Goal: Task Accomplishment & Management: Manage account settings

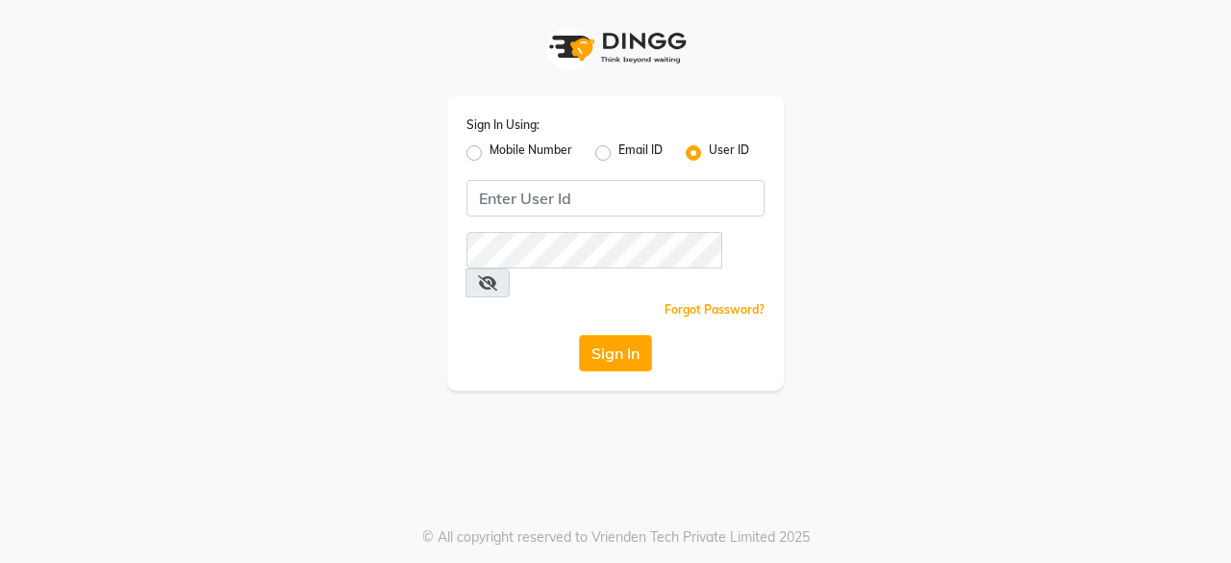
click at [490, 150] on label "Mobile Number" at bounding box center [531, 152] width 83 height 23
click at [490, 150] on input "Mobile Number" at bounding box center [496, 147] width 13 height 13
radio input "true"
radio input "false"
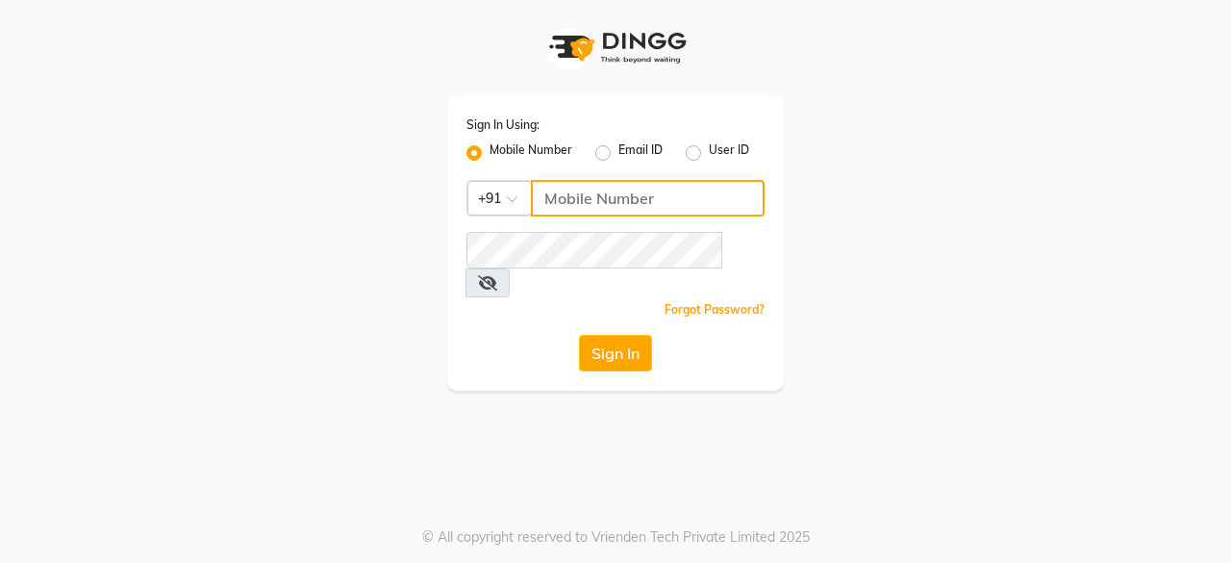
click at [586, 190] on input "Username" at bounding box center [648, 198] width 234 height 37
type input "7755919190"
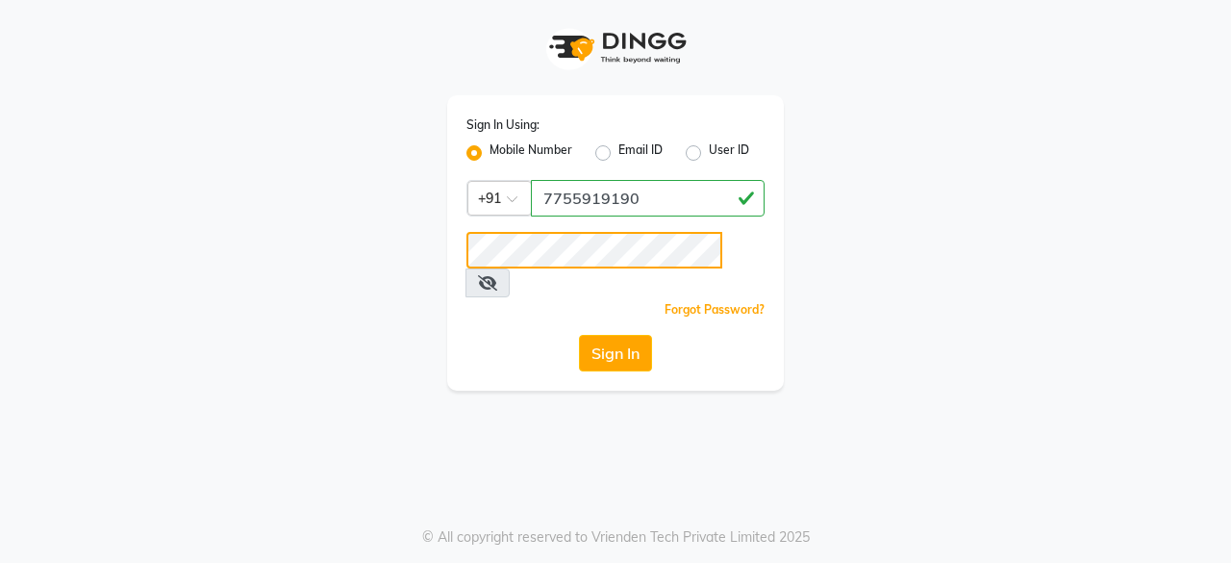
click at [579, 335] on button "Sign In" at bounding box center [615, 353] width 73 height 37
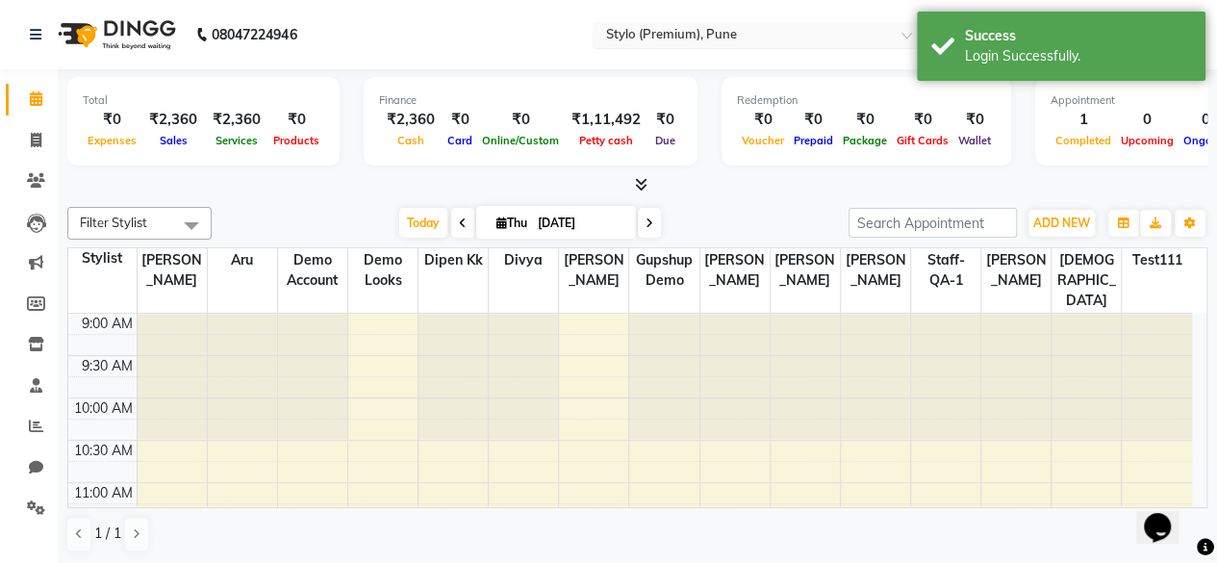
click at [774, 42] on input "text" at bounding box center [741, 36] width 279 height 19
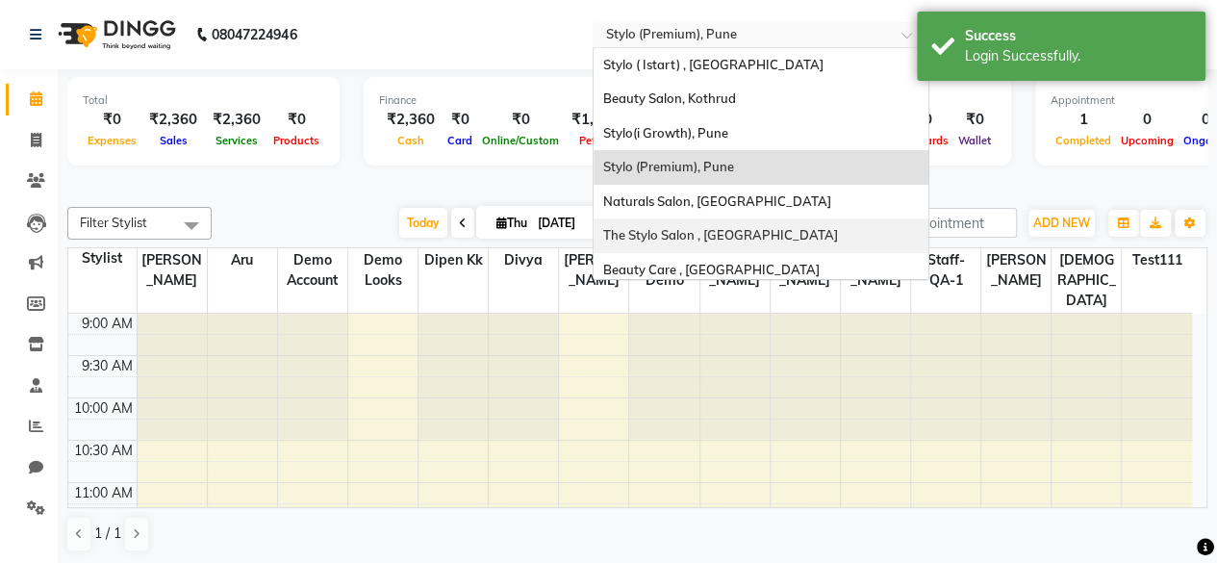
click at [325, 165] on div "Total ₹0 Expenses ₹2,360 Sales ₹2,360 Services ₹0 Products" at bounding box center [203, 121] width 272 height 89
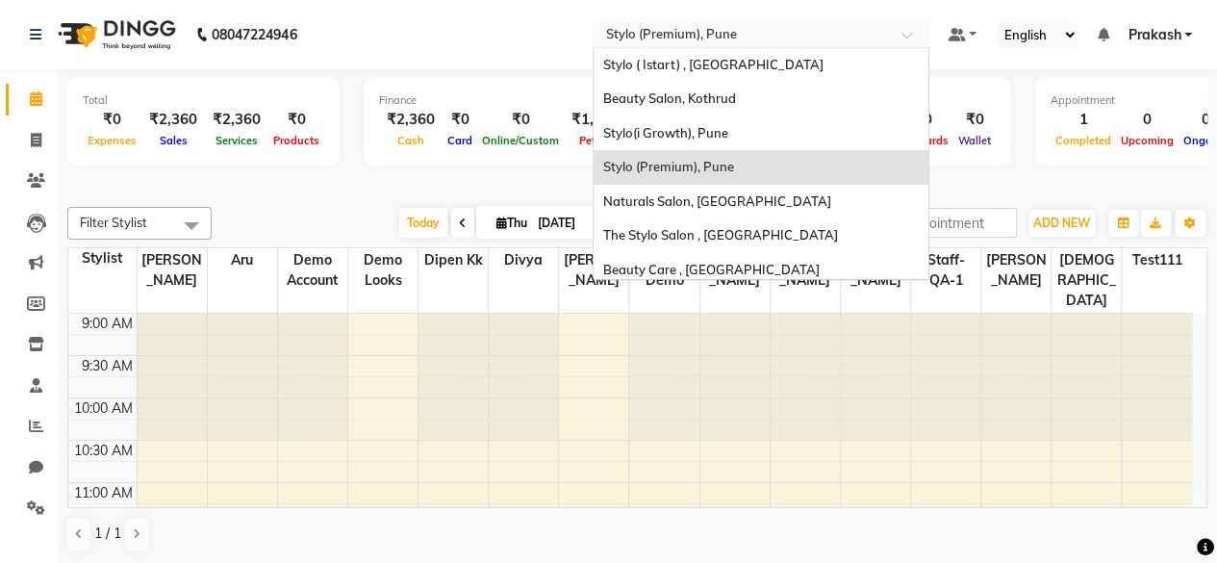
click at [759, 28] on input "text" at bounding box center [741, 36] width 279 height 19
click at [758, 271] on span "Beauty Care , [GEOGRAPHIC_DATA]" at bounding box center [711, 269] width 216 height 15
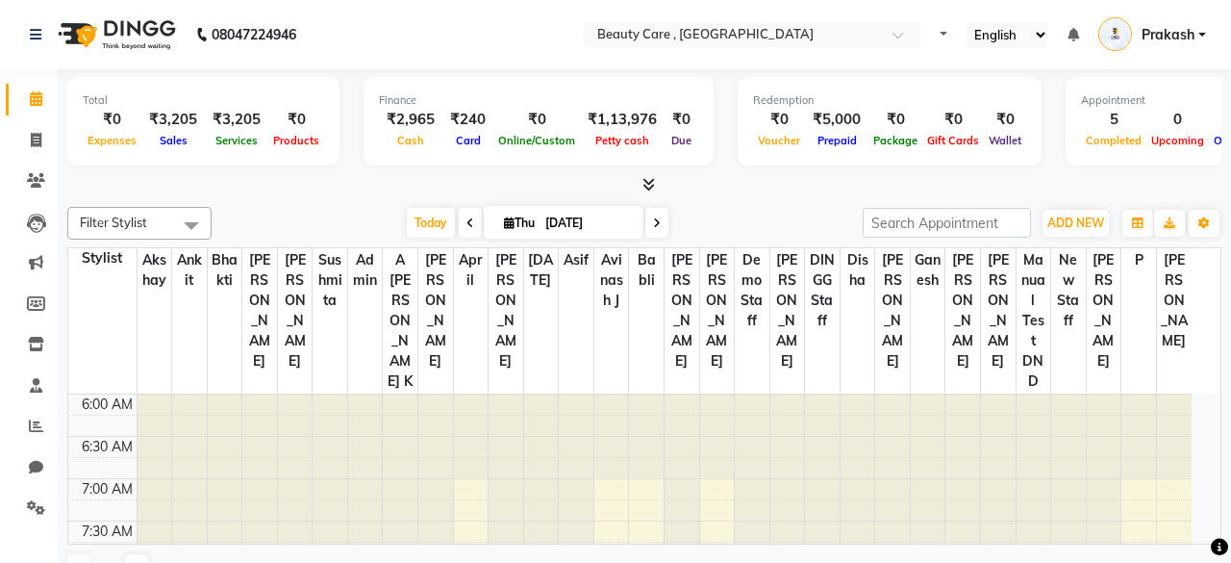
select select "en"
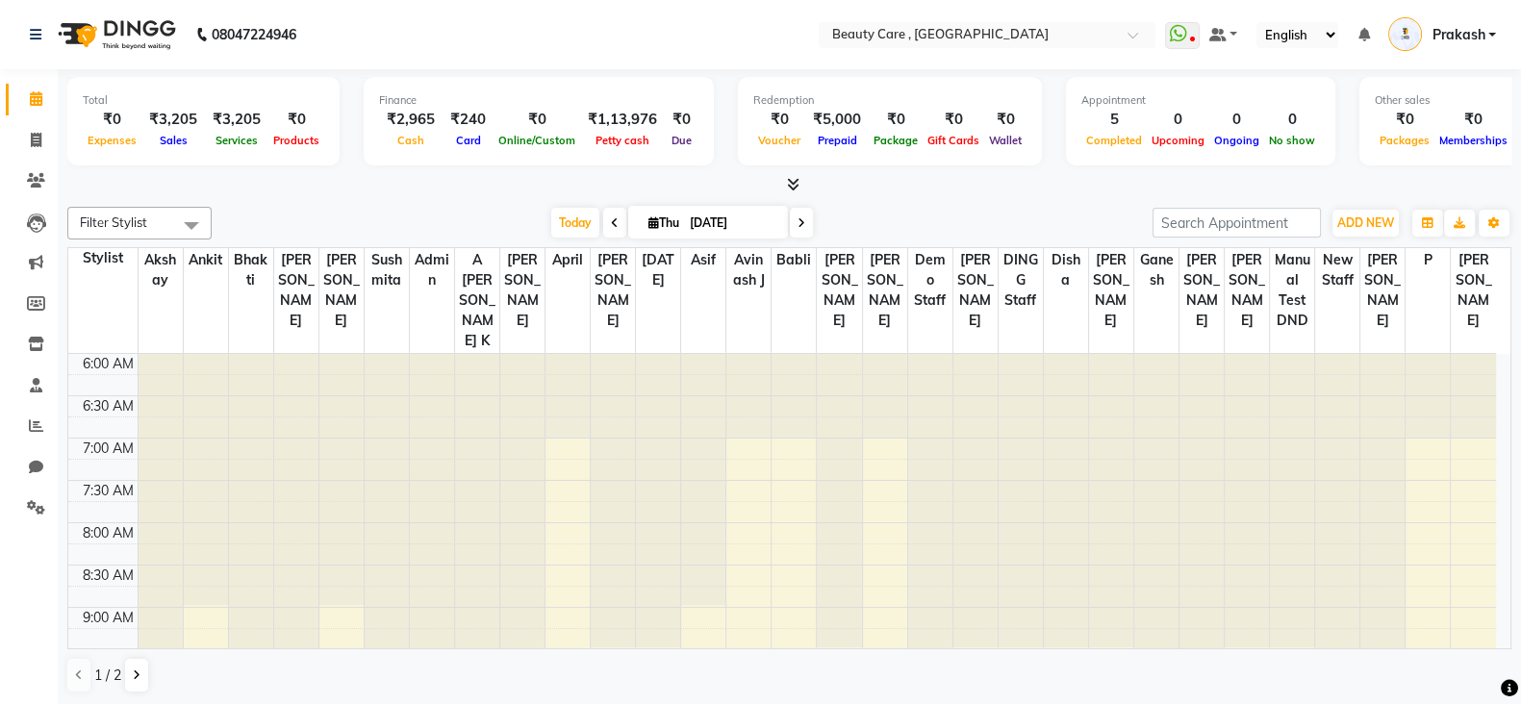
drag, startPoint x: 1230, startPoint y: 1, endPoint x: 950, endPoint y: 202, distance: 344.7
click at [950, 202] on div "Filter Stylist Select All Akshay Ankit Bhakti [PERSON_NAME] [PERSON_NAME] Admin…" at bounding box center [789, 450] width 1444 height 502
drag, startPoint x: 820, startPoint y: 48, endPoint x: 1010, endPoint y: 42, distance: 190.6
click at [1010, 42] on nav "08047224946 Select Location × Beauty Care , [GEOGRAPHIC_DATA] WhatsApp Status ✕…" at bounding box center [760, 34] width 1521 height 69
drag, startPoint x: 144, startPoint y: 121, endPoint x: 255, endPoint y: 140, distance: 112.3
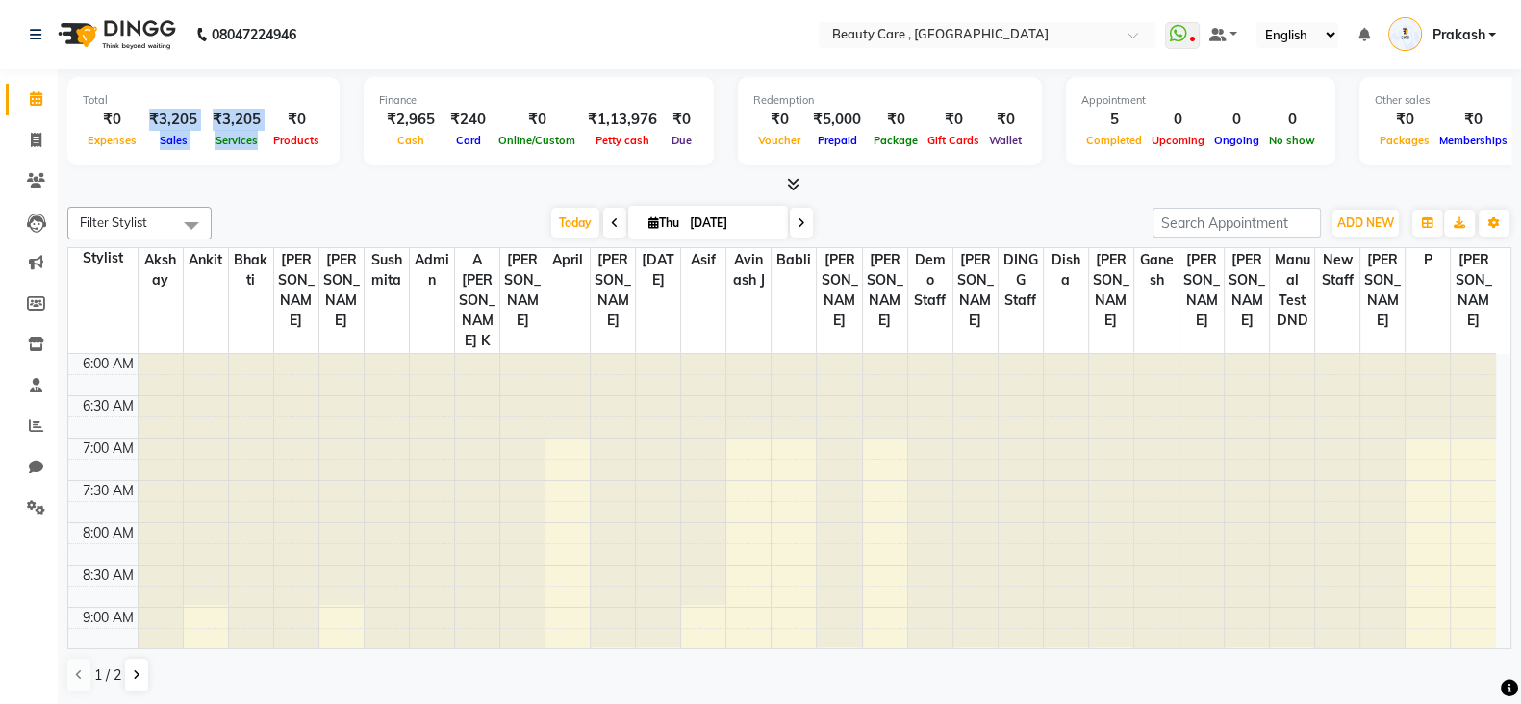
click at [255, 140] on div "₹0 Expenses ₹3,205 Sales ₹3,205 Services ₹0 Products" at bounding box center [203, 130] width 241 height 42
drag, startPoint x: 188, startPoint y: 86, endPoint x: 209, endPoint y: 132, distance: 50.8
click at [209, 132] on div "Total ₹0 Expenses ₹3,205 Sales ₹3,205 Services ₹0 Products" at bounding box center [203, 121] width 272 height 89
click at [209, 132] on div "Services" at bounding box center [236, 140] width 63 height 20
drag, startPoint x: 250, startPoint y: 117, endPoint x: 317, endPoint y: 130, distance: 68.5
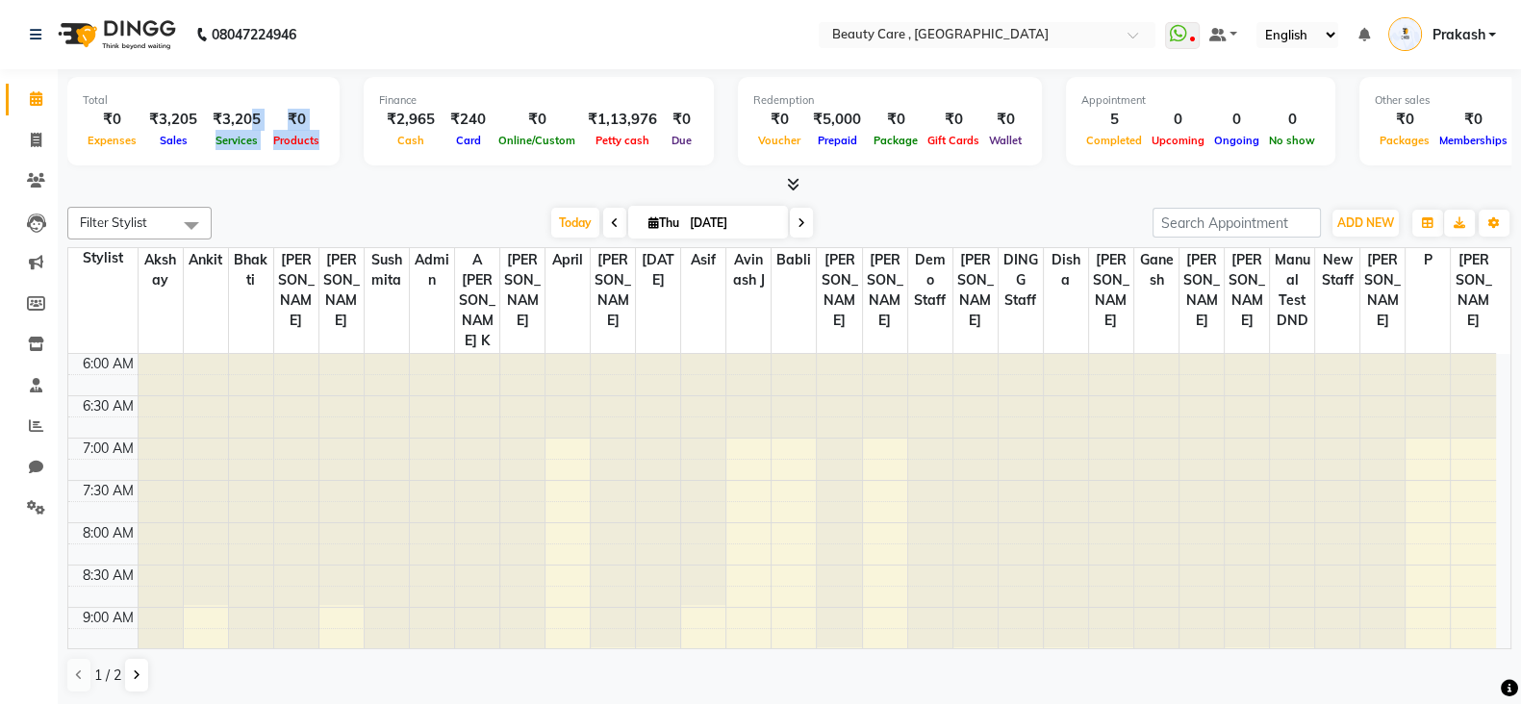
click at [317, 130] on div "₹0 Expenses ₹3,205 Sales ₹3,205 Services ₹0 Products" at bounding box center [203, 130] width 241 height 42
click at [268, 114] on div "₹0" at bounding box center [296, 120] width 56 height 22
drag, startPoint x: 366, startPoint y: 129, endPoint x: 425, endPoint y: 129, distance: 59.6
click at [425, 129] on div "Finance ₹2,965 Cash ₹240 Card ₹0 Online/Custom ₹1,13,976 [PERSON_NAME] cash ₹0 …" at bounding box center [539, 121] width 350 height 89
drag, startPoint x: 159, startPoint y: 102, endPoint x: 221, endPoint y: 122, distance: 65.7
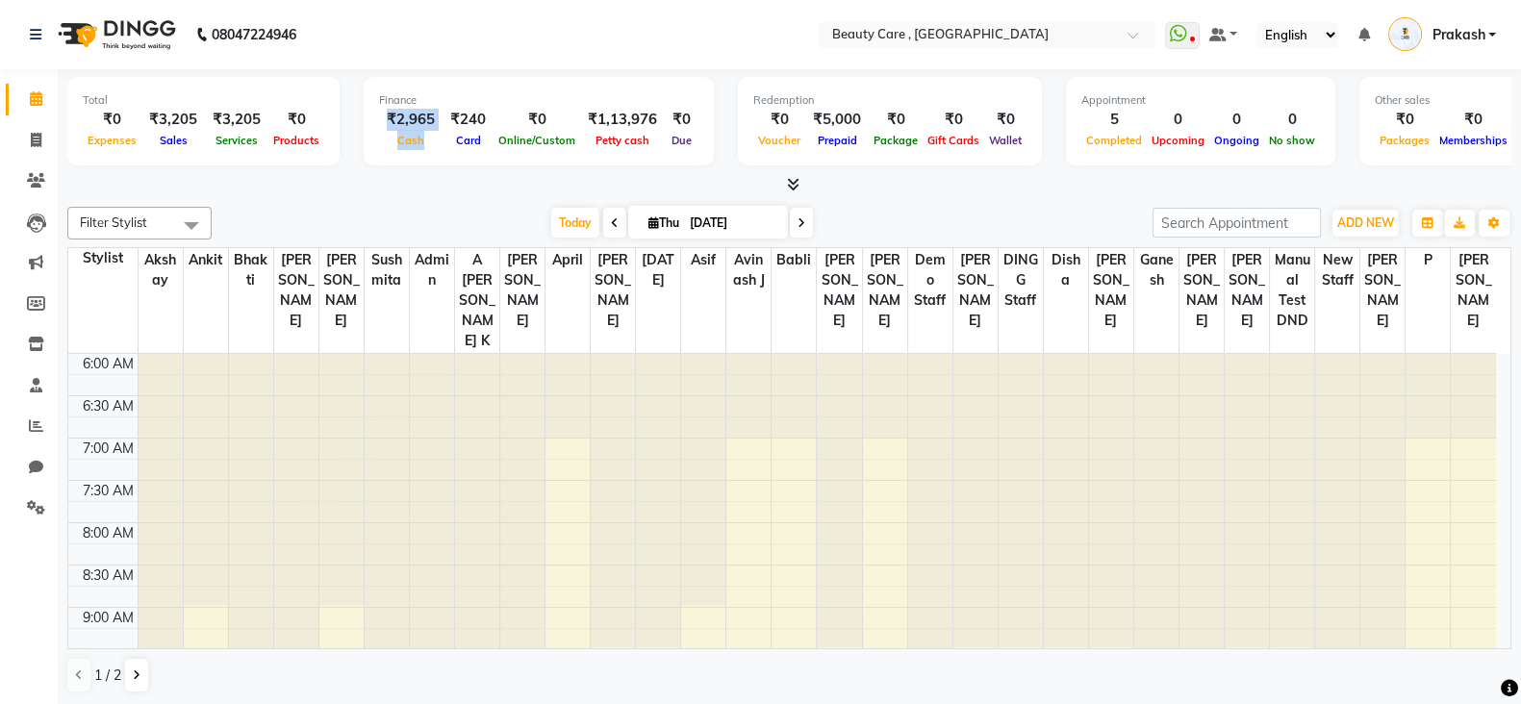
click at [221, 122] on div "Total ₹0 Expenses ₹3,205 Sales ₹3,205 Services ₹0 Products" at bounding box center [203, 121] width 272 height 89
drag, startPoint x: 411, startPoint y: 139, endPoint x: 379, endPoint y: 127, distance: 34.1
click at [379, 127] on div "₹2,965 Cash" at bounding box center [410, 130] width 63 height 42
click at [470, 135] on span "Card" at bounding box center [468, 140] width 35 height 13
drag, startPoint x: 390, startPoint y: 111, endPoint x: 529, endPoint y: 108, distance: 139.5
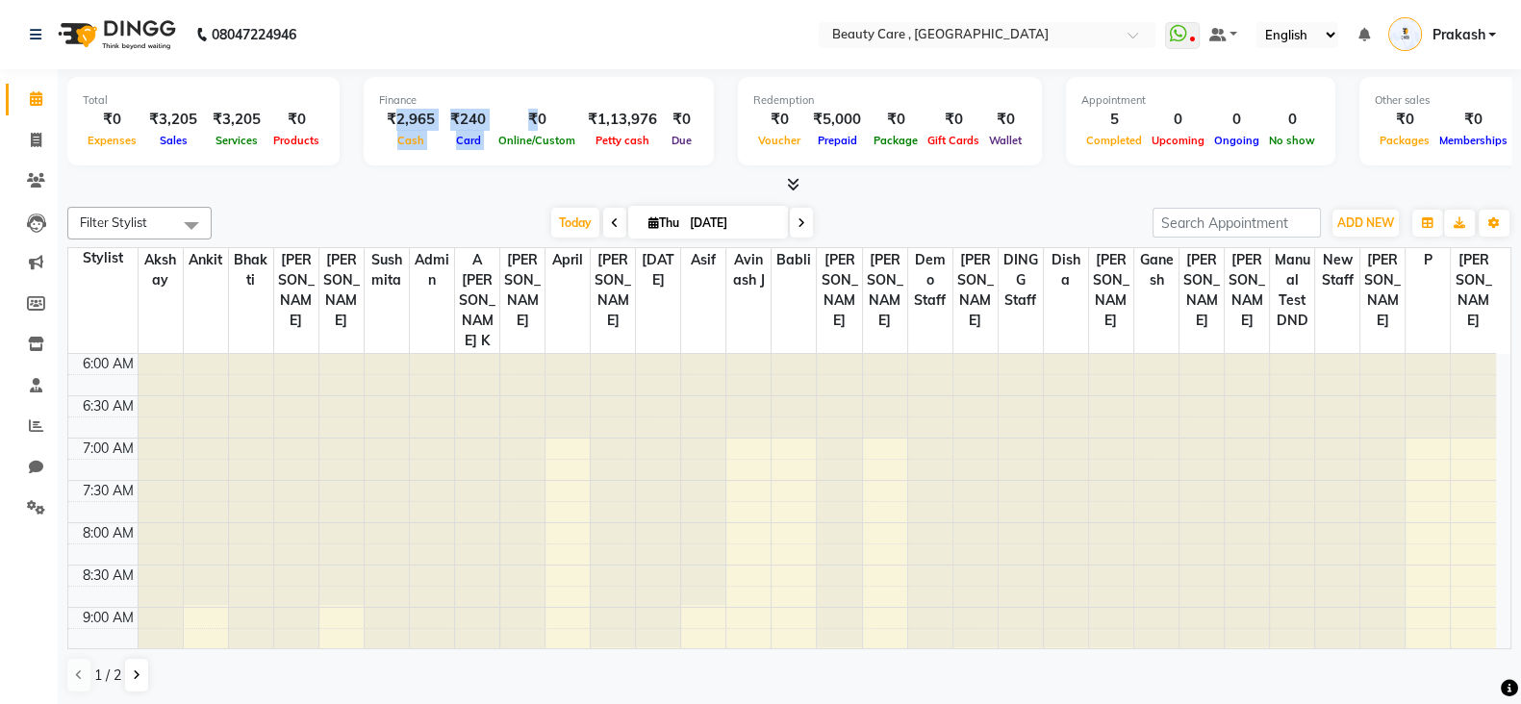
click at [533, 109] on div "₹2,965 Cash ₹240 Card ₹0 Online/Custom ₹1,13,976 [PERSON_NAME] cash ₹0 Due" at bounding box center [538, 130] width 319 height 42
drag, startPoint x: 564, startPoint y: 138, endPoint x: 647, endPoint y: 132, distance: 82.9
click at [647, 132] on div "₹2,965 Cash ₹240 Card ₹0 Online/Custom ₹1,13,976 [PERSON_NAME] cash ₹0 Due" at bounding box center [538, 130] width 319 height 42
click at [621, 69] on div "Total ₹0 Expenses ₹3,205 Sales ₹3,205 Services ₹0 Products Finance ₹2,965 Cash …" at bounding box center [789, 132] width 1444 height 126
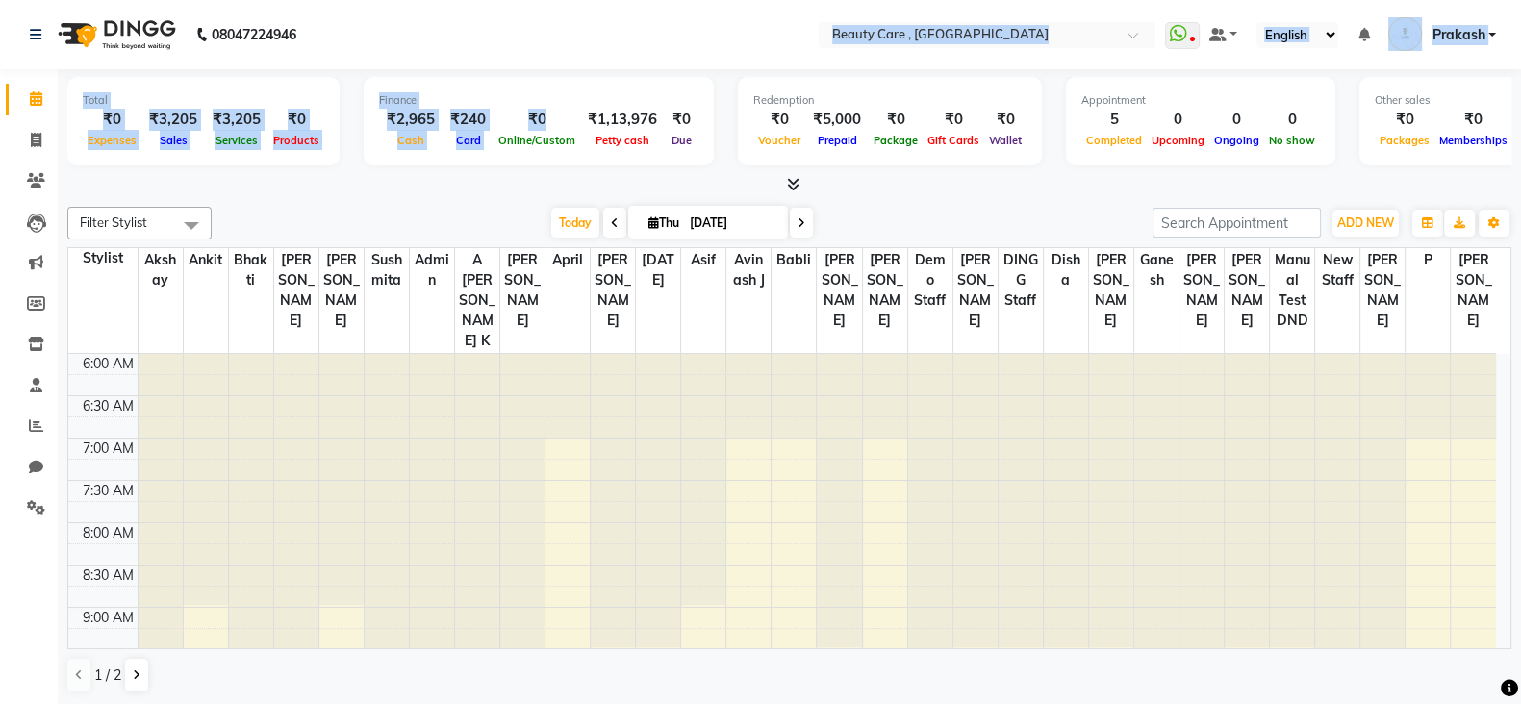
drag, startPoint x: 563, startPoint y: 109, endPoint x: 630, endPoint y: 54, distance: 86.8
click at [630, 54] on app-home "08047224946 Select Location × Beauty Care , [GEOGRAPHIC_DATA] East WhatsApp Sta…" at bounding box center [760, 353] width 1521 height 706
click at [630, 54] on nav "08047224946 Select Location × Beauty Care , [GEOGRAPHIC_DATA] WhatsApp Status ✕…" at bounding box center [760, 34] width 1521 height 69
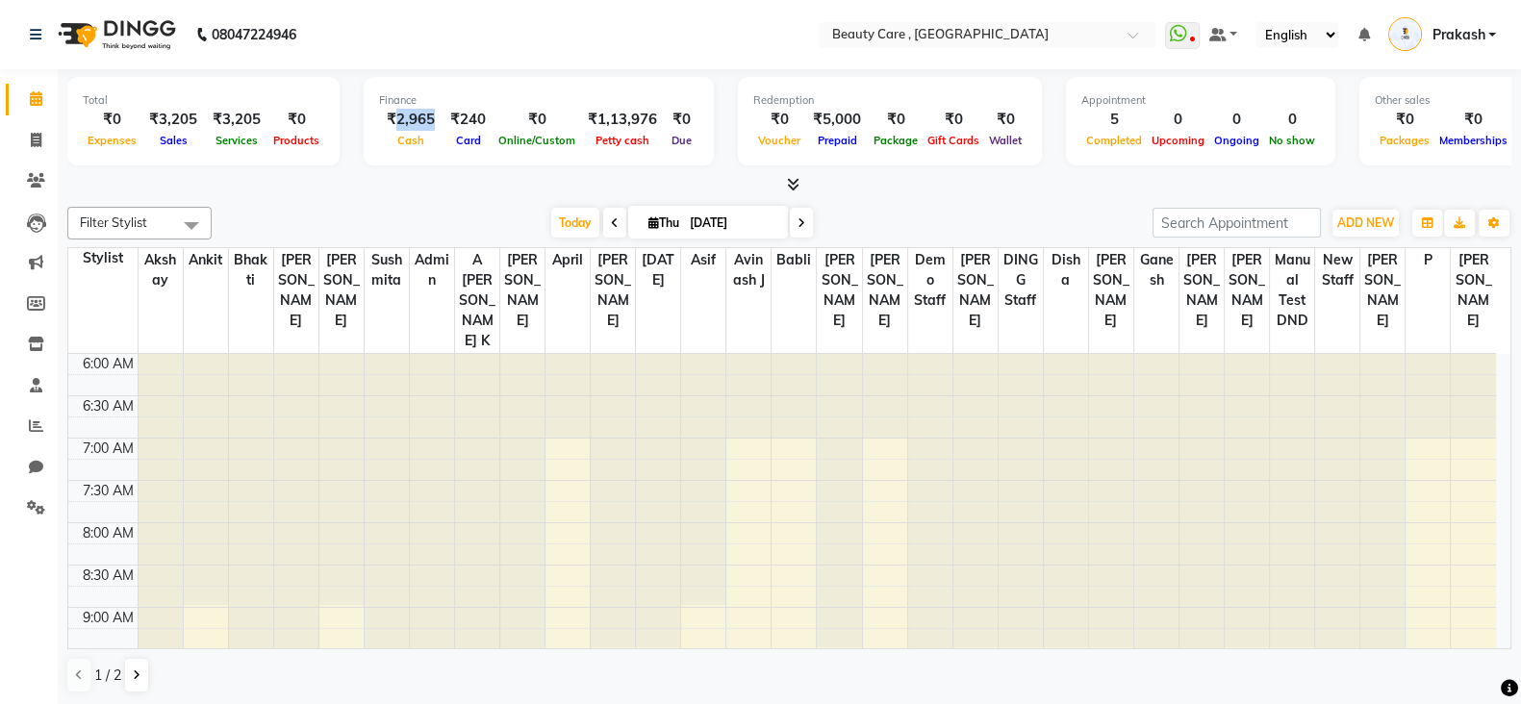
drag, startPoint x: 388, startPoint y: 122, endPoint x: 434, endPoint y: 125, distance: 46.3
click at [434, 125] on div "₹2,965" at bounding box center [410, 120] width 63 height 22
drag, startPoint x: 572, startPoint y: 113, endPoint x: 659, endPoint y: 110, distance: 86.6
click at [659, 110] on div "₹2,965 Cash ₹240 Card ₹0 Online/Custom ₹1,13,976 [PERSON_NAME] cash ₹0 Due" at bounding box center [538, 130] width 319 height 42
drag, startPoint x: 684, startPoint y: 139, endPoint x: 667, endPoint y: 123, distance: 23.2
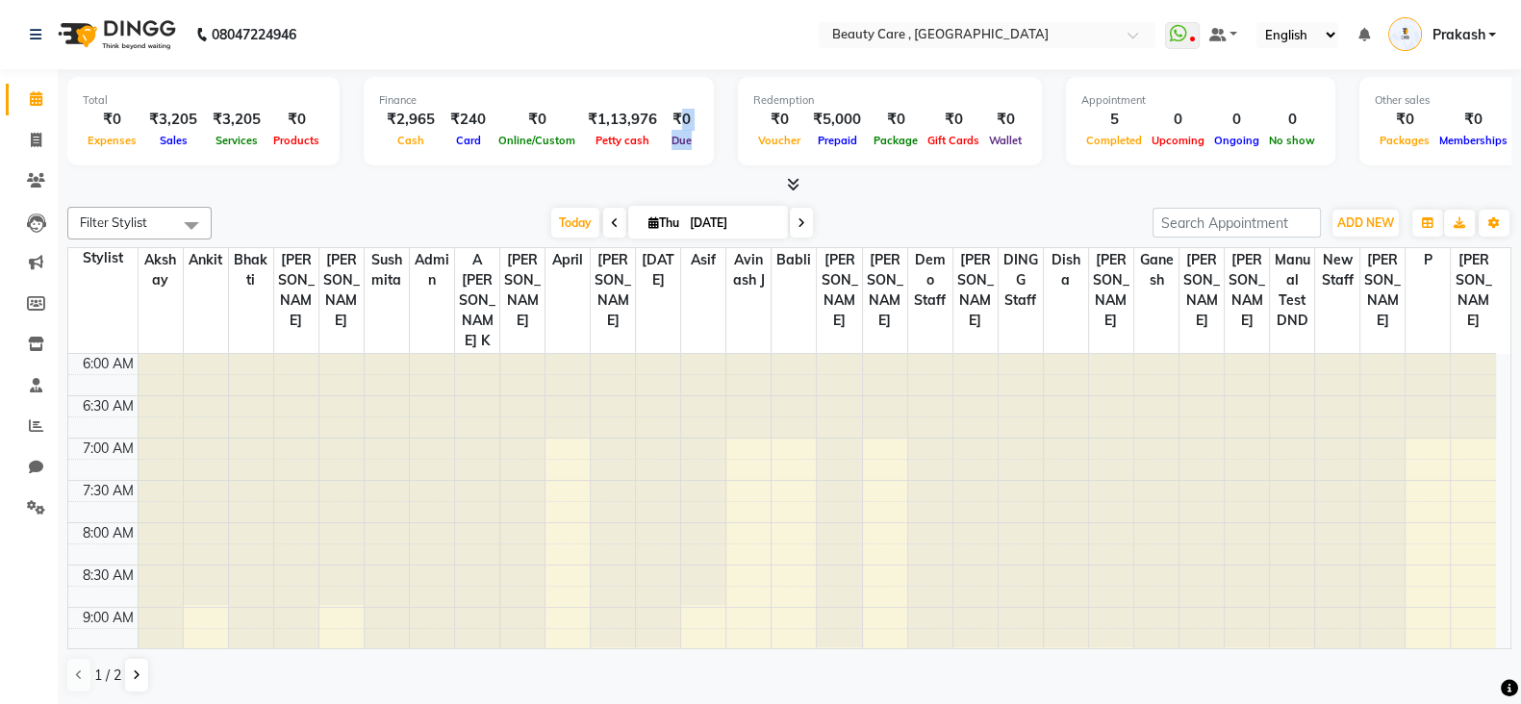
click at [667, 123] on div "₹0 Due" at bounding box center [682, 130] width 34 height 42
drag, startPoint x: 726, startPoint y: 150, endPoint x: 896, endPoint y: 142, distance: 169.5
click at [896, 142] on div "Redemption ₹0 Voucher ₹5,000 Prepaid ₹0 Package ₹0 Gift Cards ₹0 Wallet" at bounding box center [890, 121] width 304 height 89
click at [849, 89] on div "Redemption ₹0 Voucher ₹5,000 Prepaid ₹0 Package ₹0 Gift Cards ₹0 Wallet" at bounding box center [890, 121] width 304 height 89
drag, startPoint x: 808, startPoint y: 117, endPoint x: 856, endPoint y: 122, distance: 48.3
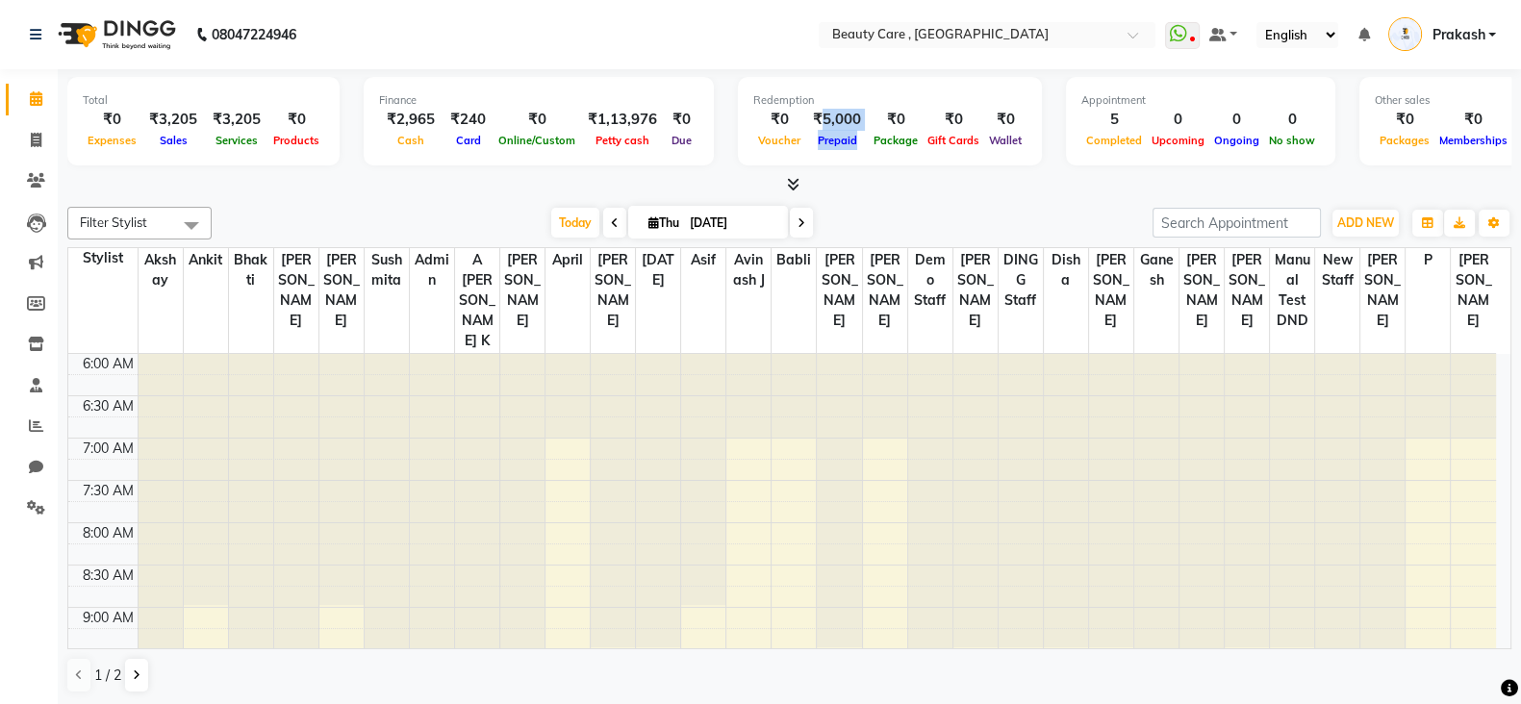
click at [856, 122] on div "₹0 Voucher ₹5,000 Prepaid ₹0 Package ₹0 Gift Cards ₹0 Wallet" at bounding box center [889, 130] width 273 height 42
drag, startPoint x: 1089, startPoint y: 147, endPoint x: 1127, endPoint y: 144, distance: 37.6
click at [1127, 144] on div "Completed" at bounding box center [1113, 140] width 65 height 20
drag, startPoint x: 1071, startPoint y: 110, endPoint x: 1125, endPoint y: 115, distance: 54.2
click at [1125, 115] on div "5" at bounding box center [1113, 120] width 65 height 22
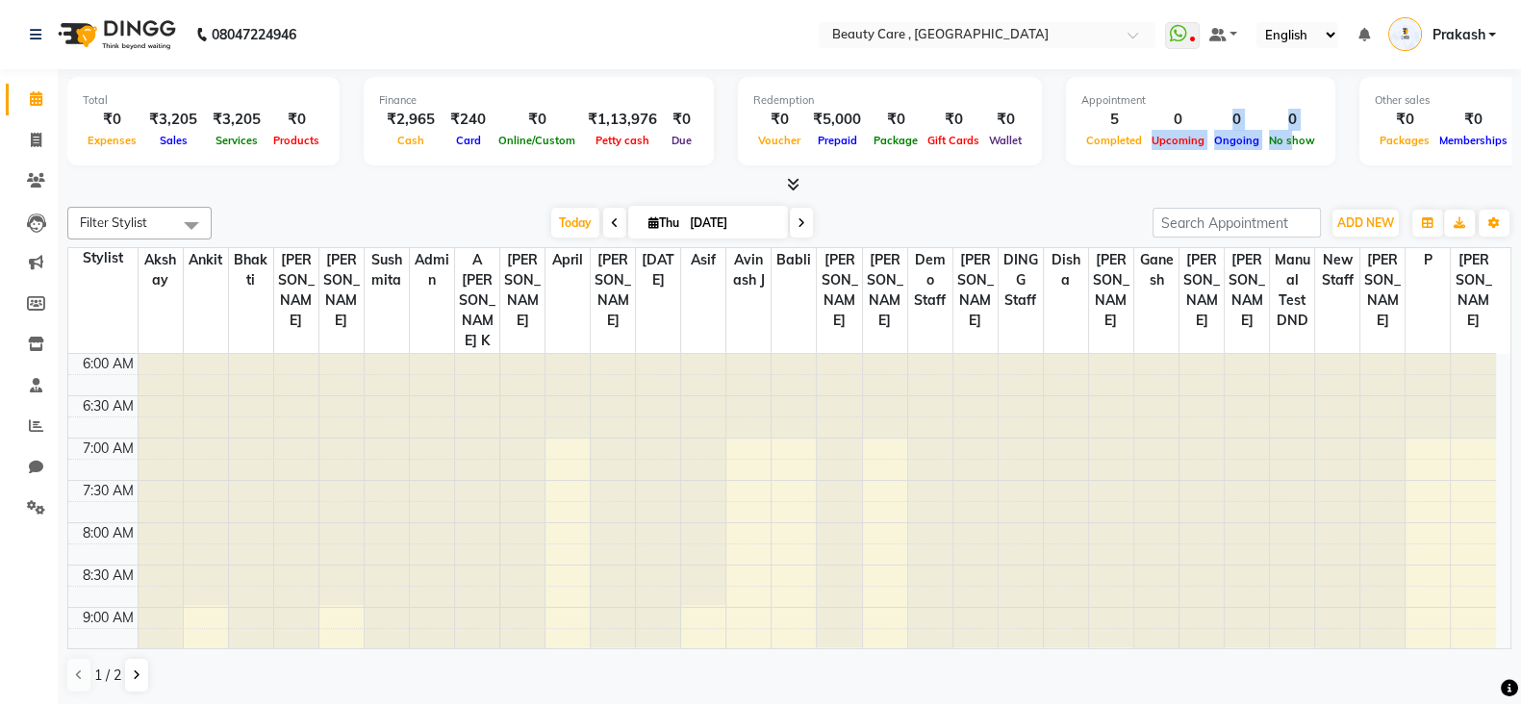
drag, startPoint x: 1164, startPoint y: 116, endPoint x: 1273, endPoint y: 158, distance: 116.3
click at [1230, 152] on div "Appointment 5 Completed 0 Upcoming 0 Ongoing 0 No show" at bounding box center [1200, 121] width 269 height 89
click at [1230, 133] on div "Other sales ₹0 Packages ₹0 Memberships ₹0 Vouchers ₹0 Prepaids ₹0 Gift Cards" at bounding box center [1530, 121] width 342 height 89
click at [1230, 146] on span "Memberships" at bounding box center [1473, 140] width 78 height 13
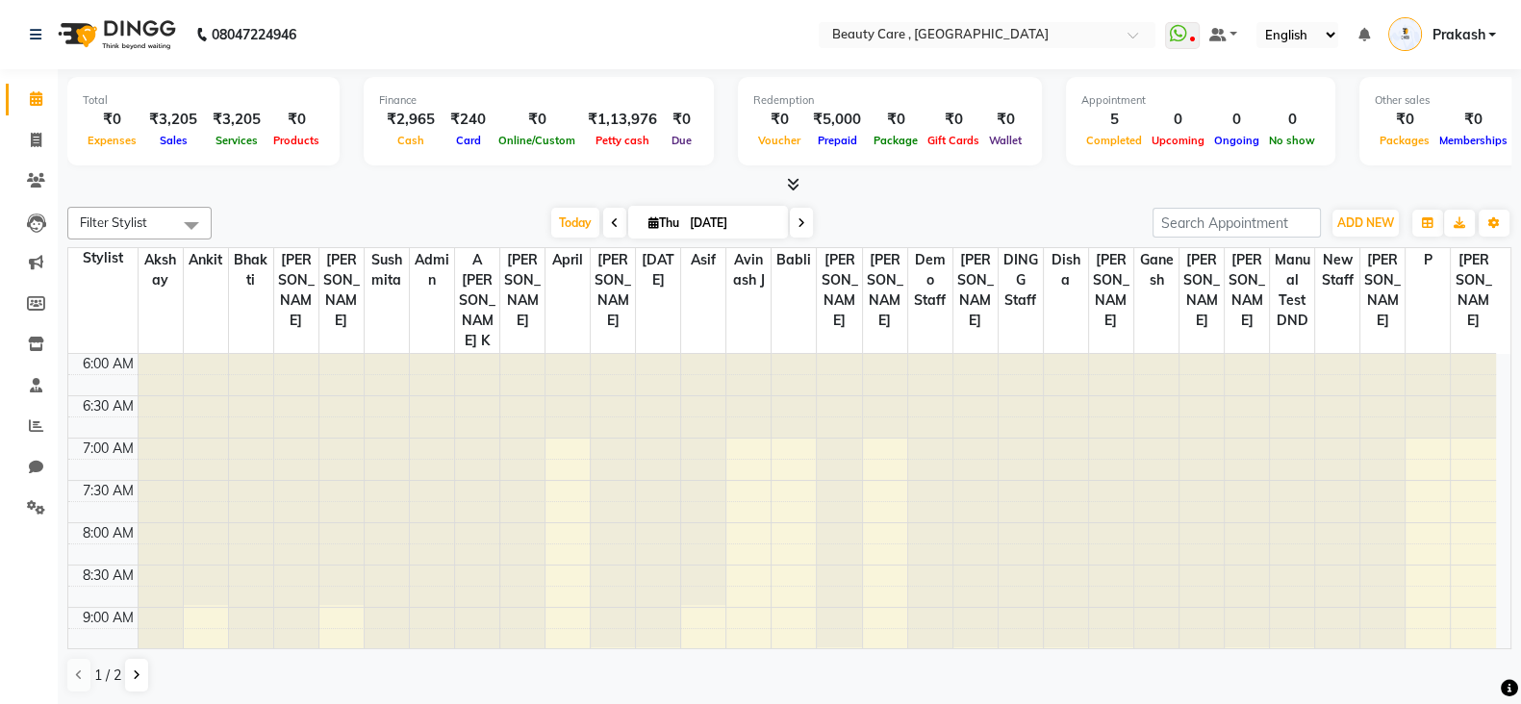
click at [1230, 180] on div at bounding box center [789, 185] width 1444 height 20
click at [1230, 161] on div "Appointment 5 Completed 0 Upcoming 0 Ongoing 0 No show" at bounding box center [1200, 121] width 269 height 89
click at [1230, 98] on div "Other sales ₹0 Packages ₹0 Memberships ₹0 Vouchers ₹0 Prepaids ₹0 Gift Cards" at bounding box center [1530, 121] width 342 height 89
click at [1230, 89] on div "Total ₹0 Expenses ₹3,205 Sales ₹3,205 Services ₹0 Products Finance ₹2,965 Cash …" at bounding box center [789, 124] width 1444 height 94
click at [1230, 226] on span "ADD NEW" at bounding box center [1365, 223] width 57 height 14
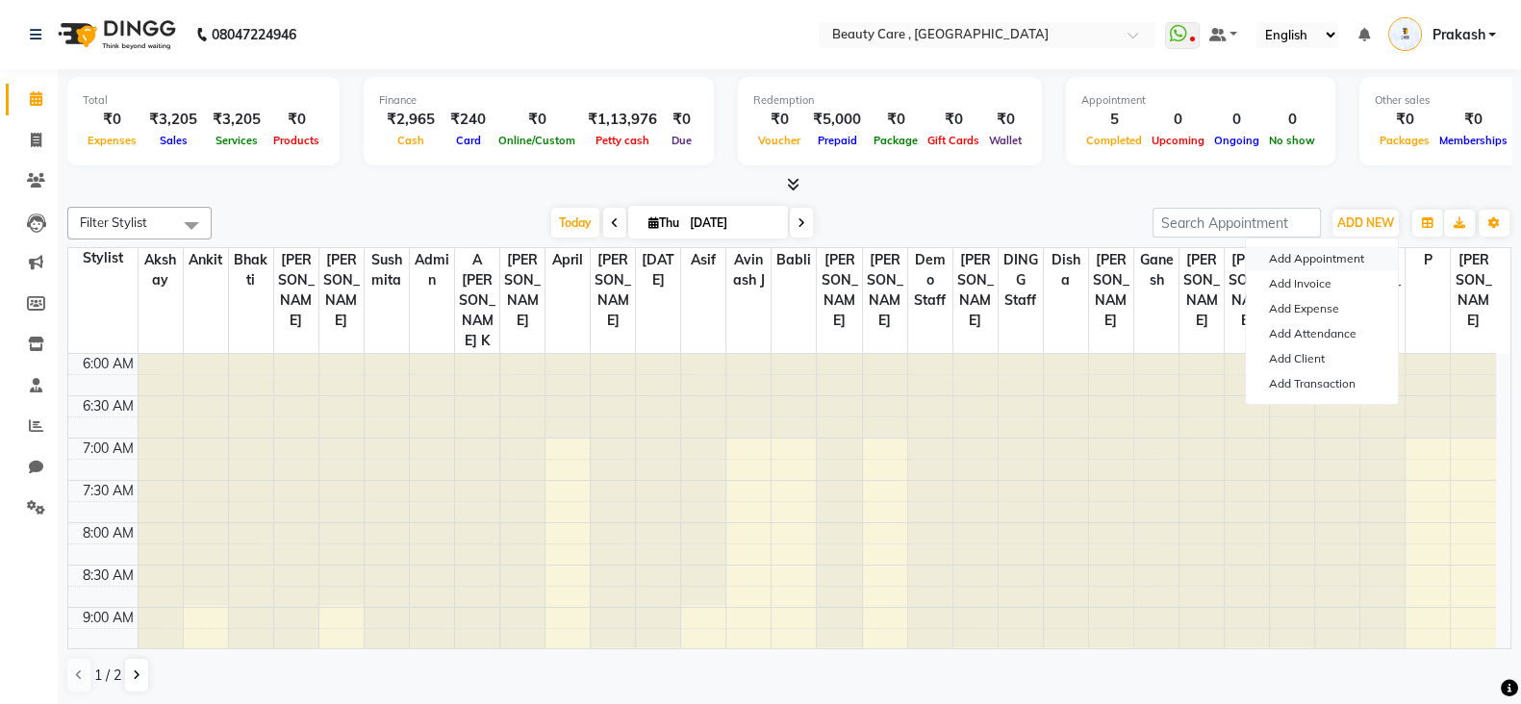
click at [1230, 252] on button "Add Appointment" at bounding box center [1322, 258] width 152 height 25
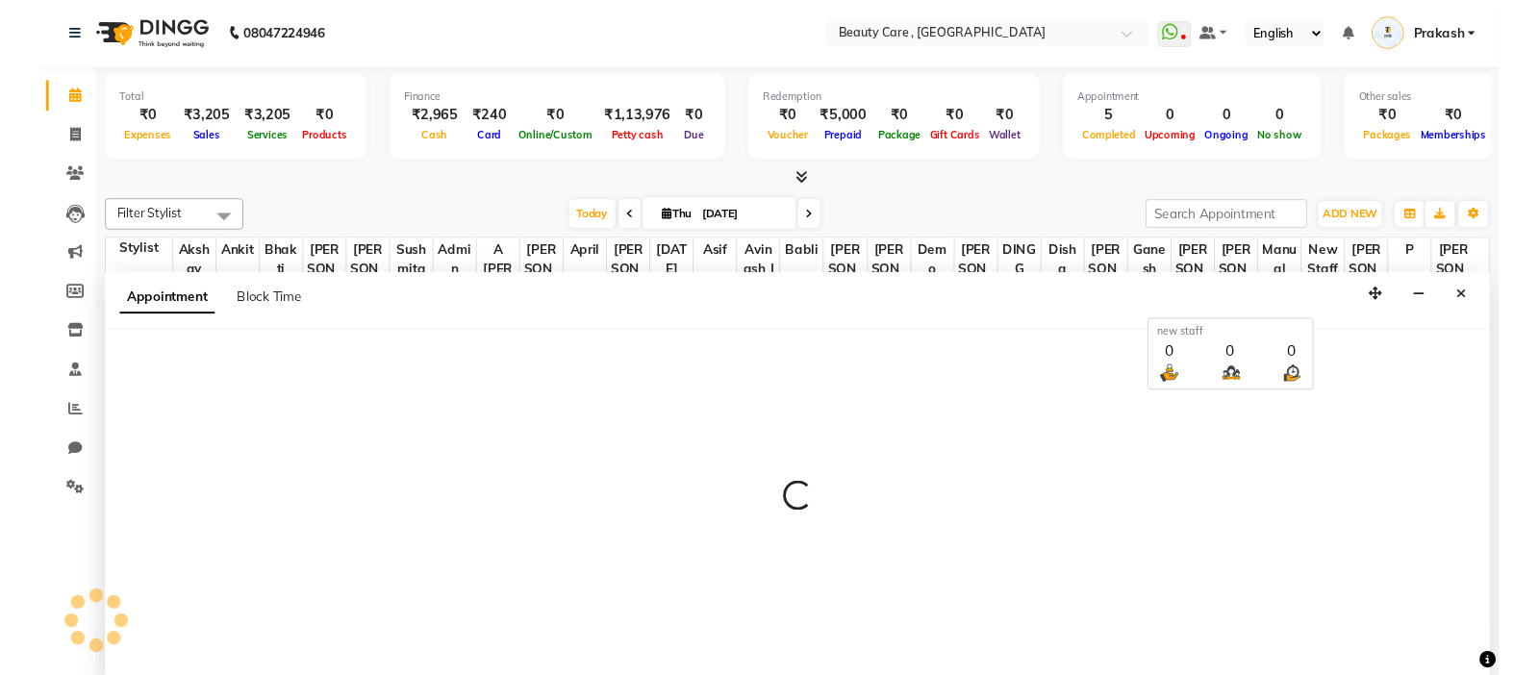
scroll to position [1, 0]
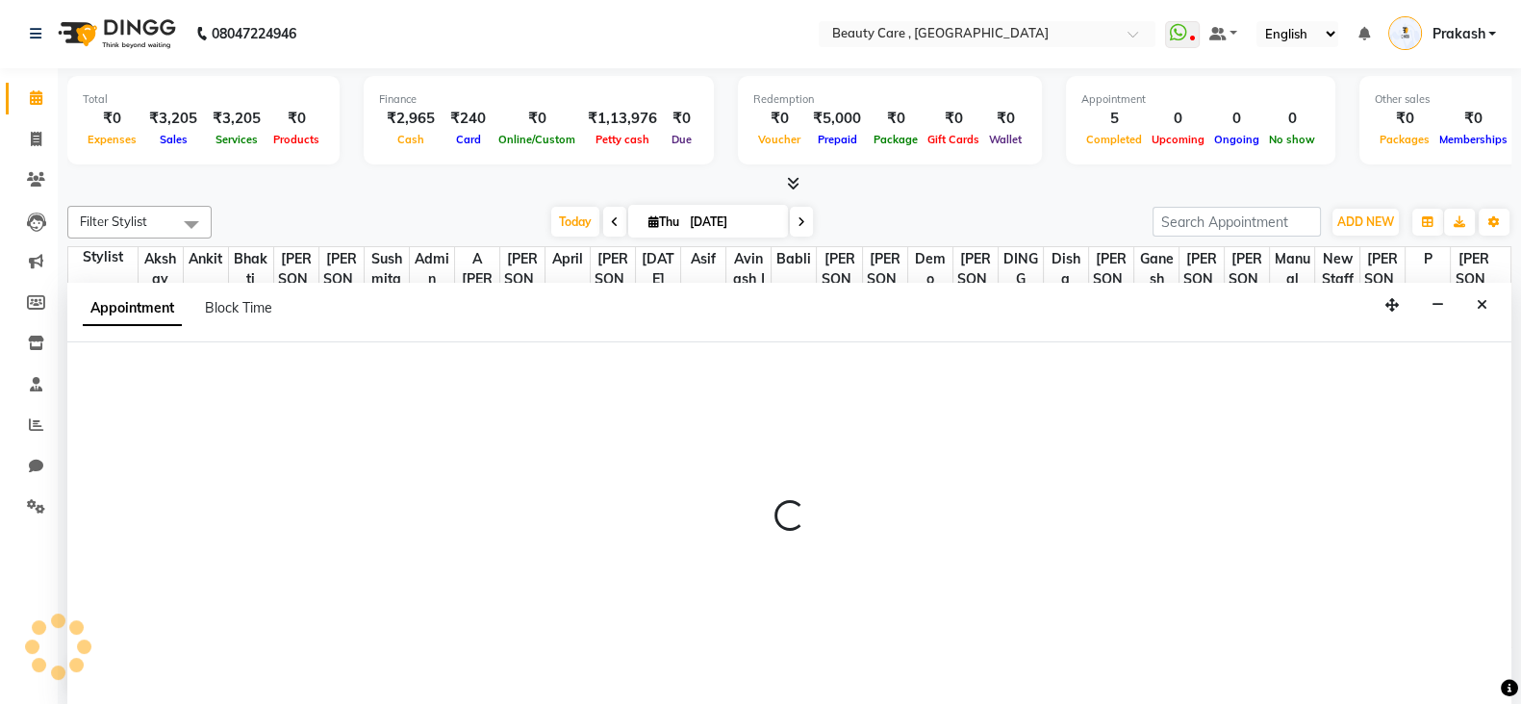
select select "420"
select select "tentative"
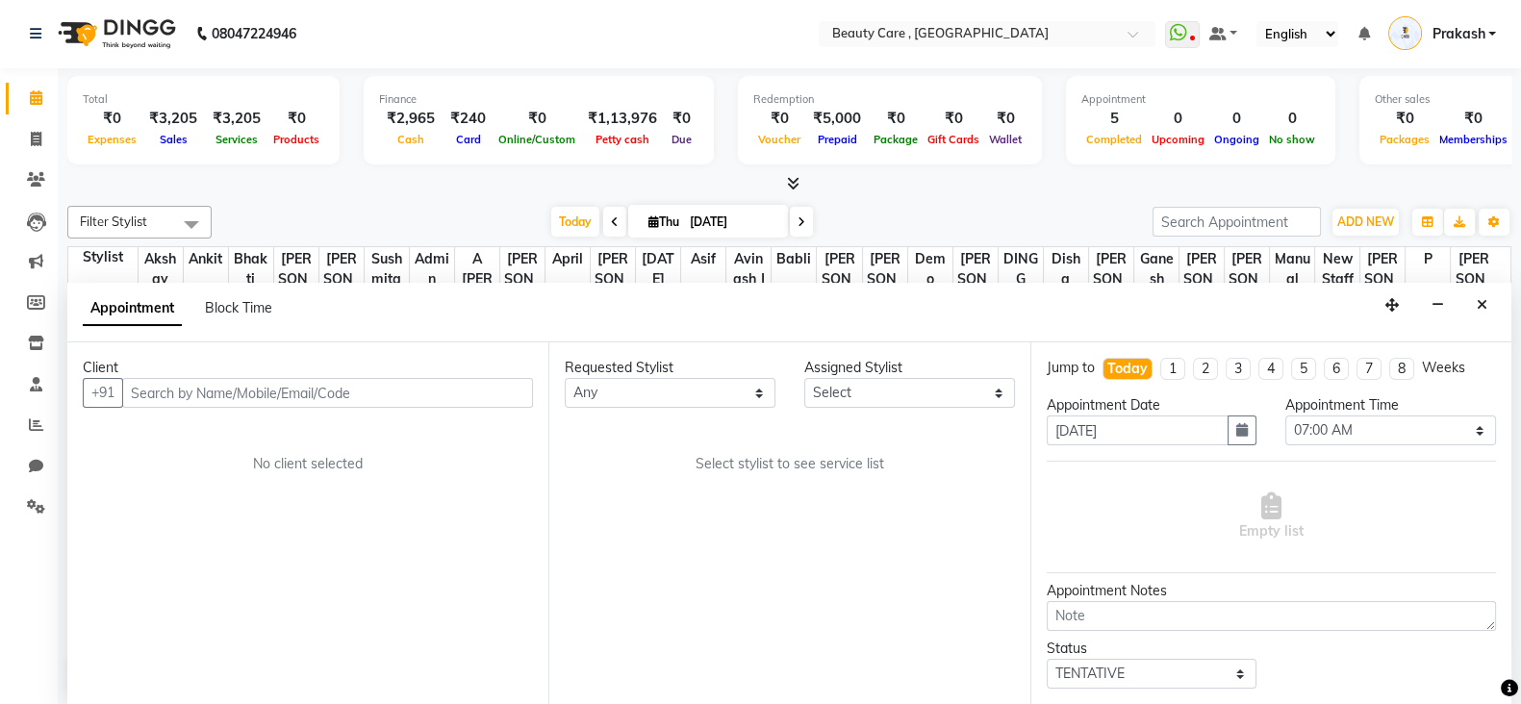
click at [271, 399] on input "text" at bounding box center [327, 393] width 411 height 30
click at [265, 382] on input "text" at bounding box center [327, 393] width 411 height 30
click at [198, 381] on input "text" at bounding box center [327, 393] width 411 height 30
click at [209, 395] on input "text" at bounding box center [327, 393] width 411 height 30
click at [241, 390] on input "text" at bounding box center [327, 393] width 411 height 30
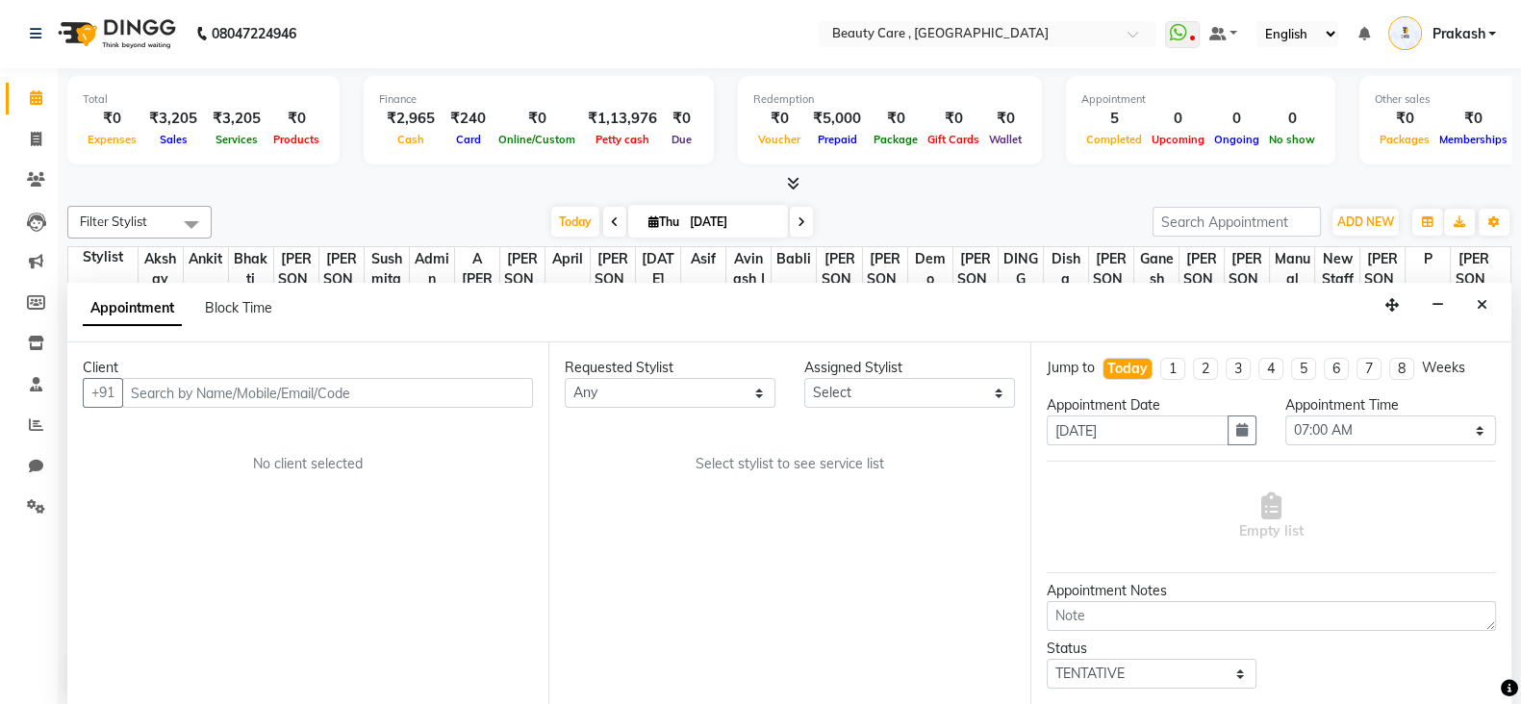
click at [345, 398] on input "text" at bounding box center [327, 393] width 411 height 30
drag, startPoint x: 460, startPoint y: 358, endPoint x: 459, endPoint y: 383, distance: 25.0
click at [459, 388] on div "Client +91 No client selected" at bounding box center [307, 523] width 481 height 363
click at [459, 388] on input "text" at bounding box center [327, 393] width 411 height 30
click at [222, 382] on input "text" at bounding box center [327, 393] width 411 height 30
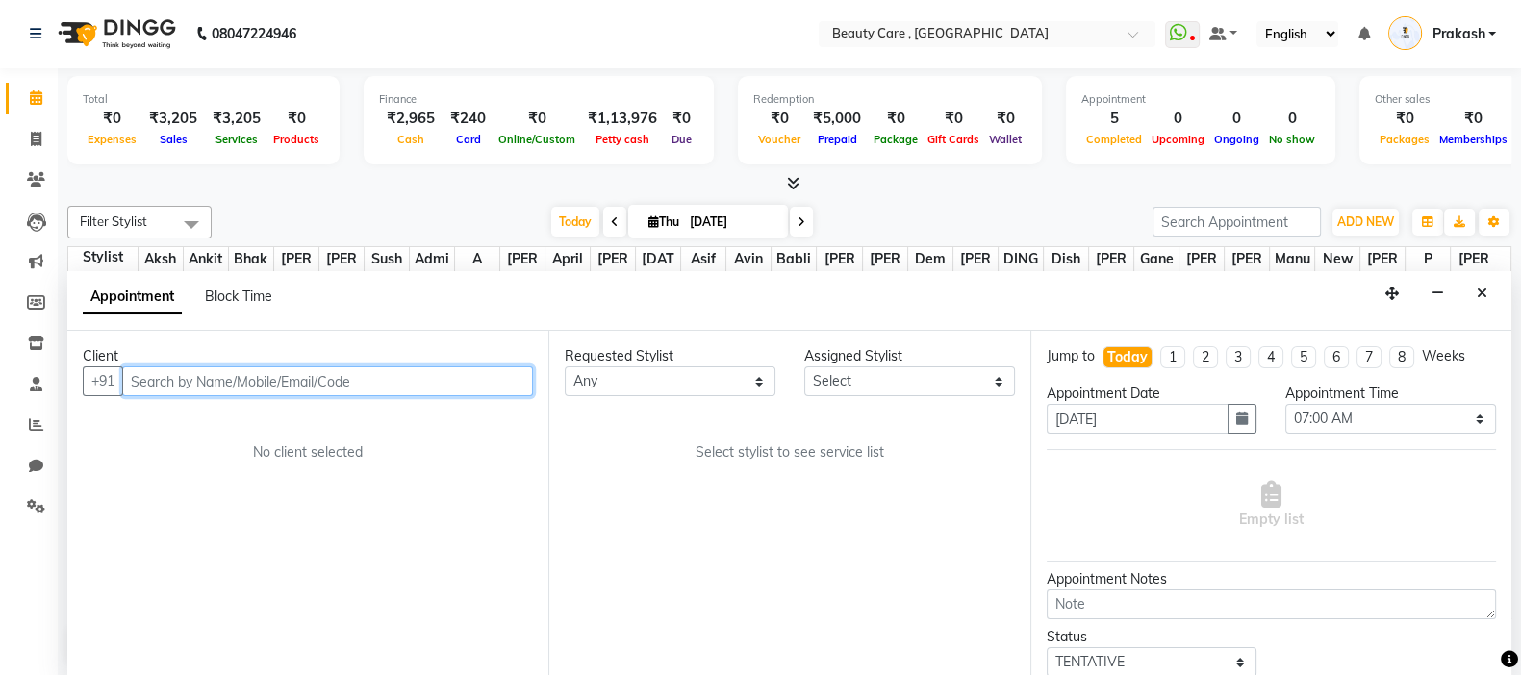
click at [242, 382] on input "text" at bounding box center [327, 382] width 411 height 30
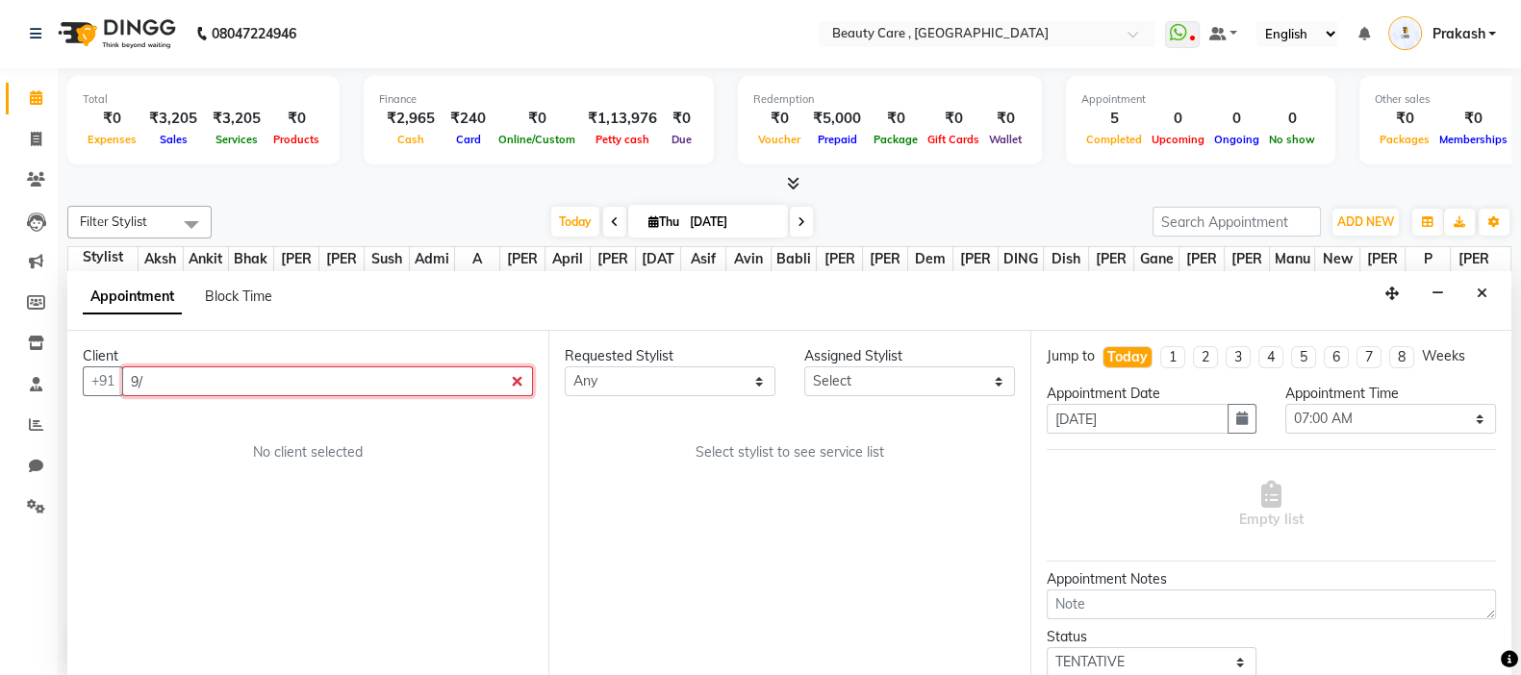
type input "9"
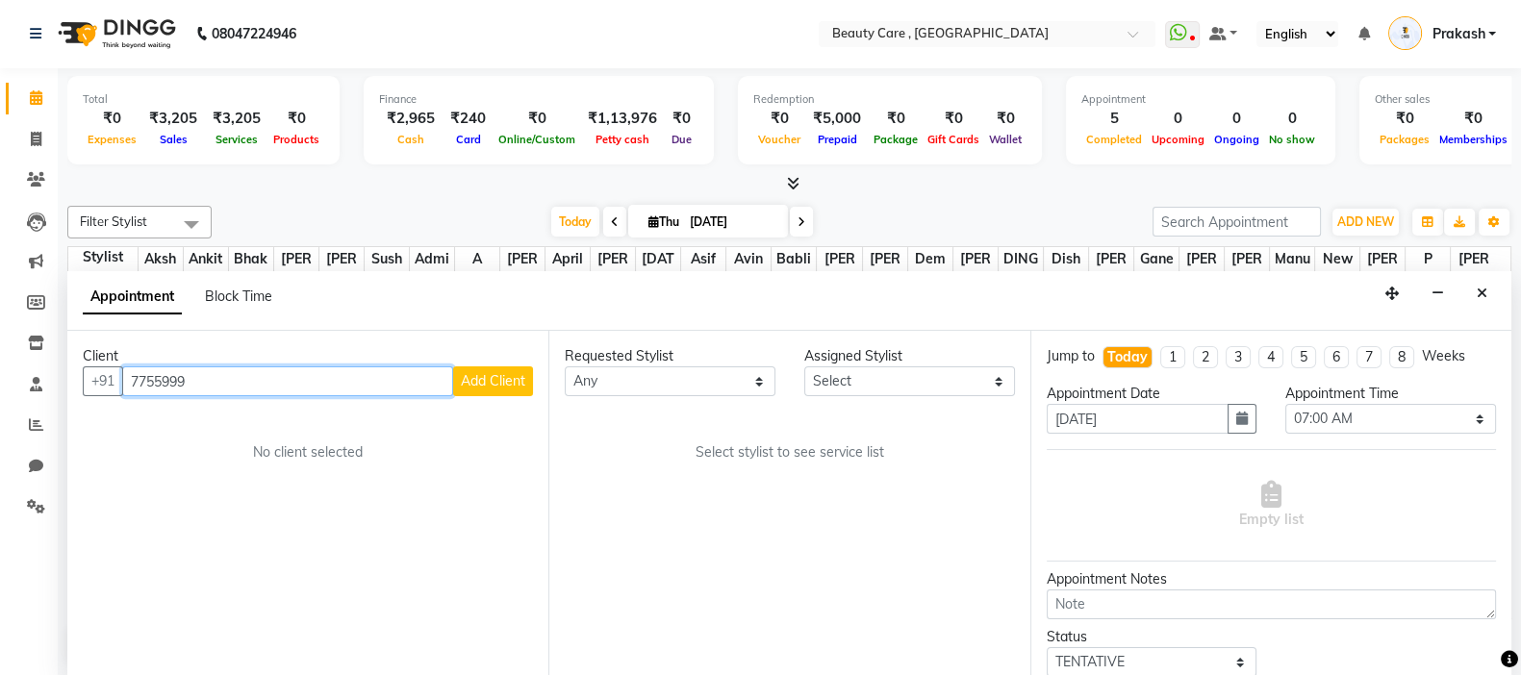
type input "7755999"
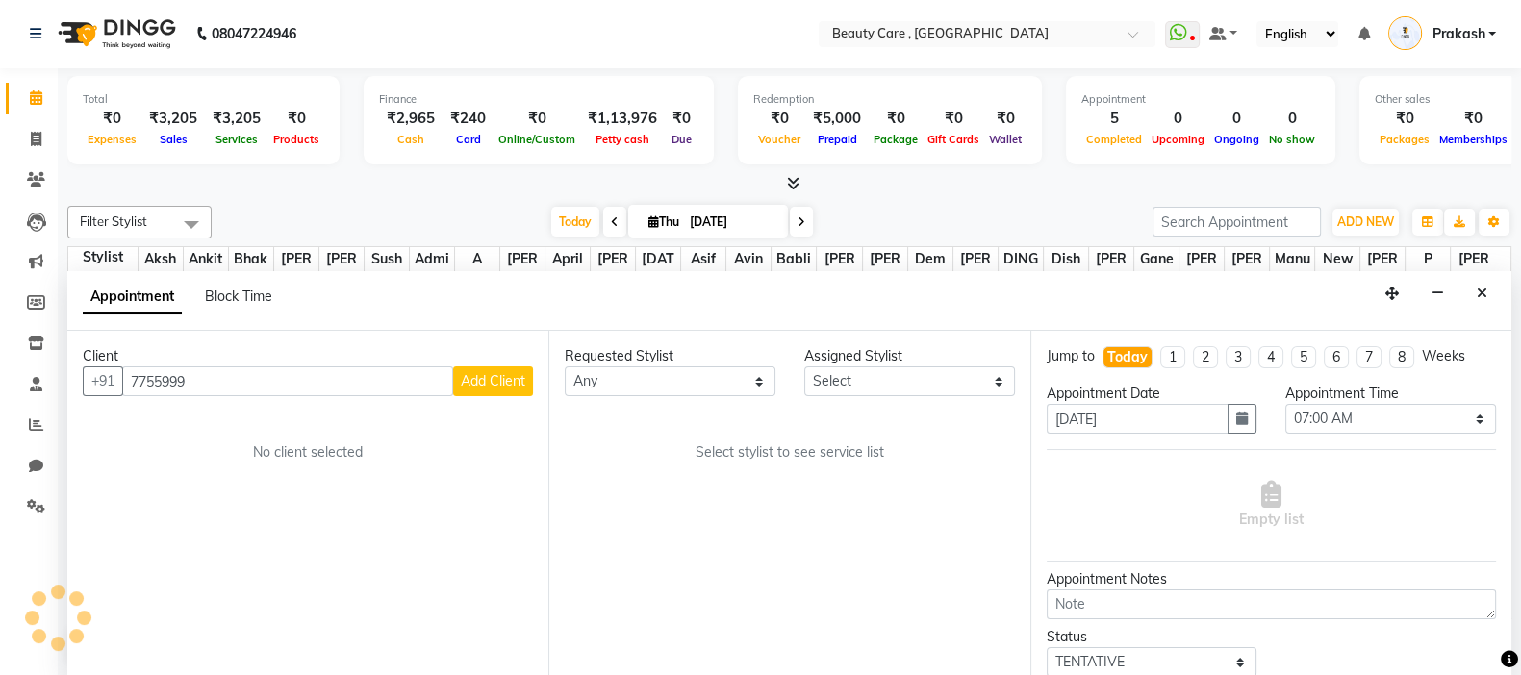
click at [508, 380] on span "Add Client" at bounding box center [493, 380] width 64 height 17
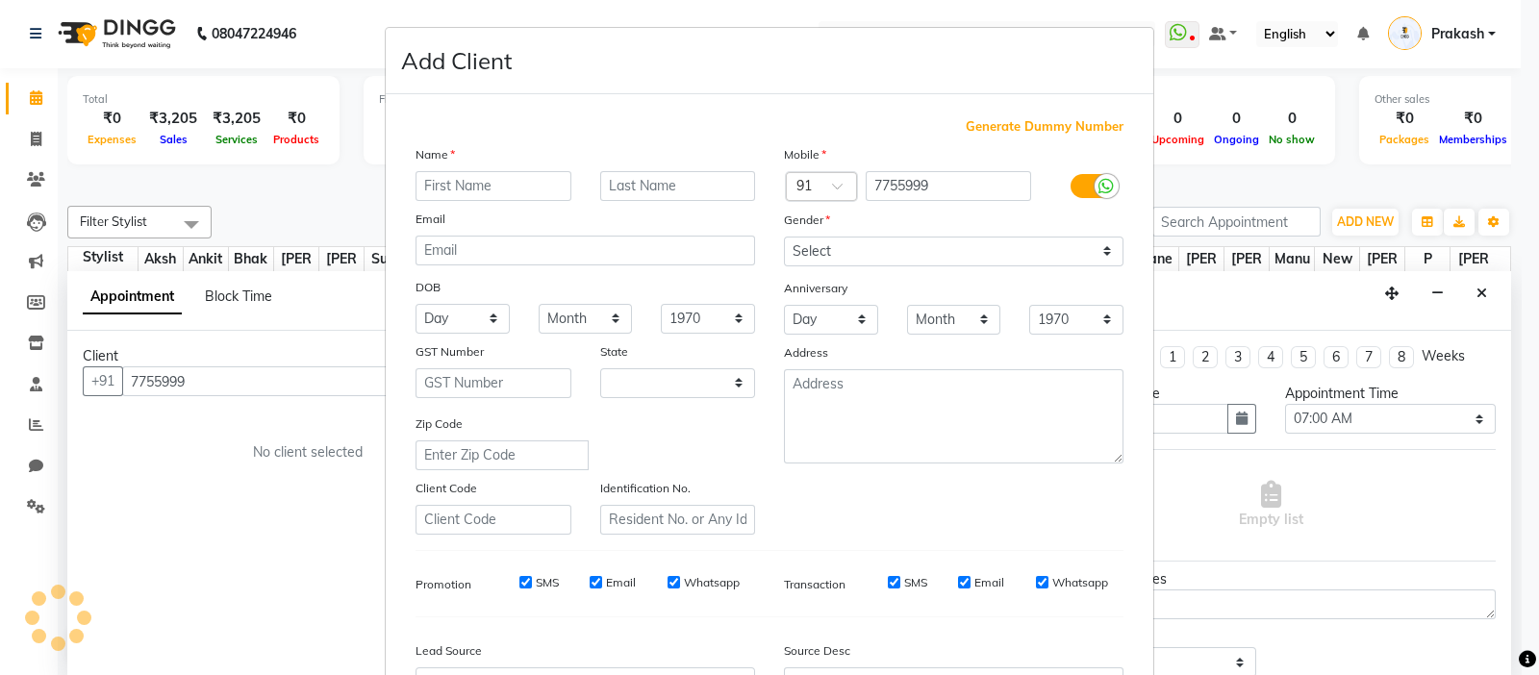
select select "22"
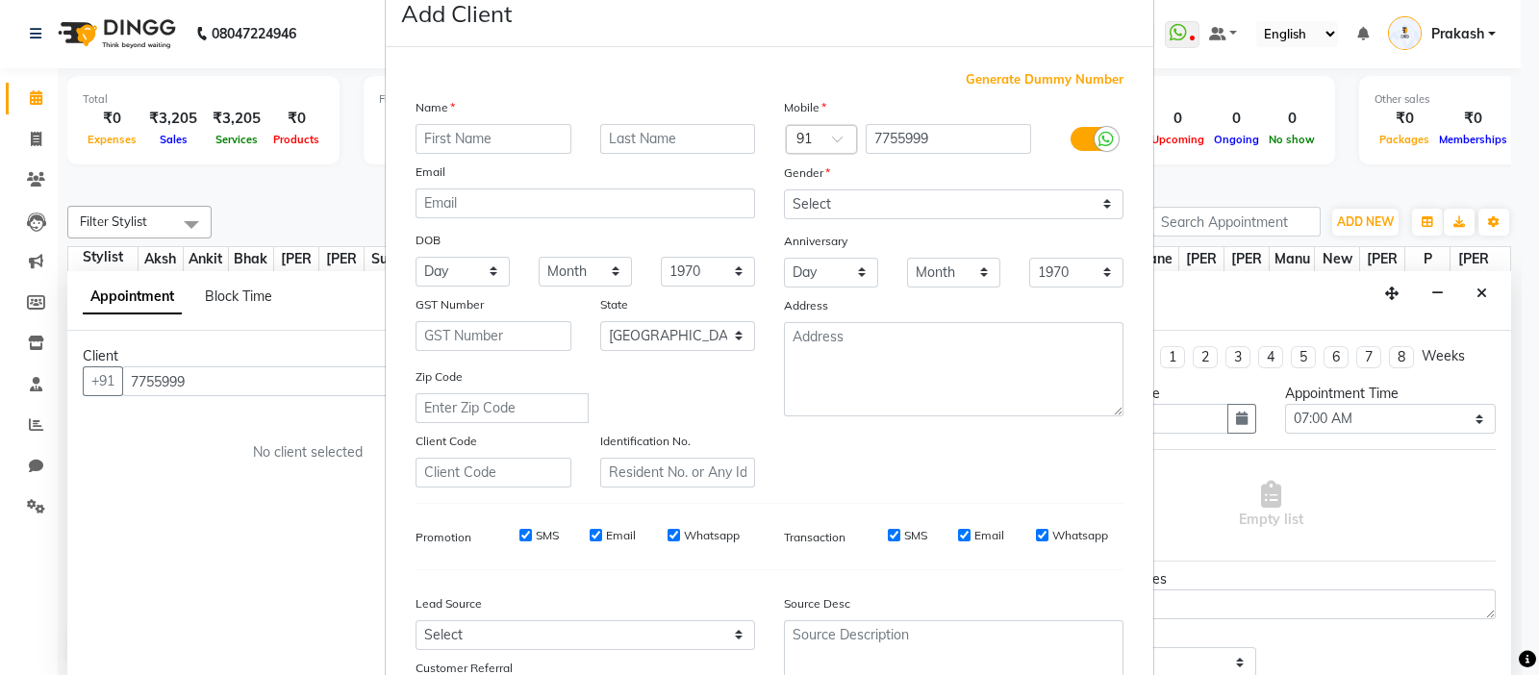
scroll to position [60, 0]
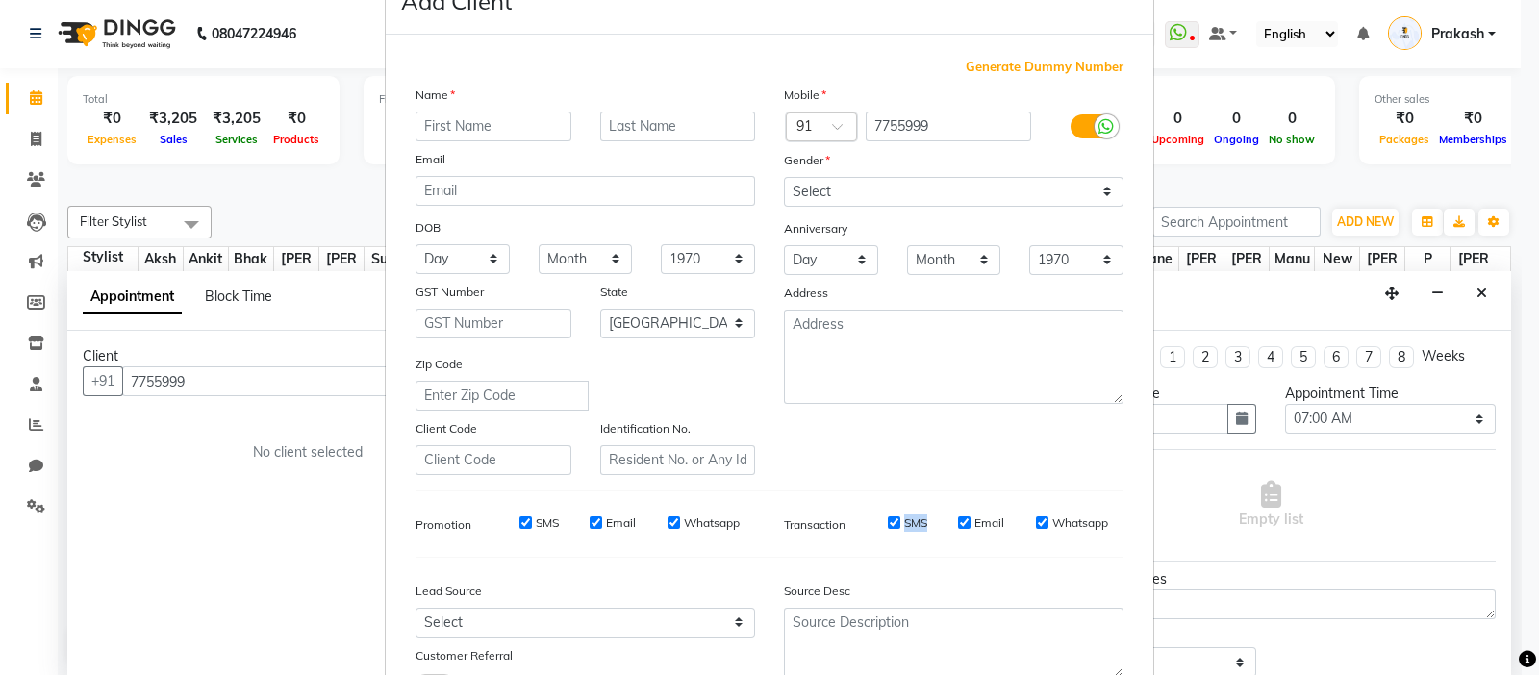
drag, startPoint x: 858, startPoint y: 531, endPoint x: 952, endPoint y: 522, distance: 94.7
click at [952, 522] on div "SMS Email Whatsapp" at bounding box center [985, 523] width 278 height 17
drag, startPoint x: 1498, startPoint y: 509, endPoint x: 1519, endPoint y: 622, distance: 115.5
click at [1230, 562] on ngb-modal-window "Add Client Generate Dummy Number Name Email DOB Day 01 02 03 04 05 06 07 08 09 …" at bounding box center [769, 337] width 1539 height 675
drag, startPoint x: 1499, startPoint y: 570, endPoint x: 1504, endPoint y: 604, distance: 35.0
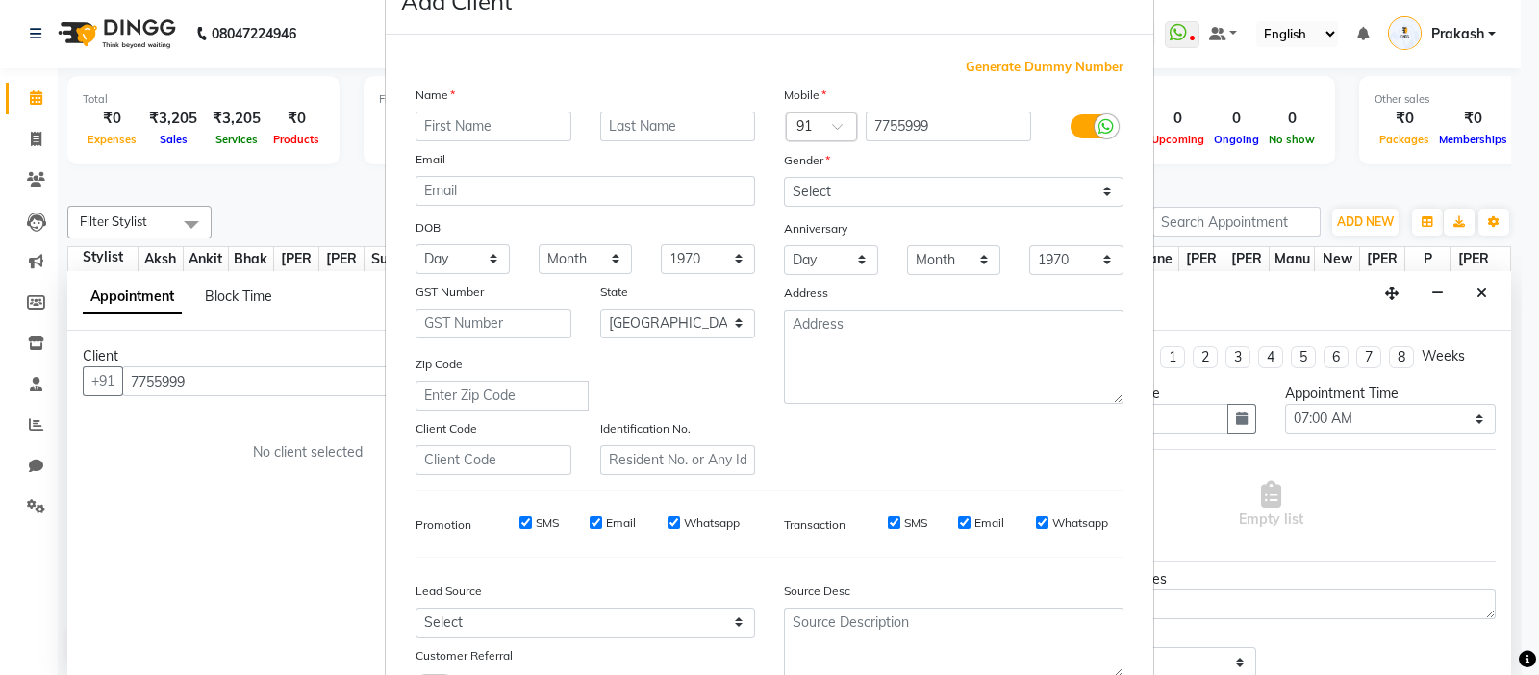
click at [1230, 562] on ngb-modal-window "Add Client Generate Dummy Number Name Email DOB Day 01 02 03 04 05 06 07 08 09 …" at bounding box center [769, 337] width 1539 height 675
drag, startPoint x: 1507, startPoint y: 541, endPoint x: 1500, endPoint y: 667, distance: 126.2
click at [1230, 562] on html "08047224946 Select Location × Beauty Care , [GEOGRAPHIC_DATA] East WhatsApp Sta…" at bounding box center [769, 336] width 1539 height 675
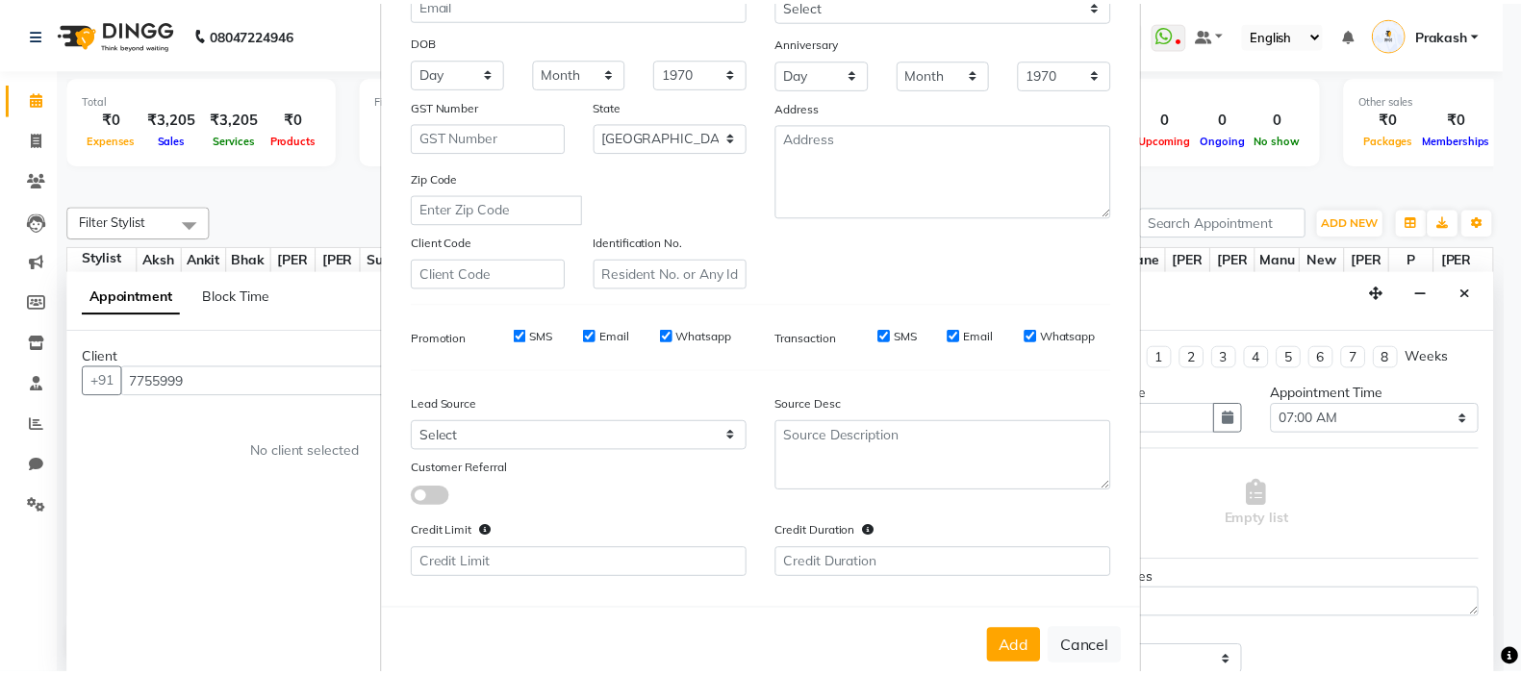
scroll to position [297, 0]
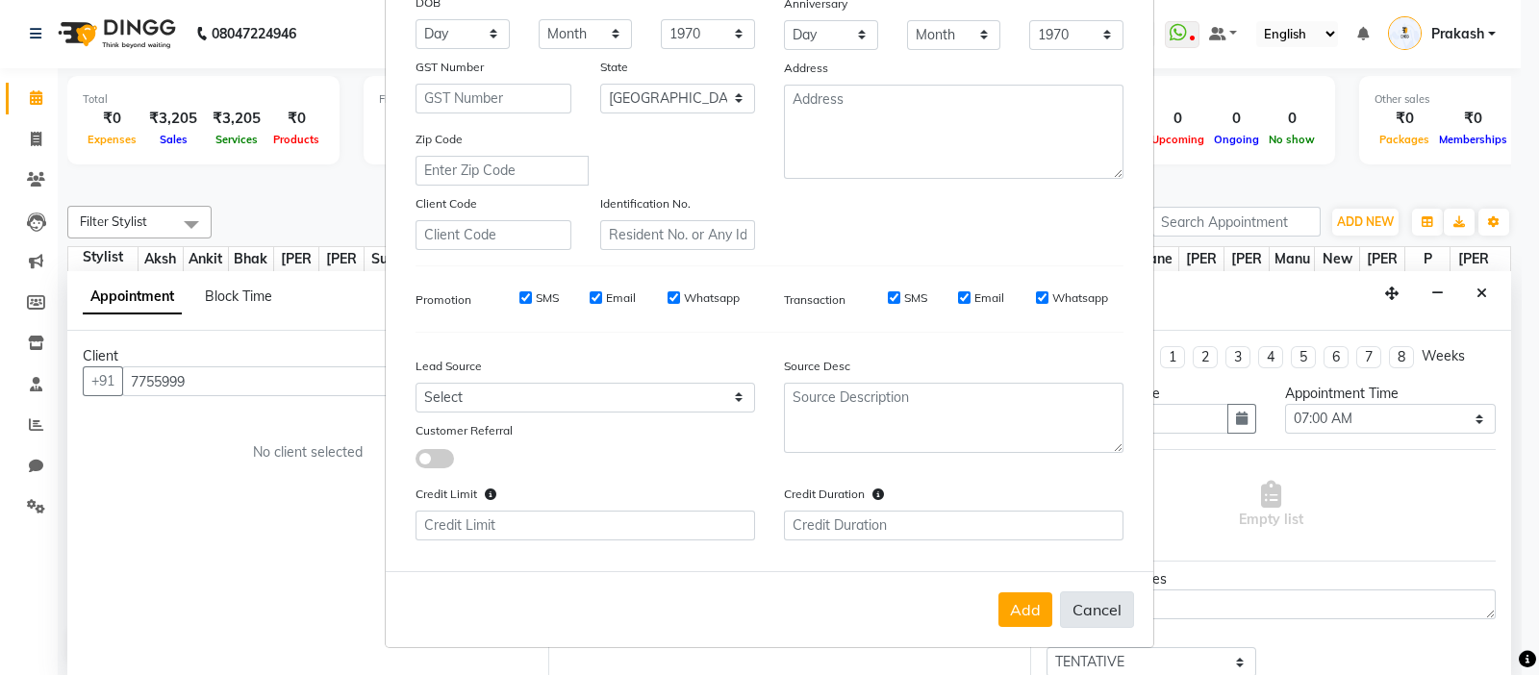
click at [1097, 562] on button "Cancel" at bounding box center [1097, 610] width 74 height 37
select select
select select "null"
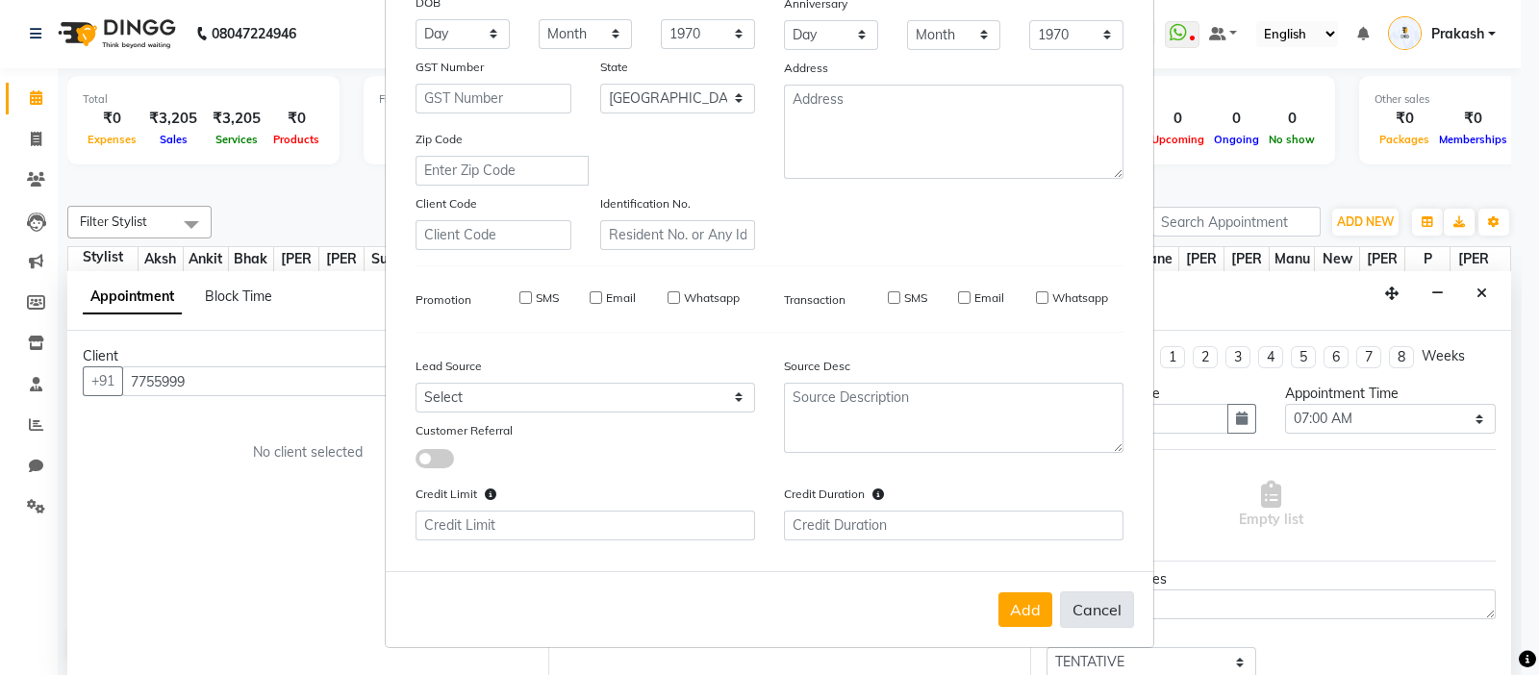
select select
checkbox input "false"
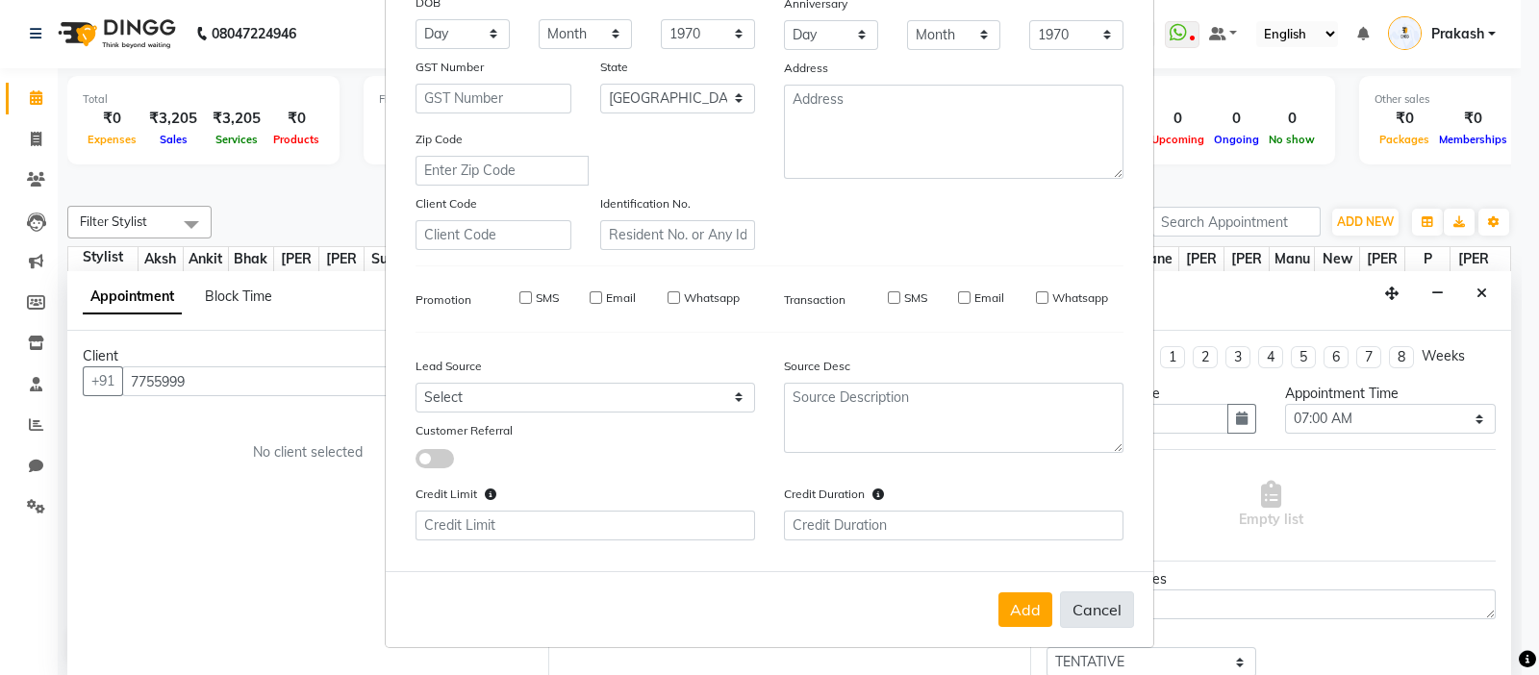
checkbox input "false"
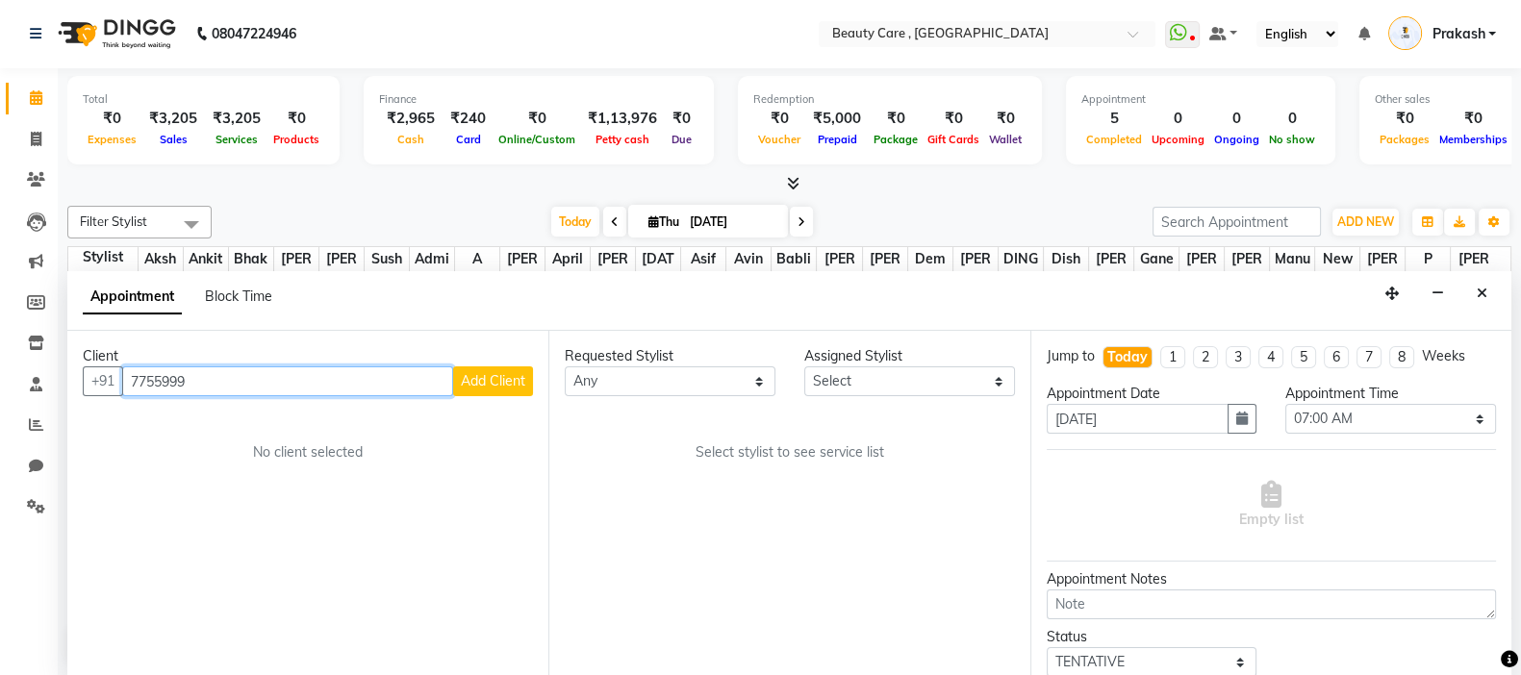
click at [292, 370] on input "7755999" at bounding box center [287, 382] width 331 height 30
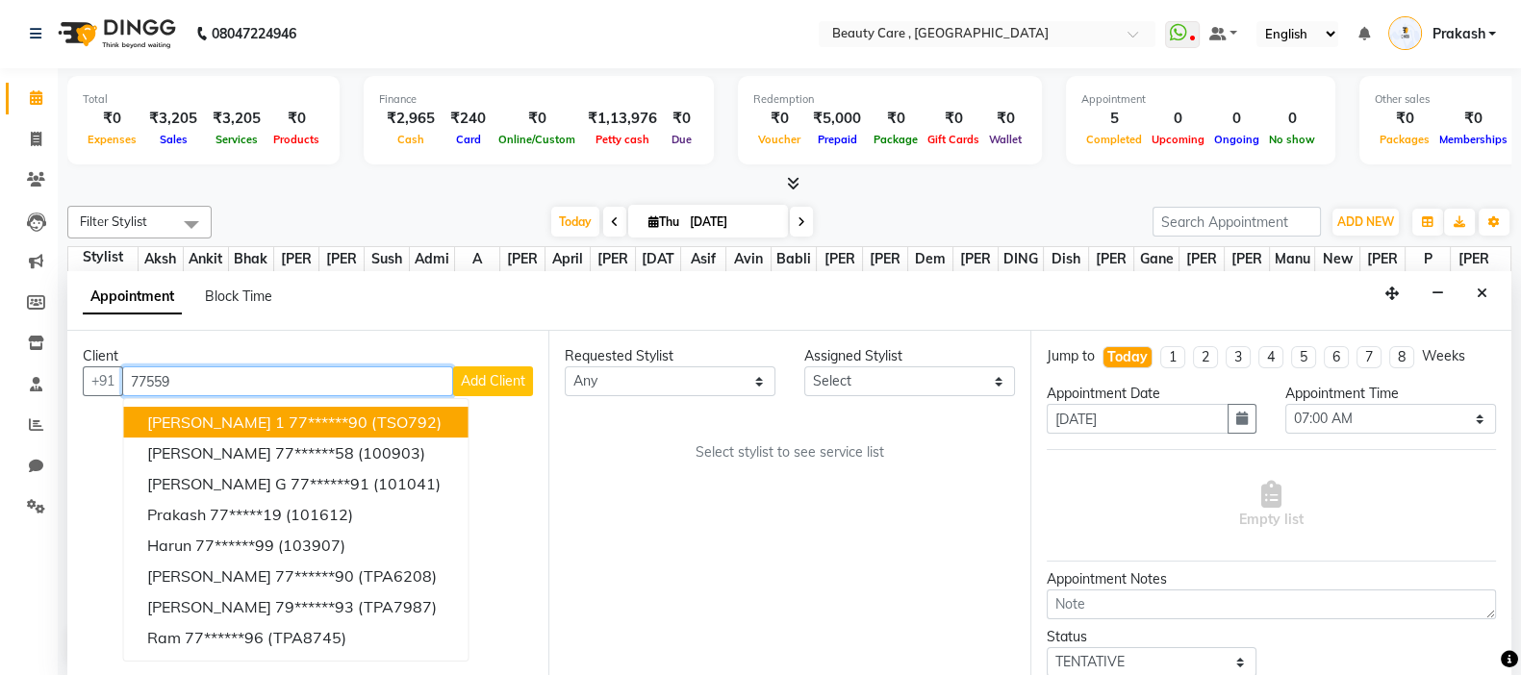
click at [279, 424] on span "[PERSON_NAME] 1" at bounding box center [216, 422] width 138 height 19
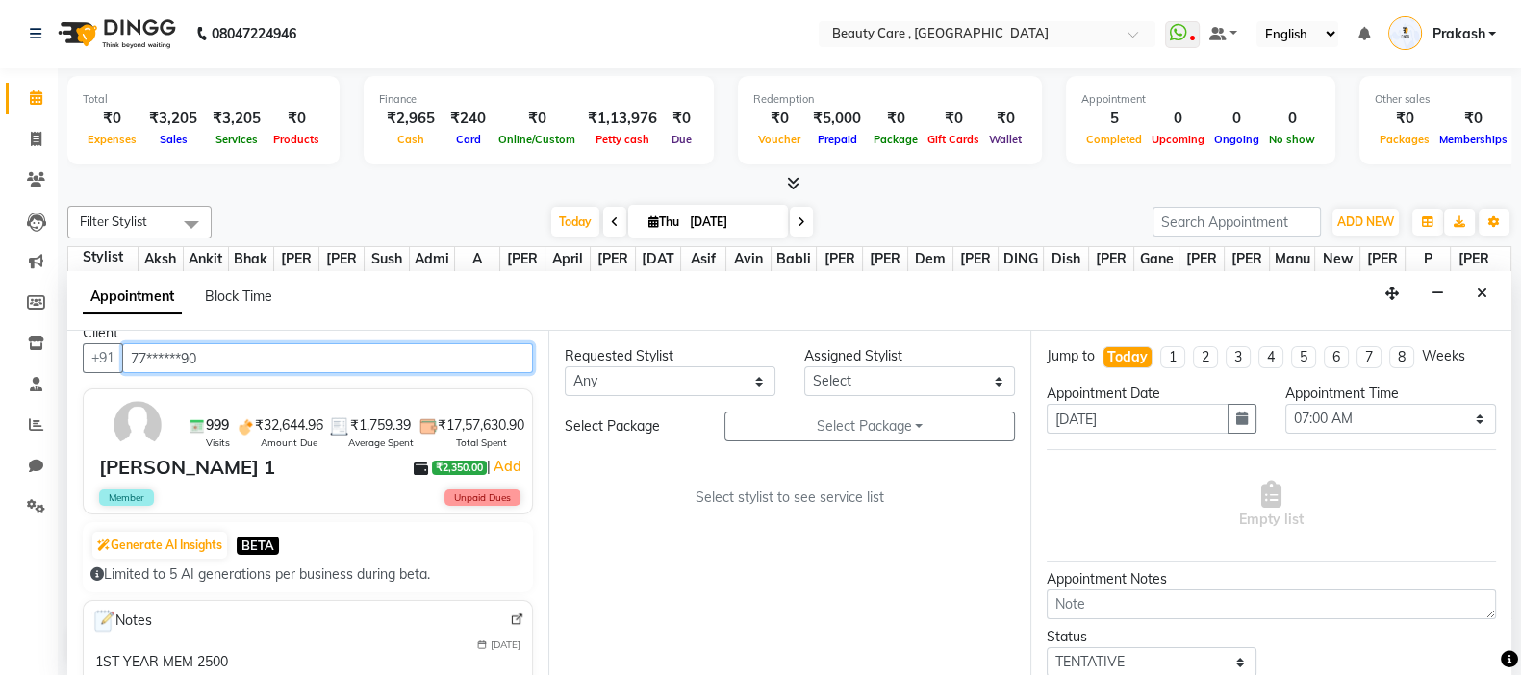
scroll to position [0, 0]
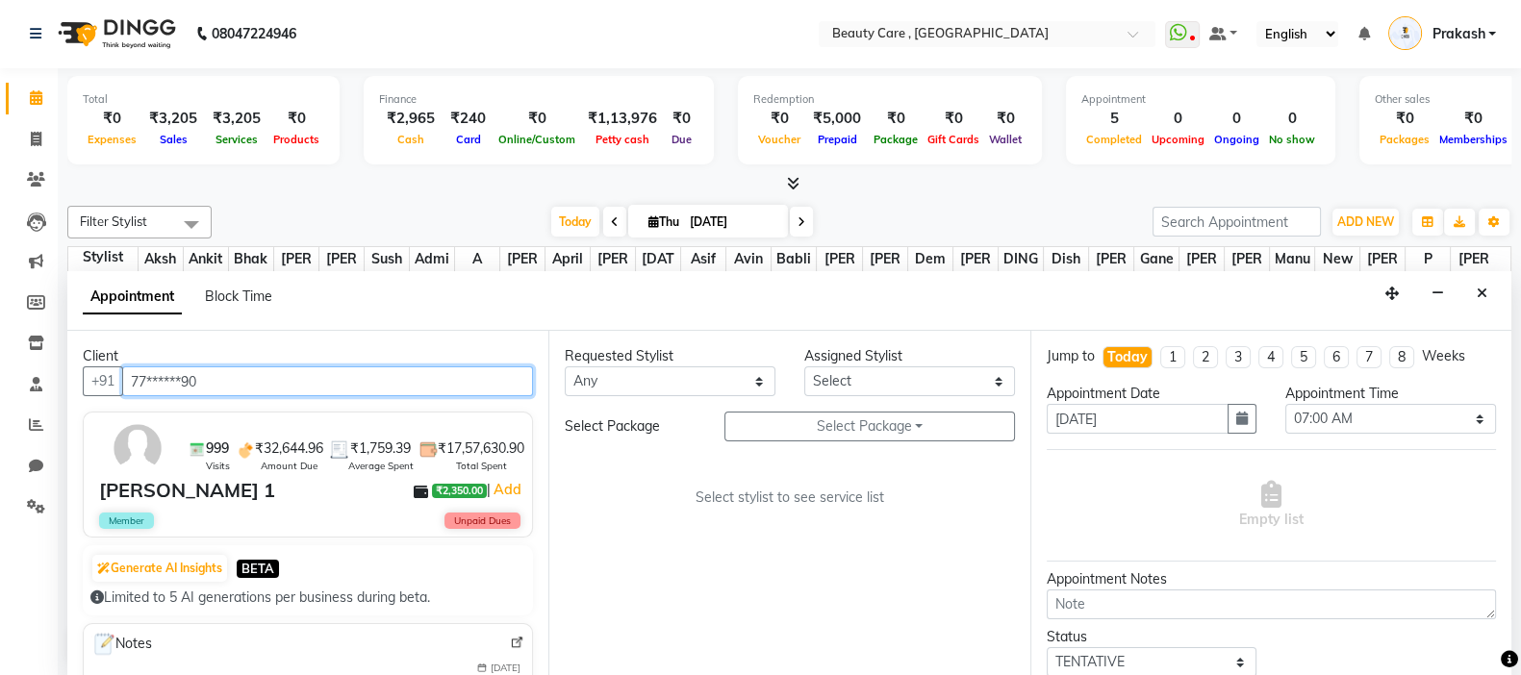
type input "77******90"
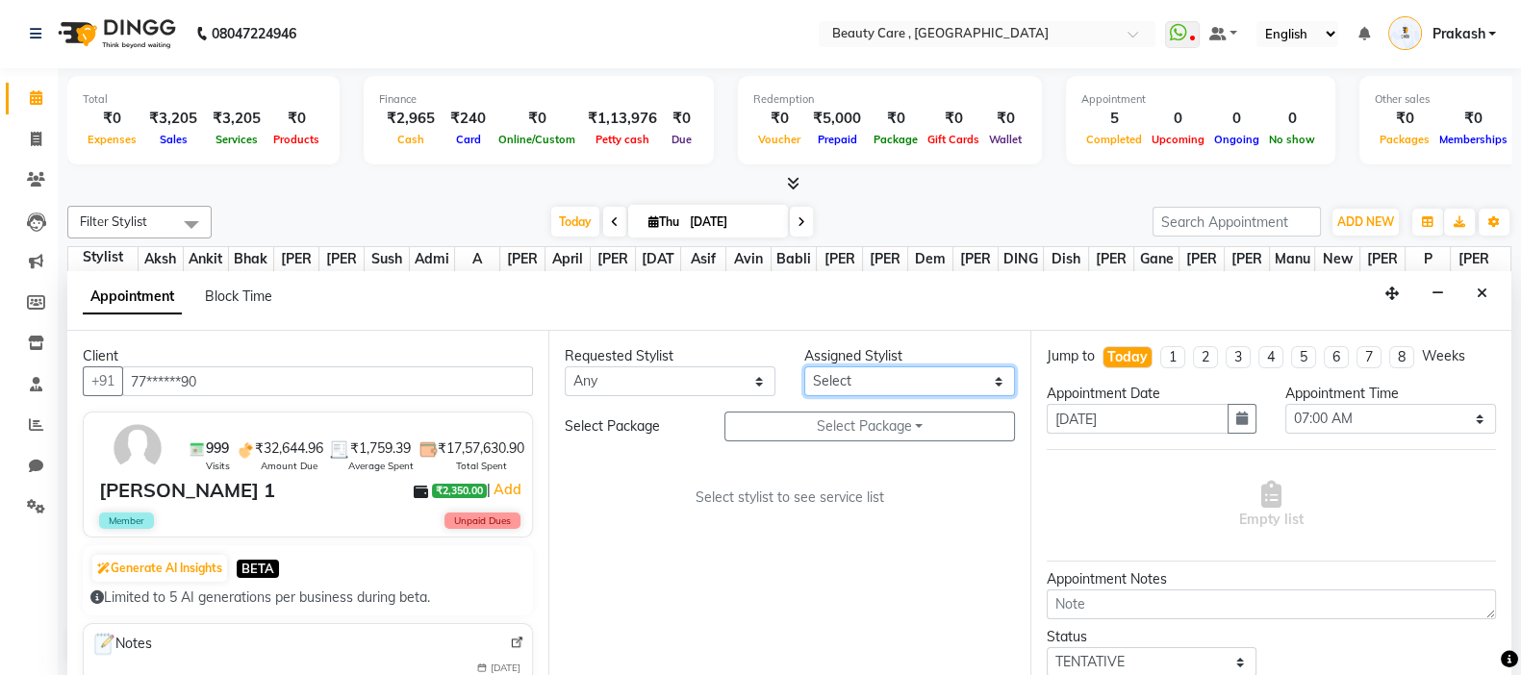
click at [907, 377] on select "Select Admin A [PERSON_NAME] K Akshay Ankit [PERSON_NAME] April [PERSON_NAME] […" at bounding box center [909, 382] width 211 height 30
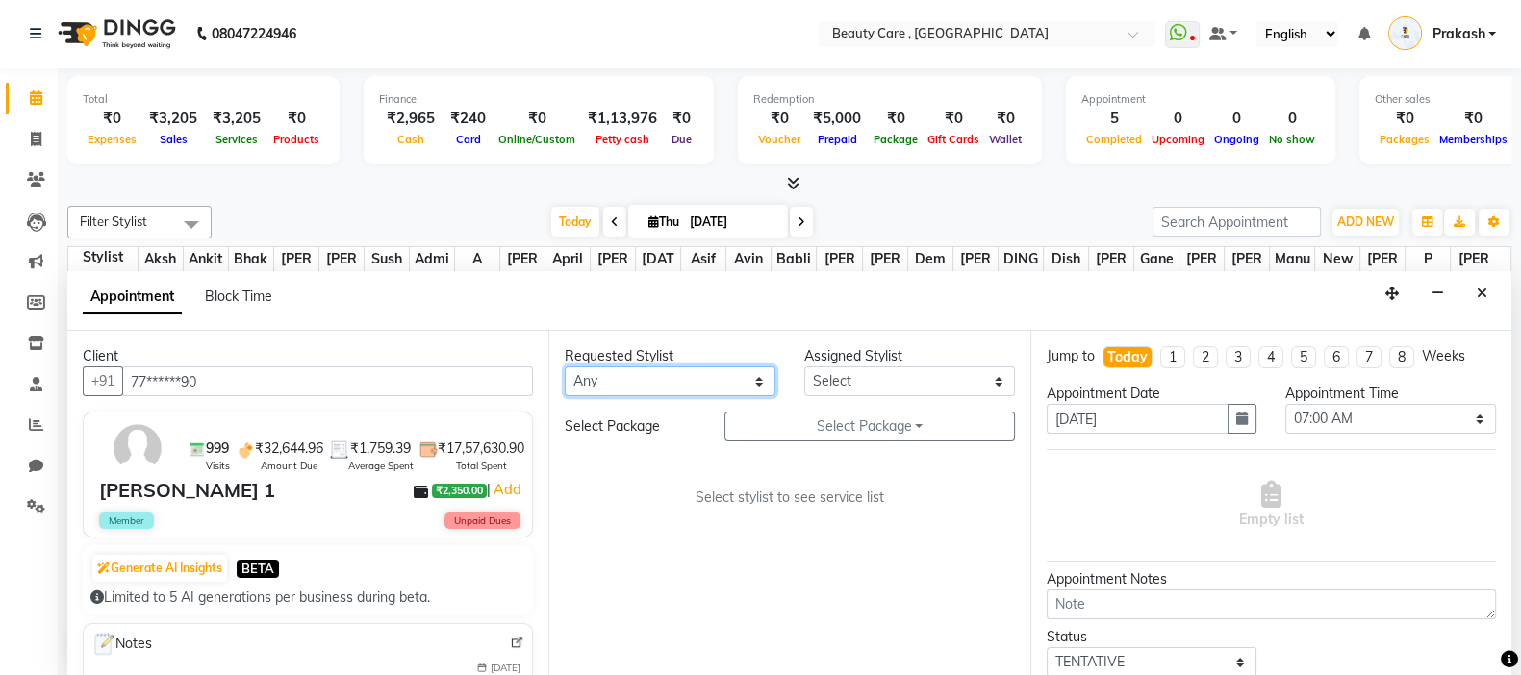
click at [697, 375] on select "Any Admin A [PERSON_NAME] [PERSON_NAME] April [PERSON_NAME] [DATE][PERSON_NAME]…" at bounding box center [670, 382] width 211 height 30
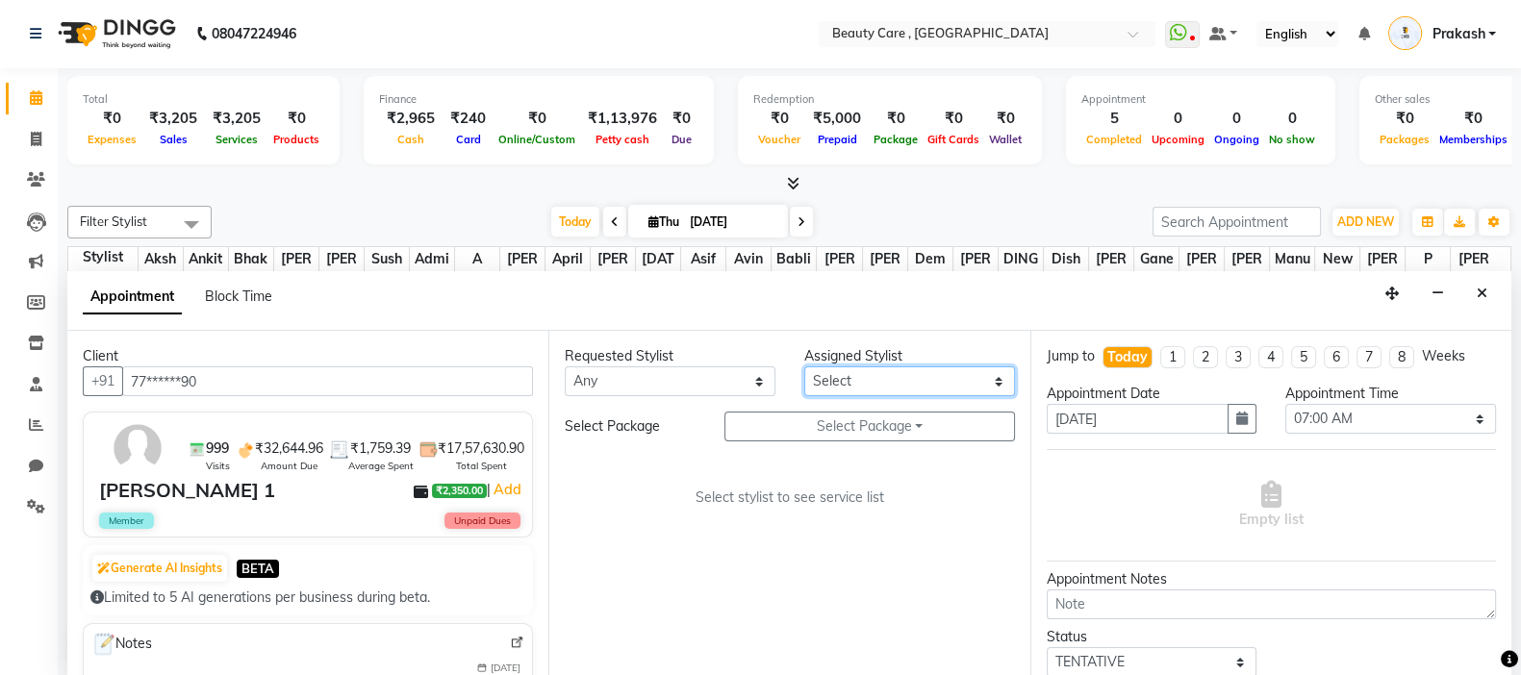
click at [947, 367] on select "Select Admin A [PERSON_NAME] K Akshay Ankit [PERSON_NAME] April [PERSON_NAME] […" at bounding box center [909, 382] width 211 height 30
select select "86197"
click at [804, 367] on select "Select Admin A [PERSON_NAME] K Akshay Ankit [PERSON_NAME] April [PERSON_NAME] […" at bounding box center [909, 382] width 211 height 30
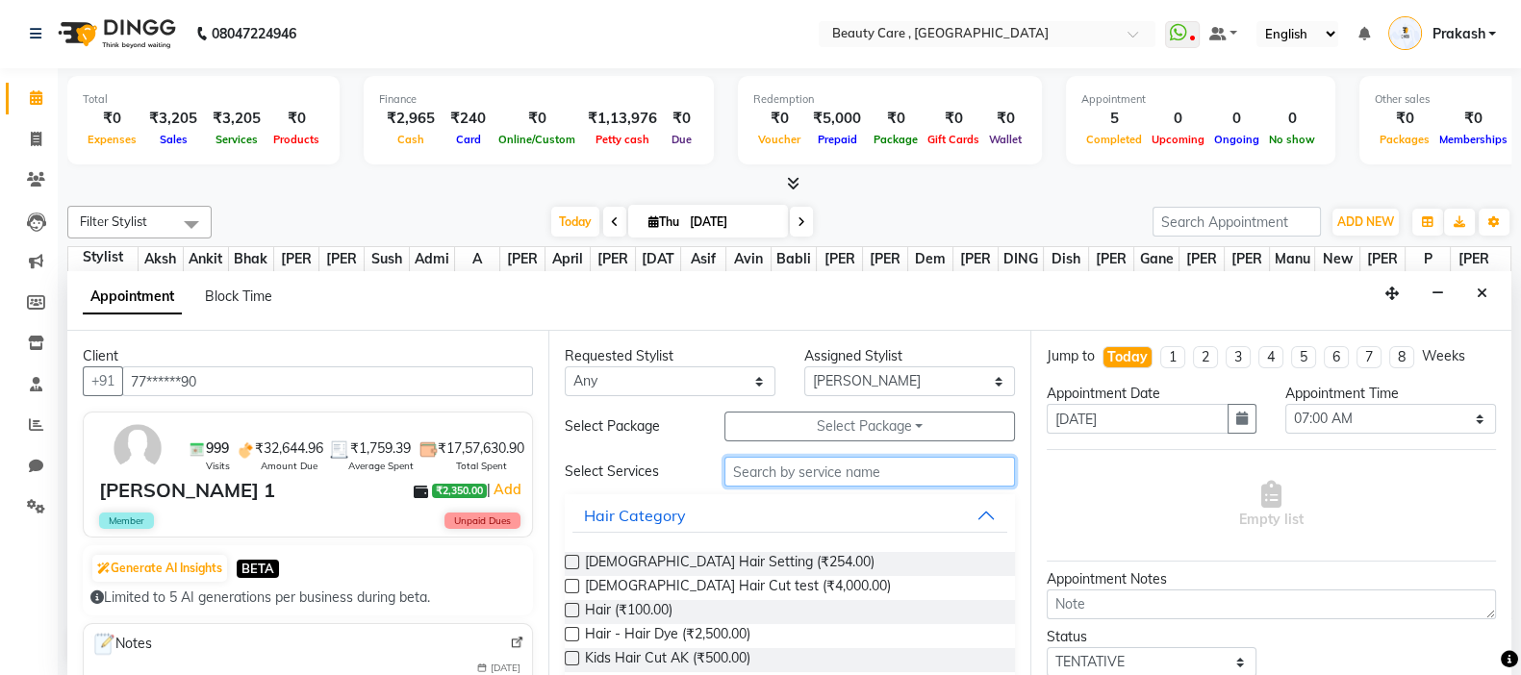
click at [779, 474] on input "text" at bounding box center [869, 472] width 291 height 30
type input "hair cut"
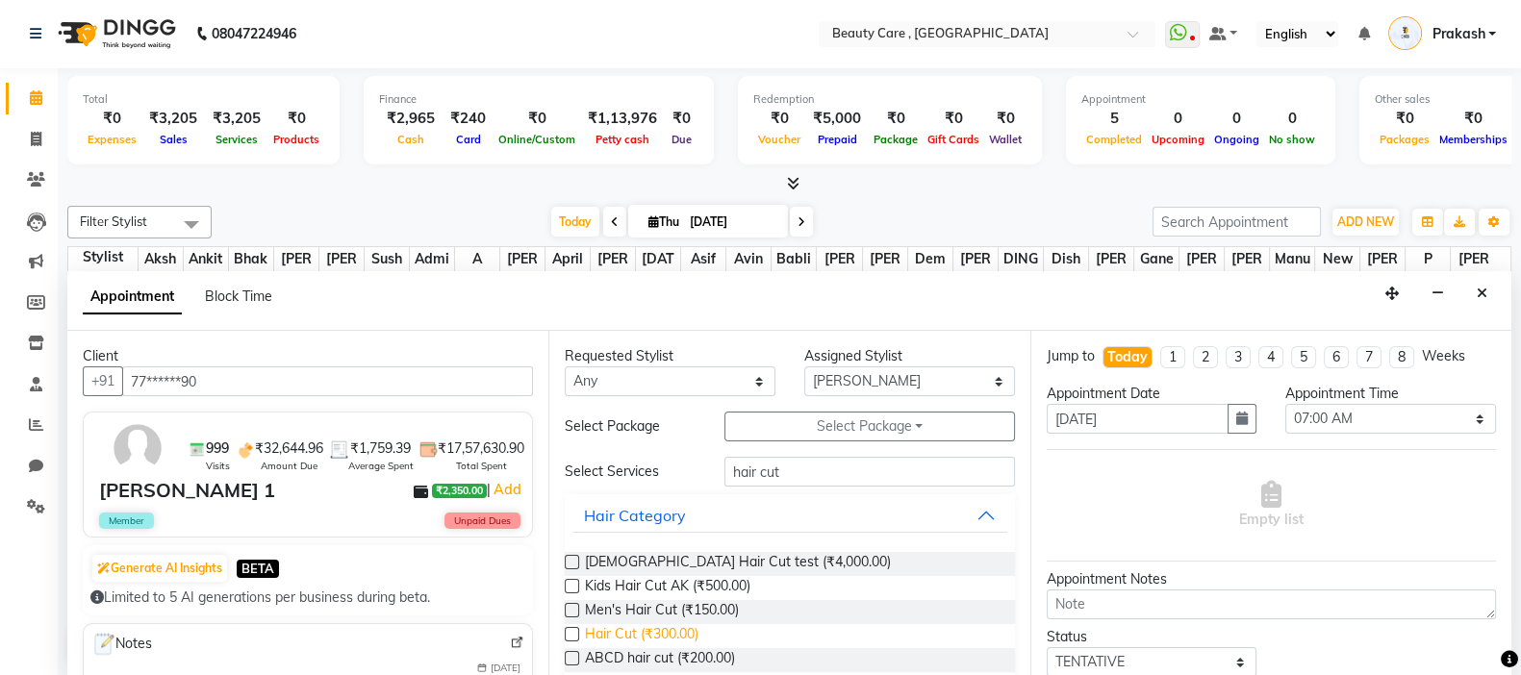
click at [662, 562] on span "Hair Cut (₹300.00)" at bounding box center [642, 636] width 114 height 24
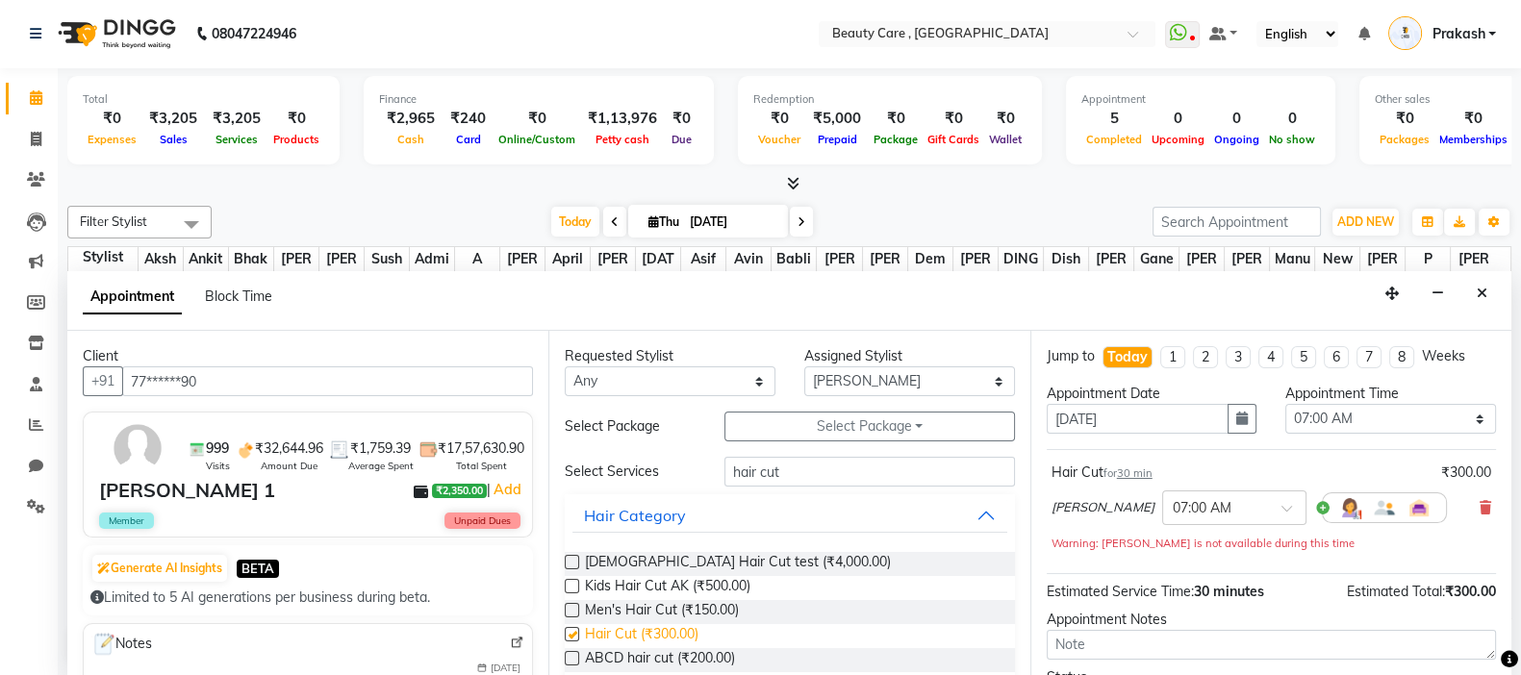
checkbox input "false"
click at [1189, 510] on input "text" at bounding box center [1215, 506] width 85 height 20
click at [1230, 411] on select "Select 07:00 AM 07:05 AM 07:10 AM 07:15 AM 07:20 AM 07:25 AM 07:30 AM 07:35 AM …" at bounding box center [1390, 419] width 211 height 30
select select "785"
click at [1230, 404] on select "Select 07:00 AM 07:05 AM 07:10 AM 07:15 AM 07:20 AM 07:25 AM 07:30 AM 07:35 AM …" at bounding box center [1390, 419] width 211 height 30
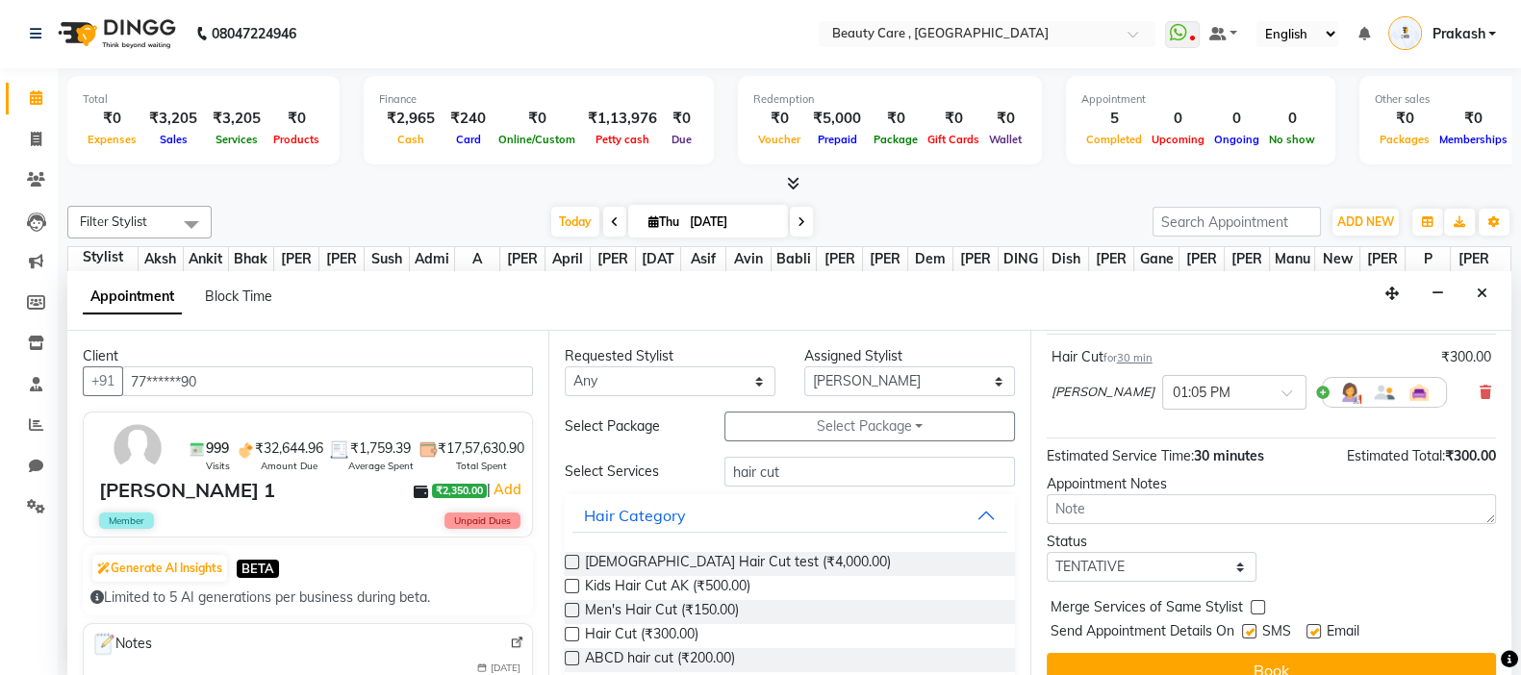
scroll to position [140, 0]
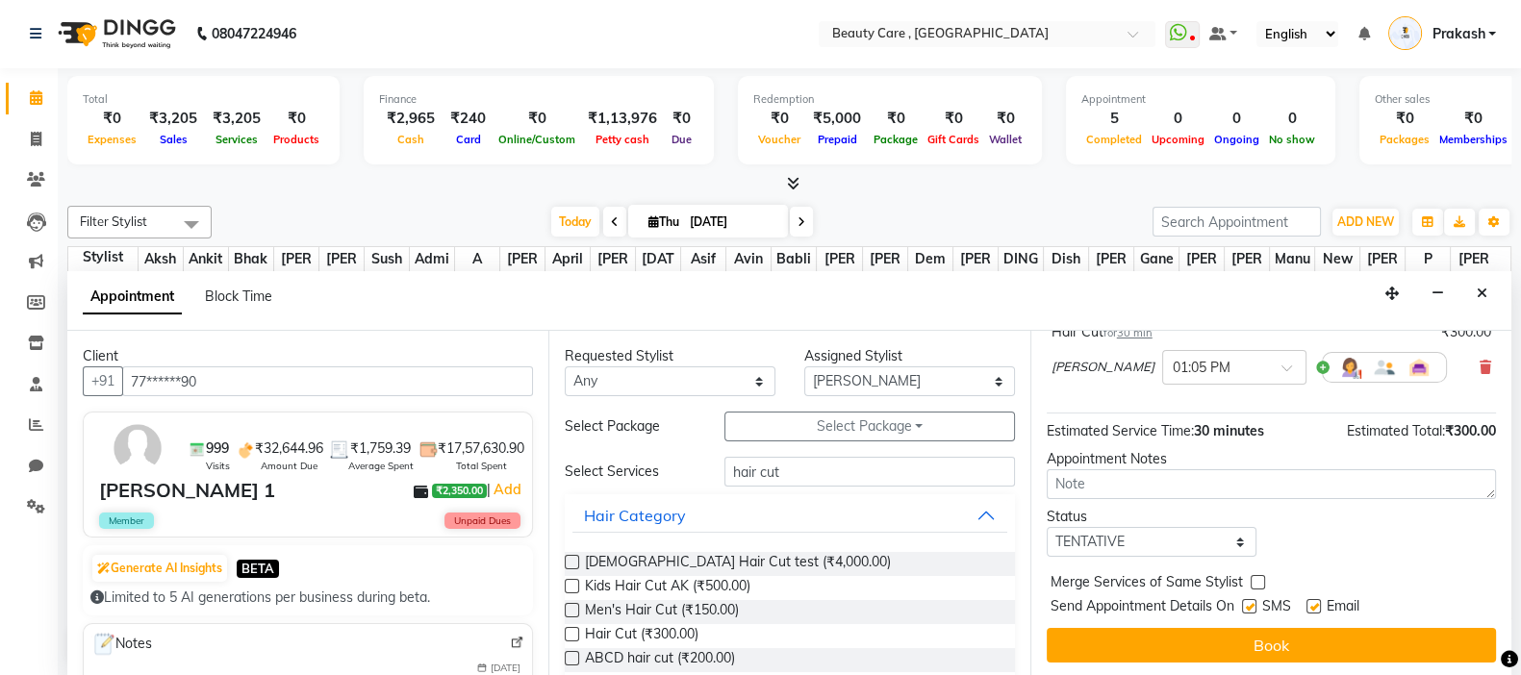
click at [1230, 562] on div at bounding box center [1248, 610] width 13 height 20
click at [1230, 562] on label at bounding box center [1249, 606] width 14 height 14
click at [1230, 562] on input "checkbox" at bounding box center [1248, 608] width 13 height 13
checkbox input "false"
click at [1230, 562] on div at bounding box center [1312, 610] width 13 height 20
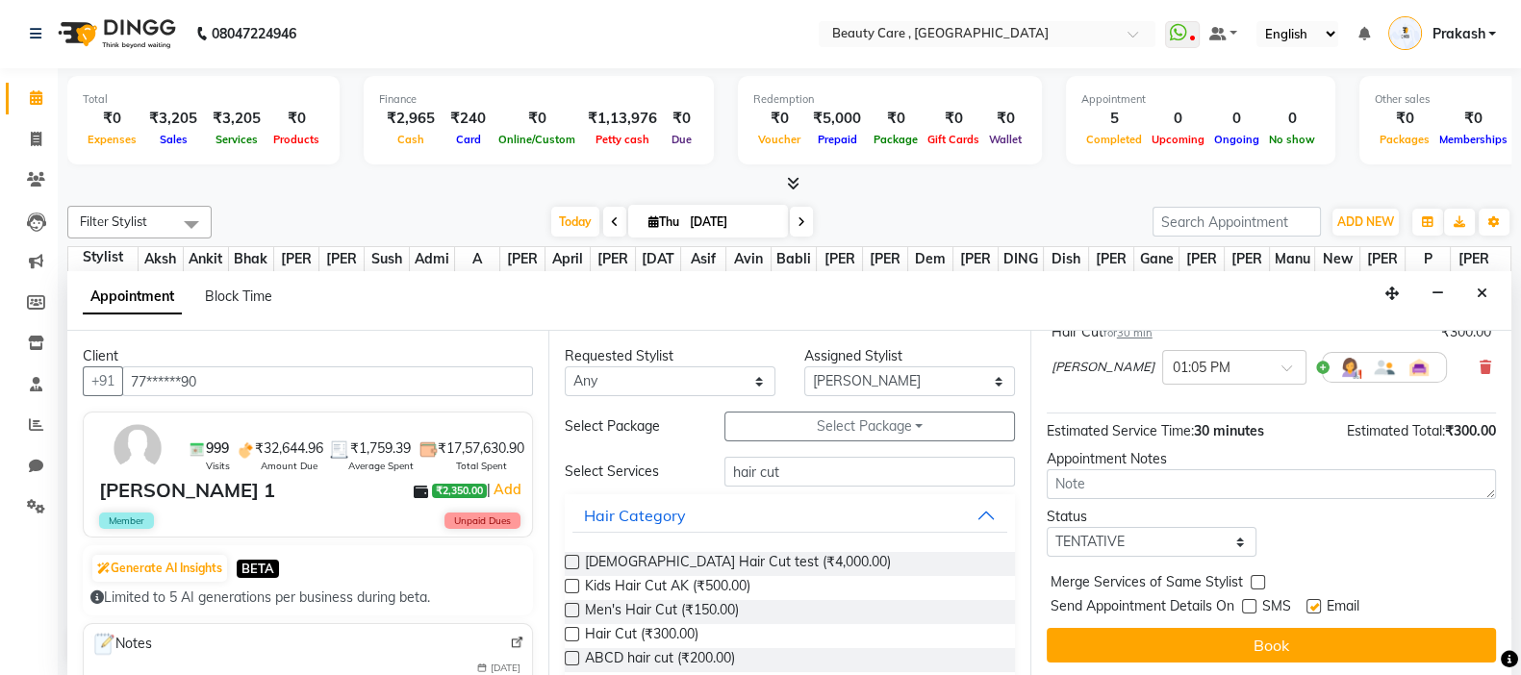
click at [1230, 562] on label at bounding box center [1313, 606] width 14 height 14
click at [1230, 562] on input "checkbox" at bounding box center [1312, 608] width 13 height 13
checkbox input "false"
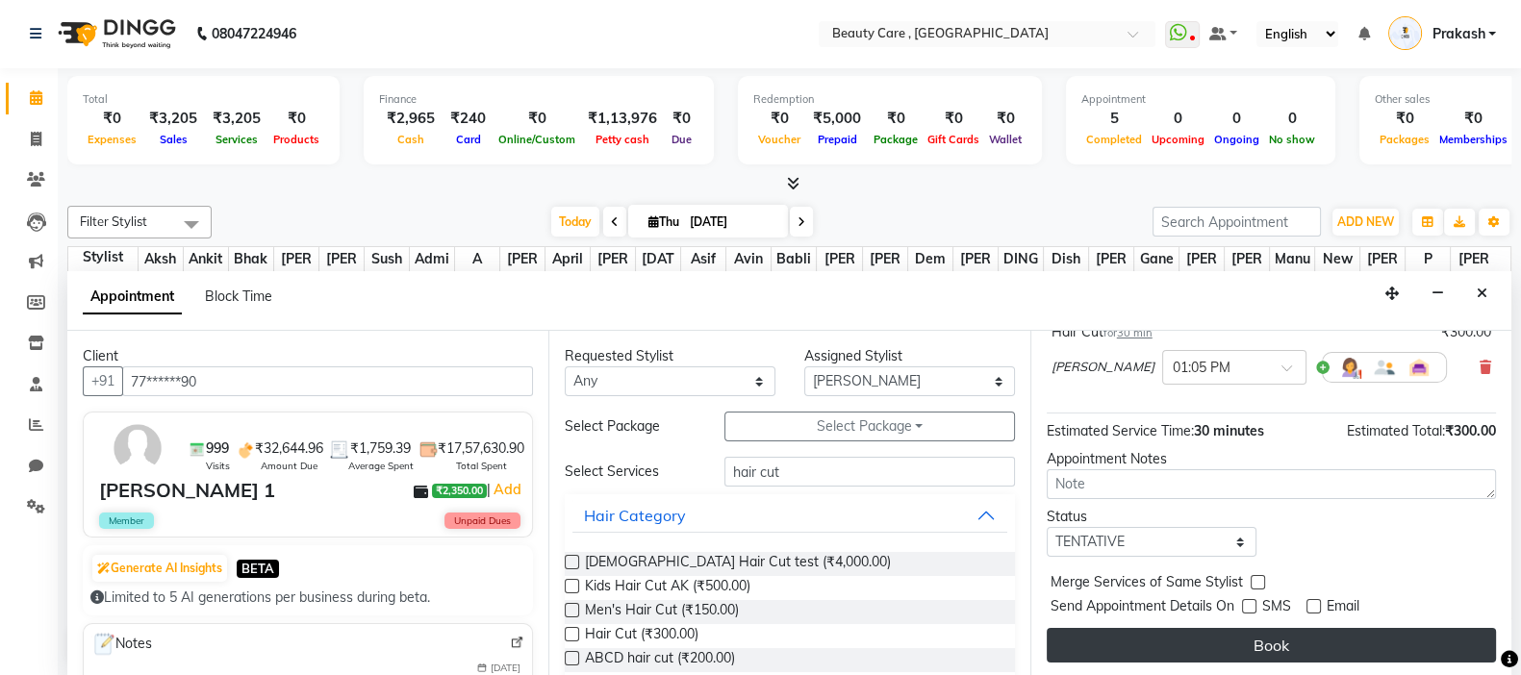
click at [1230, 562] on button "Book" at bounding box center [1271, 645] width 449 height 35
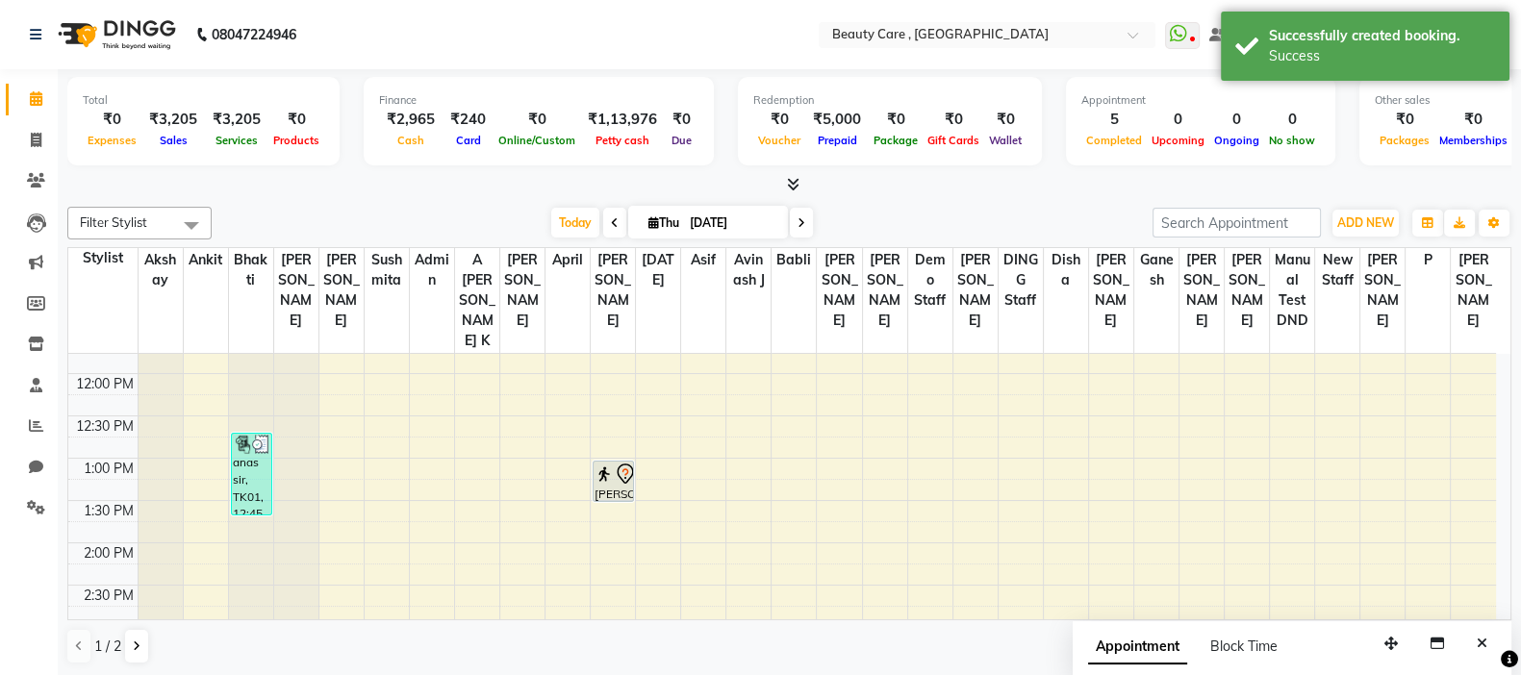
scroll to position [500, 0]
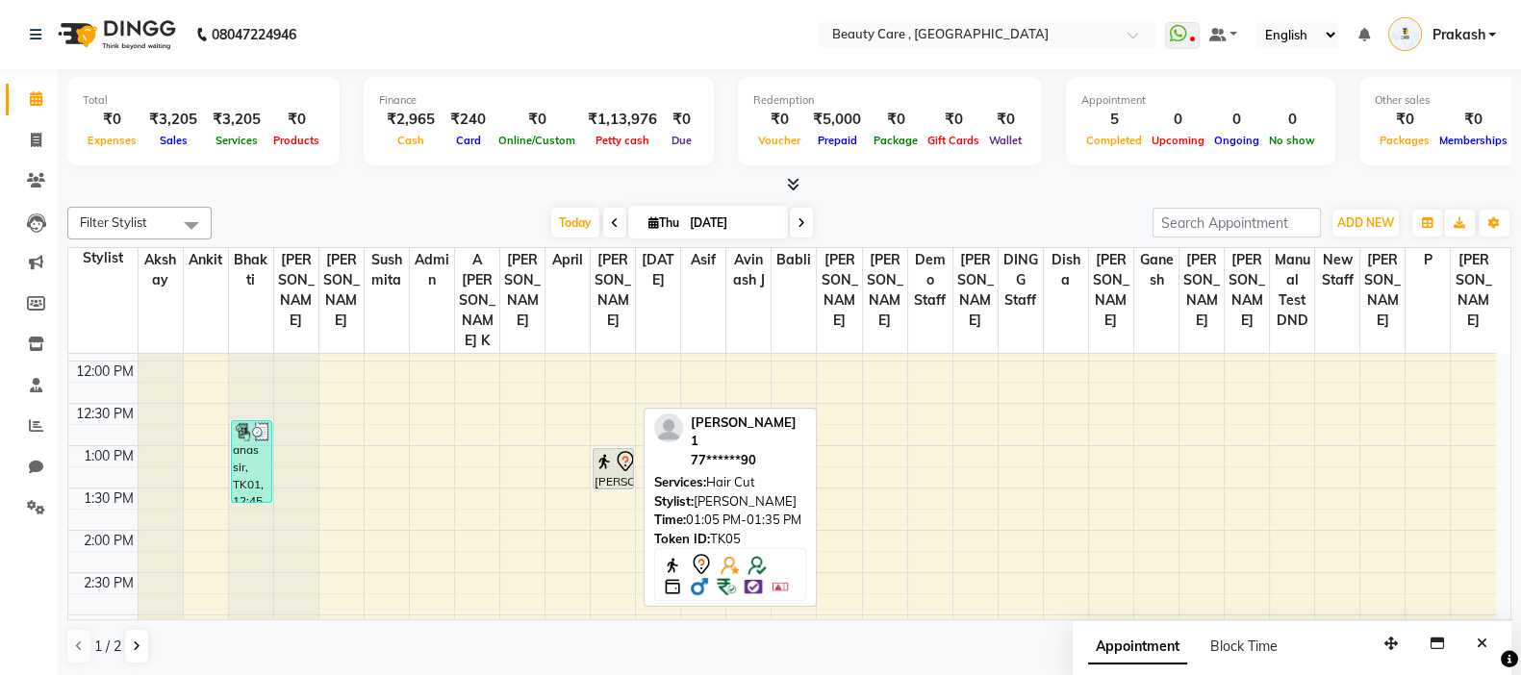
click at [612, 452] on img at bounding box center [604, 461] width 19 height 19
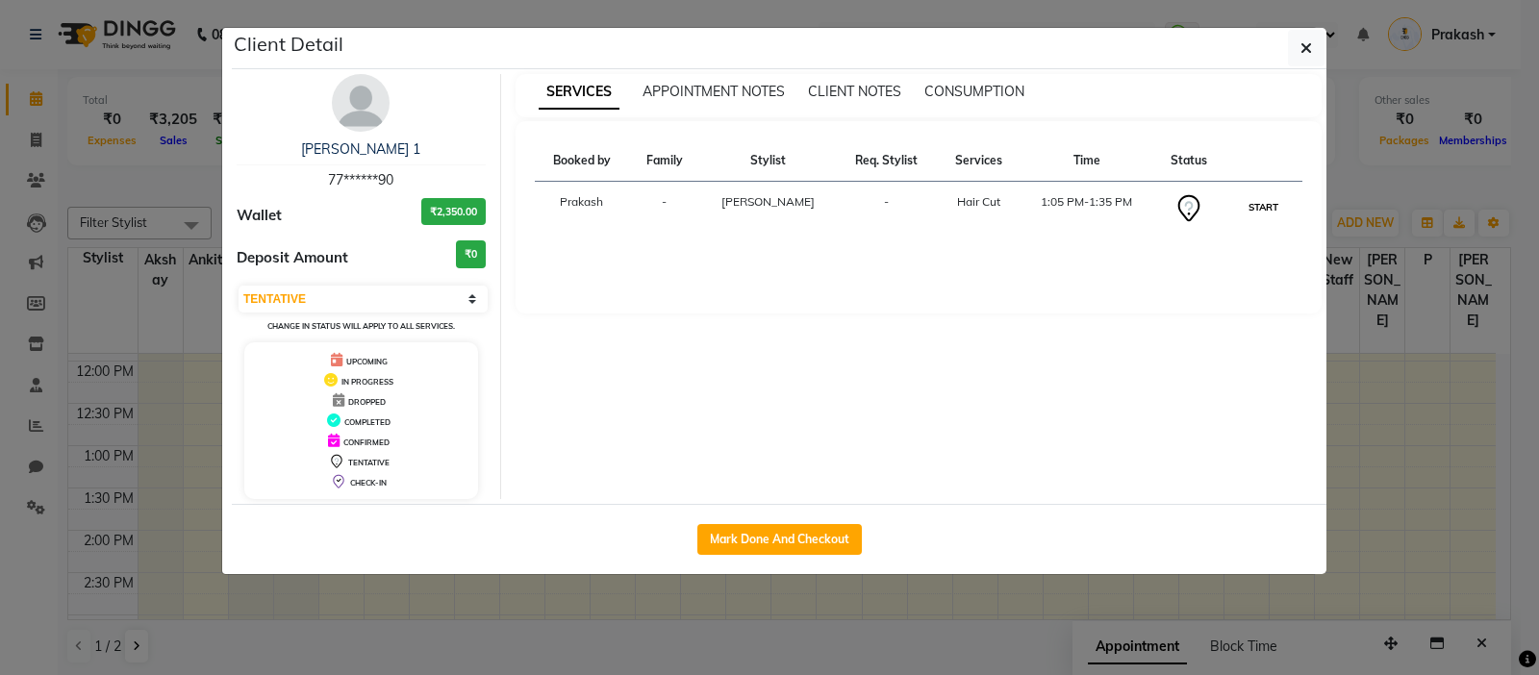
click at [1230, 206] on button "START" at bounding box center [1263, 207] width 39 height 24
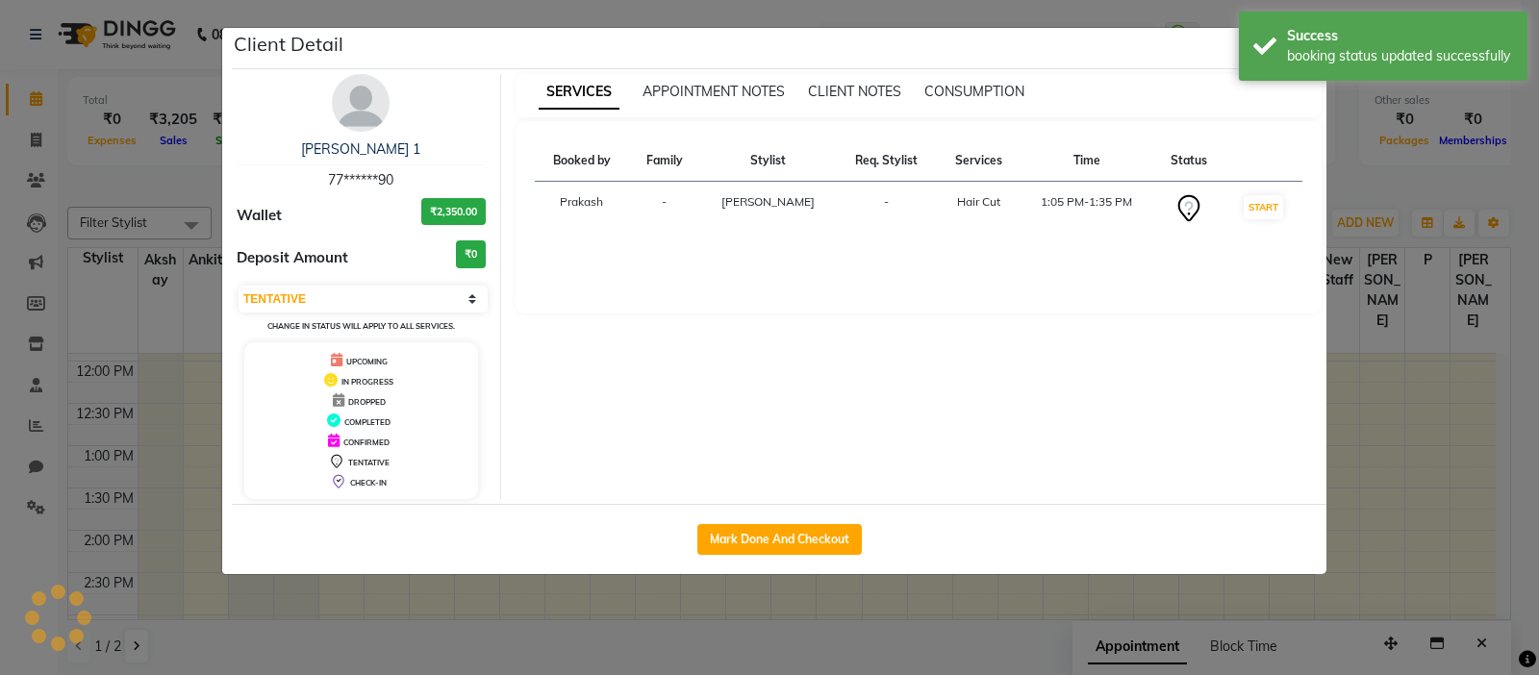
select select "1"
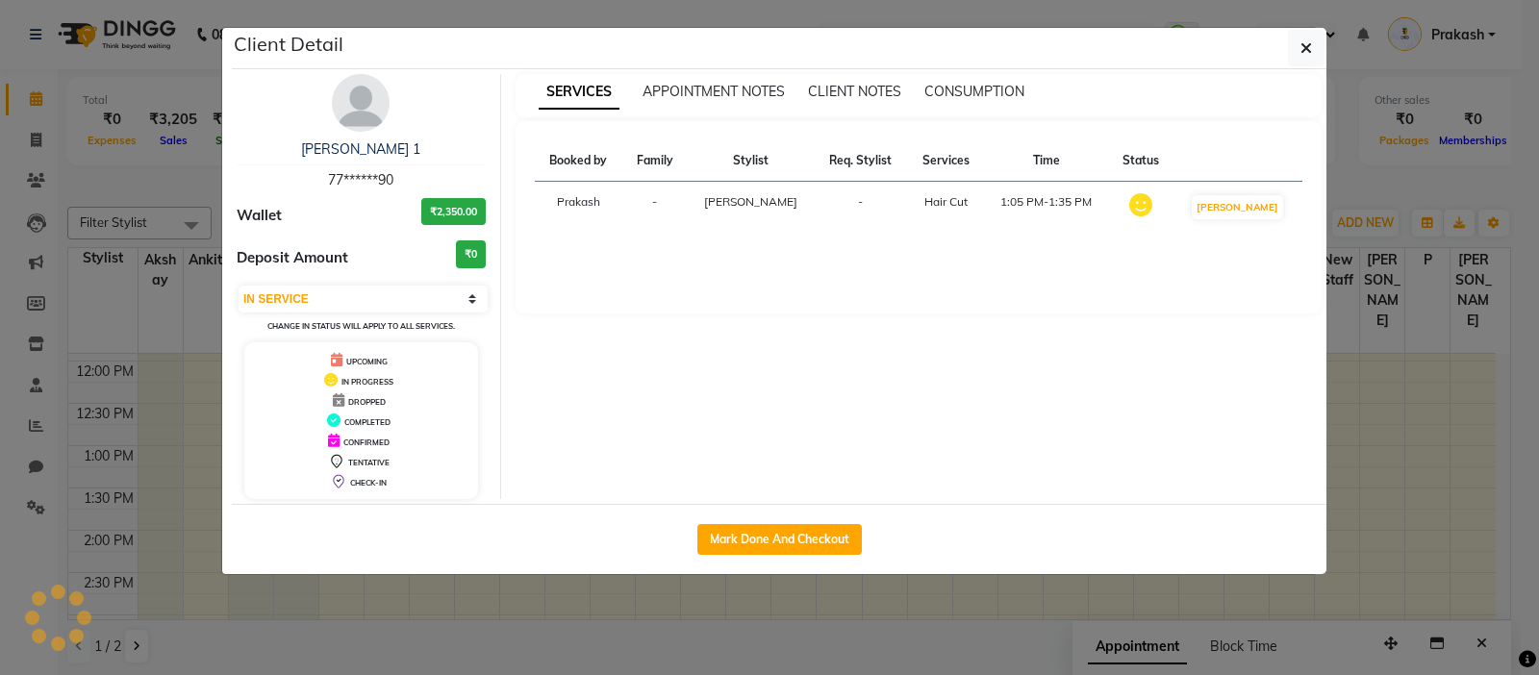
click at [1230, 195] on ngb-modal-window "Client Detail [PERSON_NAME] 1 77******90 Wallet ₹2,350.00 Deposit Amount ₹0 Sel…" at bounding box center [769, 337] width 1539 height 675
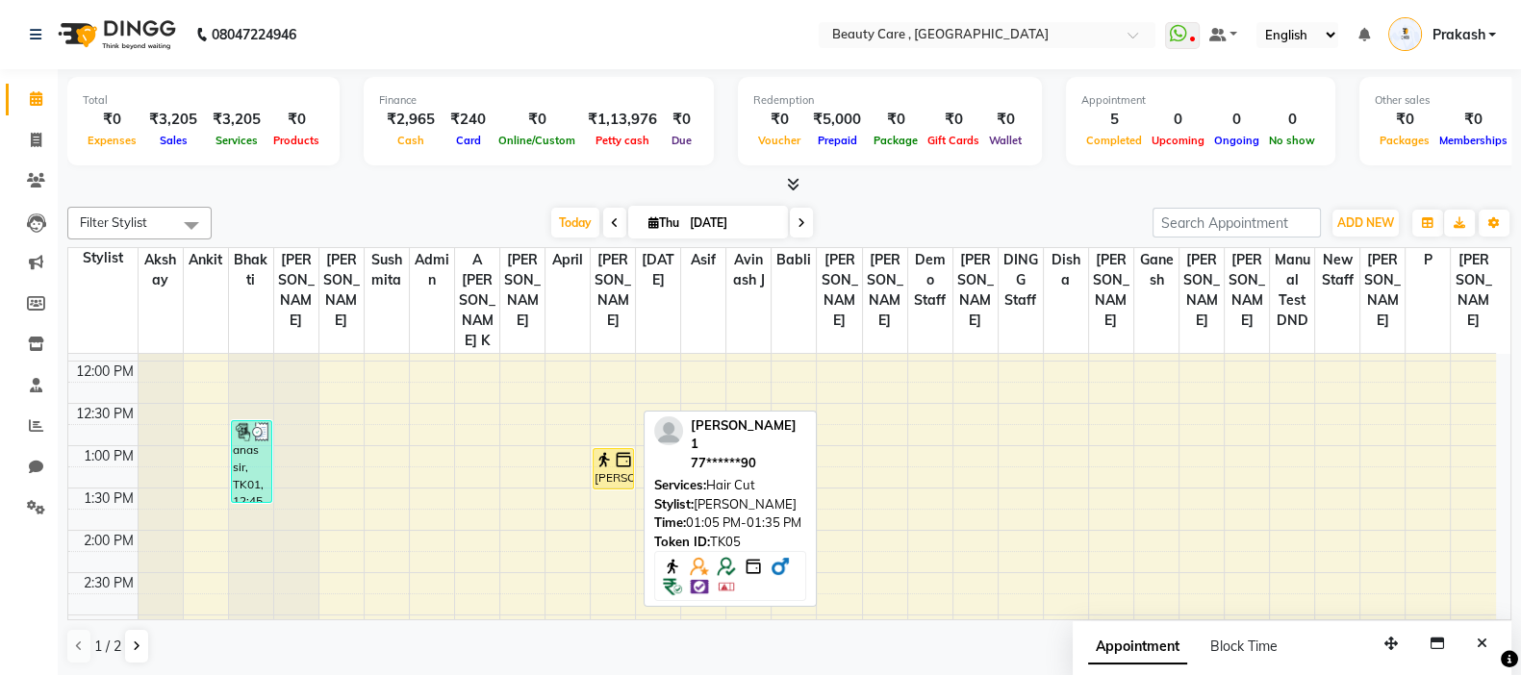
click at [616, 450] on img at bounding box center [623, 459] width 19 height 19
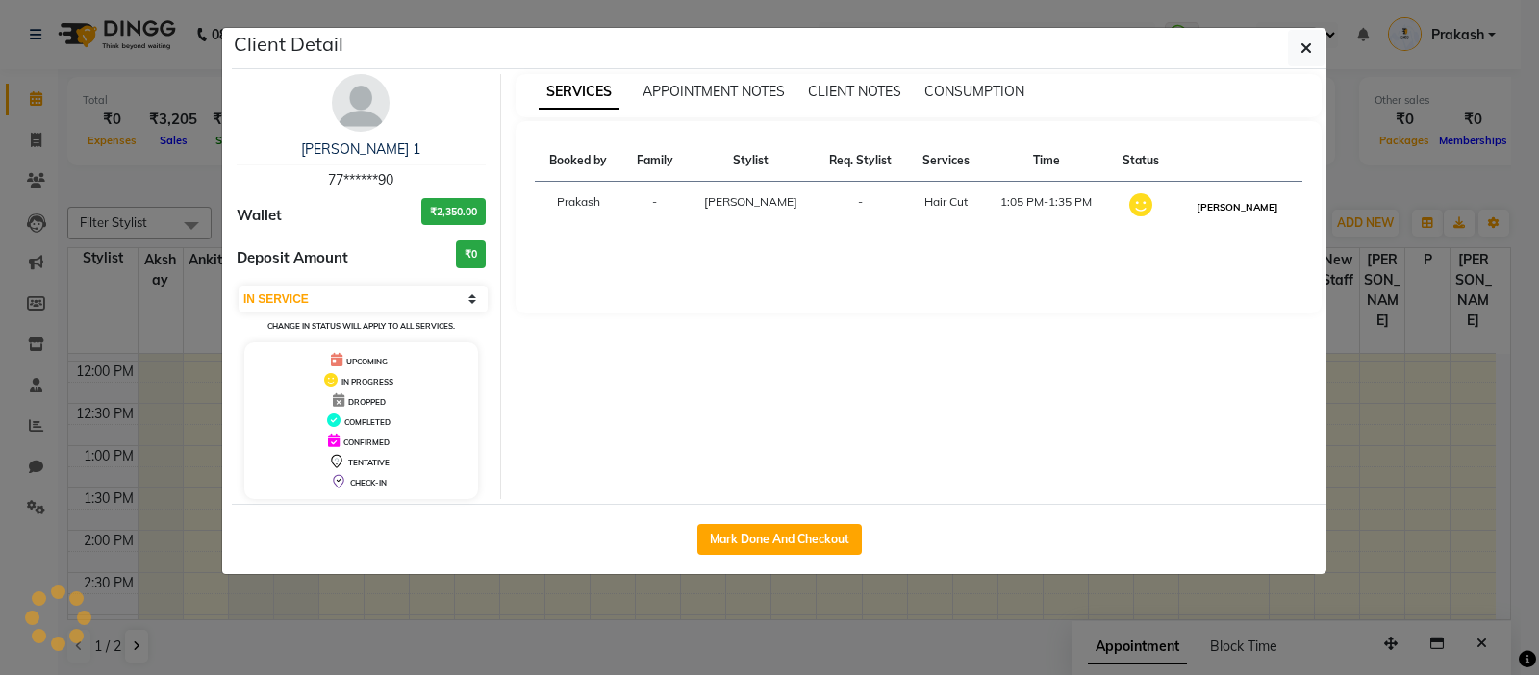
click at [1230, 214] on button "[PERSON_NAME]" at bounding box center [1237, 207] width 91 height 24
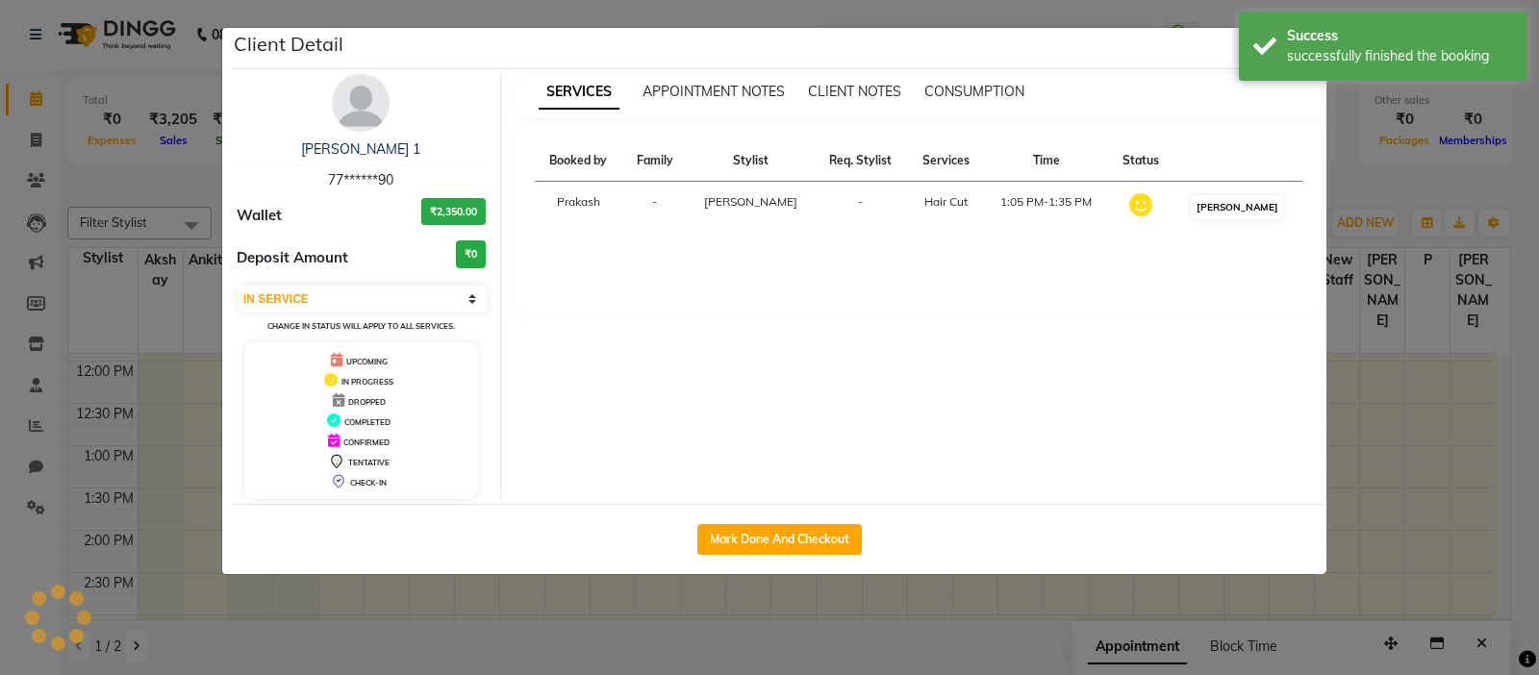
select select "3"
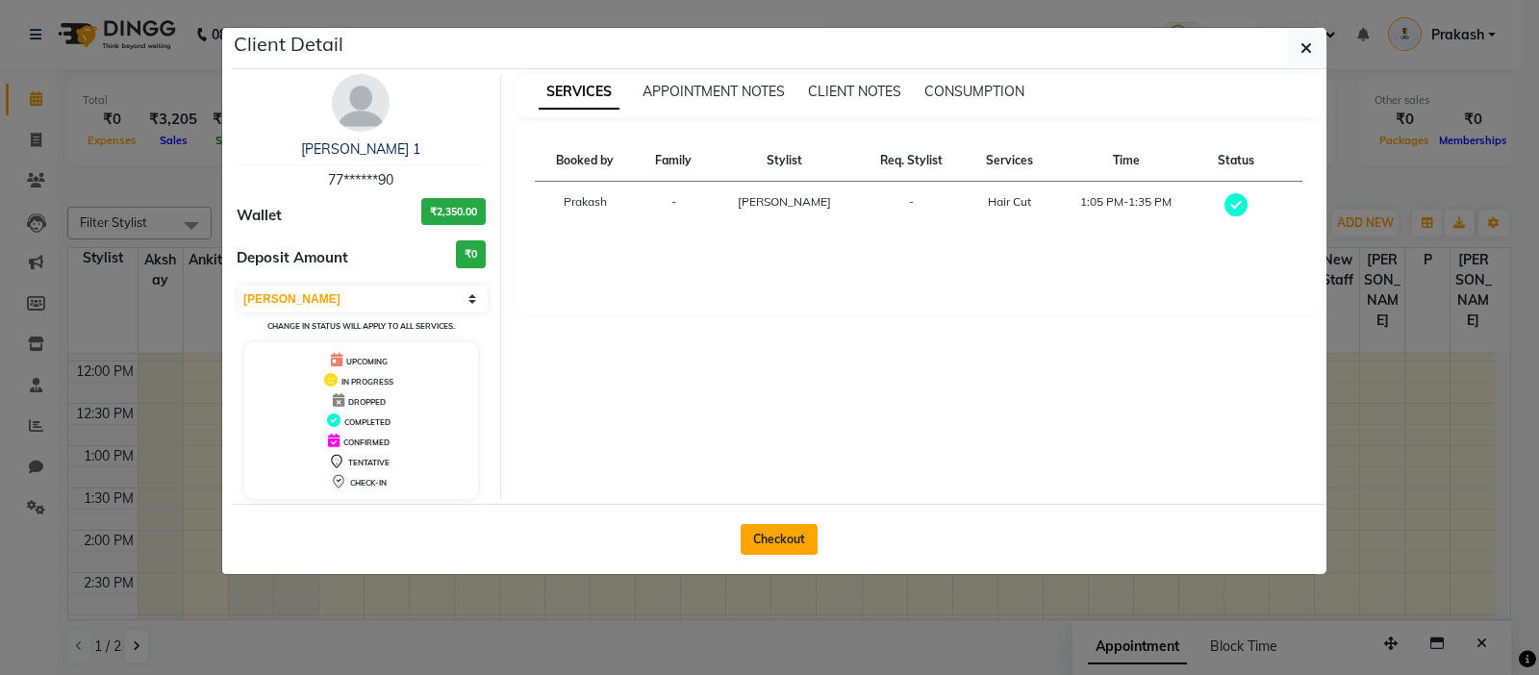
click at [799, 524] on button "Checkout" at bounding box center [779, 539] width 77 height 31
select select "service"
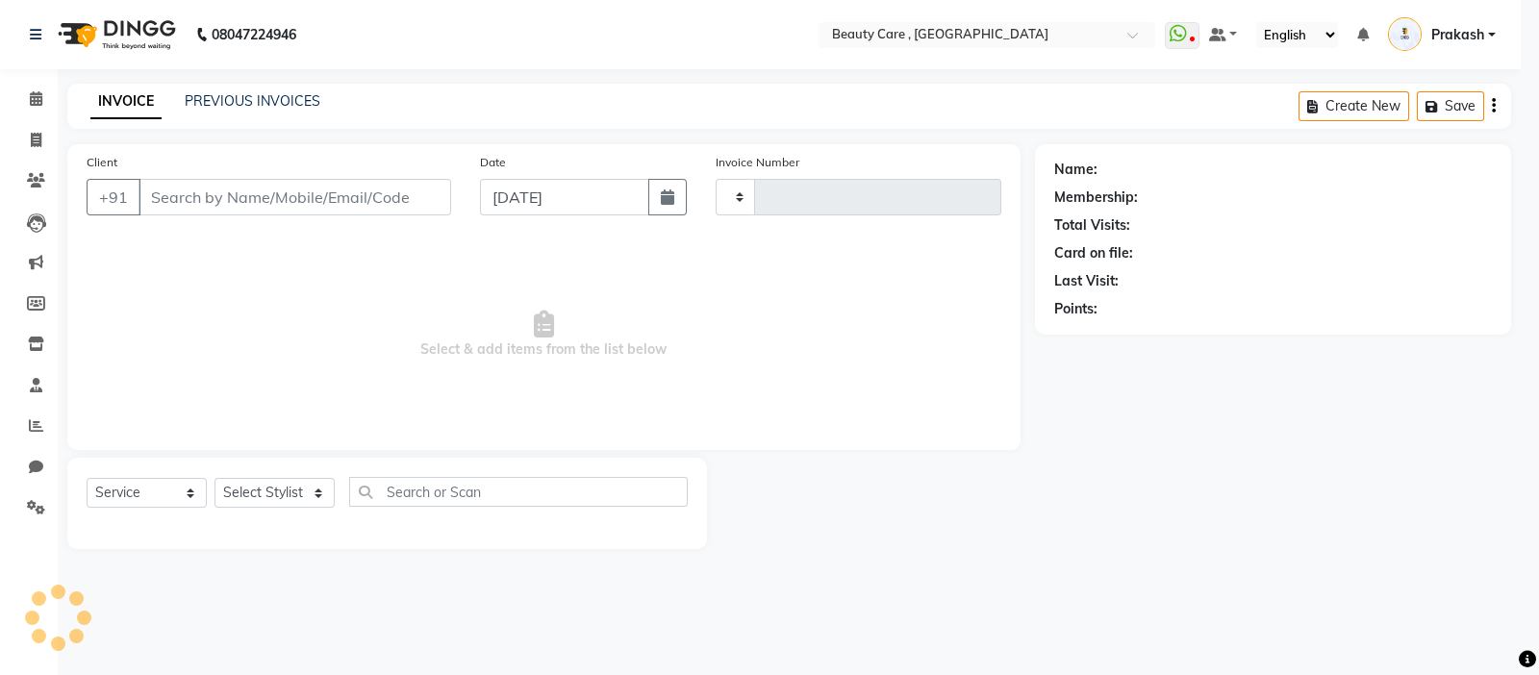
type input "2771"
select select "5646"
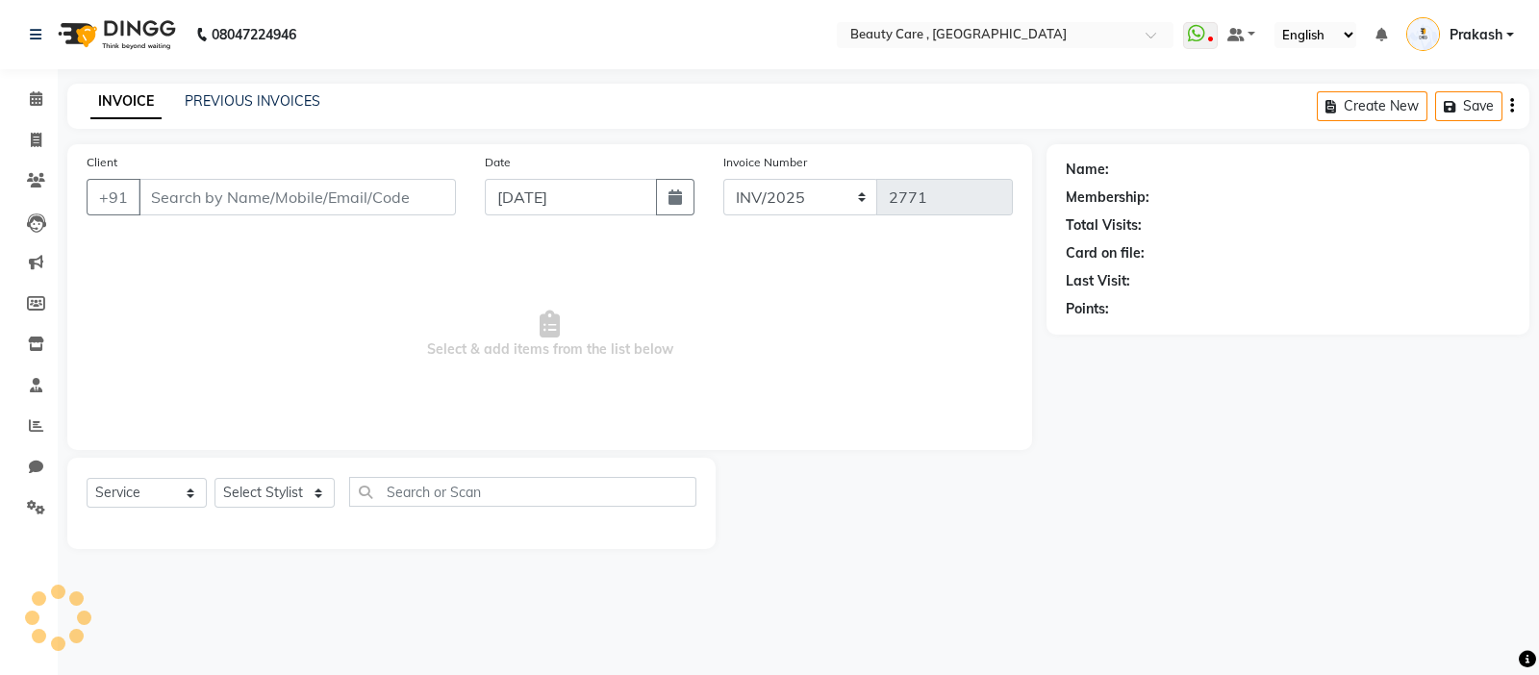
type input "77******90"
select select "86197"
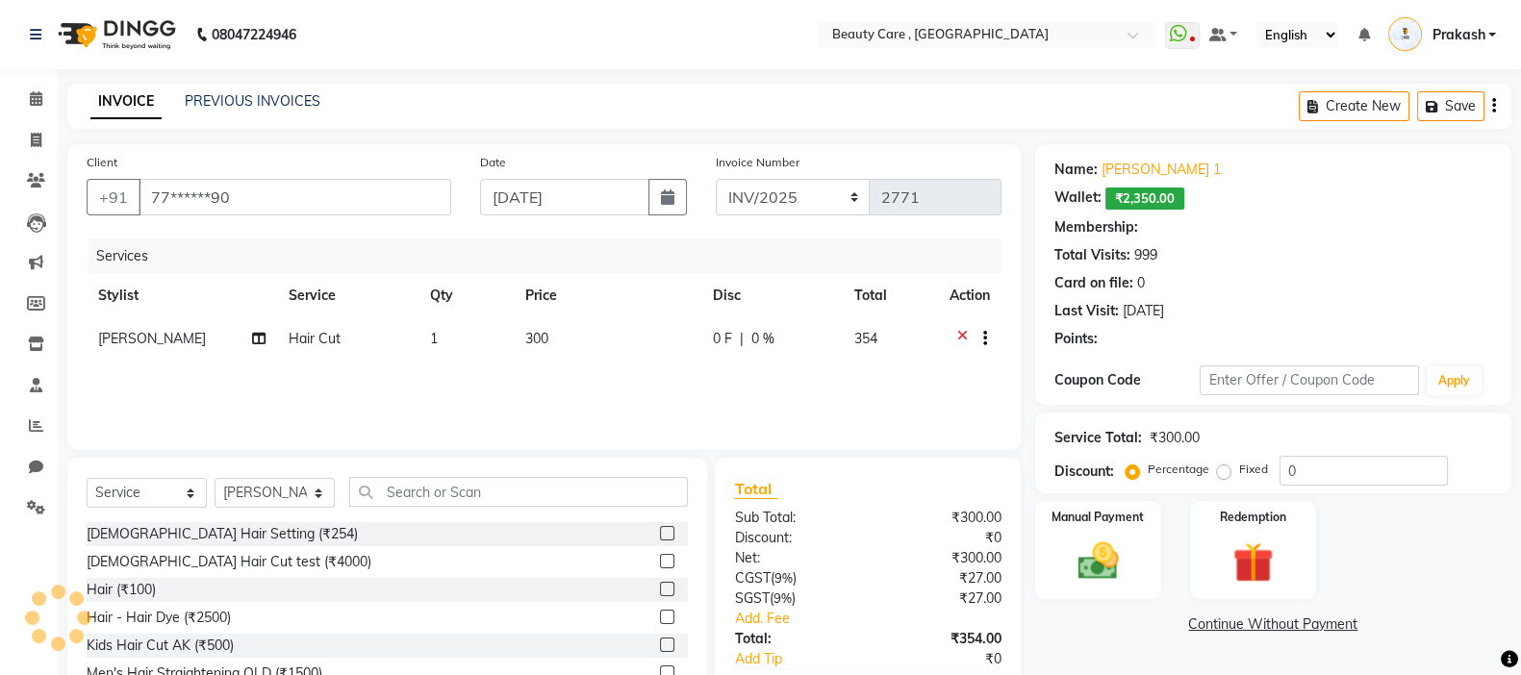
select select "3: Object"
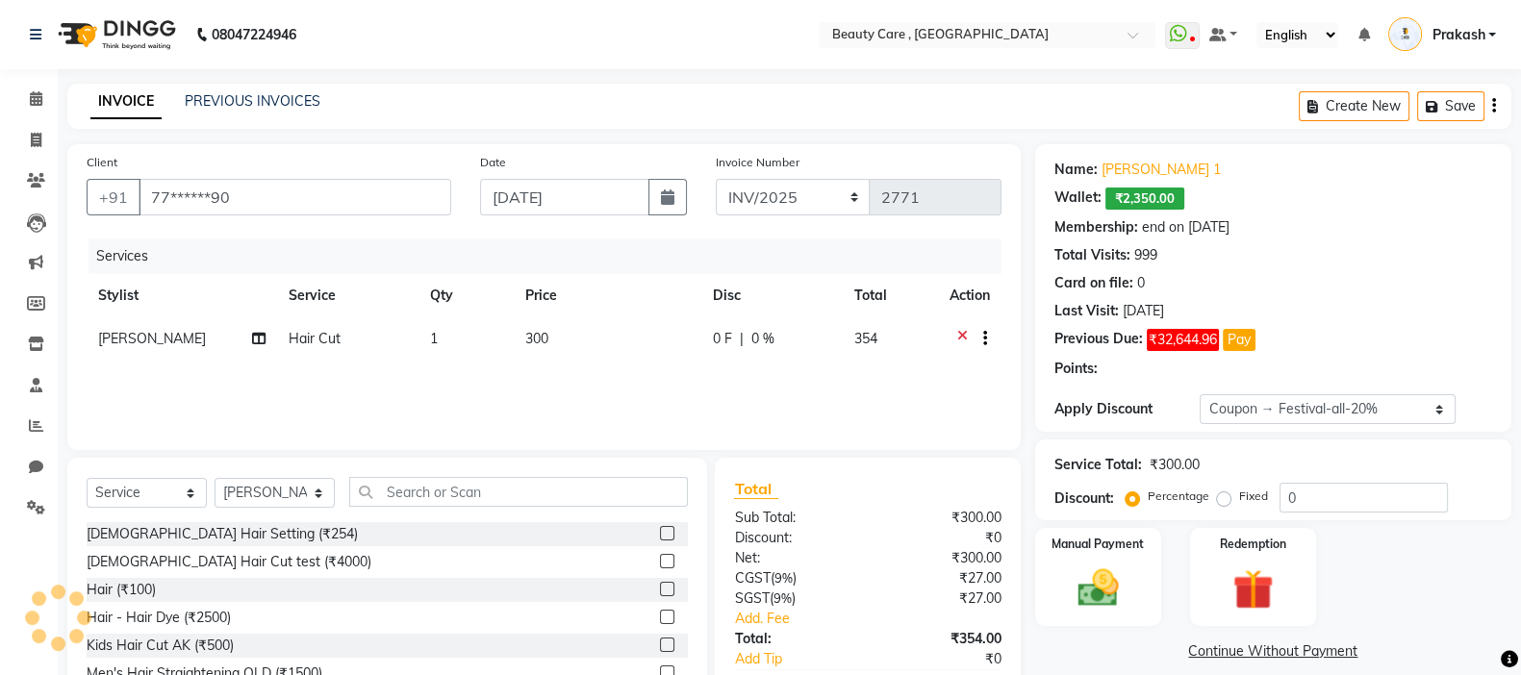
type input "20"
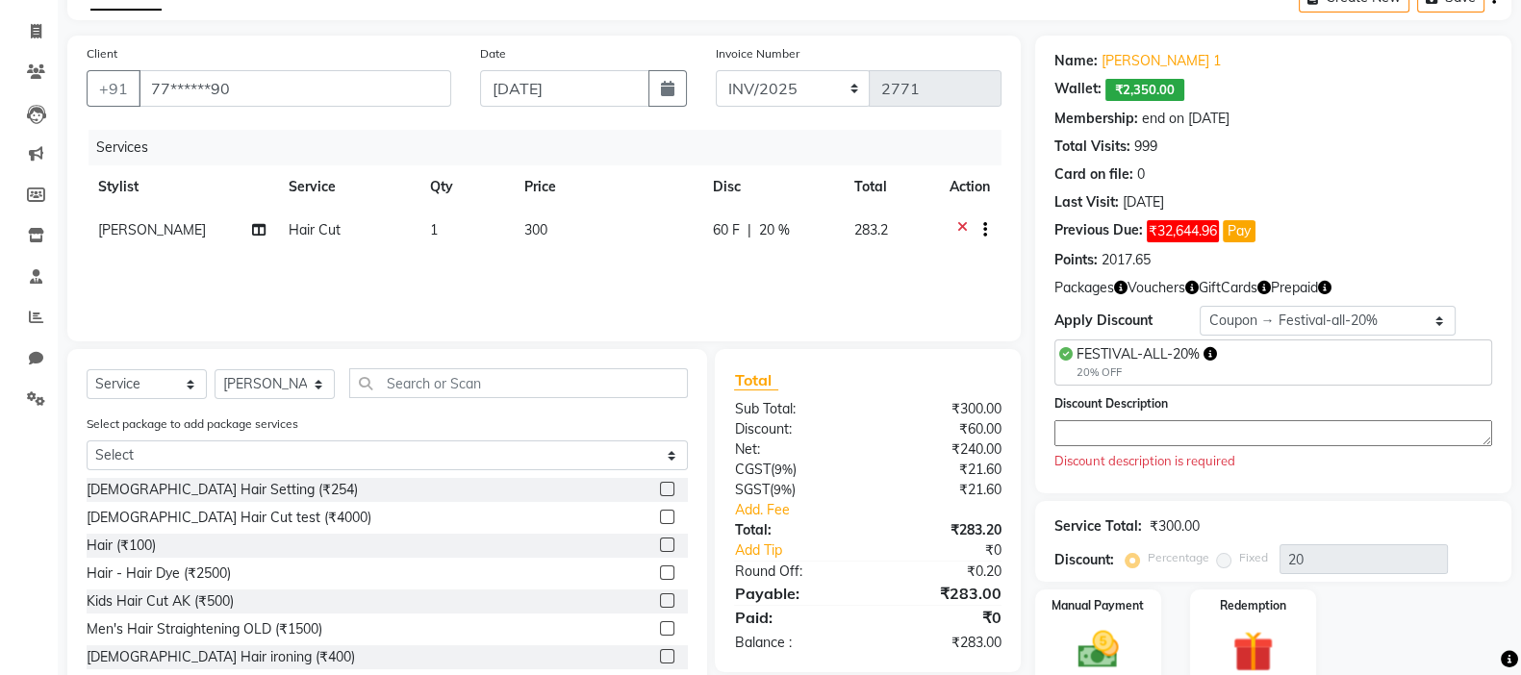
scroll to position [156, 0]
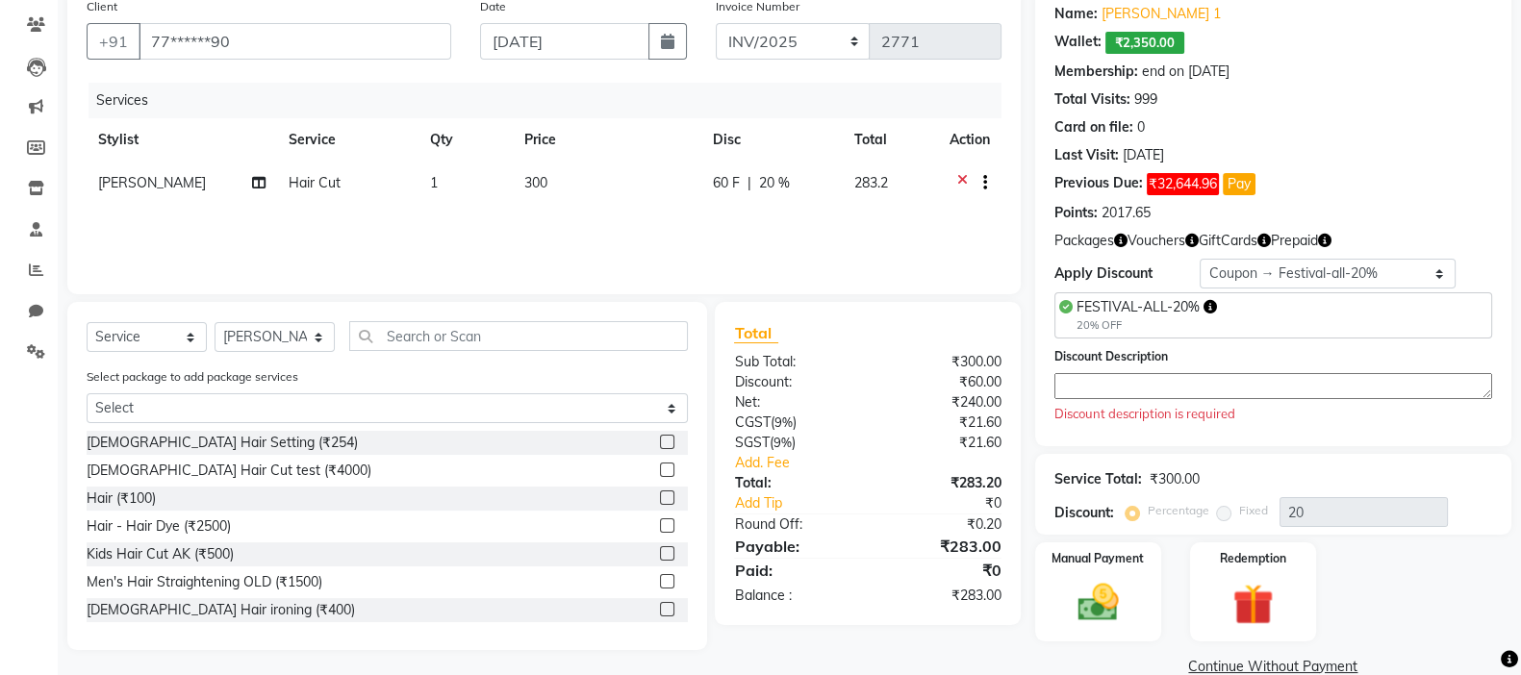
click at [1153, 394] on textarea at bounding box center [1273, 386] width 438 height 26
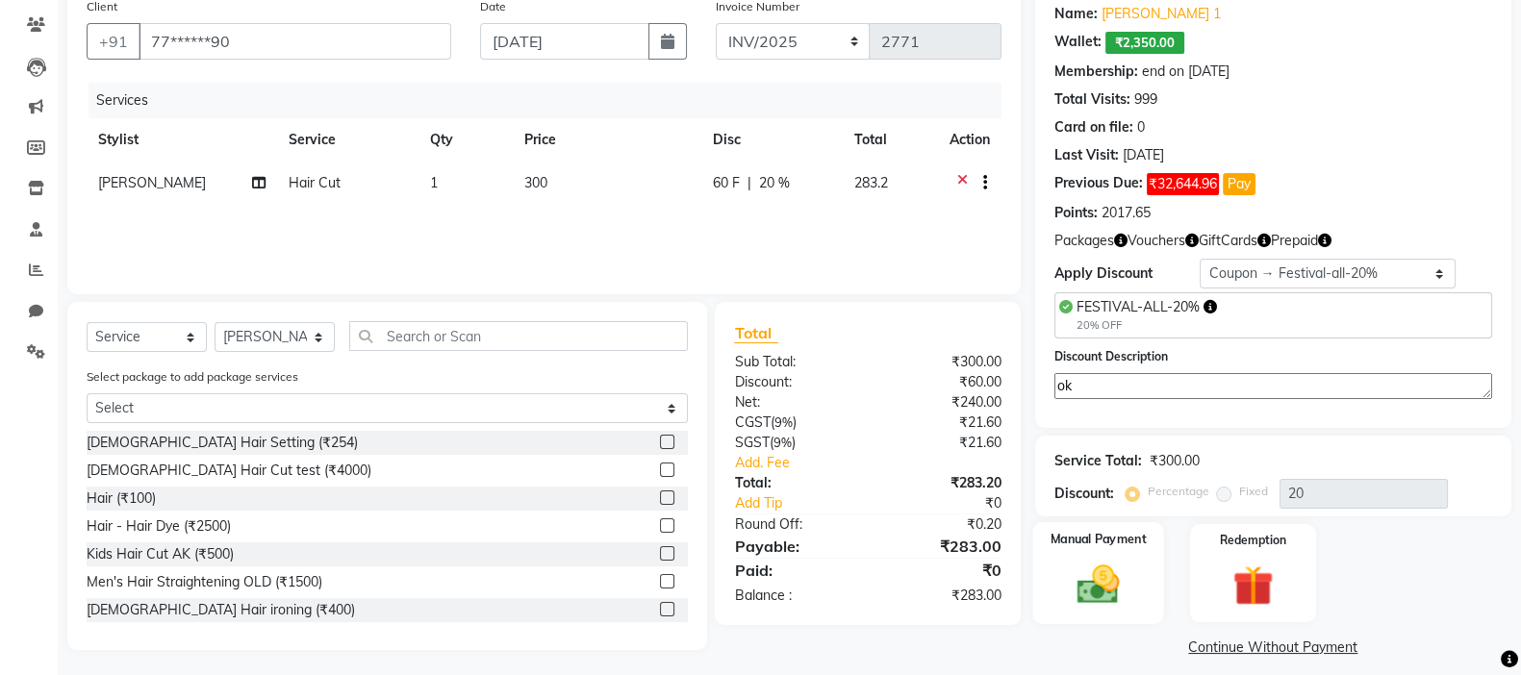
type textarea "ok"
click at [1089, 562] on img at bounding box center [1098, 584] width 68 height 48
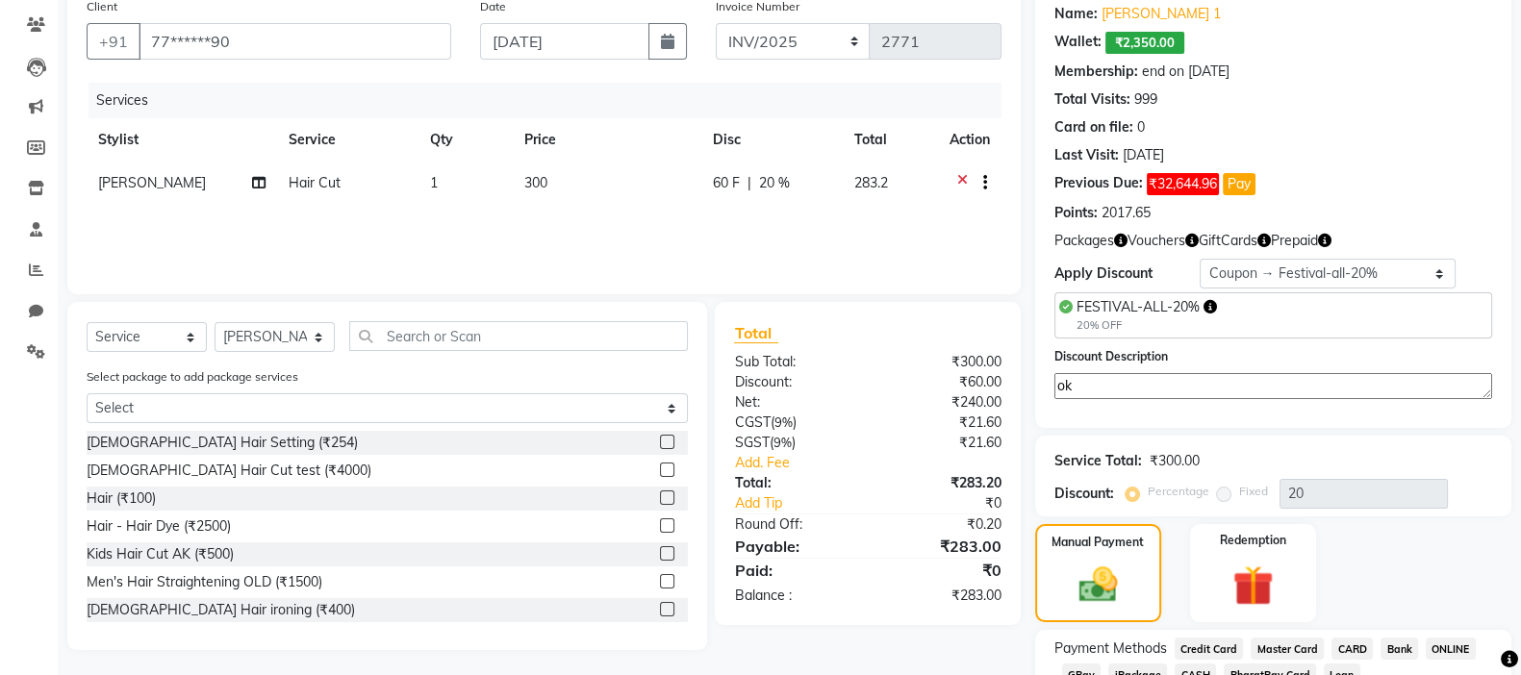
scroll to position [271, 0]
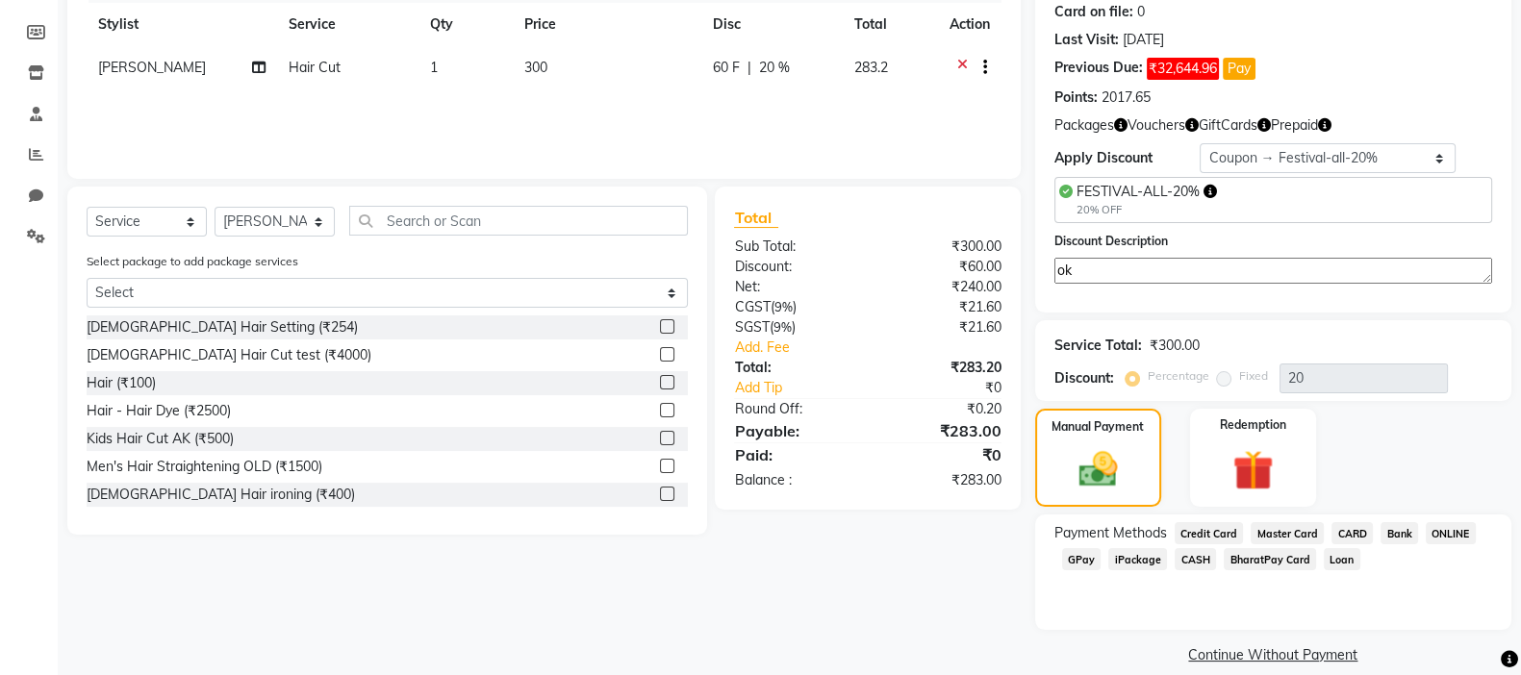
click at [1230, 531] on span "CARD" at bounding box center [1351, 533] width 41 height 22
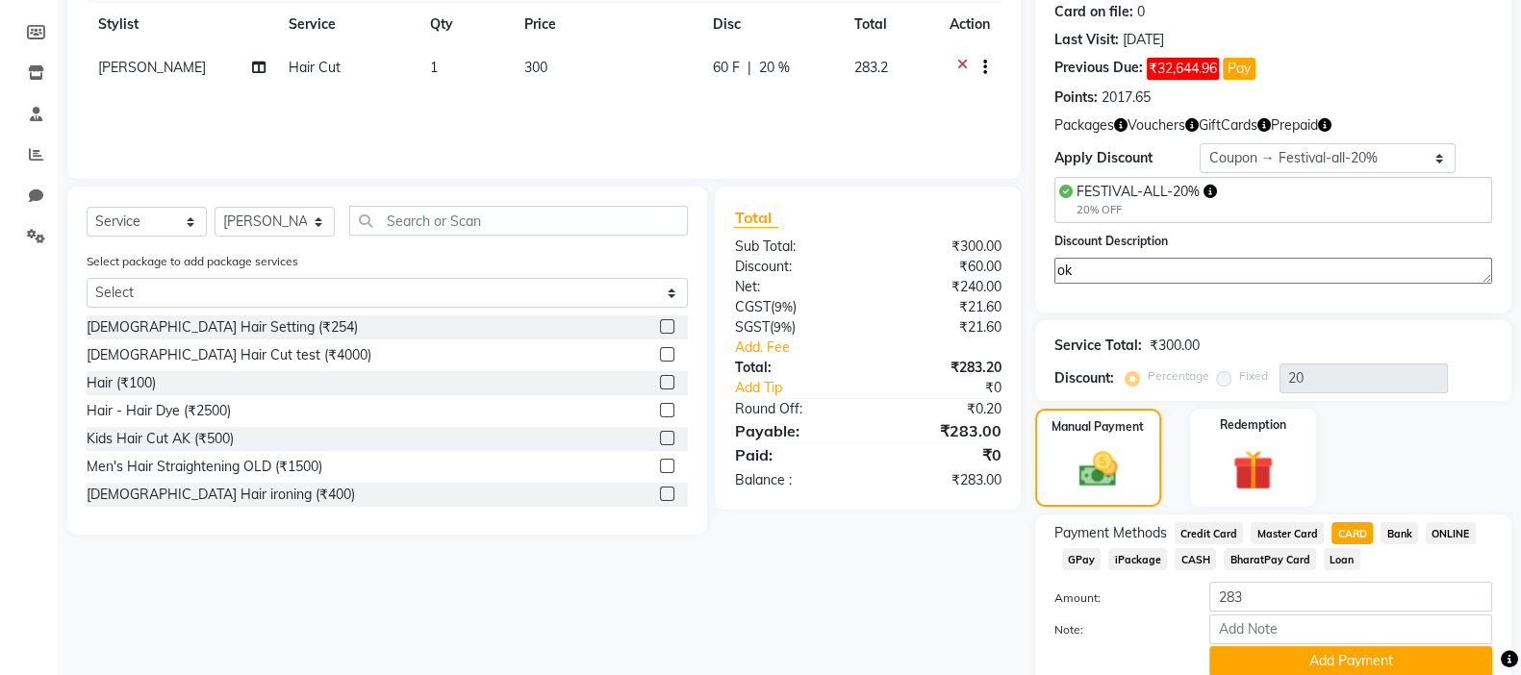
click at [972, 562] on div "Client +91 77******90 Date [DATE] Invoice Number INV/2025 SER-25 INV/2025-2026 …" at bounding box center [544, 298] width 982 height 850
click at [1230, 562] on button "Add Payment" at bounding box center [1350, 662] width 283 height 30
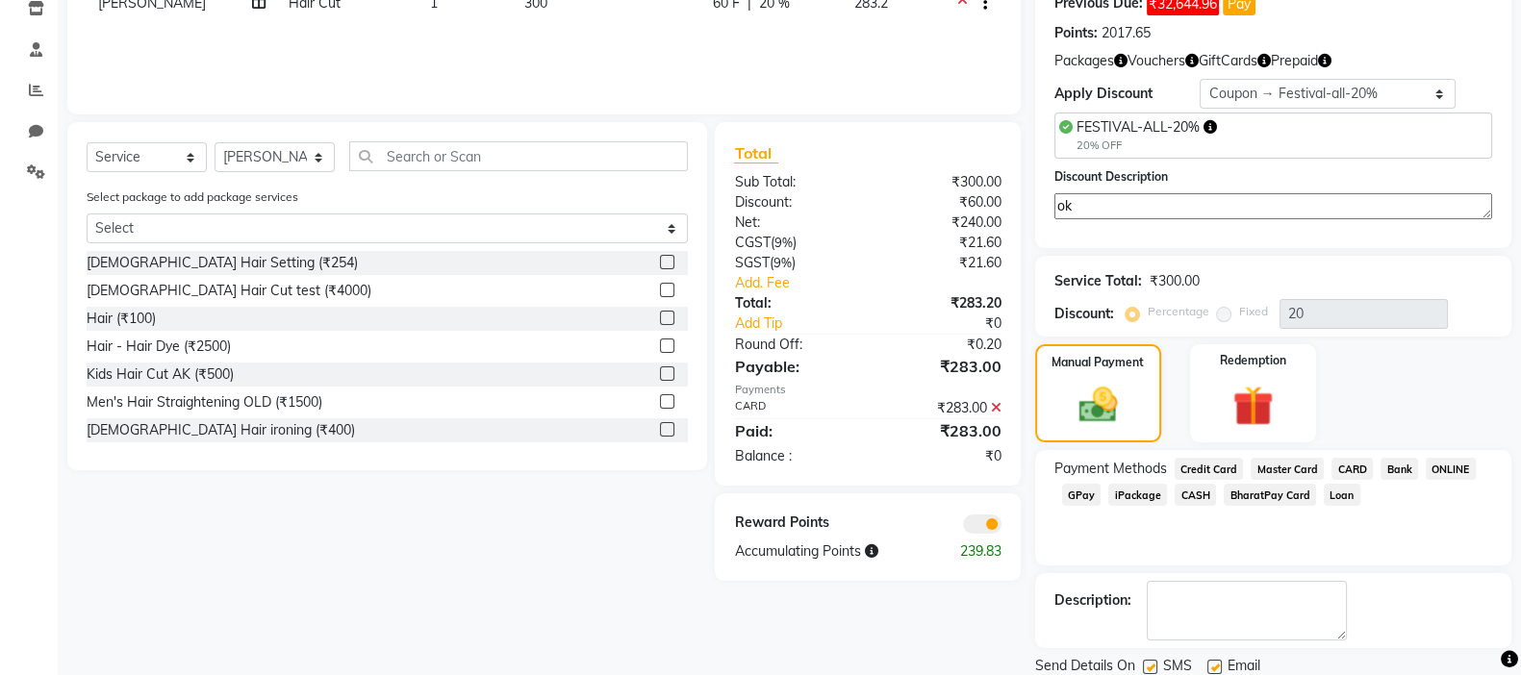
scroll to position [401, 0]
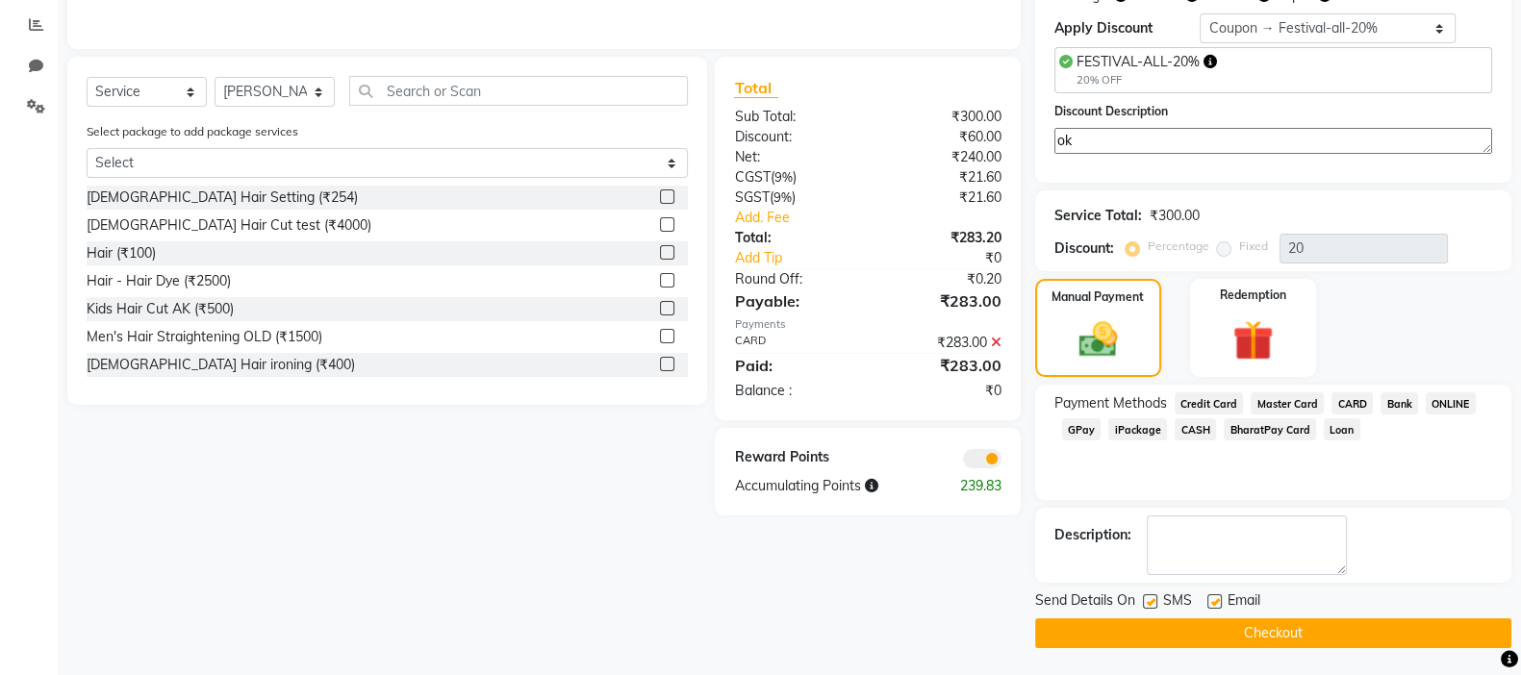
click at [1156, 562] on div "SMS" at bounding box center [1175, 603] width 64 height 24
click at [1143, 562] on label at bounding box center [1150, 602] width 14 height 14
click at [1143, 562] on input "checkbox" at bounding box center [1149, 602] width 13 height 13
checkbox input "false"
click at [1215, 562] on label at bounding box center [1214, 602] width 14 height 14
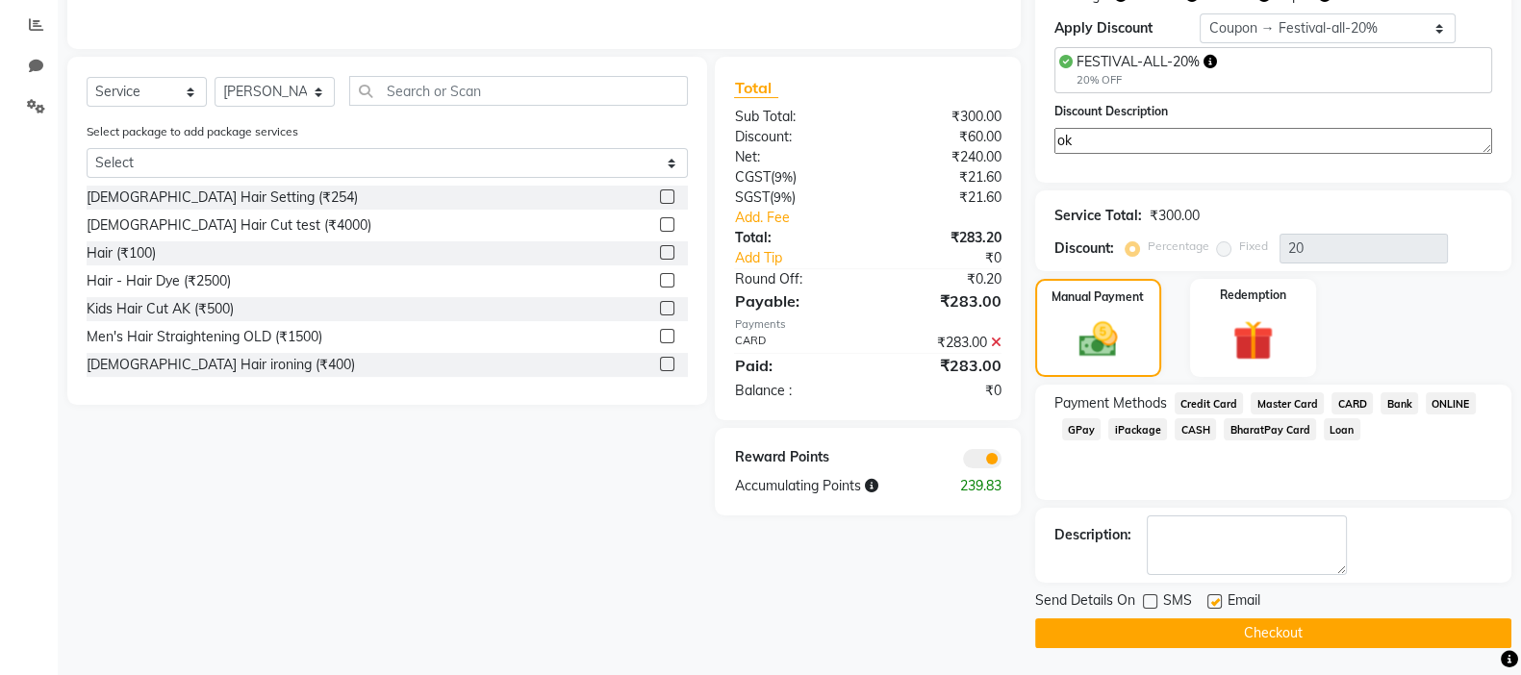
click at [1215, 562] on input "checkbox" at bounding box center [1213, 602] width 13 height 13
checkbox input "false"
click at [1230, 562] on button "Checkout" at bounding box center [1273, 634] width 476 height 30
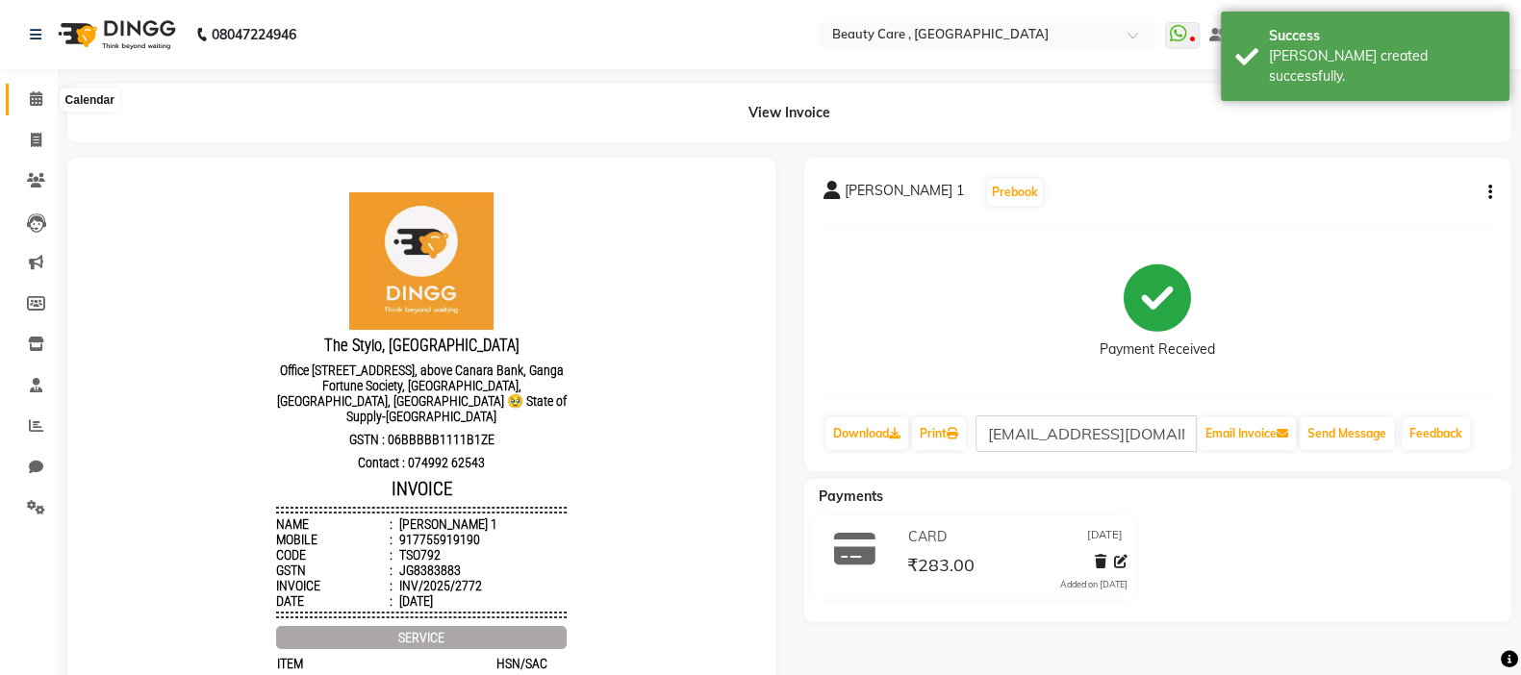
click at [38, 103] on icon at bounding box center [36, 98] width 13 height 14
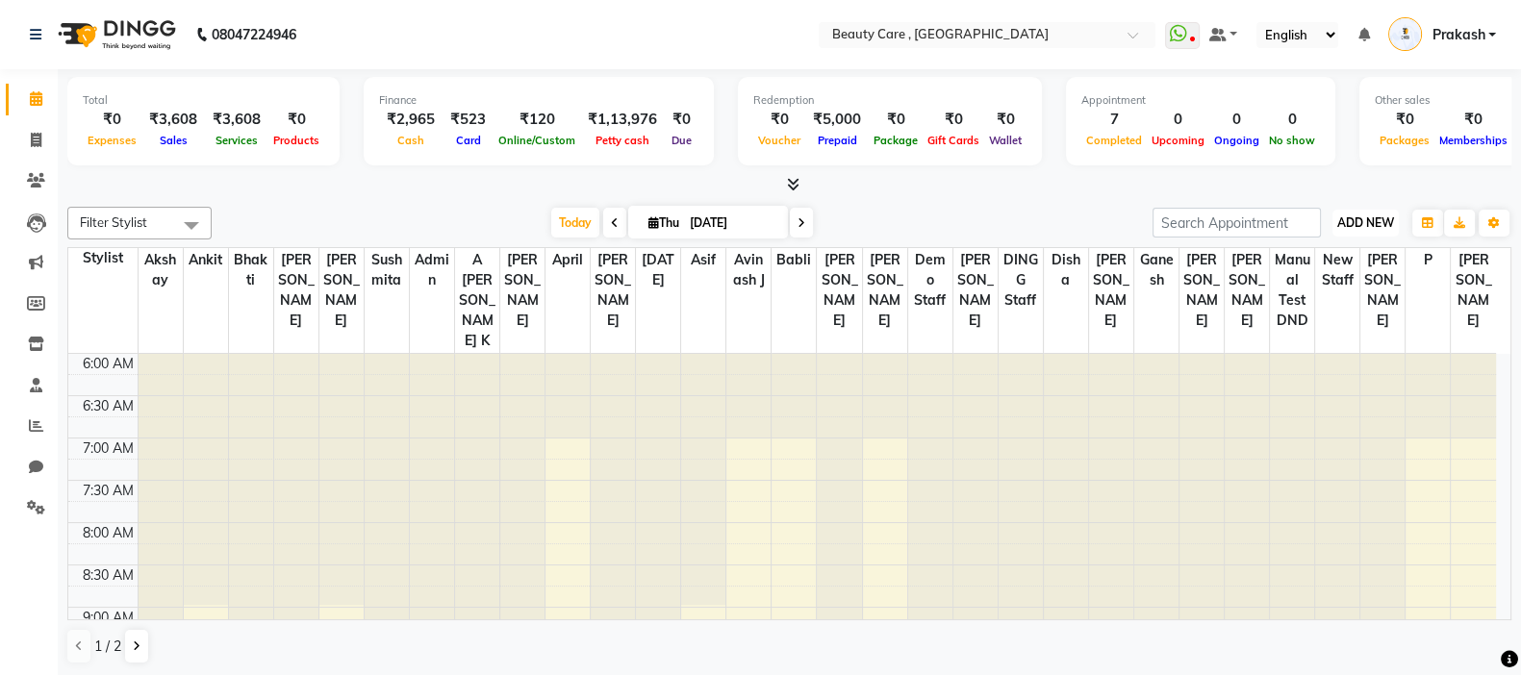
click at [1230, 223] on span "ADD NEW" at bounding box center [1365, 223] width 57 height 14
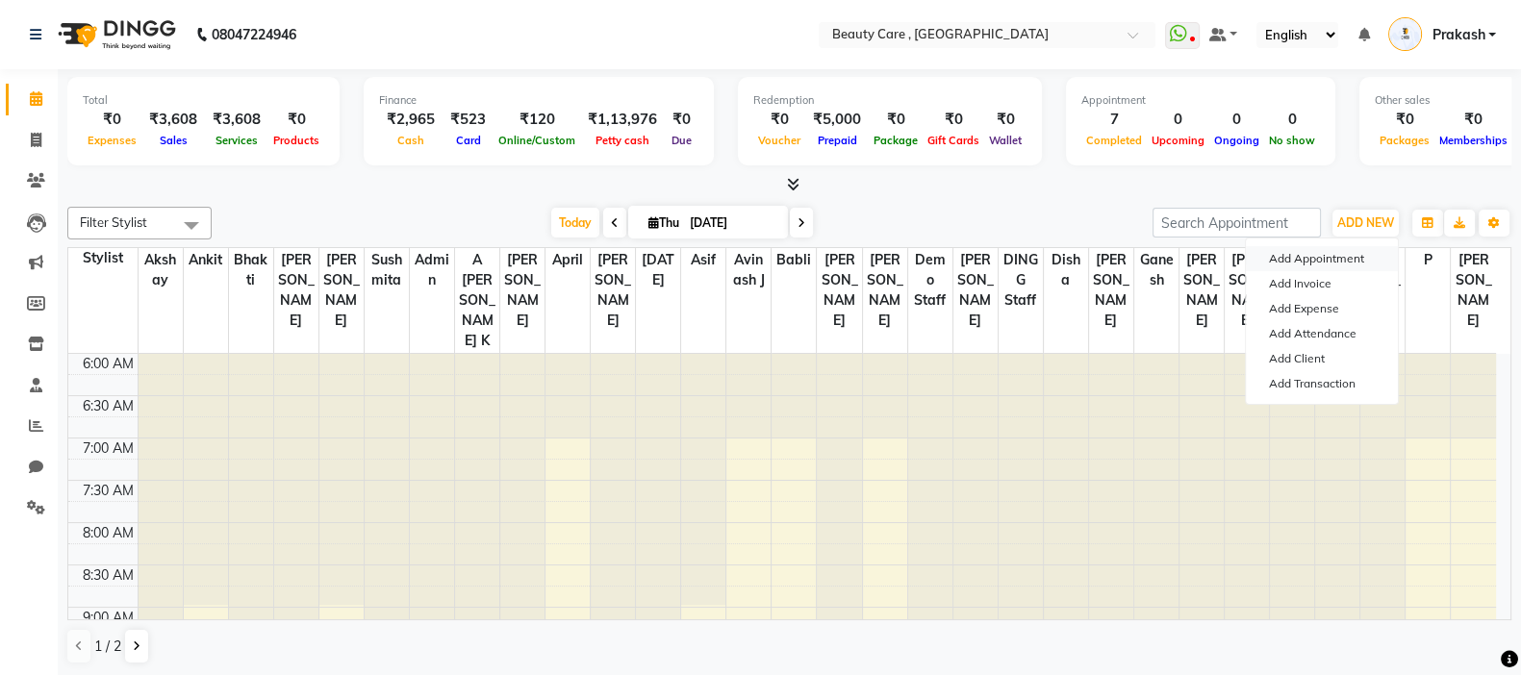
click at [1230, 258] on button "Add Appointment" at bounding box center [1322, 258] width 152 height 25
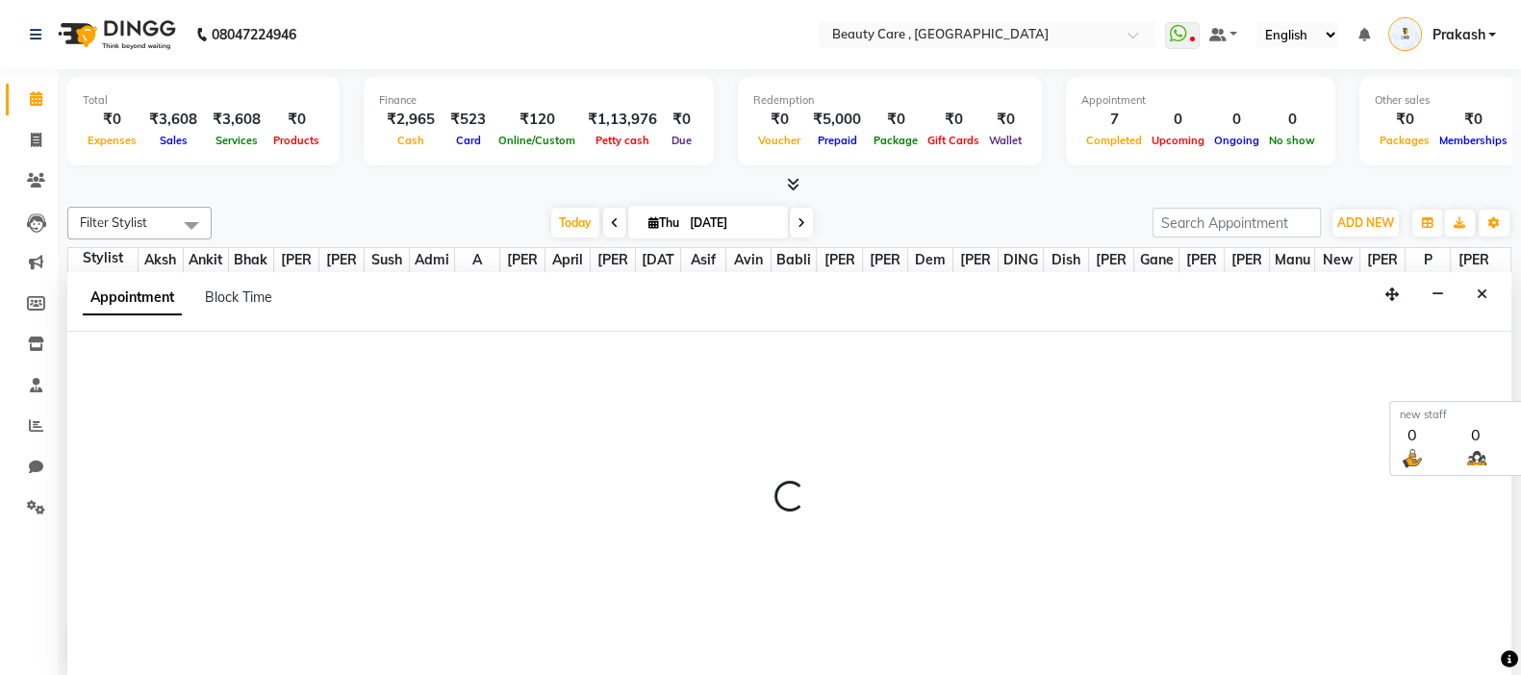
scroll to position [1, 0]
select select "tentative"
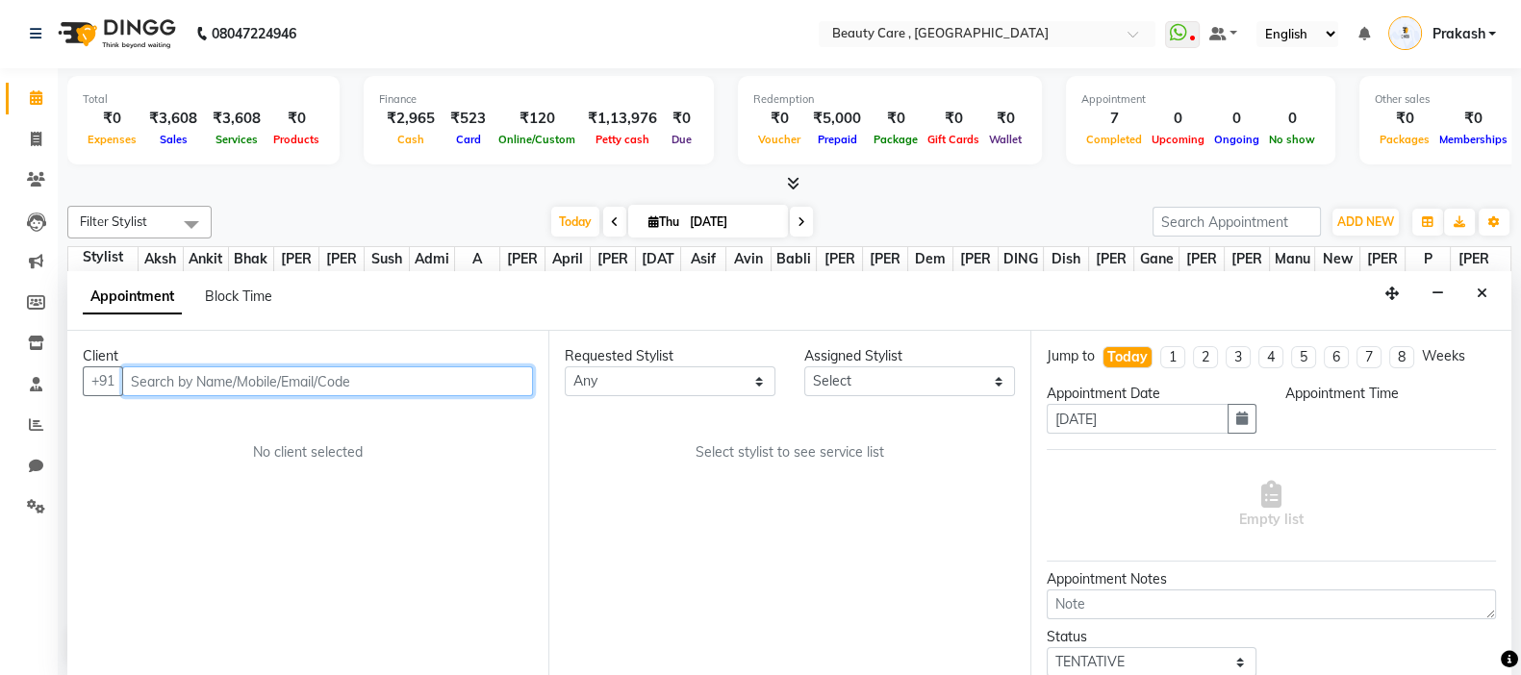
select select "420"
click at [216, 387] on input "text" at bounding box center [327, 382] width 411 height 30
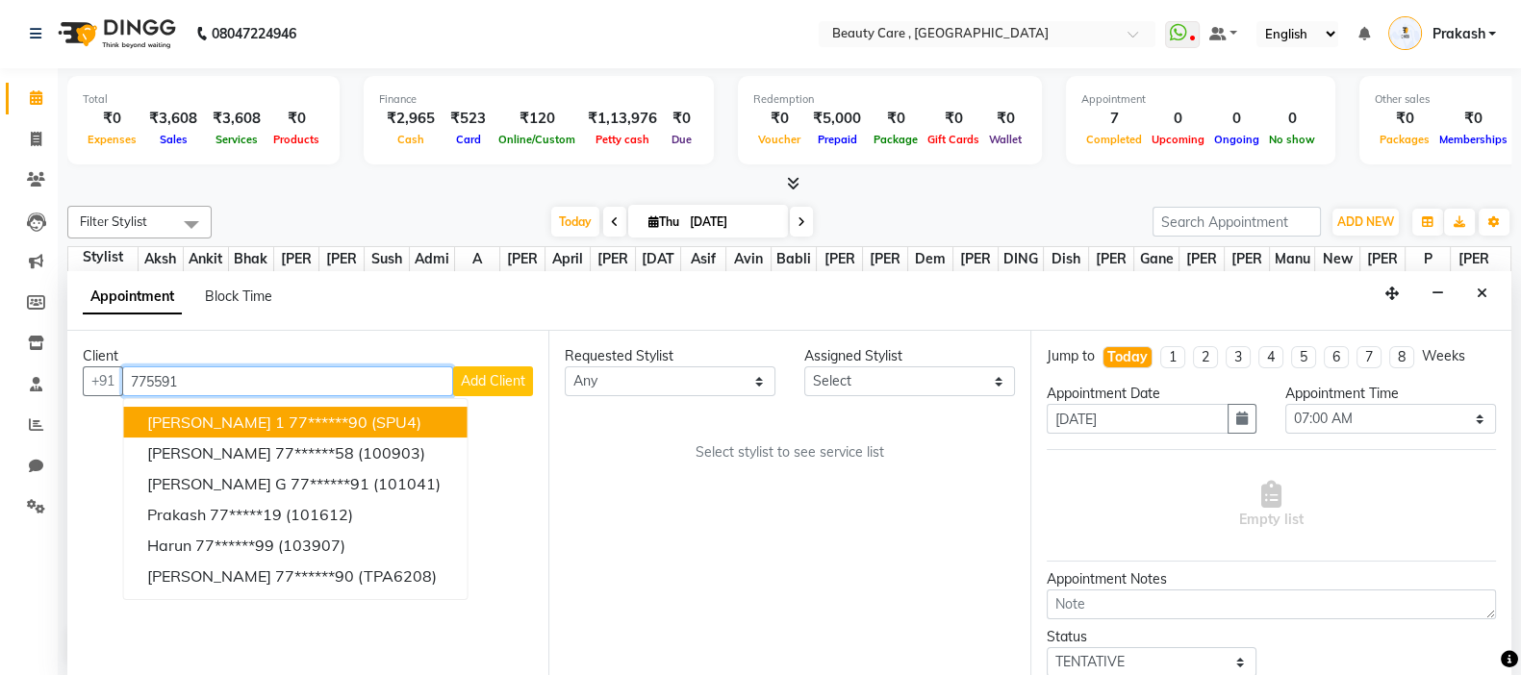
click at [371, 413] on span "(SPU4)" at bounding box center [396, 422] width 50 height 19
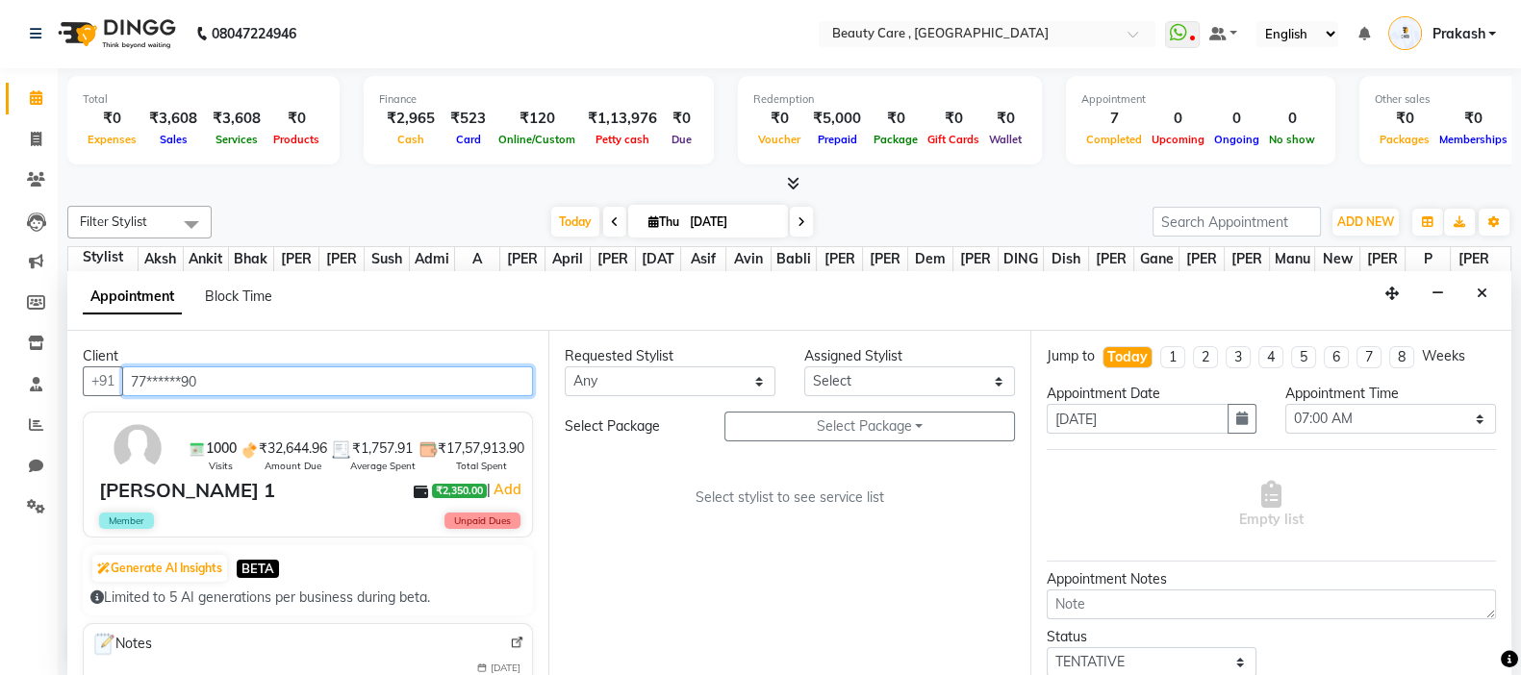
type input "77******90"
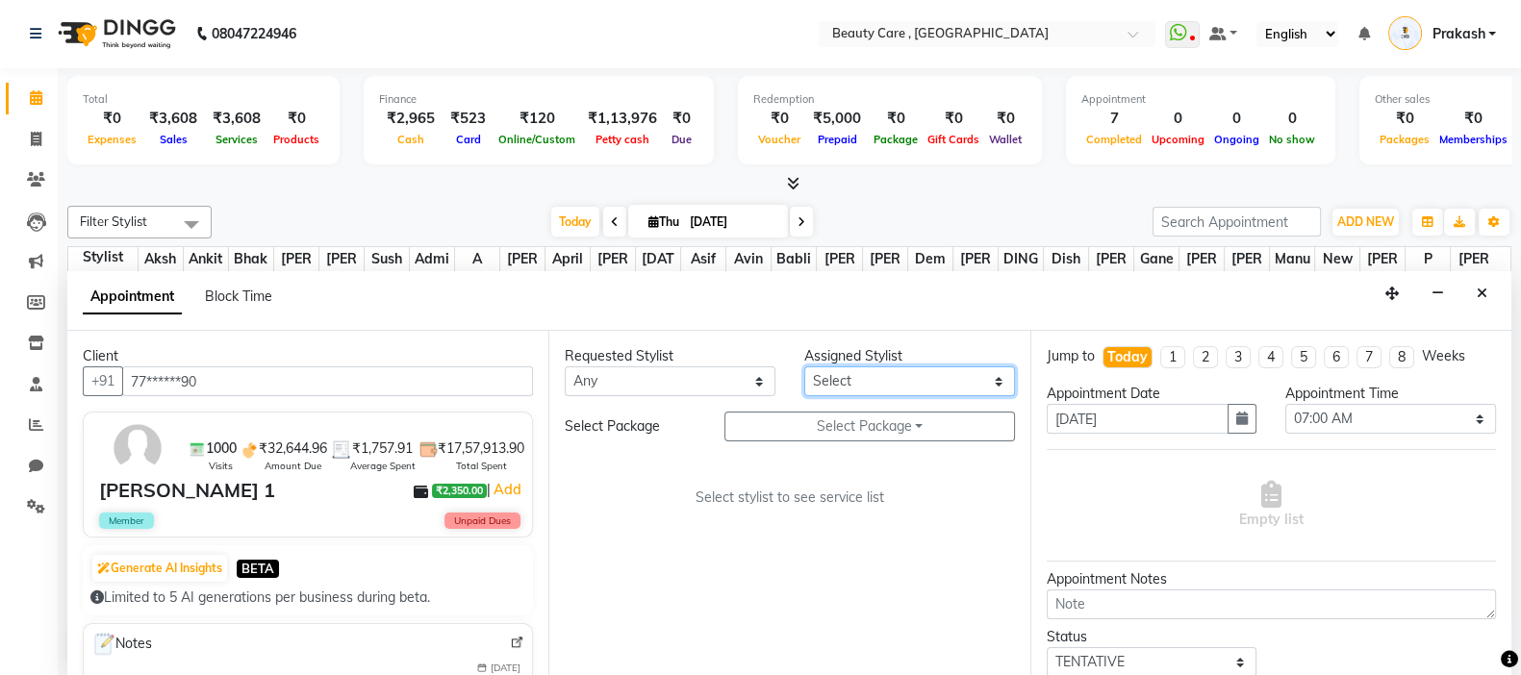
click at [926, 372] on select "Select Admin A [PERSON_NAME] K Akshay Ankit [PERSON_NAME] April [PERSON_NAME] […" at bounding box center [909, 382] width 211 height 30
click at [804, 367] on select "Select Admin A [PERSON_NAME] K Akshay Ankit [PERSON_NAME] April [PERSON_NAME] […" at bounding box center [909, 382] width 211 height 30
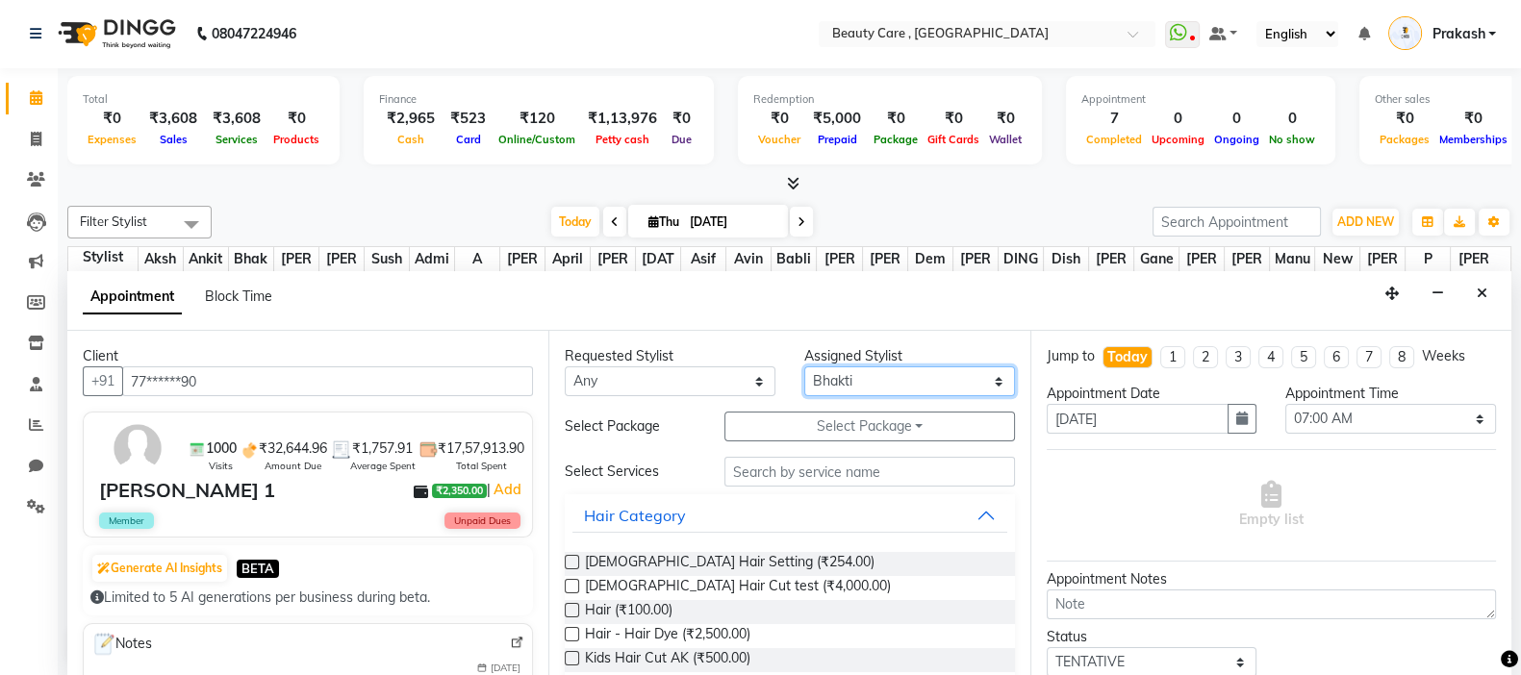
click at [894, 373] on select "Select Admin A [PERSON_NAME] K Akshay Ankit [PERSON_NAME] April [PERSON_NAME] […" at bounding box center [909, 382] width 211 height 30
select select "68359"
click at [804, 367] on select "Select Admin A [PERSON_NAME] K Akshay Ankit [PERSON_NAME] April [PERSON_NAME] […" at bounding box center [909, 382] width 211 height 30
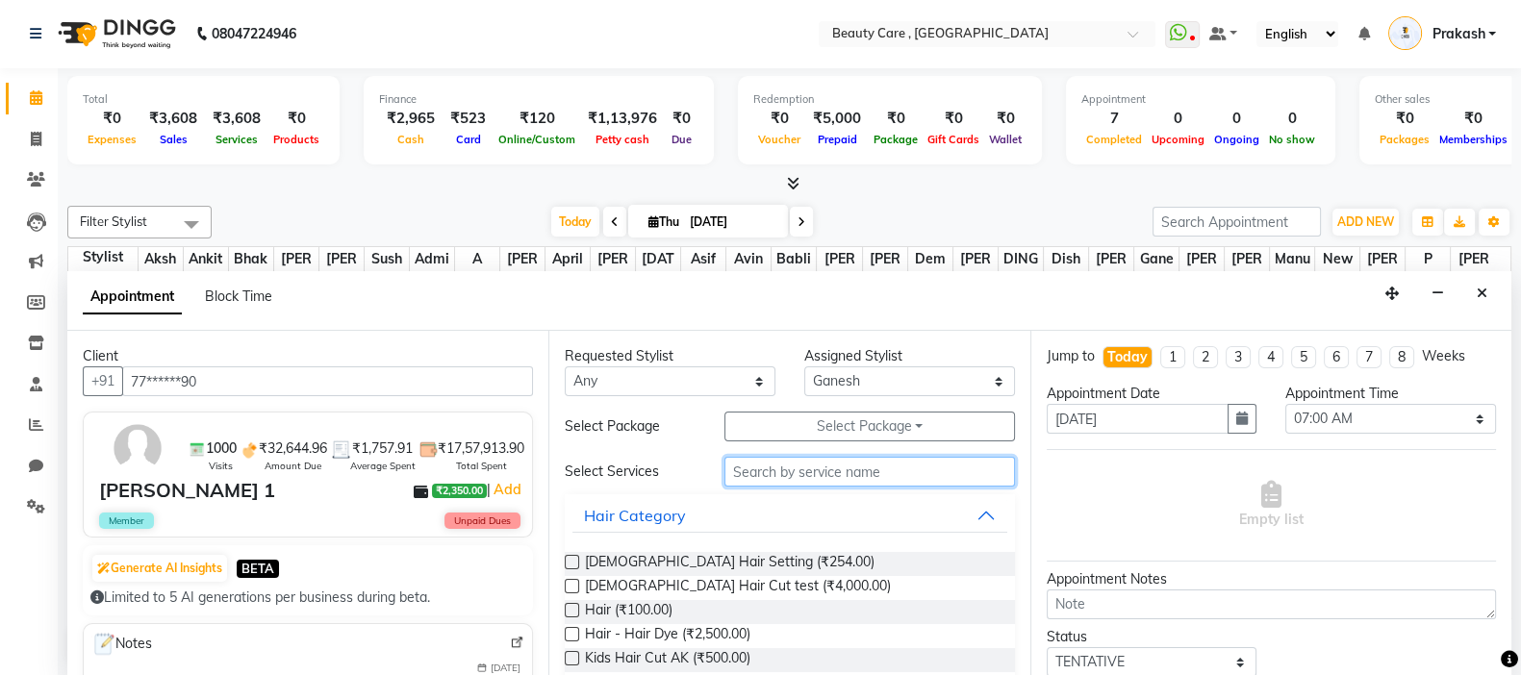
click at [816, 473] on input "text" at bounding box center [869, 472] width 291 height 30
click at [634, 562] on span "Hair (₹100.00)" at bounding box center [629, 612] width 88 height 24
checkbox input "false"
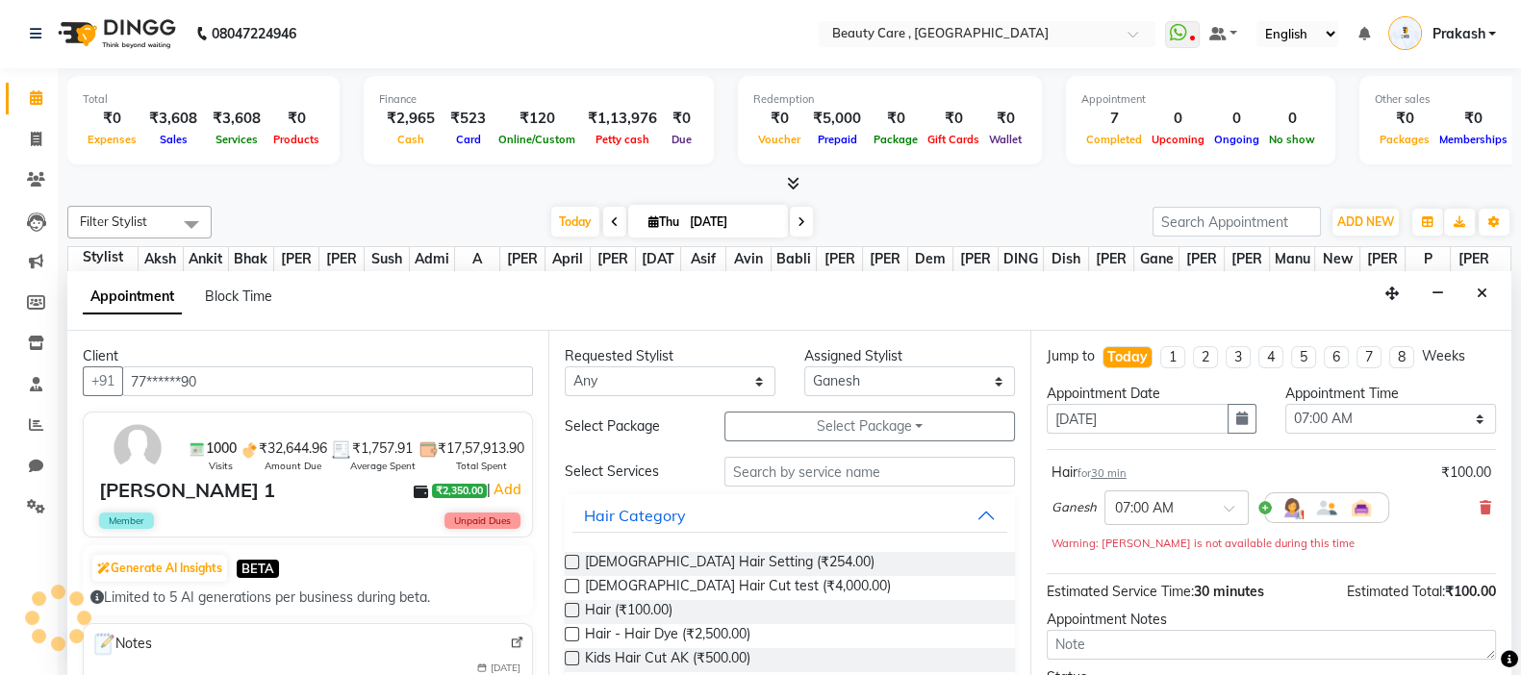
click at [1206, 524] on div "Ganesh × 07:00 AM" at bounding box center [1221, 508] width 338 height 50
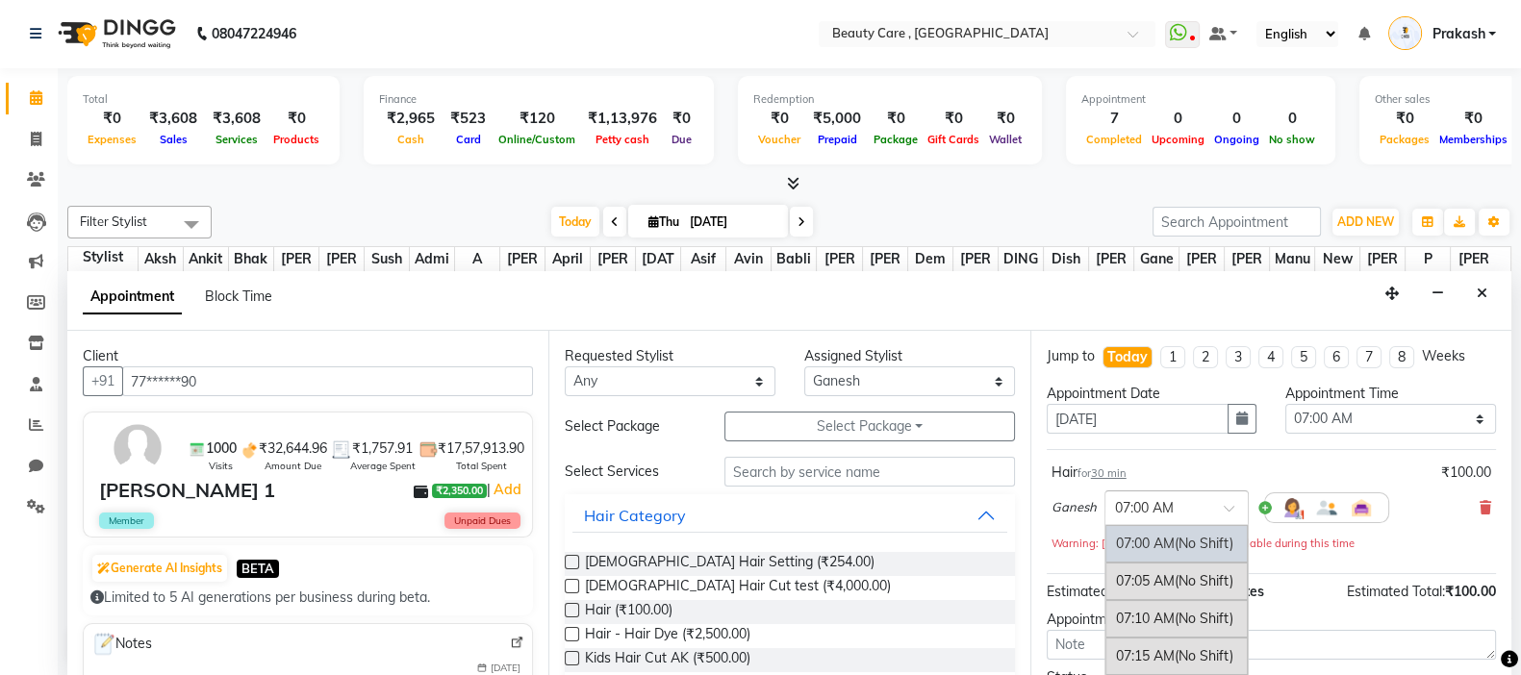
click at [1196, 510] on input "text" at bounding box center [1157, 506] width 85 height 20
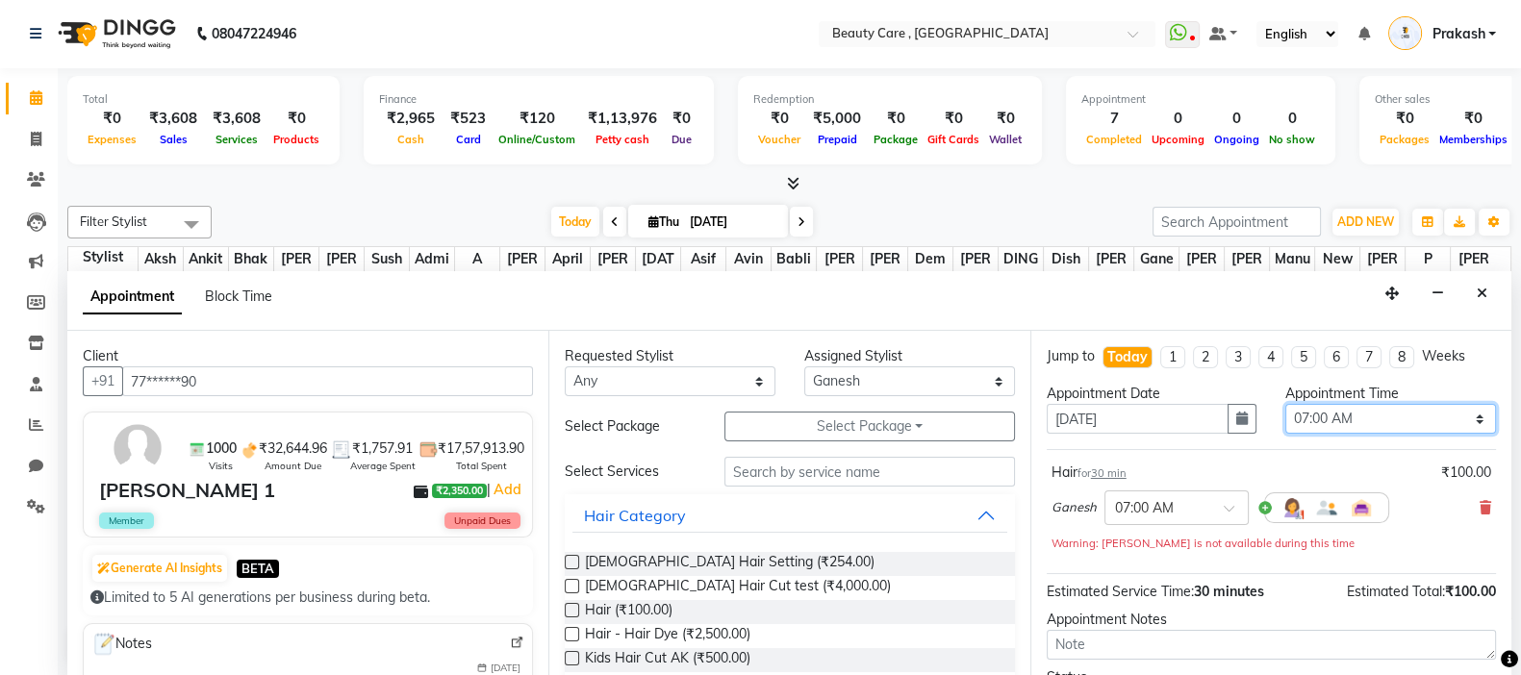
click at [1230, 408] on select "Select 07:00 AM 07:05 AM 07:10 AM 07:15 AM 07:20 AM 07:25 AM 07:30 AM 07:35 AM …" at bounding box center [1390, 419] width 211 height 30
click at [1230, 404] on select "Select 07:00 AM 07:05 AM 07:10 AM 07:15 AM 07:20 AM 07:25 AM 07:30 AM 07:35 AM …" at bounding box center [1390, 419] width 211 height 30
click at [1230, 411] on select "Select 07:00 AM 07:05 AM 07:10 AM 07:15 AM 07:20 AM 07:25 AM 07:30 AM 07:35 AM …" at bounding box center [1390, 419] width 211 height 30
select select "720"
click at [1230, 404] on select "Select 07:00 AM 07:05 AM 07:10 AM 07:15 AM 07:20 AM 07:25 AM 07:30 AM 07:35 AM …" at bounding box center [1390, 419] width 211 height 30
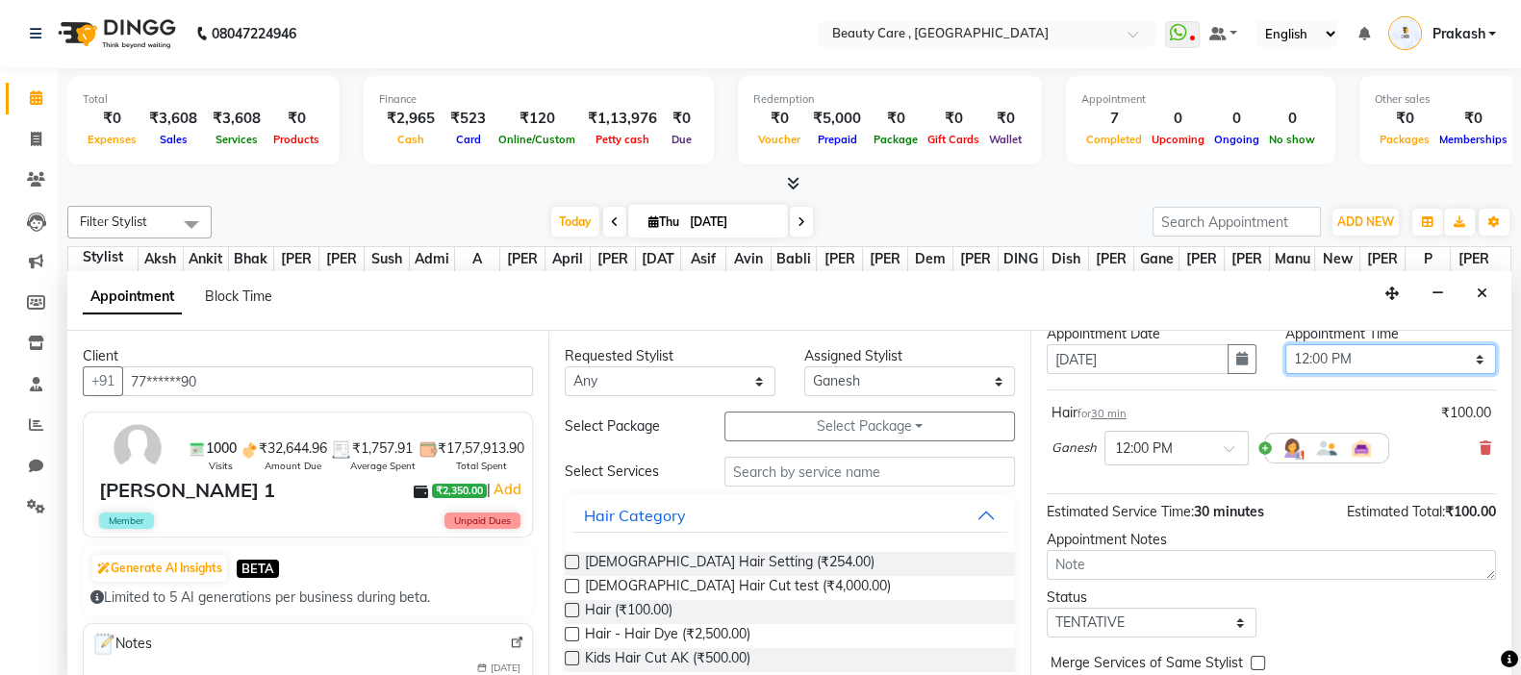
scroll to position [140, 0]
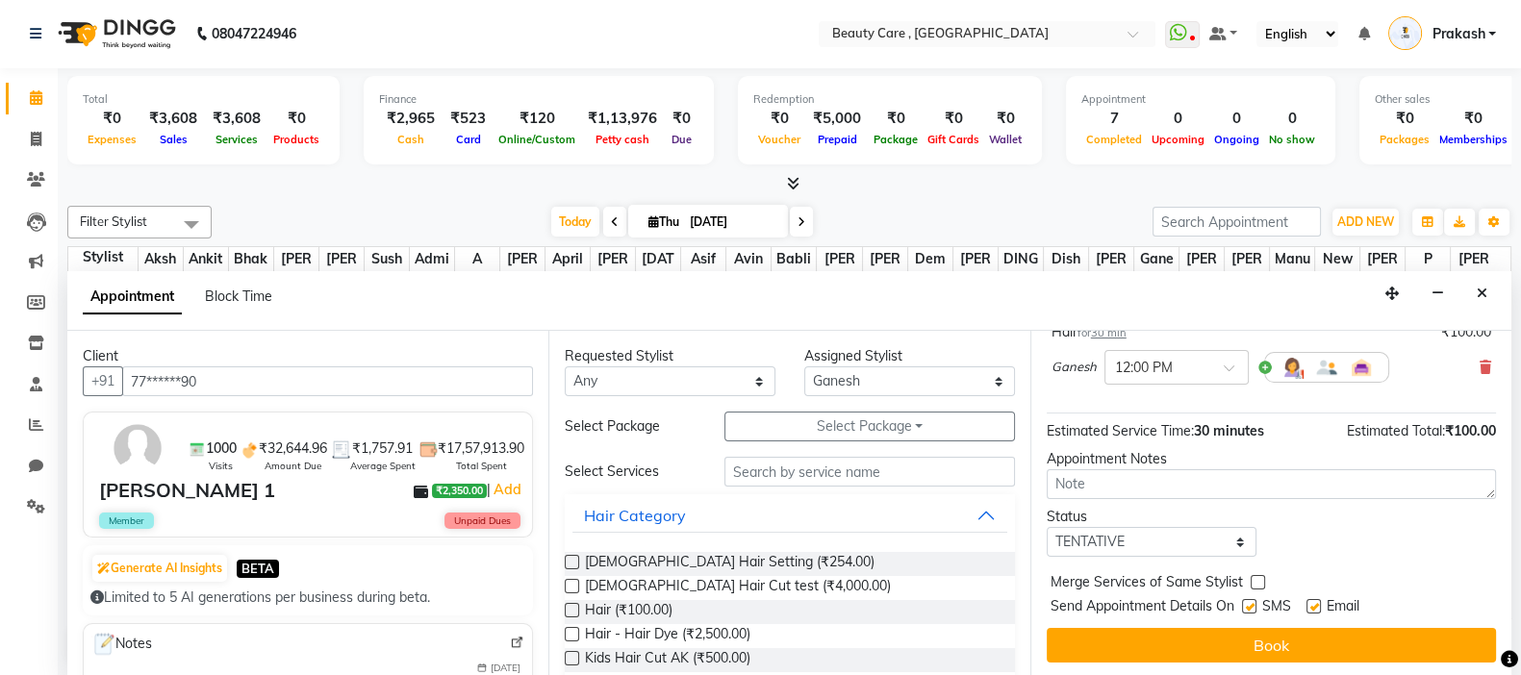
click at [1230, 562] on label at bounding box center [1249, 606] width 14 height 14
click at [1230, 562] on input "checkbox" at bounding box center [1248, 608] width 13 height 13
checkbox input "false"
click at [1230, 562] on label at bounding box center [1313, 606] width 14 height 14
click at [1230, 562] on input "checkbox" at bounding box center [1312, 608] width 13 height 13
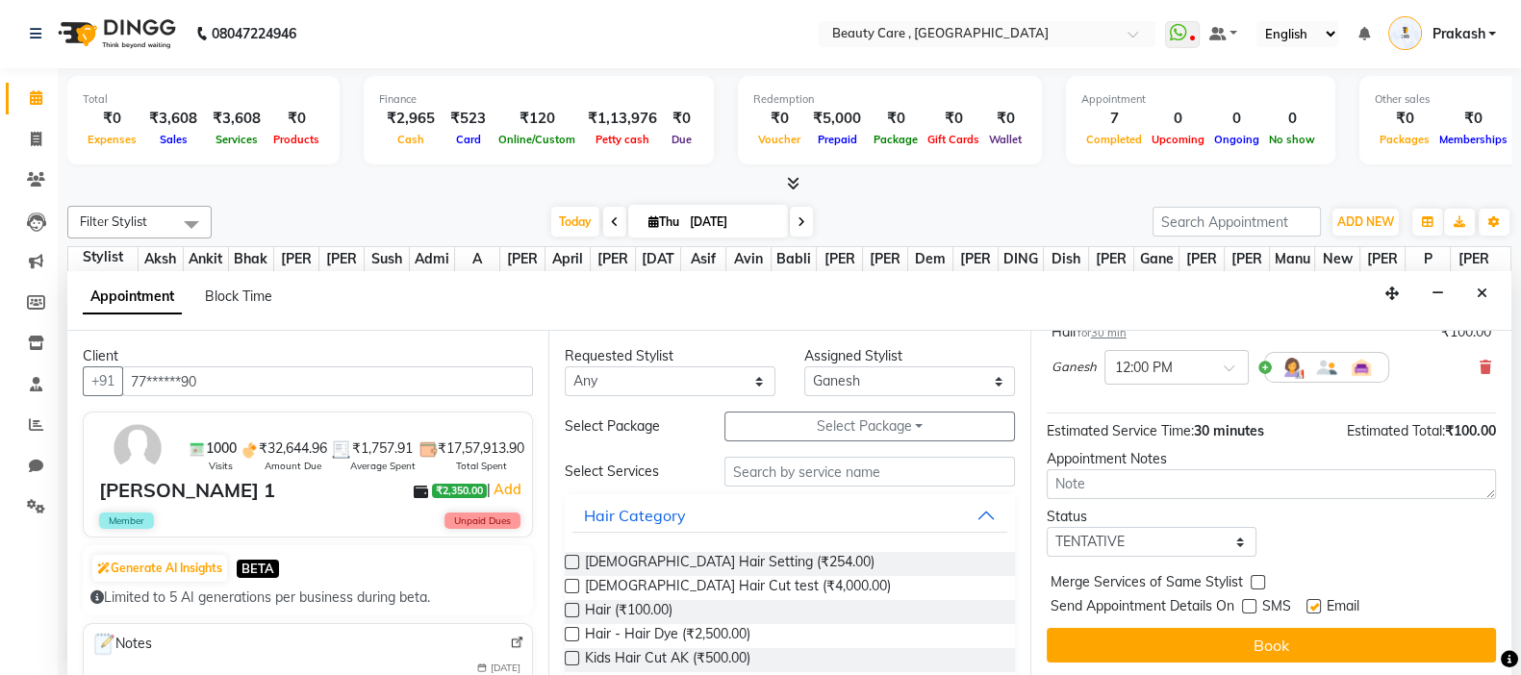
checkbox input "false"
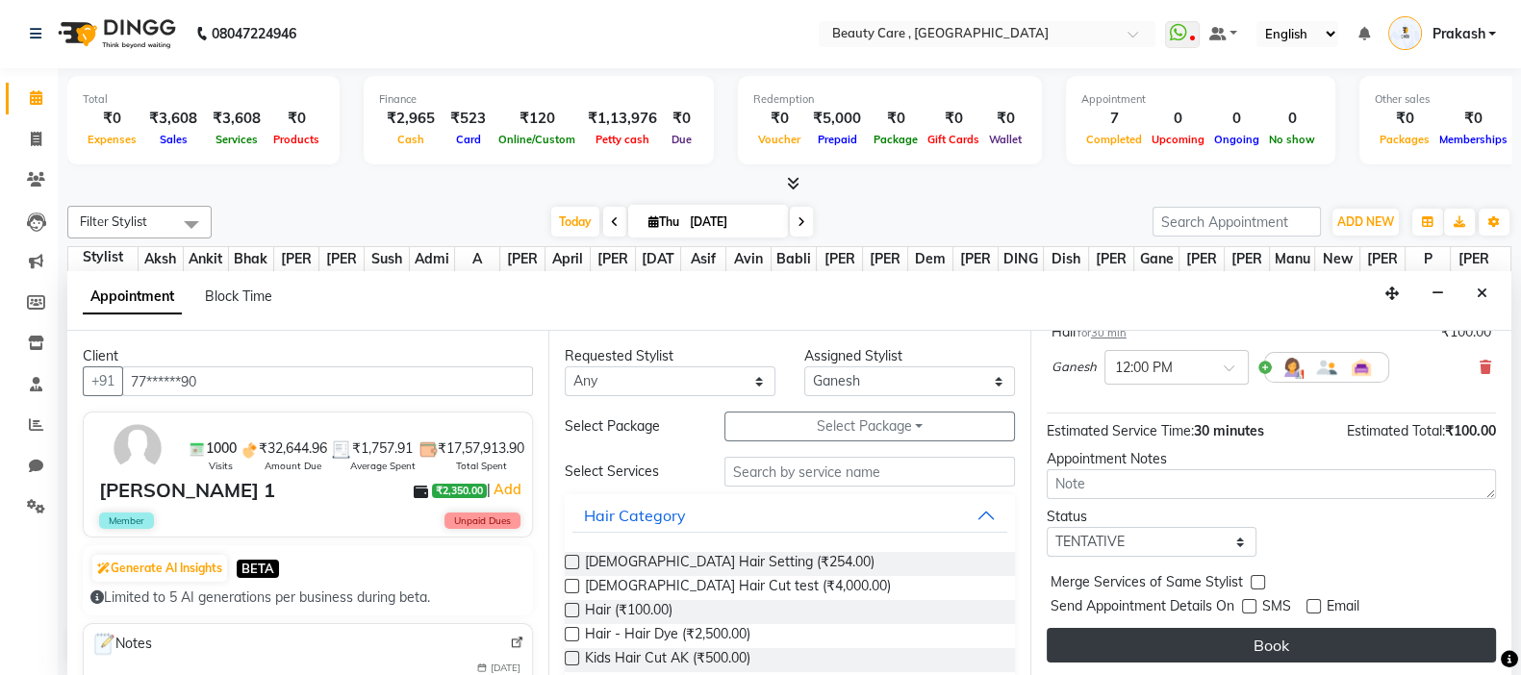
click at [1230, 562] on button "Book" at bounding box center [1271, 645] width 449 height 35
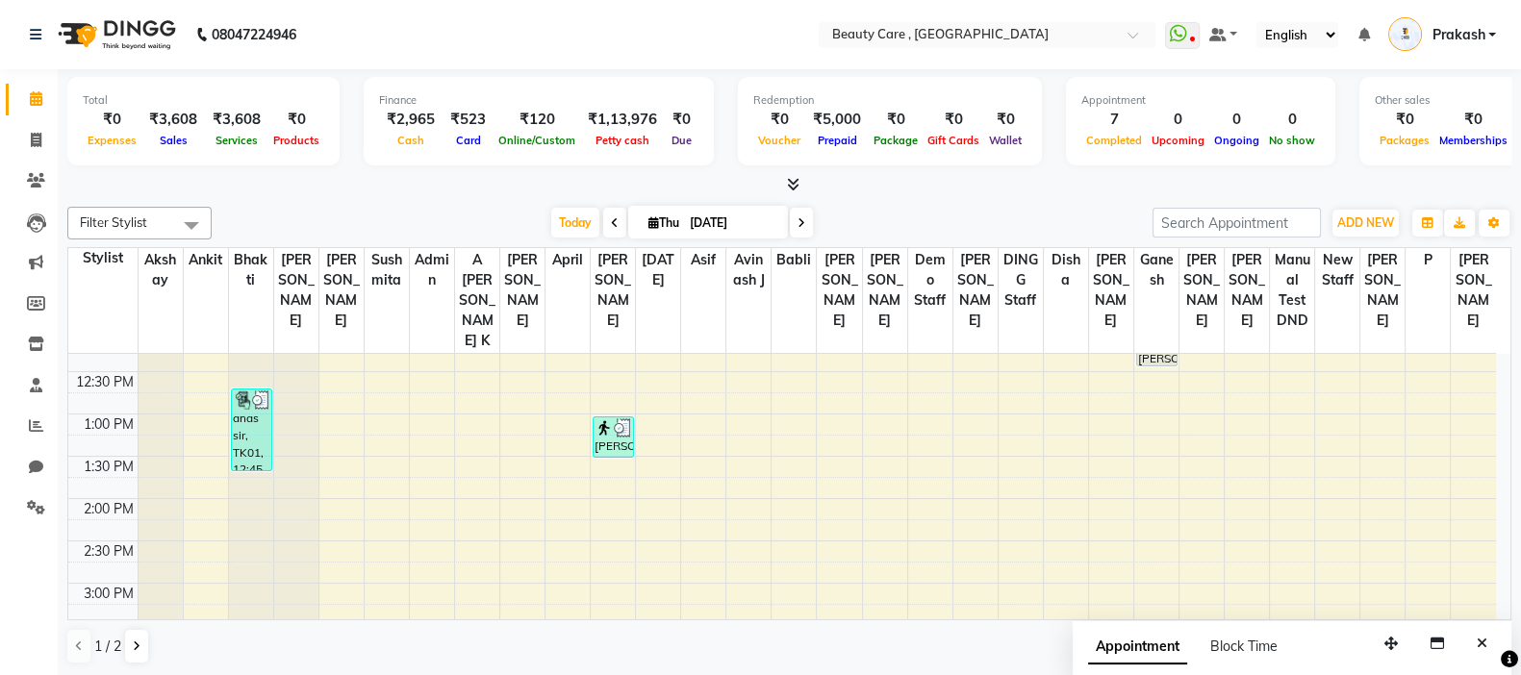
scroll to position [452, 0]
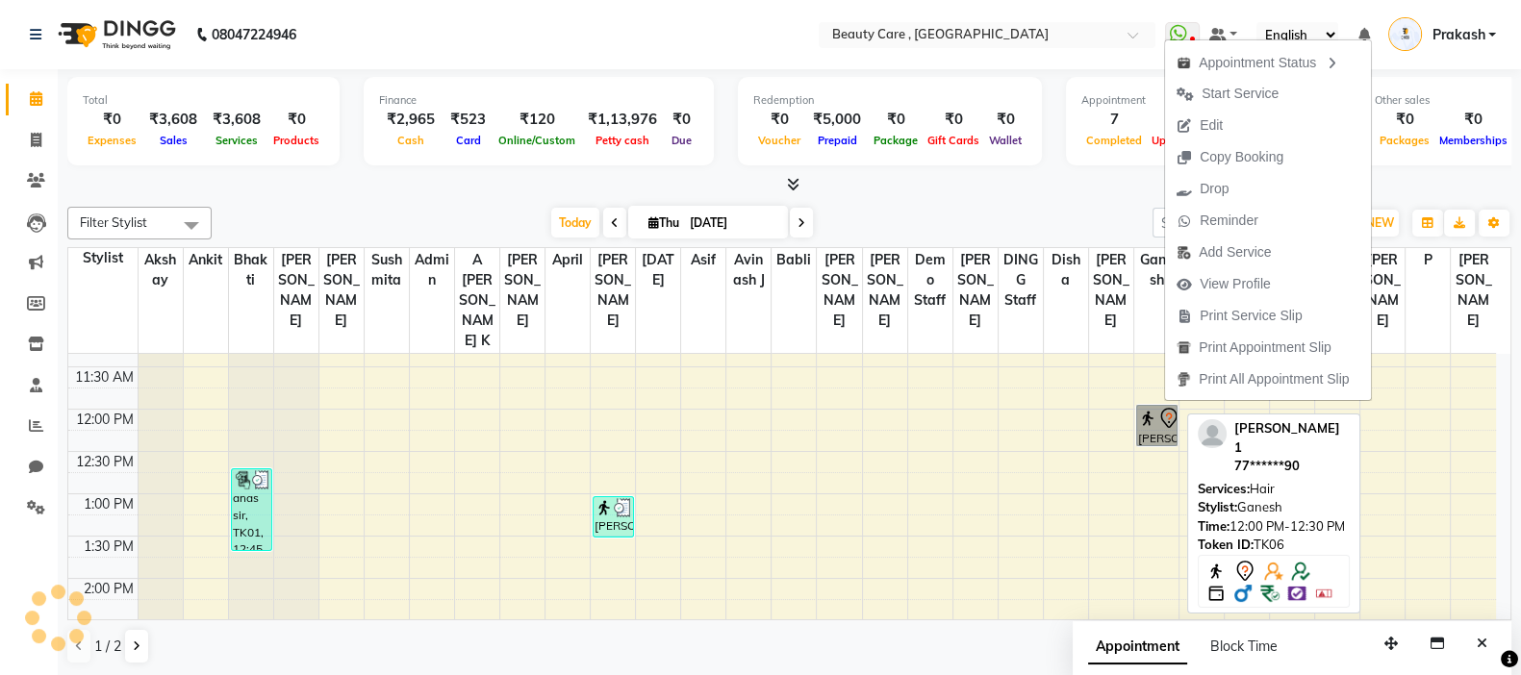
click at [1164, 405] on link "[PERSON_NAME] 1, TK06, 12:00 PM-12:30 PM, Hair" at bounding box center [1156, 425] width 41 height 41
select select "7"
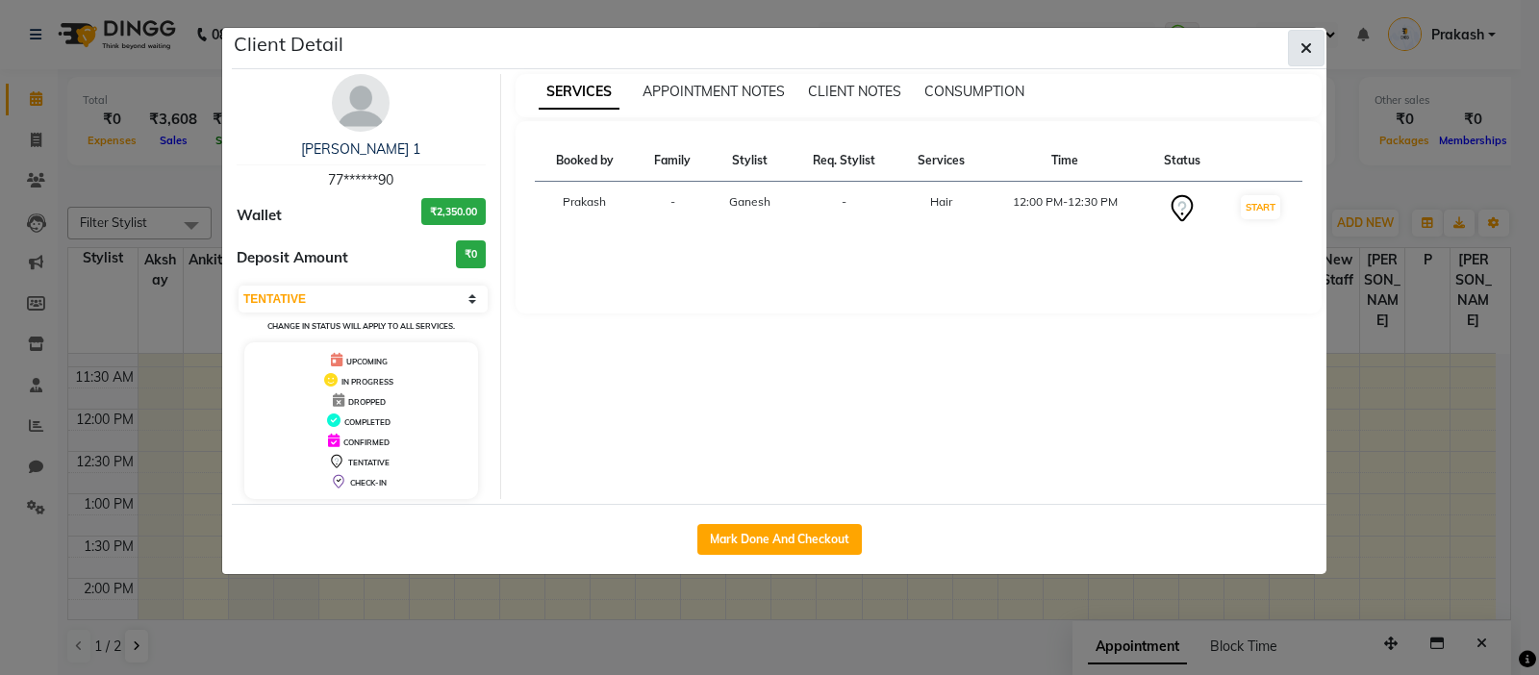
click at [1230, 40] on button "button" at bounding box center [1306, 48] width 37 height 37
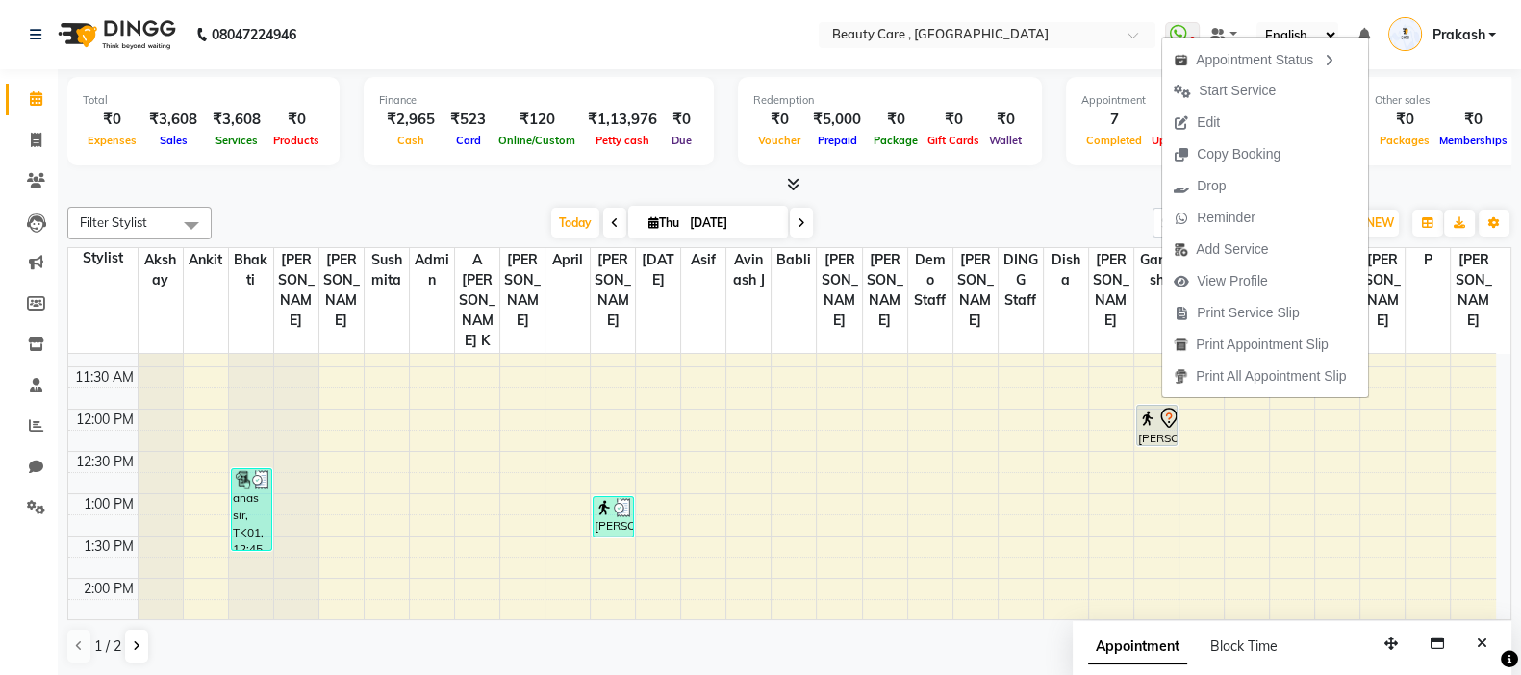
click at [1091, 216] on div "[DATE] [DATE]" at bounding box center [682, 223] width 922 height 29
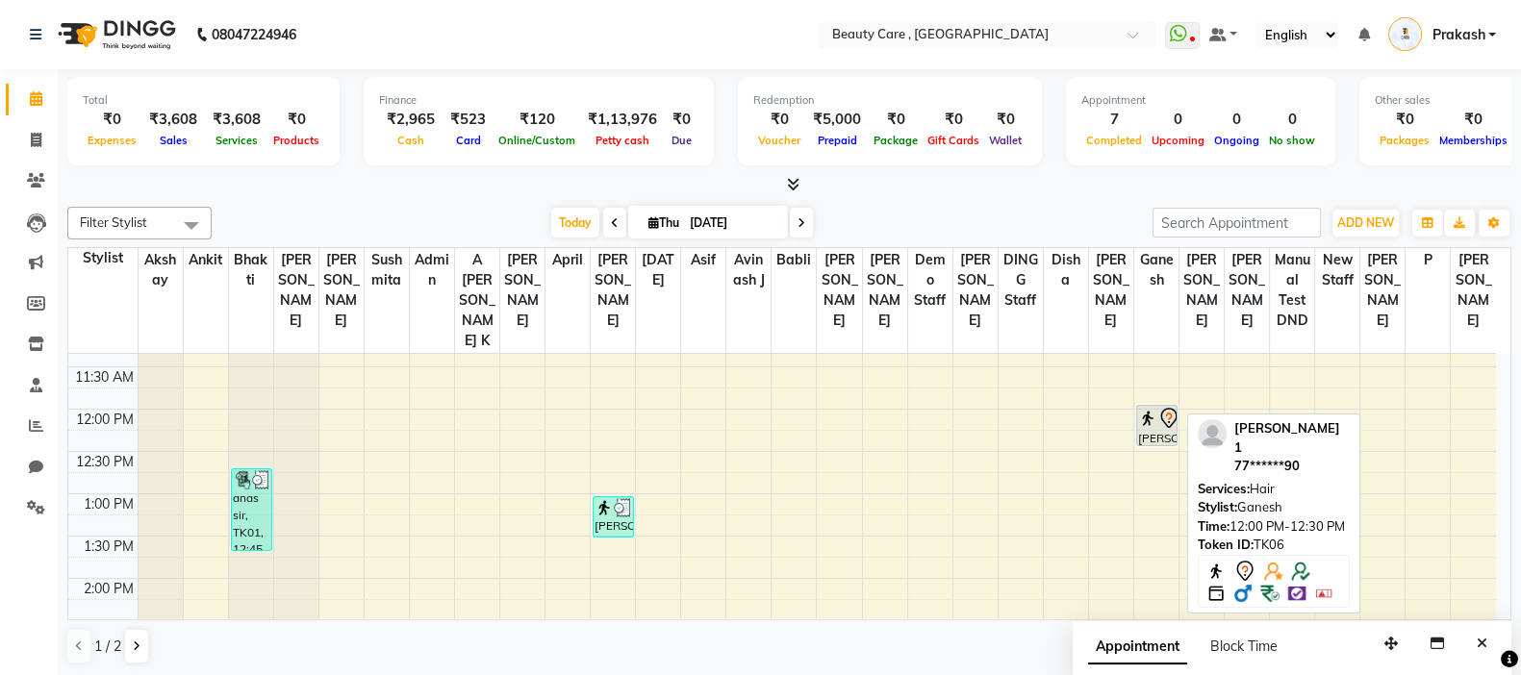
click at [1157, 407] on icon at bounding box center [1168, 418] width 23 height 23
select select "7"
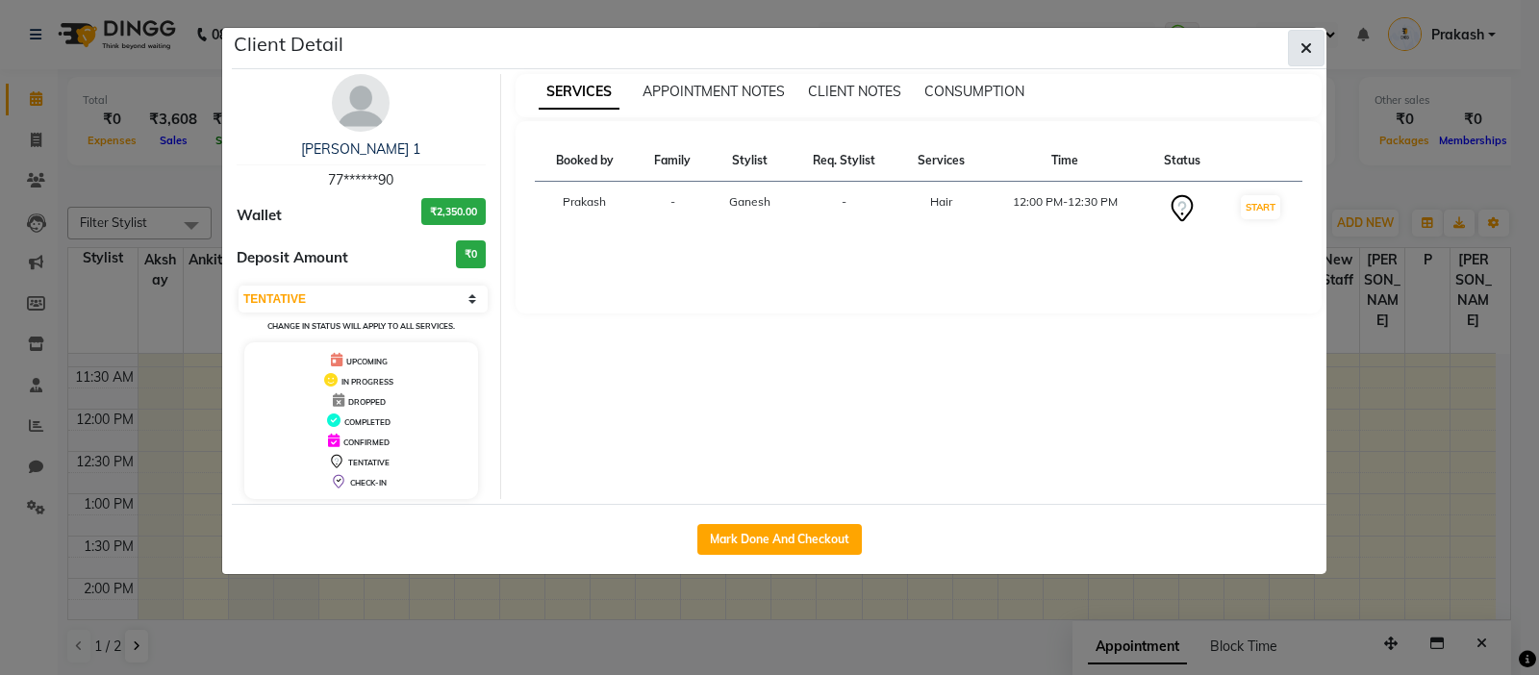
click at [1230, 48] on icon "button" at bounding box center [1307, 47] width 12 height 15
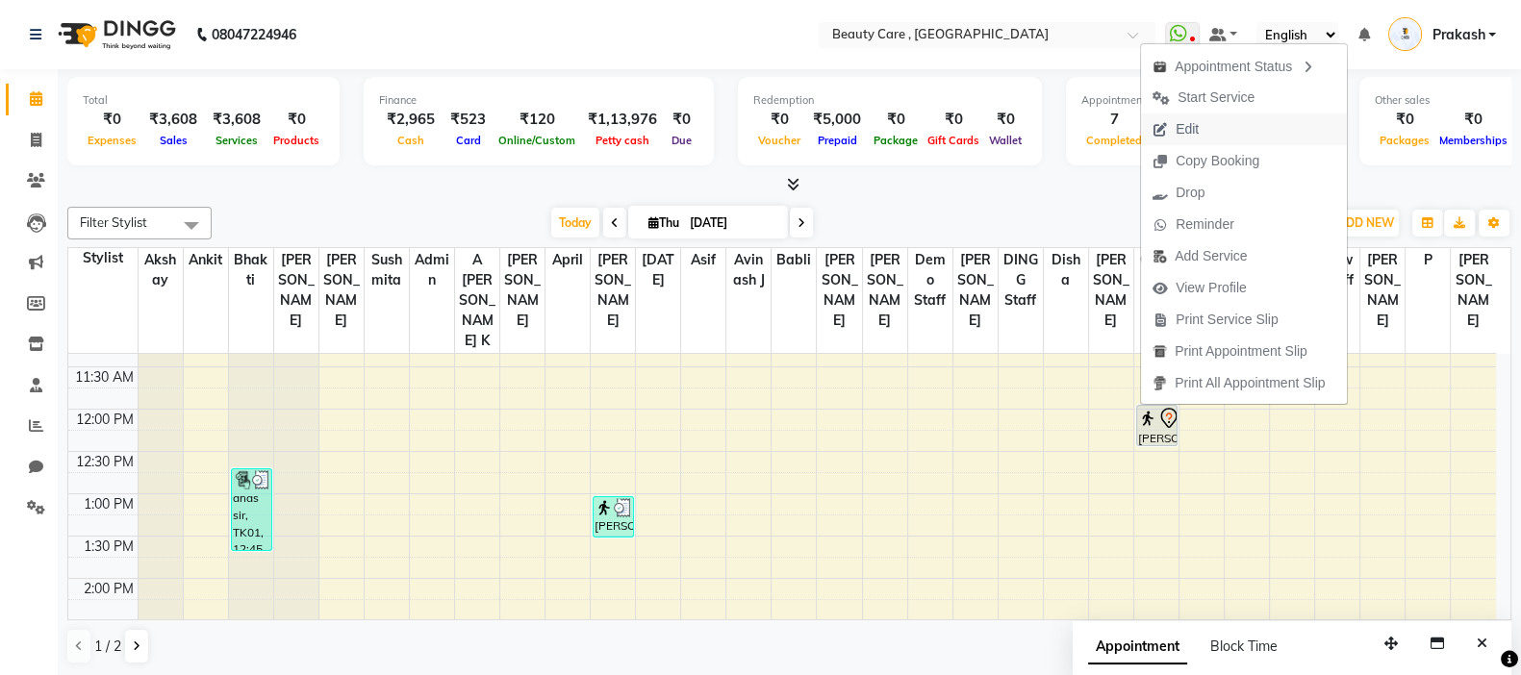
click at [1195, 131] on span "Edit" at bounding box center [1187, 129] width 23 height 20
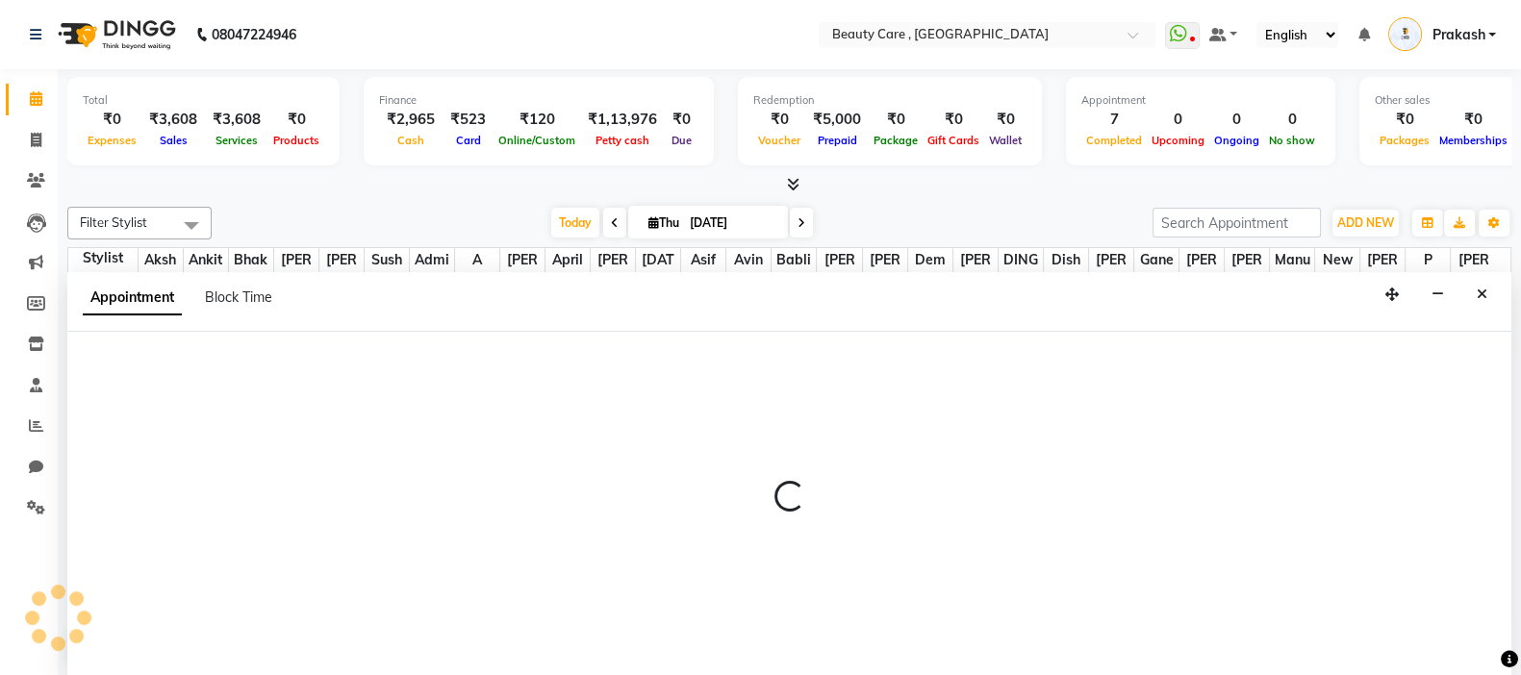
scroll to position [1, 0]
select select "tentative"
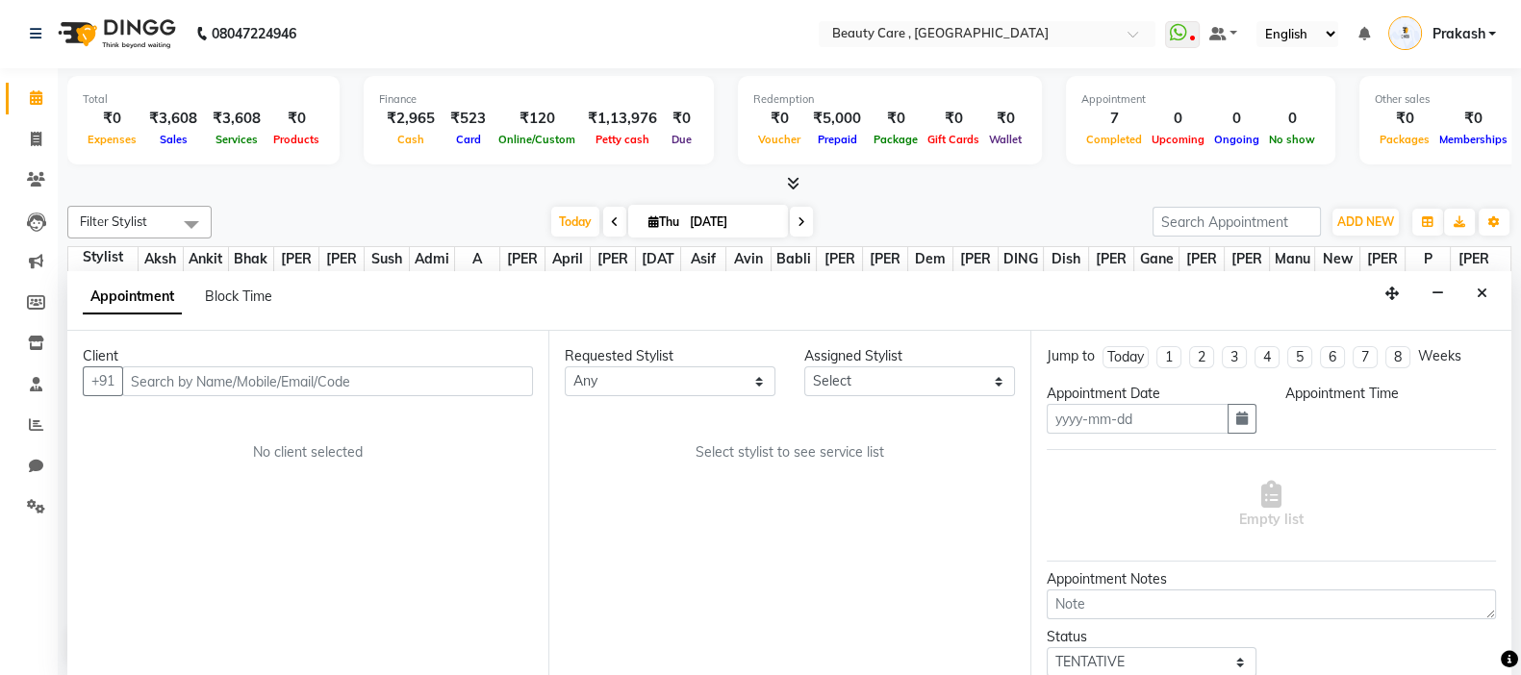
type input "[DATE]"
select select "720"
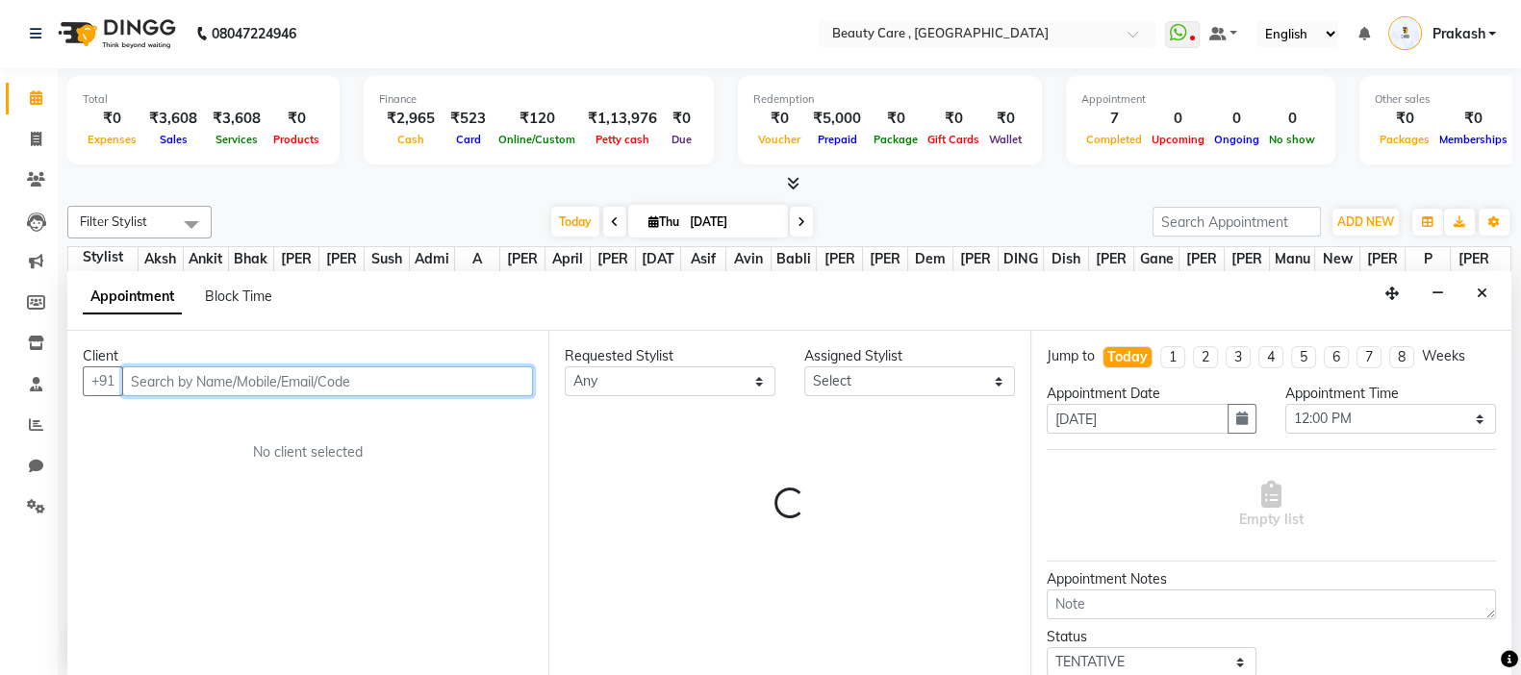
scroll to position [841, 0]
select select "68359"
select select "3157"
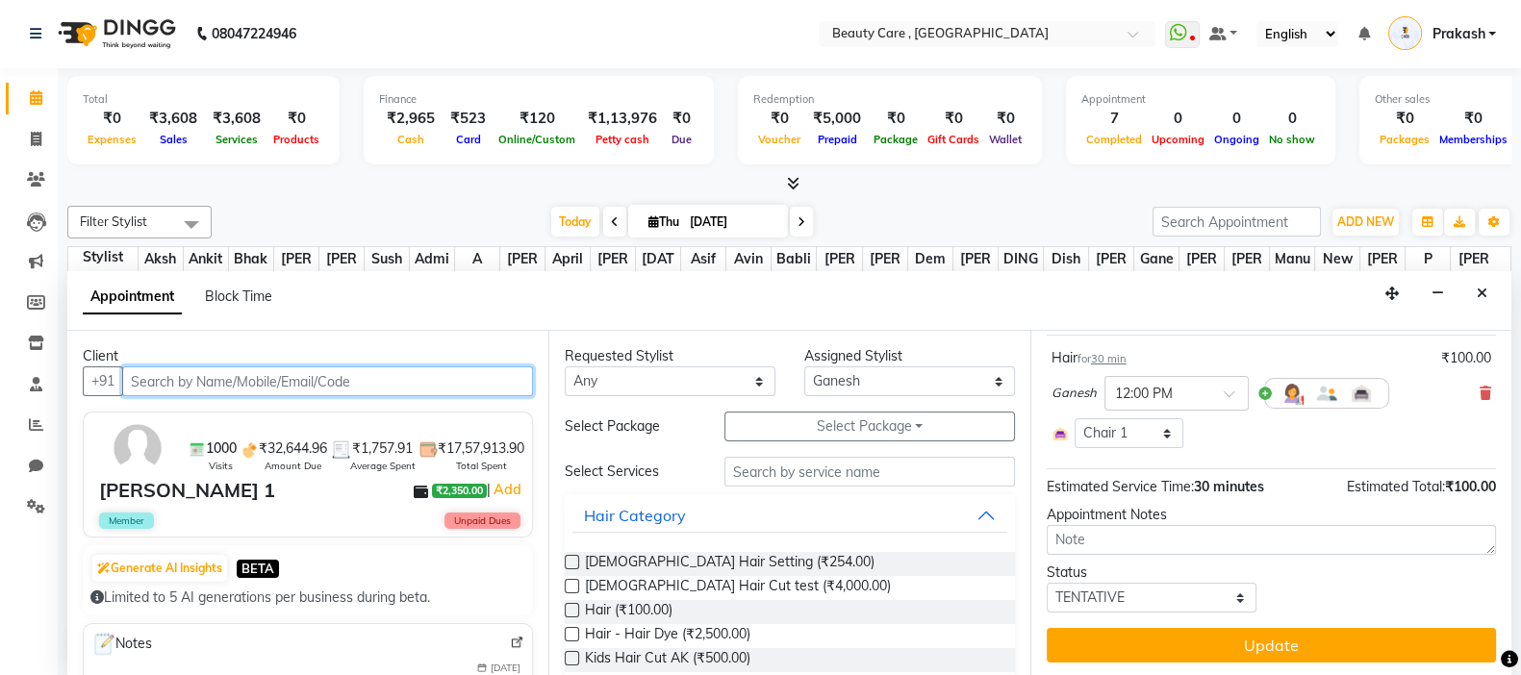
scroll to position [0, 0]
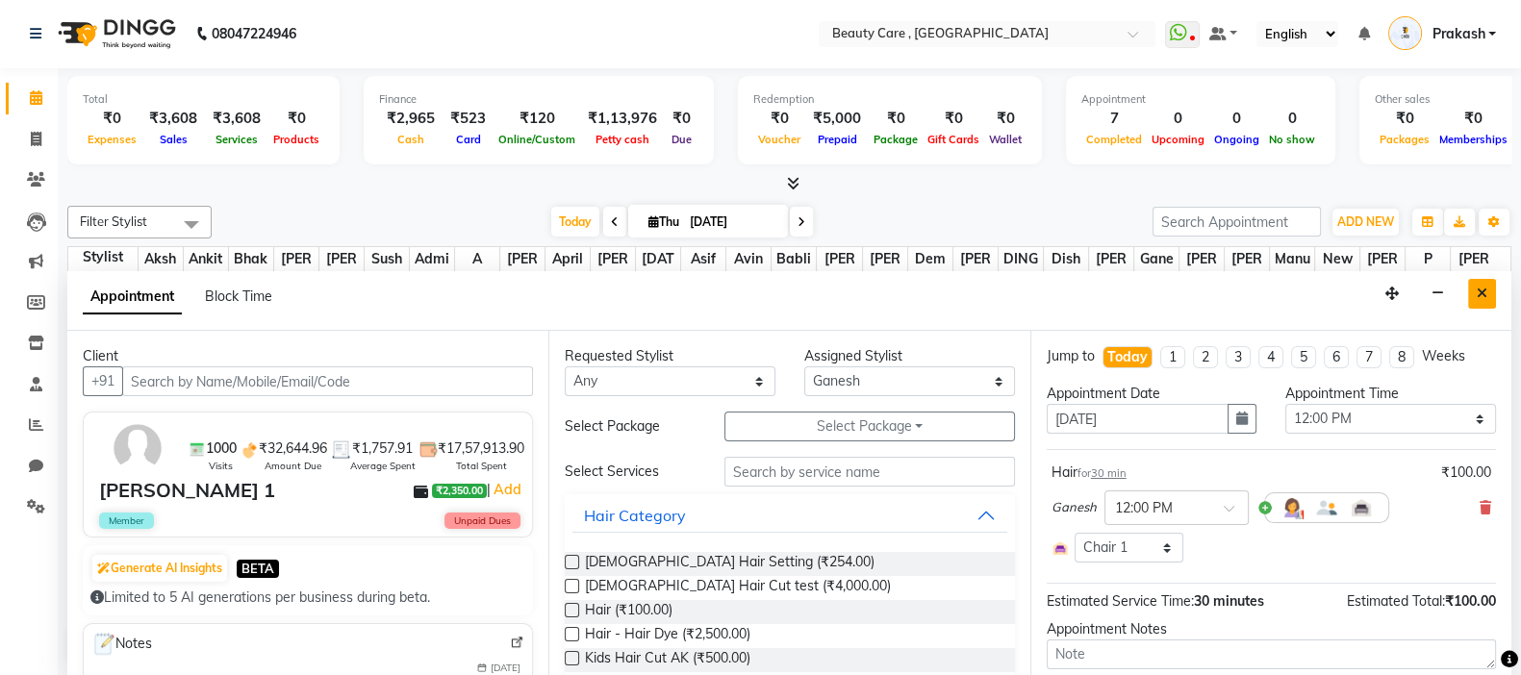
click at [1230, 298] on icon "Close" at bounding box center [1482, 293] width 11 height 13
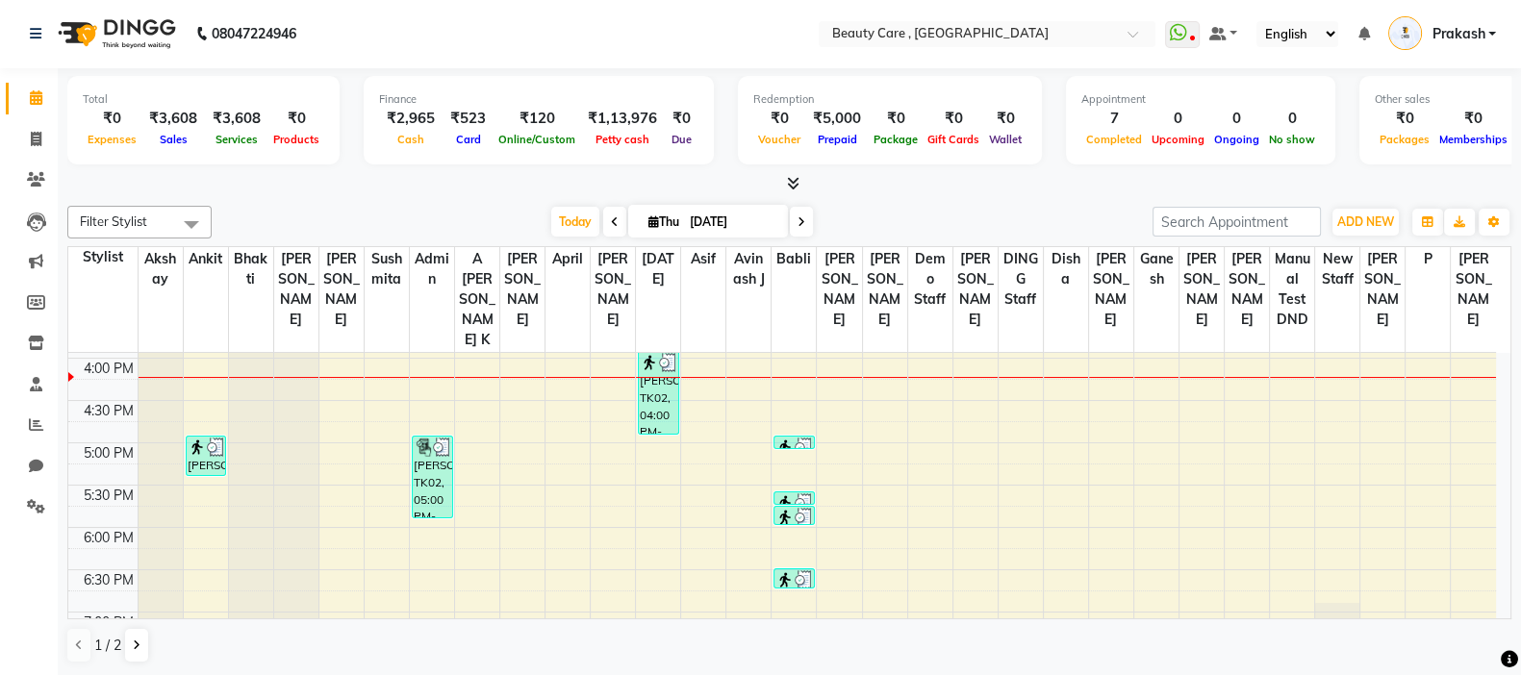
click at [648, 223] on icon at bounding box center [653, 222] width 11 height 13
select select "9"
select select "2025"
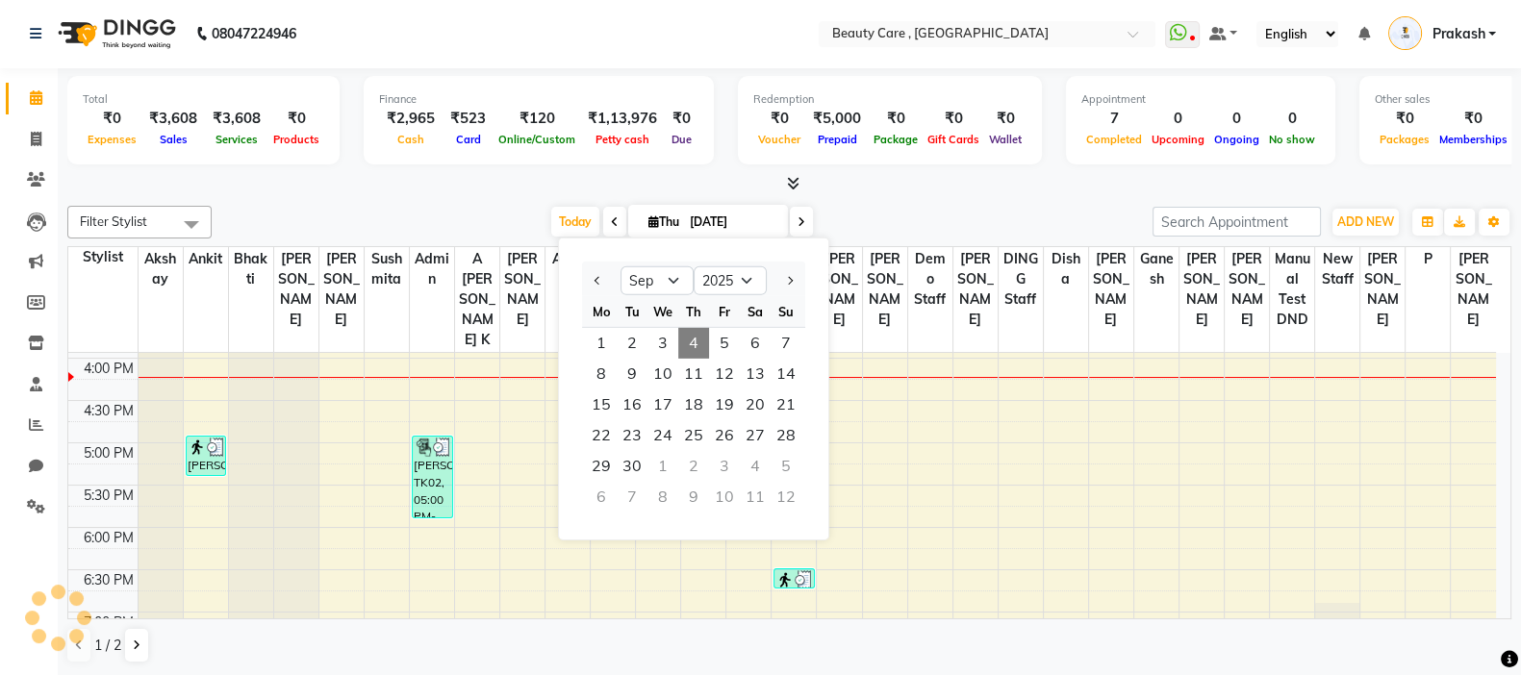
click at [611, 228] on span at bounding box center [614, 222] width 23 height 30
type input "[DATE]"
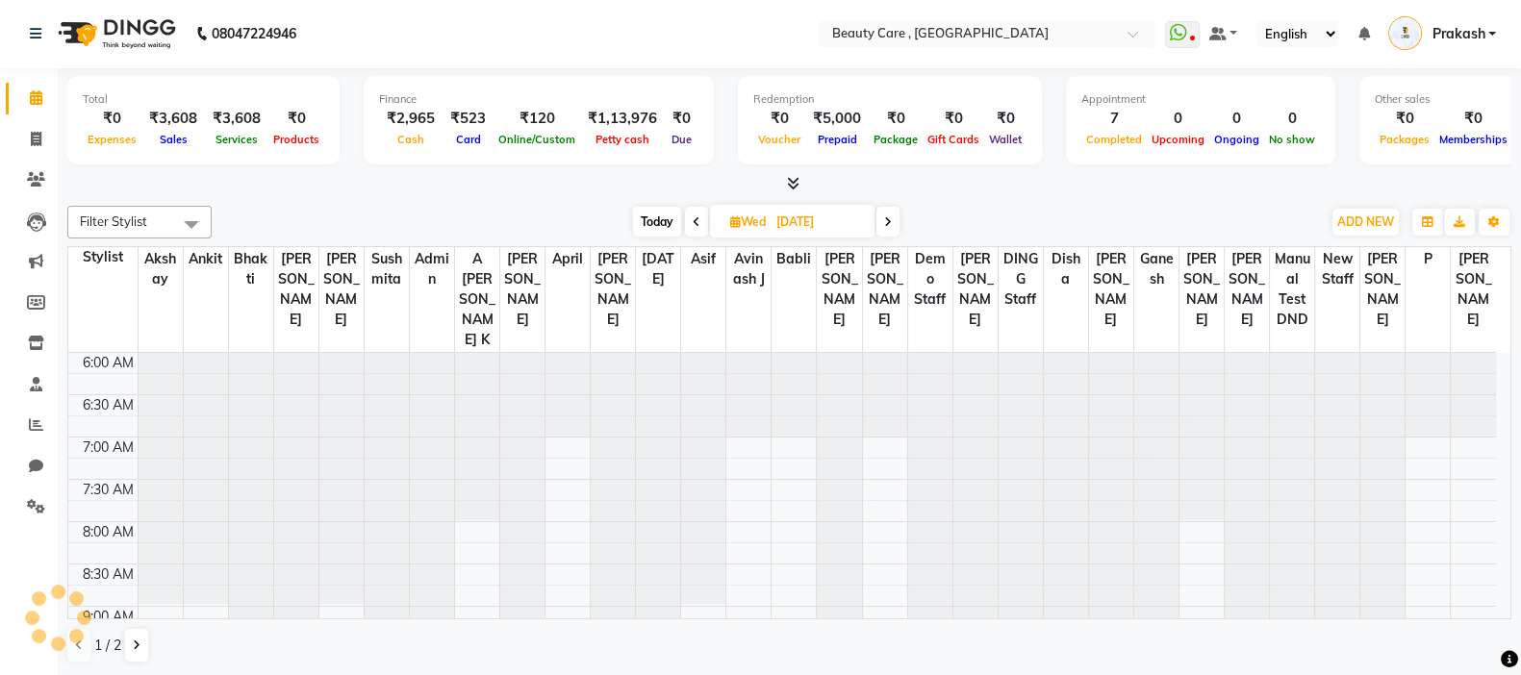
scroll to position [841, 0]
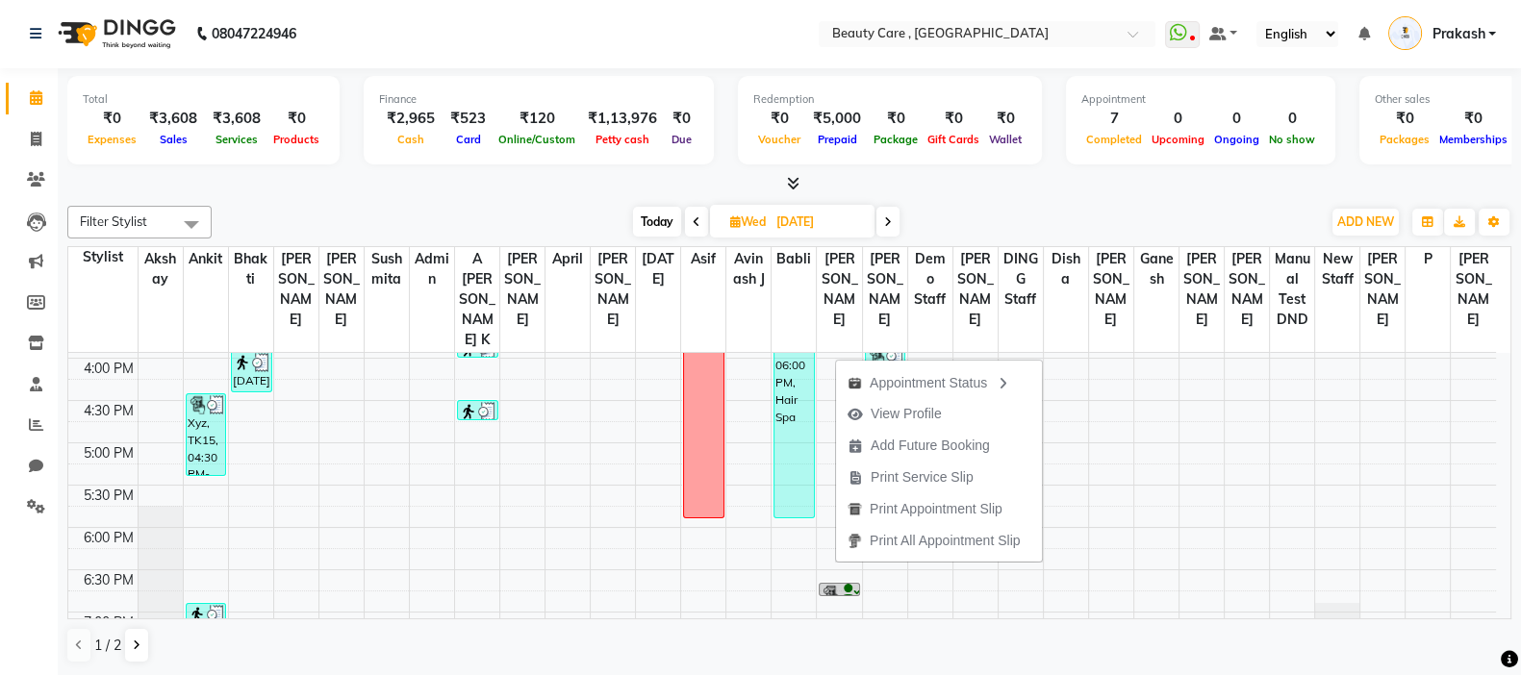
click at [1058, 206] on div "Filter Stylist Select All Akshay Ankit Bhakti [PERSON_NAME] [PERSON_NAME] Admin…" at bounding box center [789, 222] width 1444 height 33
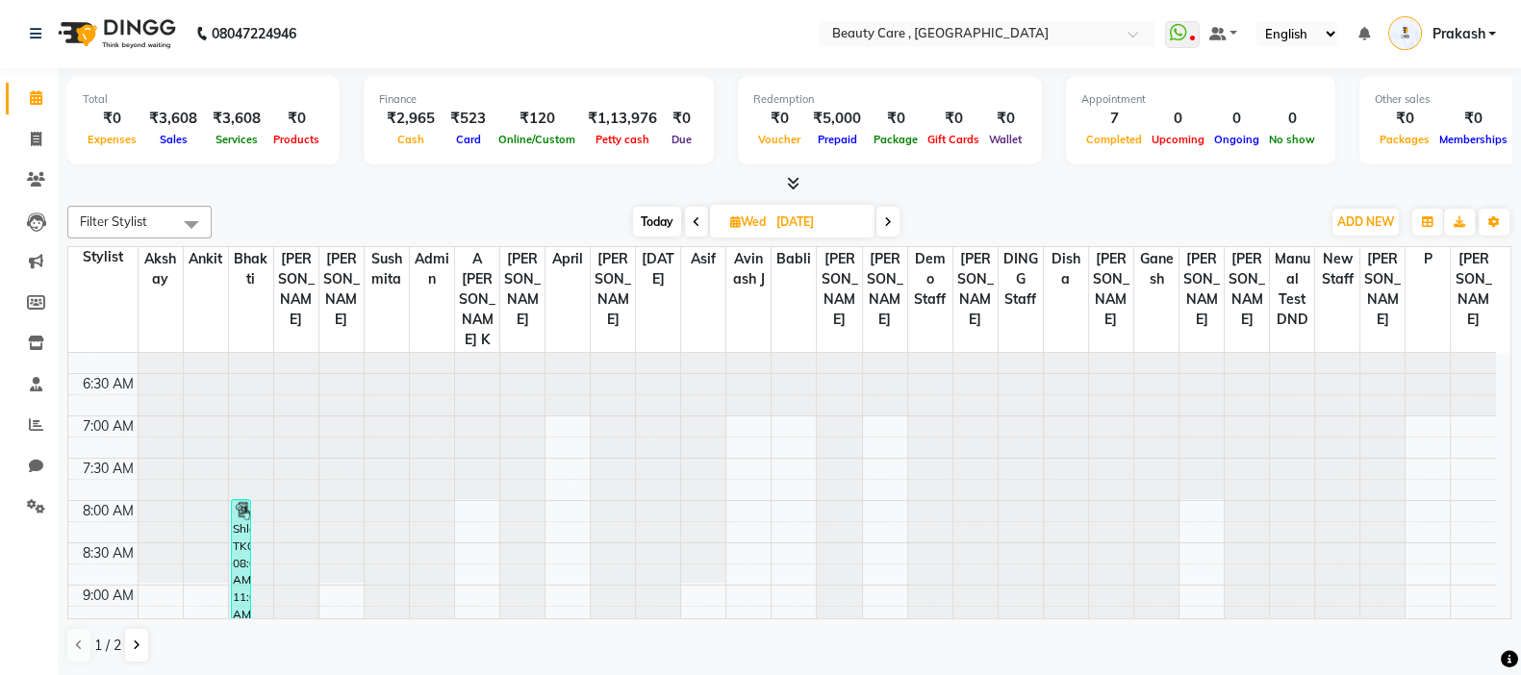
scroll to position [0, 0]
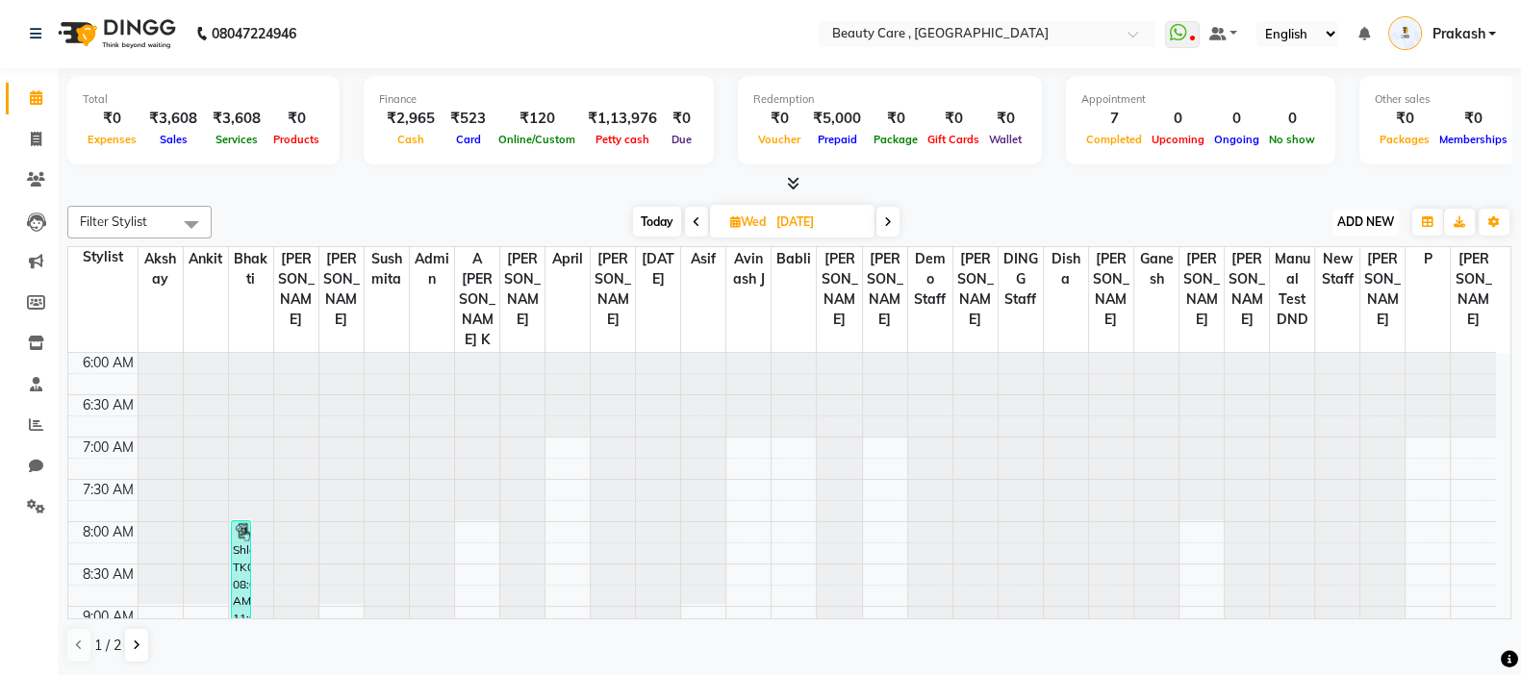
click at [1230, 217] on span "ADD NEW" at bounding box center [1365, 222] width 57 height 14
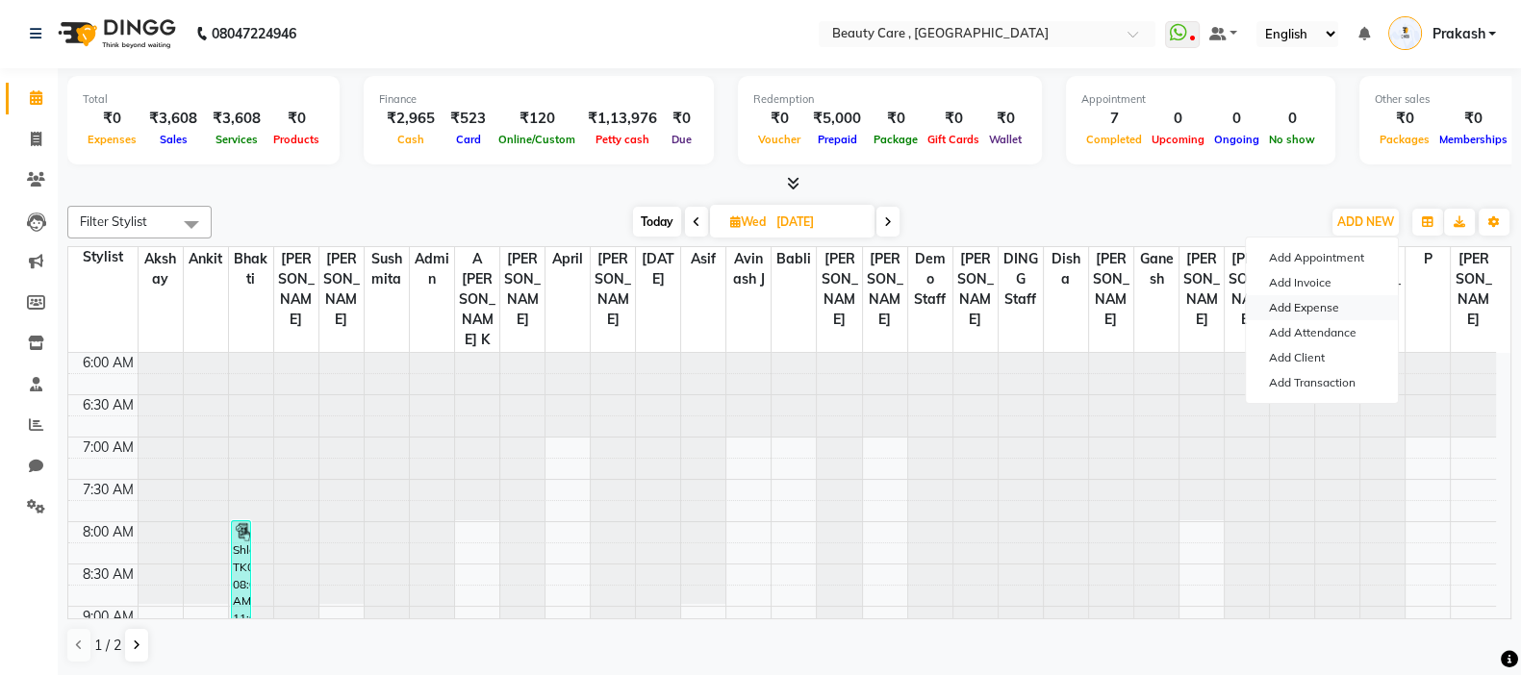
click at [1230, 313] on link "Add Expense" at bounding box center [1322, 307] width 152 height 25
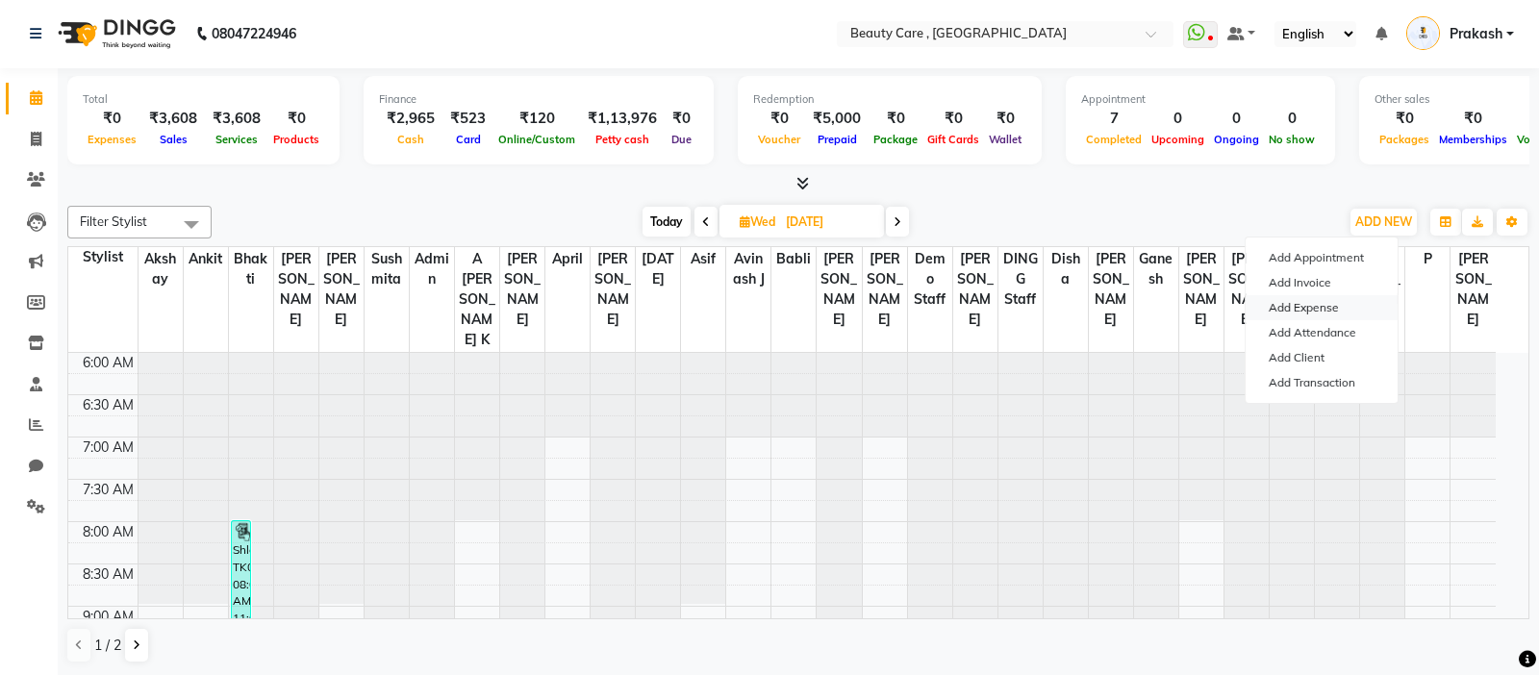
select select "1"
select select "2399"
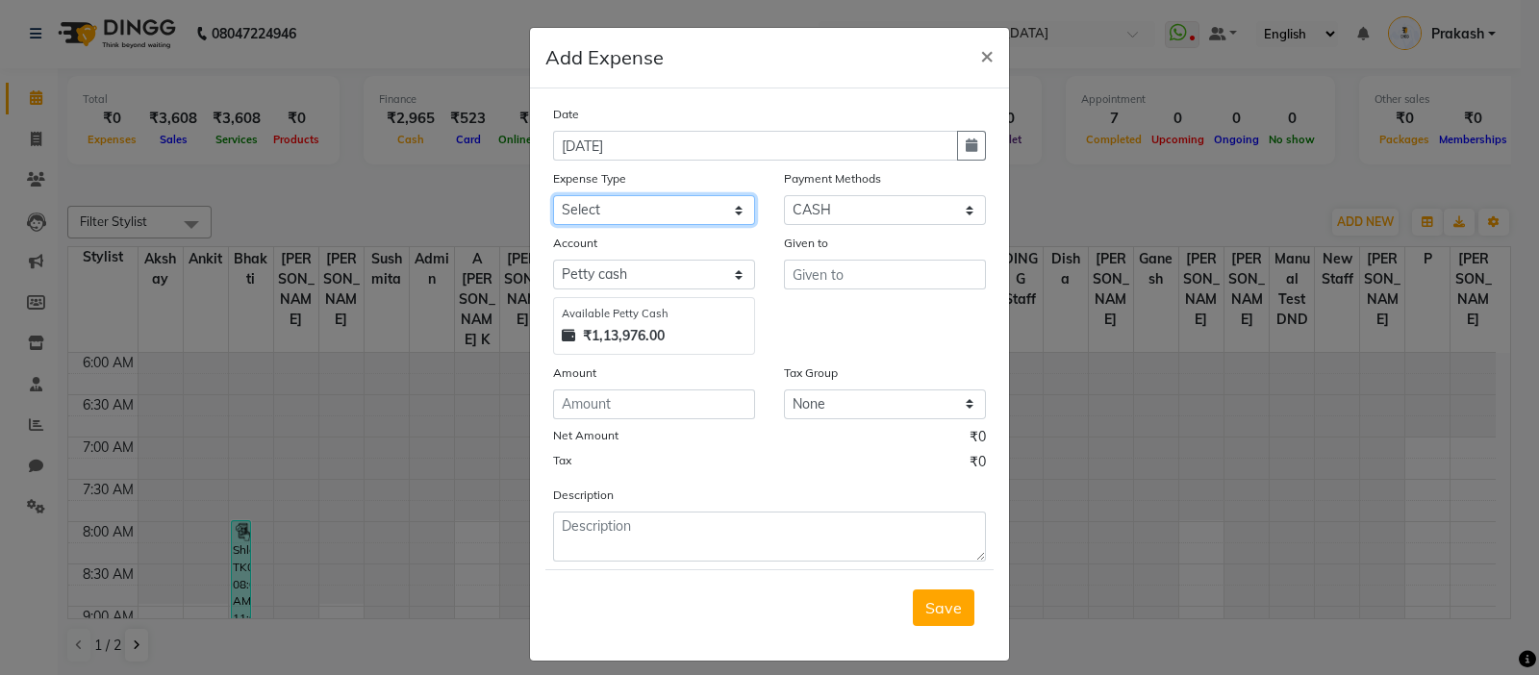
click at [627, 205] on select "Select Advance Salary Cash Handover to owner Cash paid to employees Client Snac…" at bounding box center [654, 210] width 202 height 30
select select "10418"
click at [553, 197] on select "Select Advance Salary Cash Handover to owner Cash paid to employees Client Snac…" at bounding box center [654, 210] width 202 height 30
click at [842, 279] on input "text" at bounding box center [885, 275] width 202 height 30
click at [821, 281] on input "text" at bounding box center [885, 275] width 202 height 30
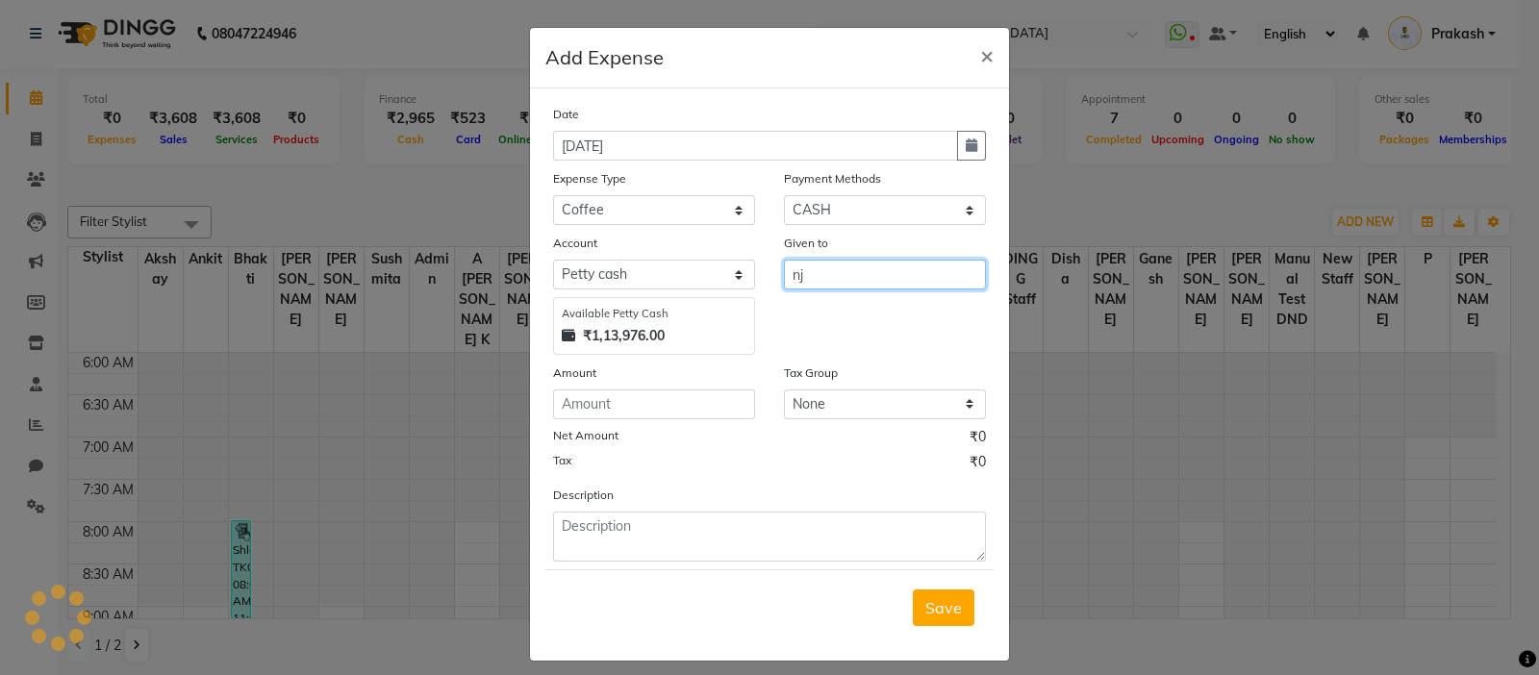
type input "n"
type input "h"
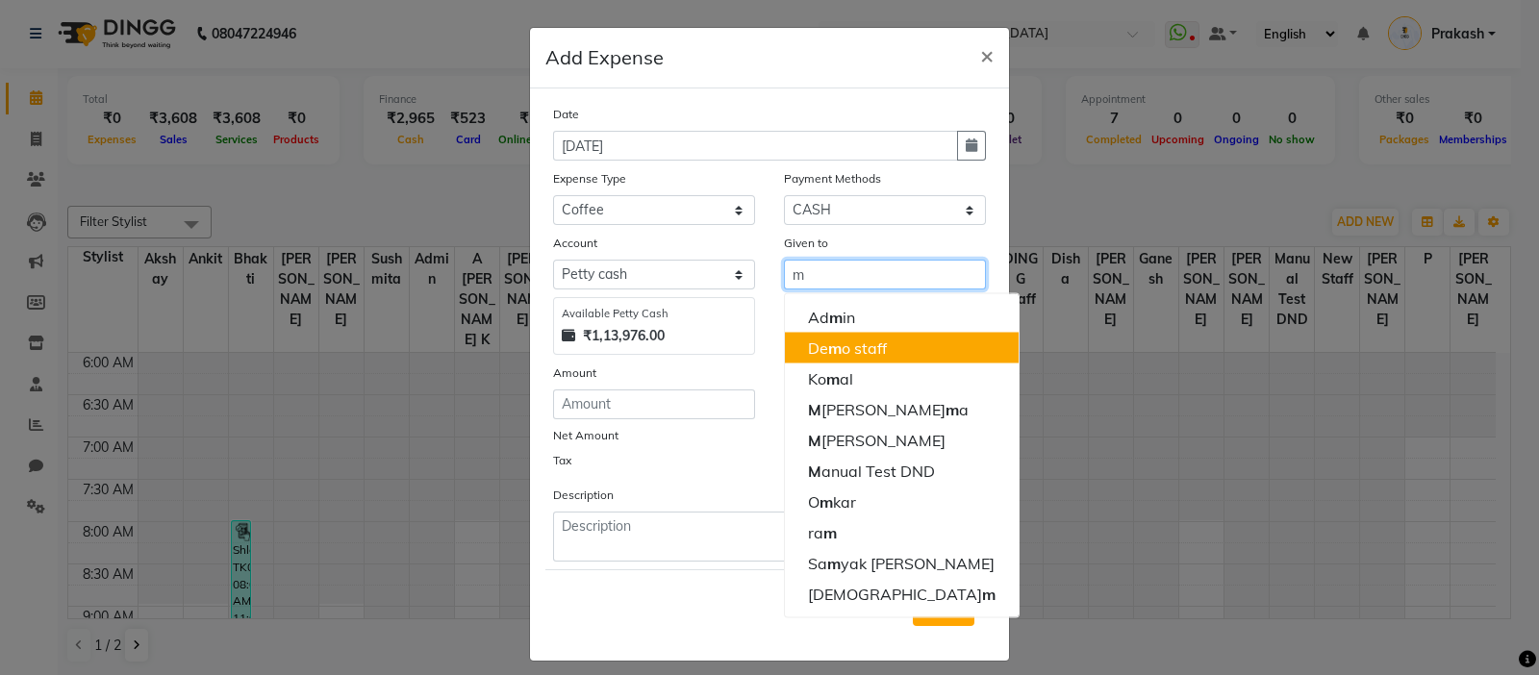
type input "m"
click at [647, 275] on select "Select Default account ICICI Bank [PERSON_NAME] cash SBI razorpay pertrol exp c…" at bounding box center [654, 275] width 202 height 30
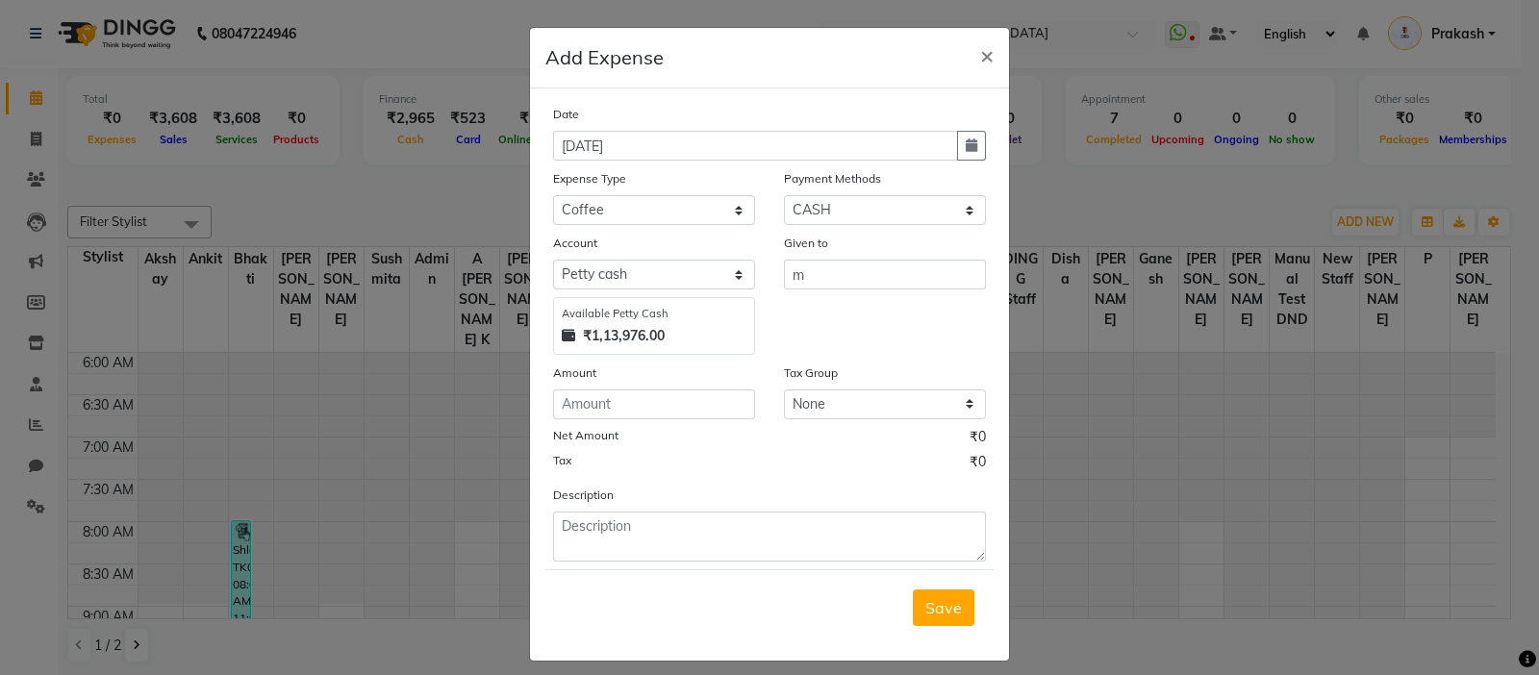
click at [900, 320] on div "Given to m" at bounding box center [885, 294] width 231 height 122
drag, startPoint x: 539, startPoint y: 345, endPoint x: 636, endPoint y: 348, distance: 97.2
click at [636, 348] on div "Account Select Default account ICICI Bank [PERSON_NAME] cash SBI razorpay pertr…" at bounding box center [654, 294] width 231 height 122
click at [666, 419] on input "number" at bounding box center [654, 405] width 202 height 30
type input "100"
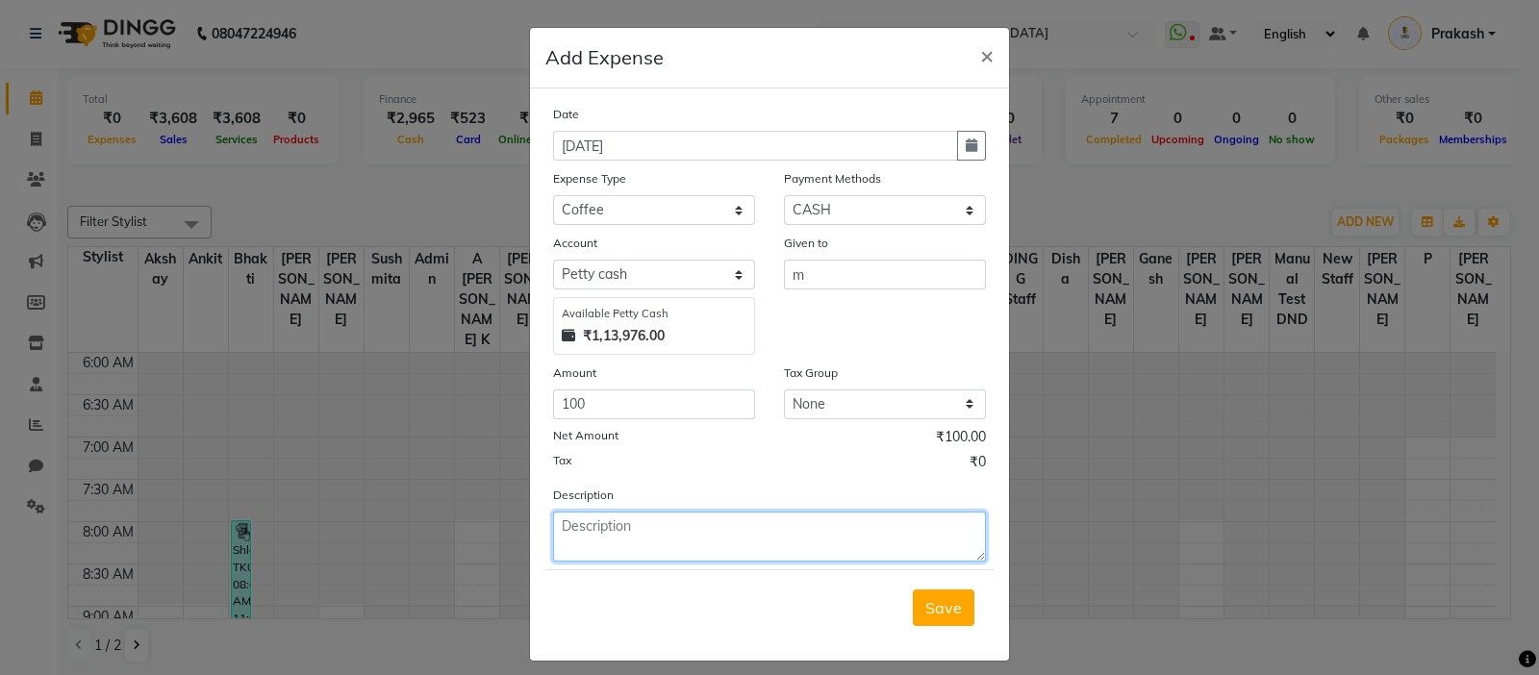
click at [635, 533] on textarea at bounding box center [769, 537] width 433 height 50
type textarea "ok"
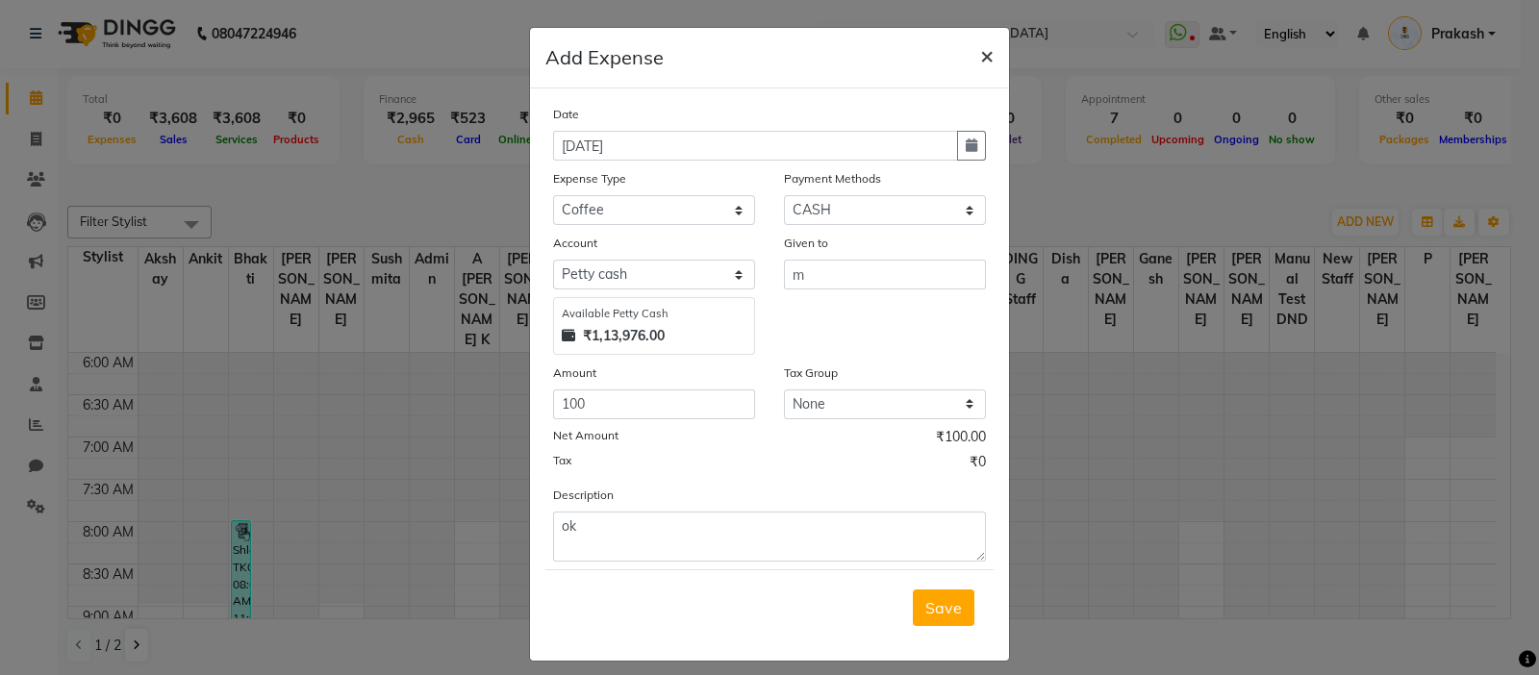
click at [969, 64] on button "×" at bounding box center [987, 55] width 44 height 54
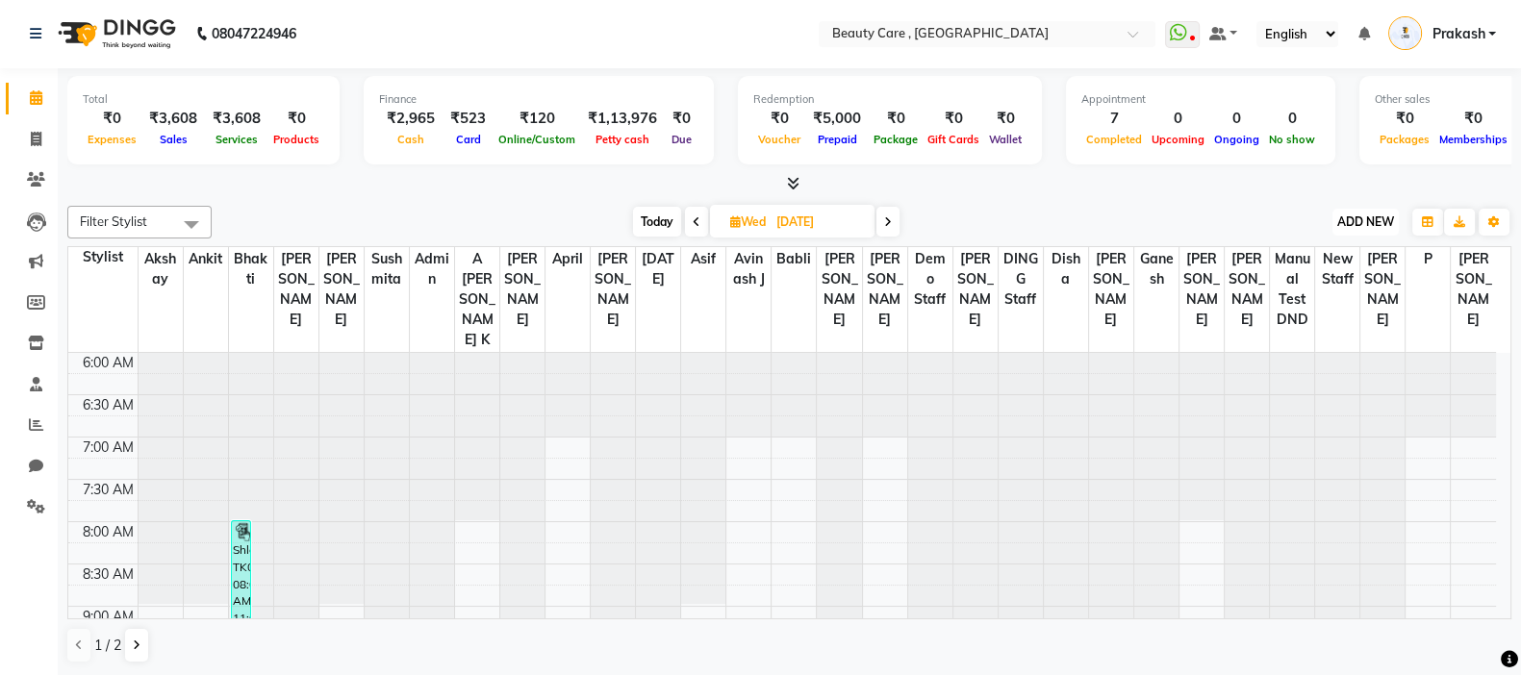
click at [1230, 218] on span "ADD NEW" at bounding box center [1365, 222] width 57 height 14
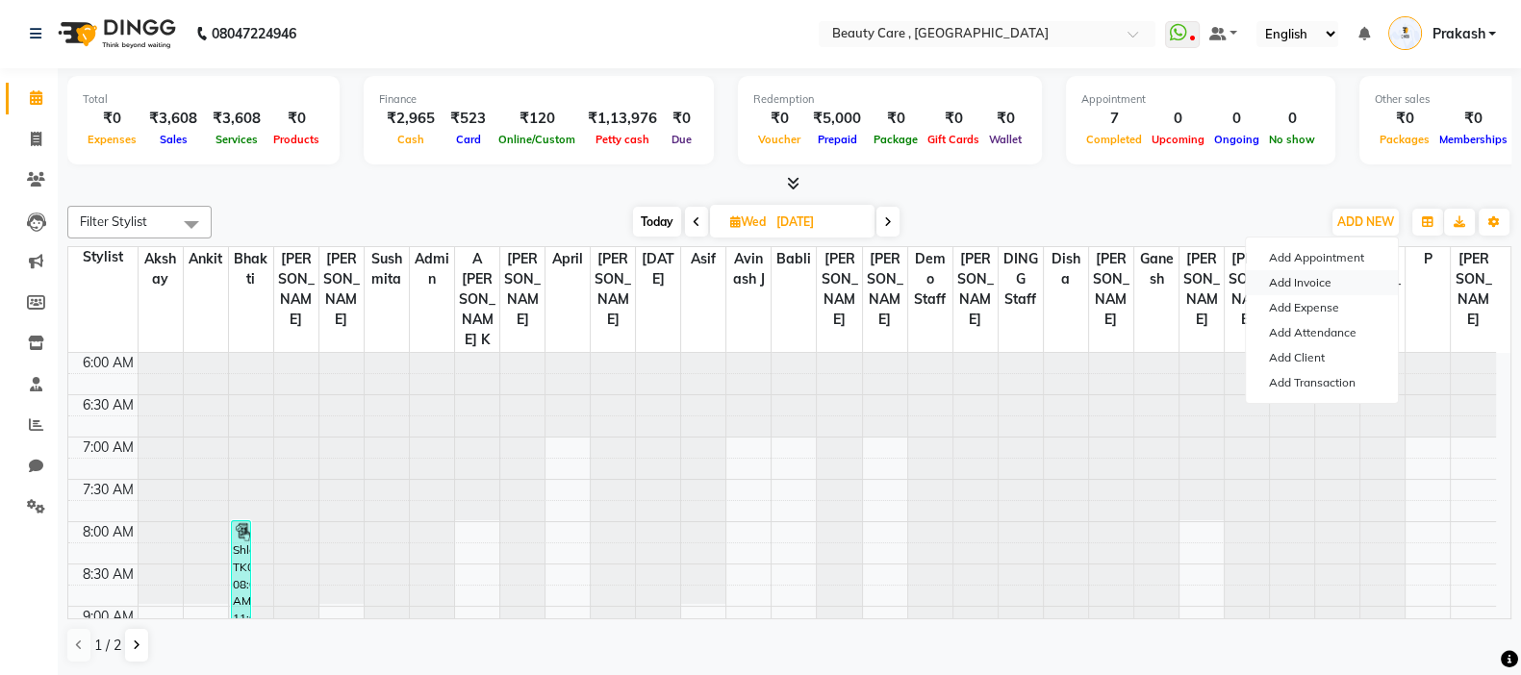
click at [1230, 287] on link "Add Invoice" at bounding box center [1322, 282] width 152 height 25
select select "service"
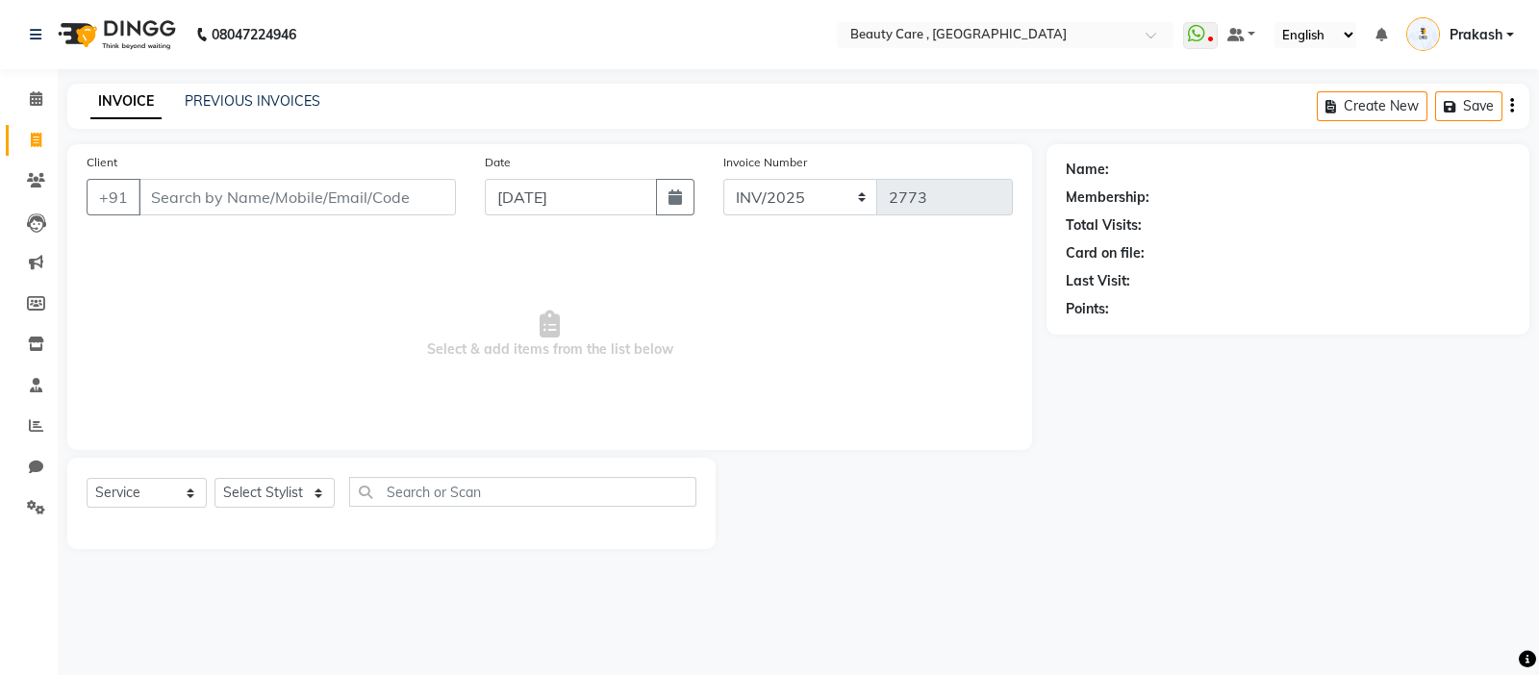
click at [362, 190] on input "Client" at bounding box center [297, 197] width 317 height 37
click at [36, 517] on span at bounding box center [36, 508] width 34 height 22
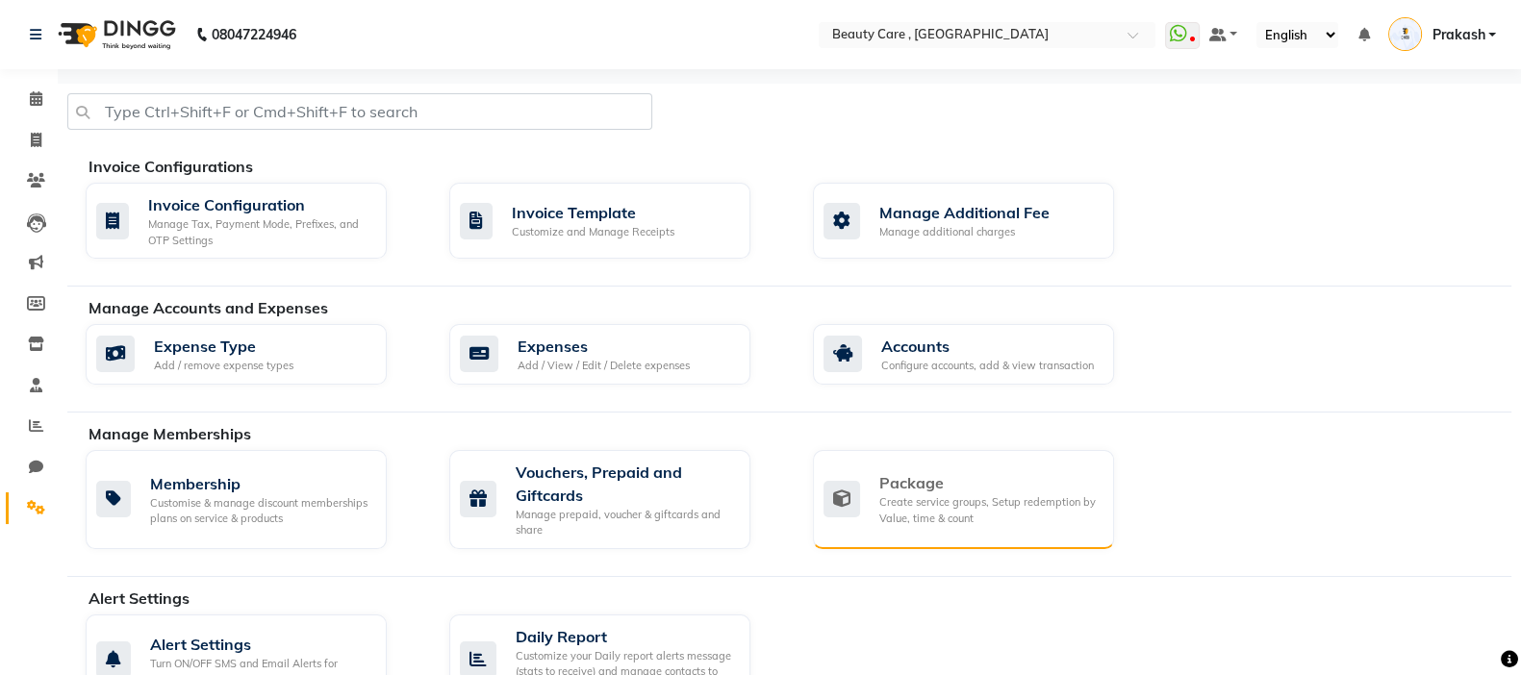
click at [924, 496] on div "Create service groups, Setup redemption by Value, time & count" at bounding box center [988, 510] width 219 height 32
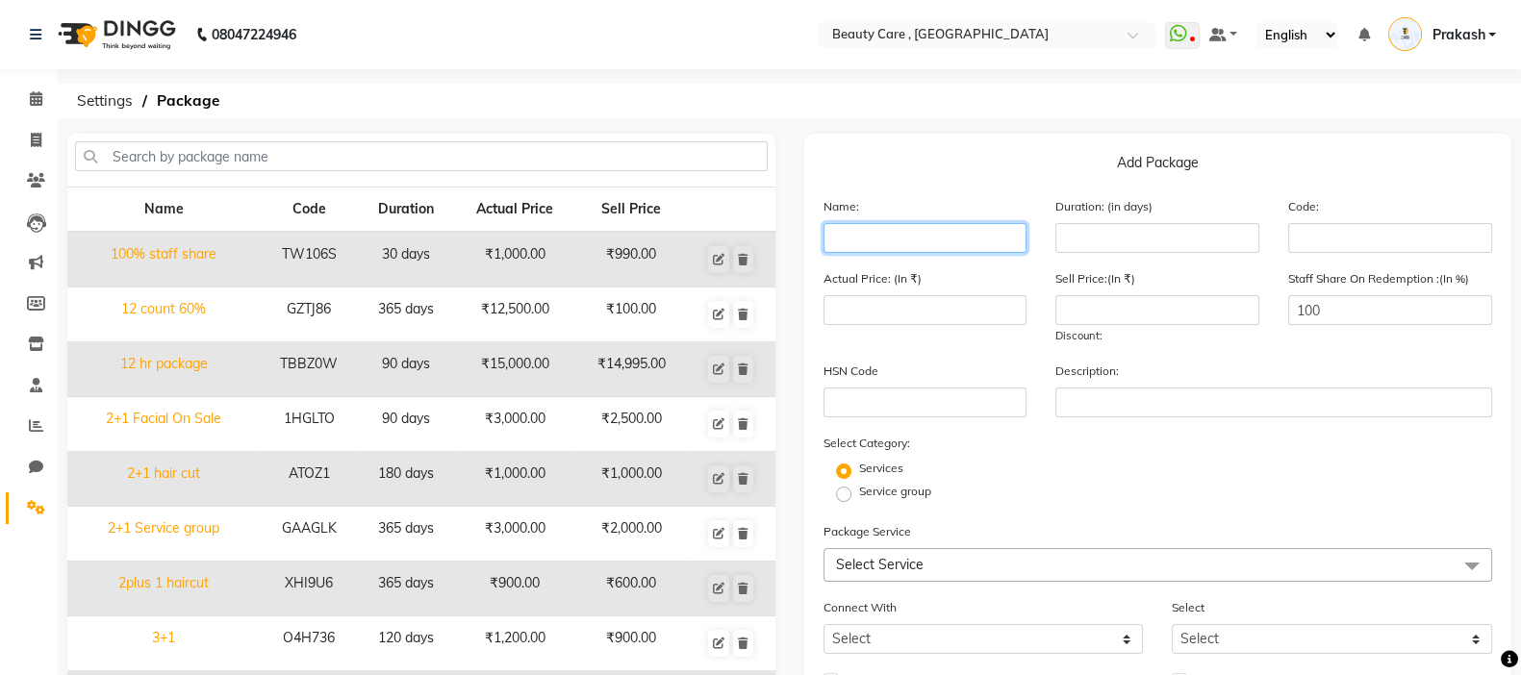
click at [910, 227] on input "text" at bounding box center [926, 238] width 204 height 30
click at [880, 244] on input "text" at bounding box center [926, 238] width 204 height 30
click at [873, 239] on input "text" at bounding box center [926, 238] width 204 height 30
type input "3+1 hair spa"
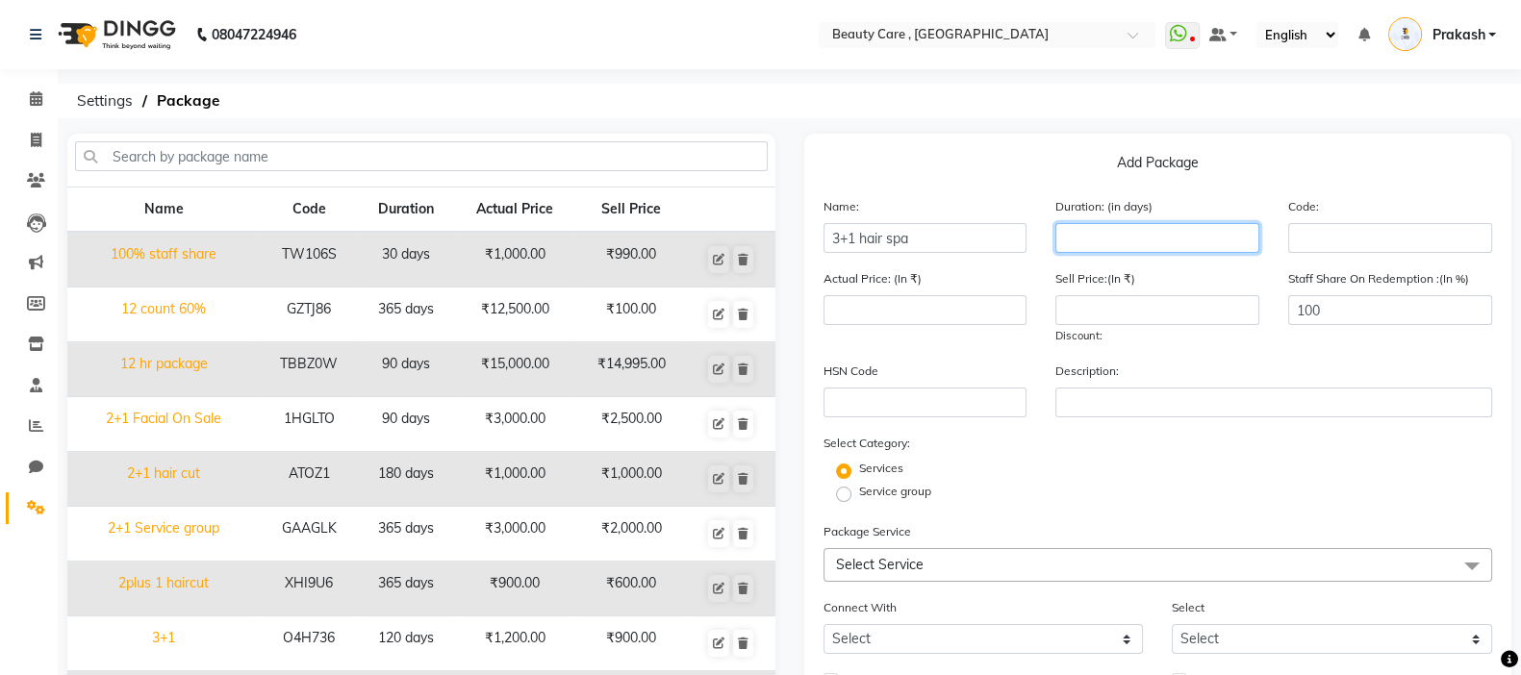
click at [1184, 238] on input "number" at bounding box center [1157, 238] width 204 height 30
type input "365"
click at [1179, 279] on div "Sell Price:(In ₹) Discount:" at bounding box center [1157, 306] width 233 height 77
click at [921, 305] on input "number" at bounding box center [926, 310] width 204 height 30
click at [1108, 319] on input "number" at bounding box center [1157, 310] width 204 height 30
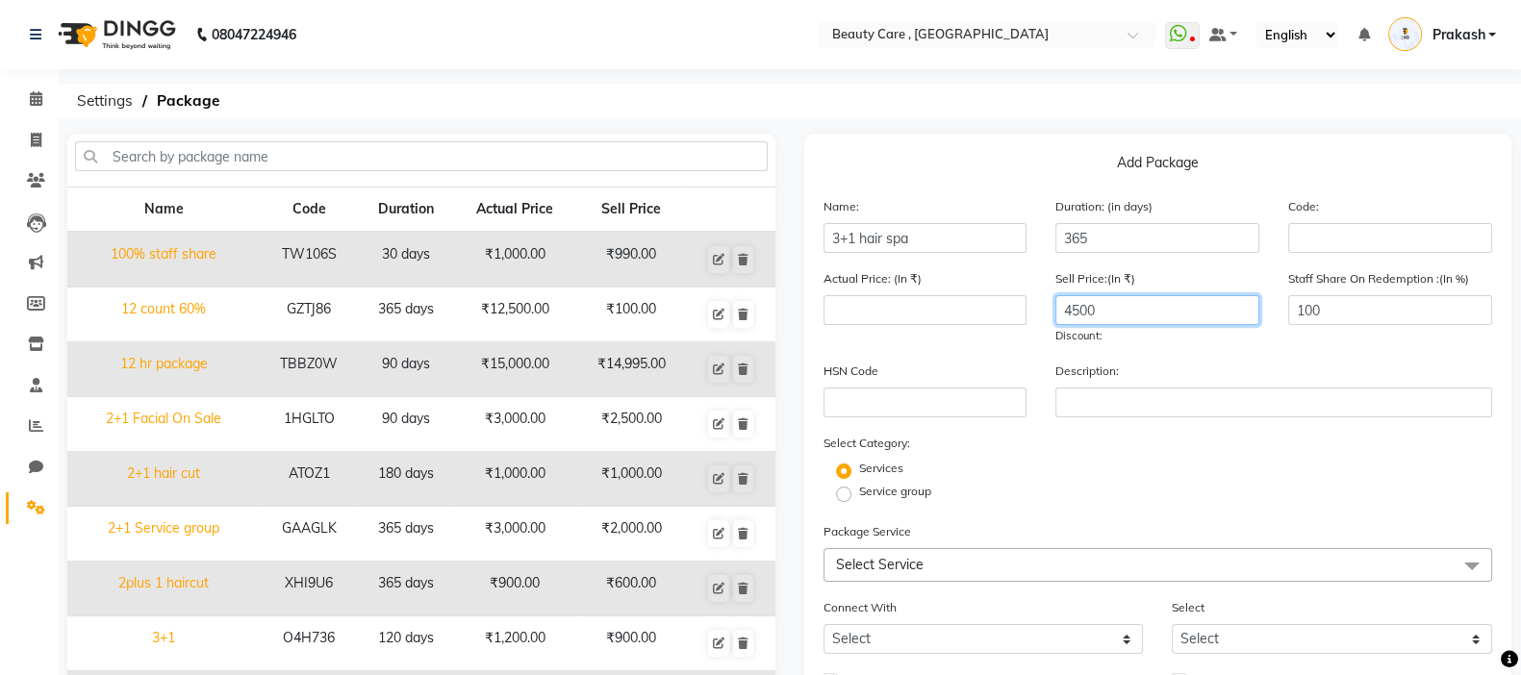
type input "4500"
click at [977, 562] on span "Select Service" at bounding box center [1159, 565] width 670 height 34
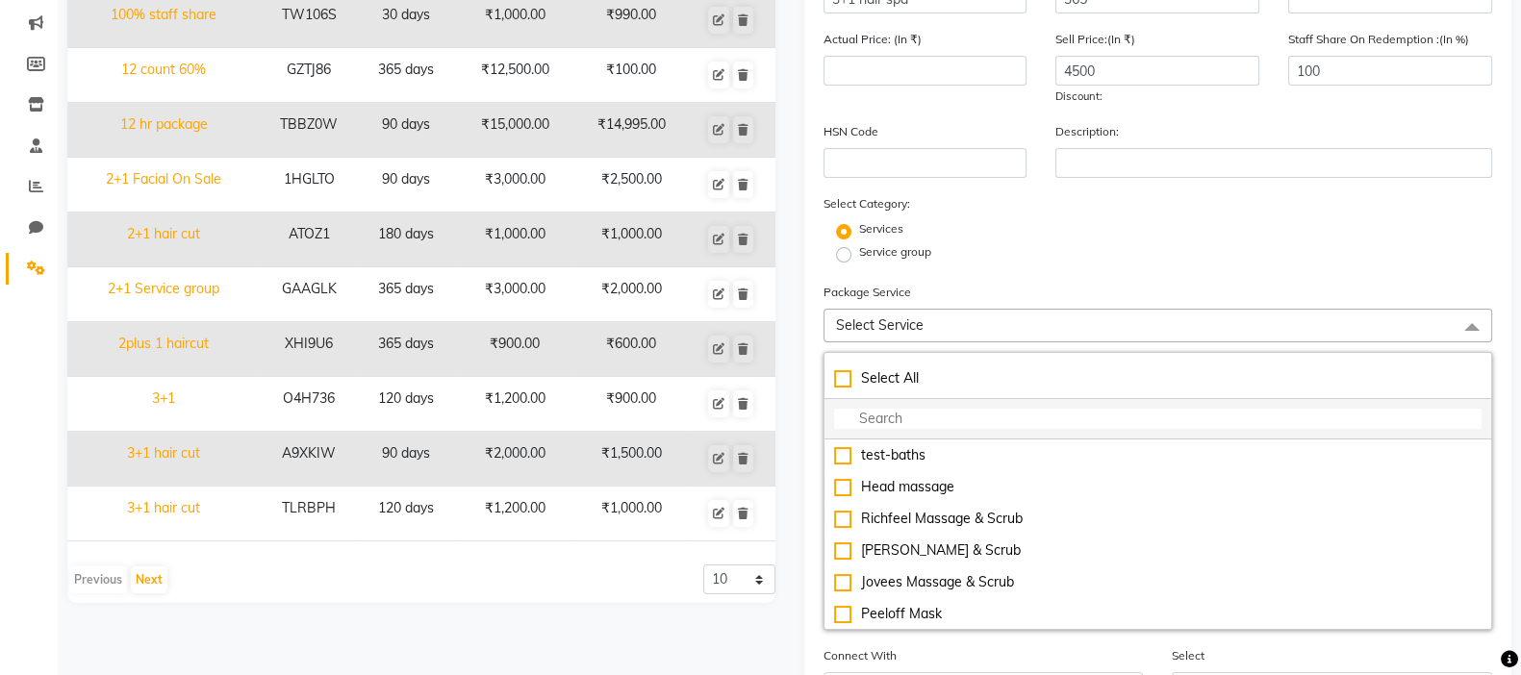
click at [944, 413] on input "multiselect-search" at bounding box center [1158, 419] width 648 height 20
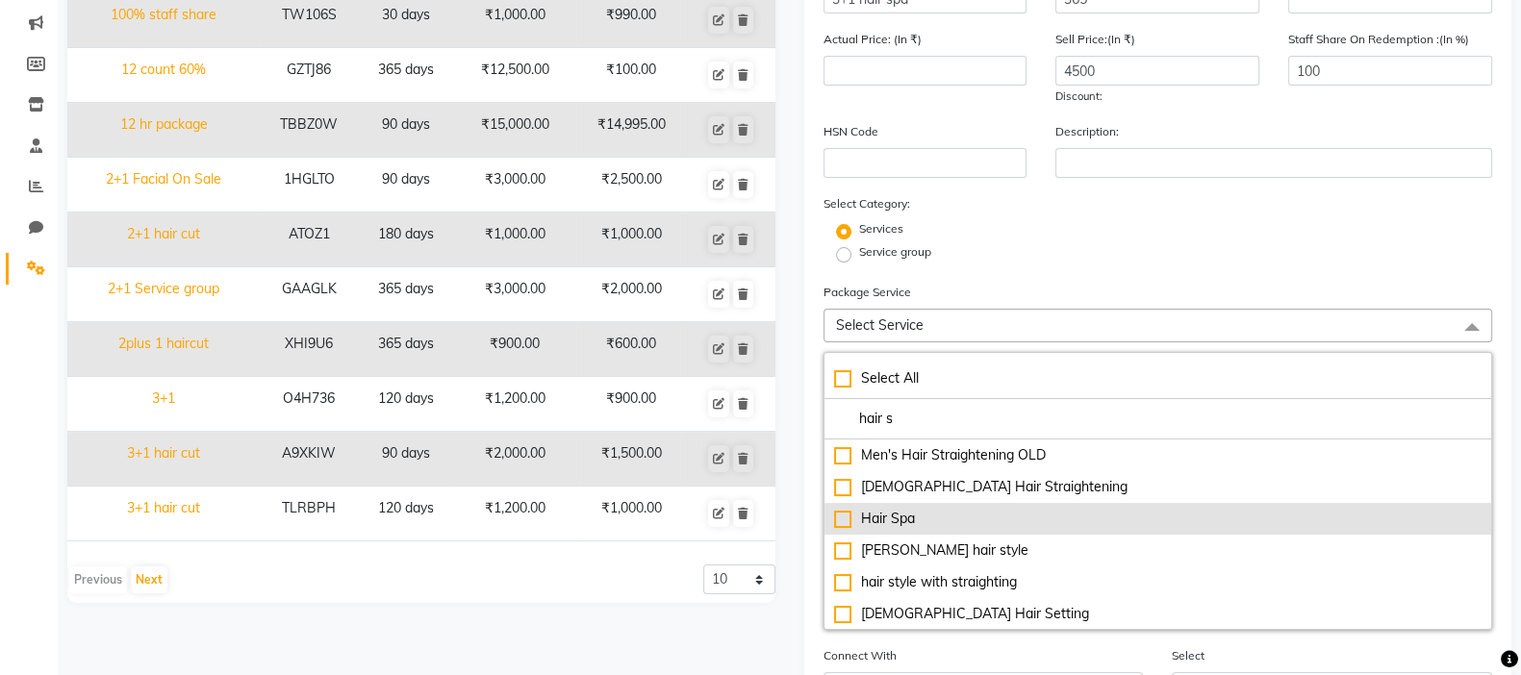
type input "hair s"
click at [852, 513] on div "Hair Spa" at bounding box center [1158, 519] width 648 height 20
type input "2000"
checkbox input "true"
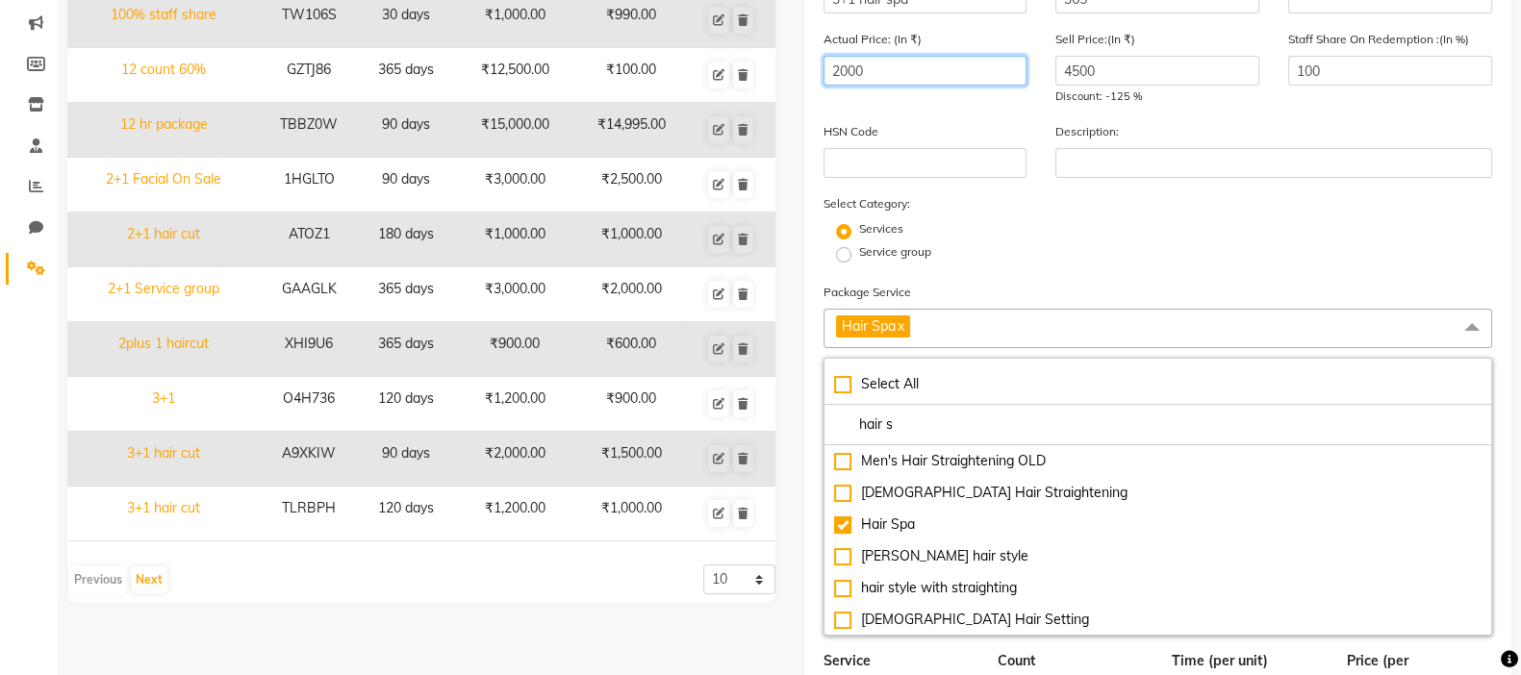
click at [878, 80] on input "2000" at bounding box center [926, 71] width 204 height 30
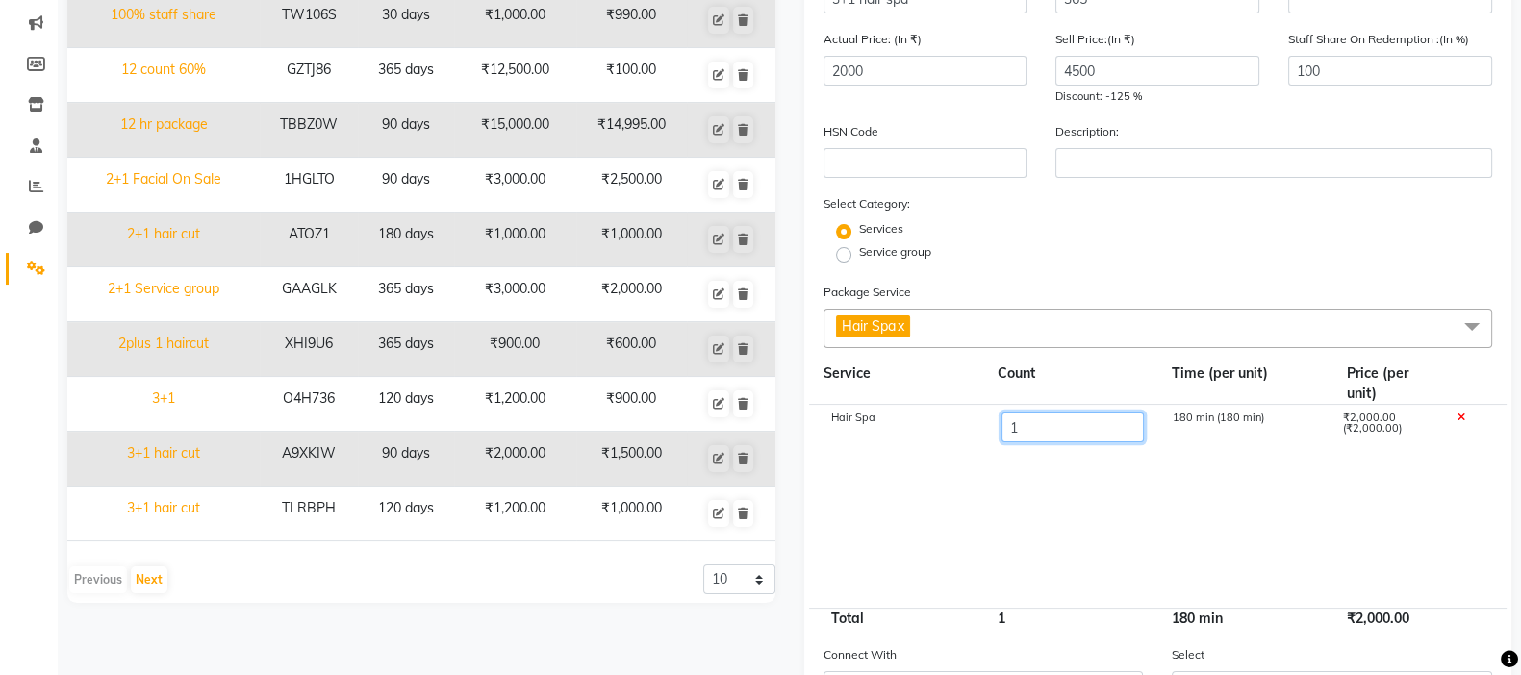
click at [1053, 435] on input "1" at bounding box center [1071, 428] width 141 height 30
type input "4"
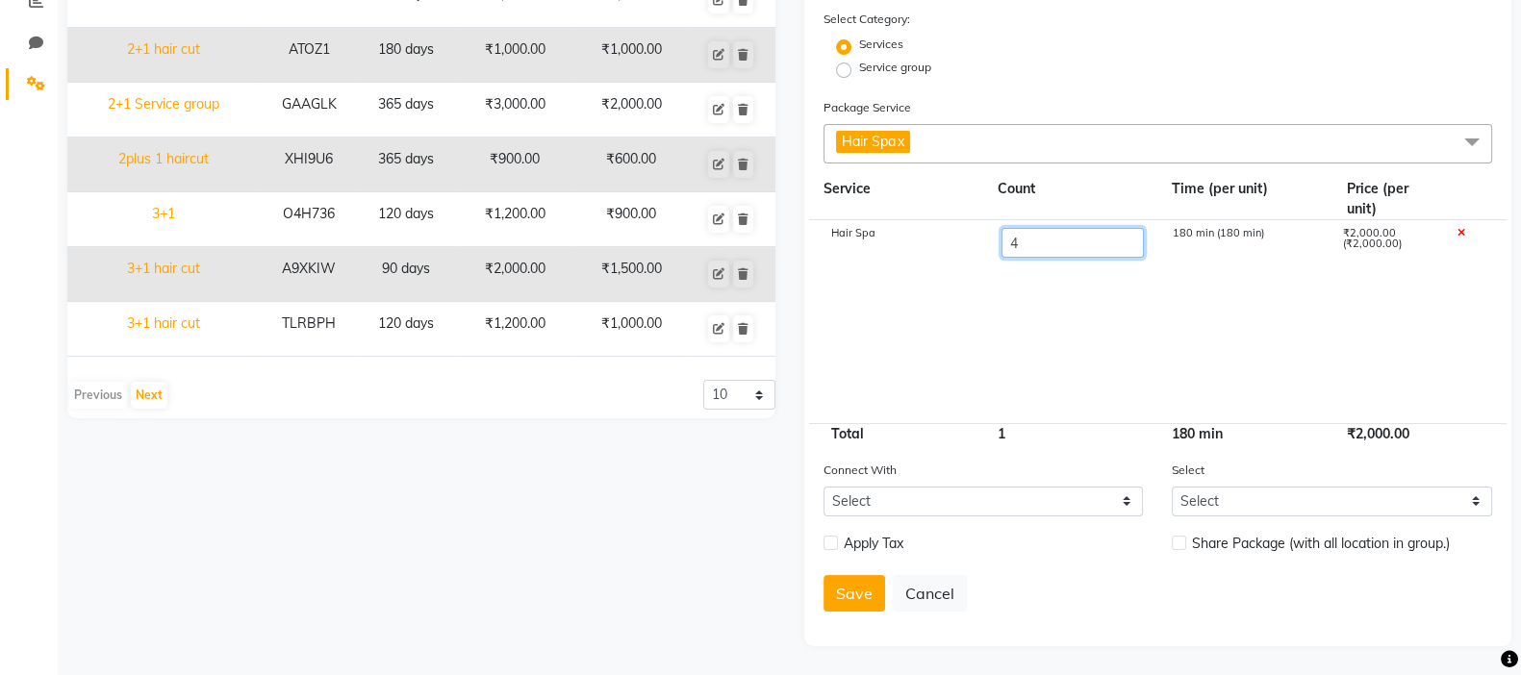
scroll to position [313, 0]
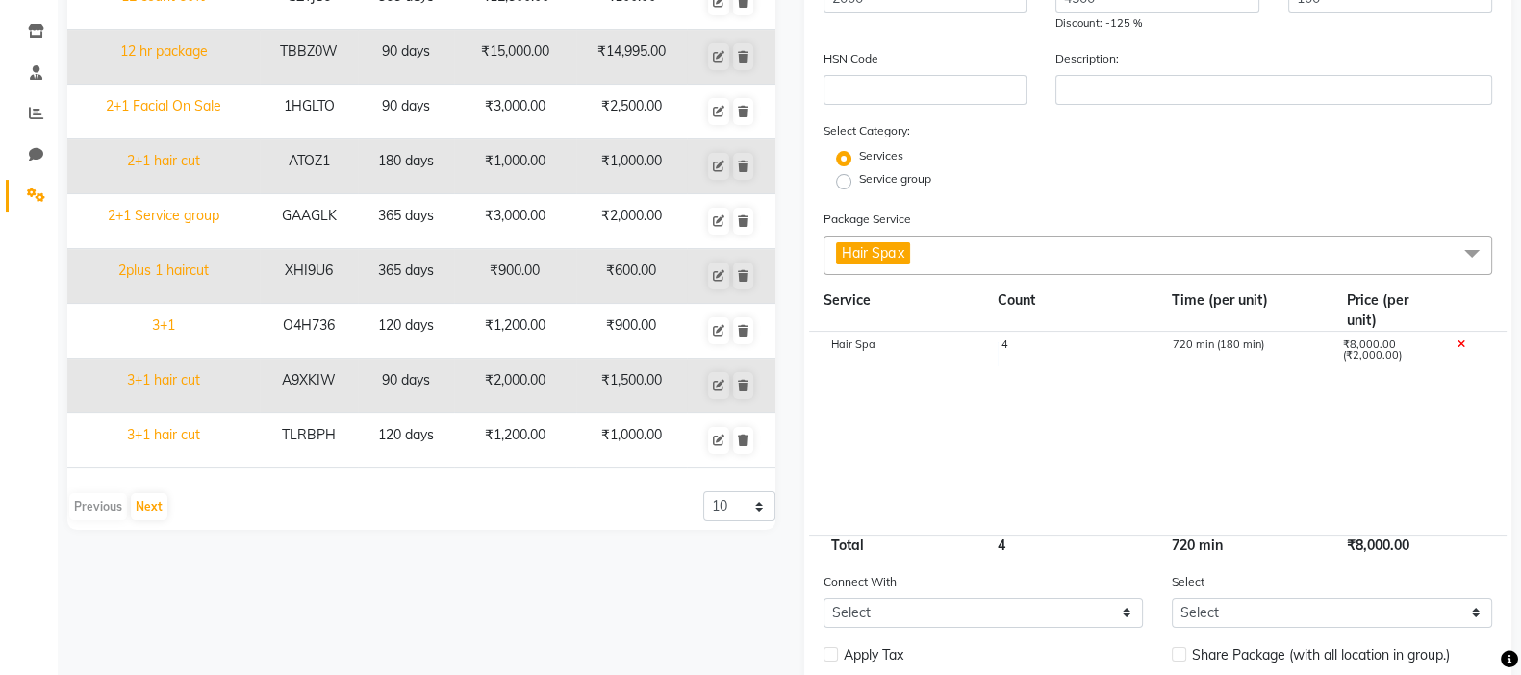
click at [902, 64] on div "HSN Code" at bounding box center [925, 76] width 233 height 57
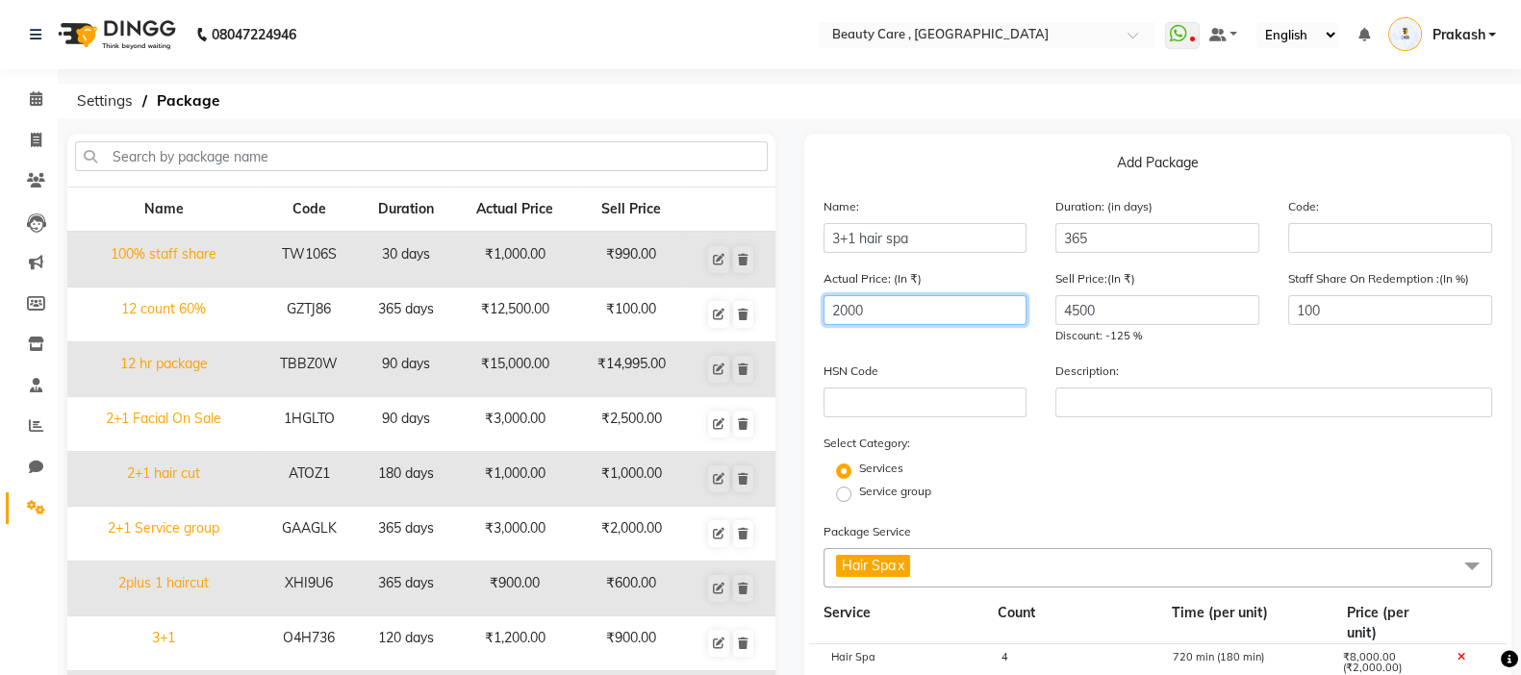
click at [876, 314] on input "2000" at bounding box center [926, 310] width 204 height 30
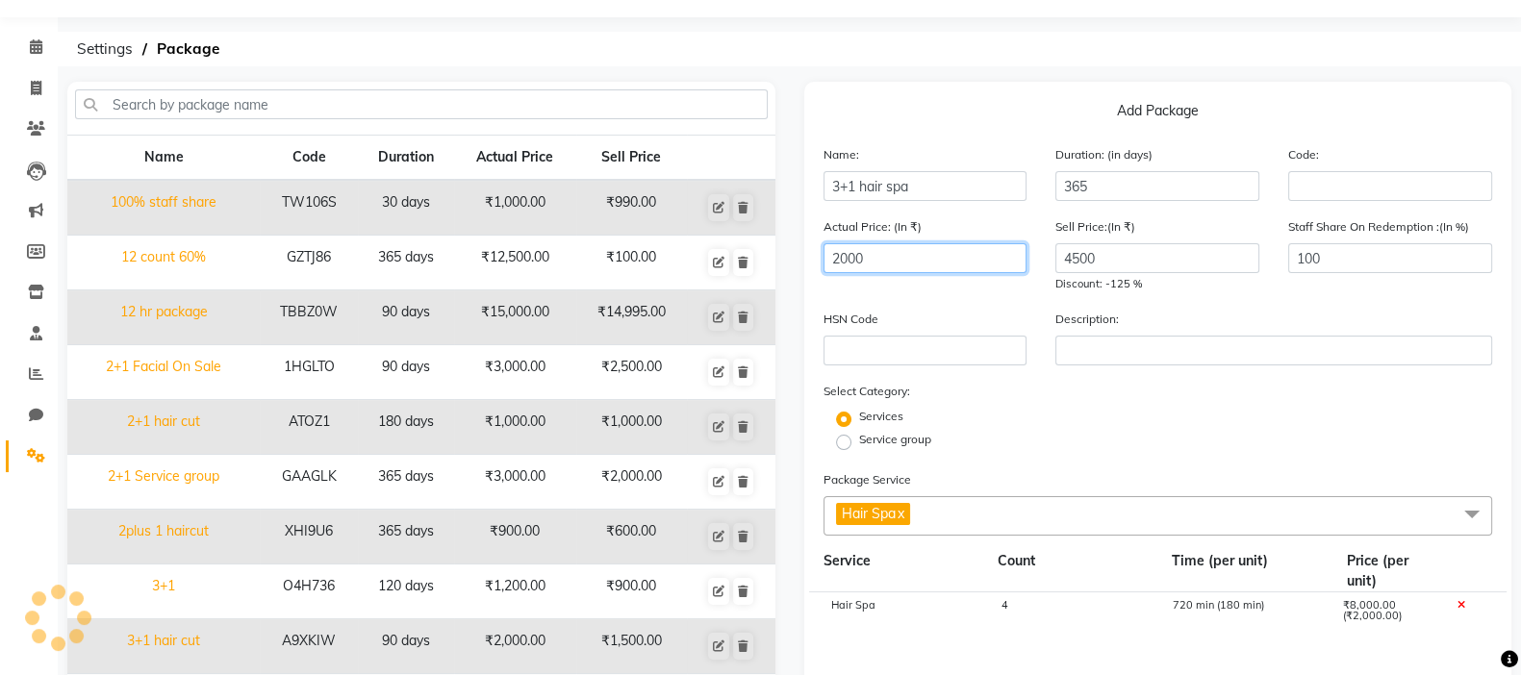
scroll to position [45, 0]
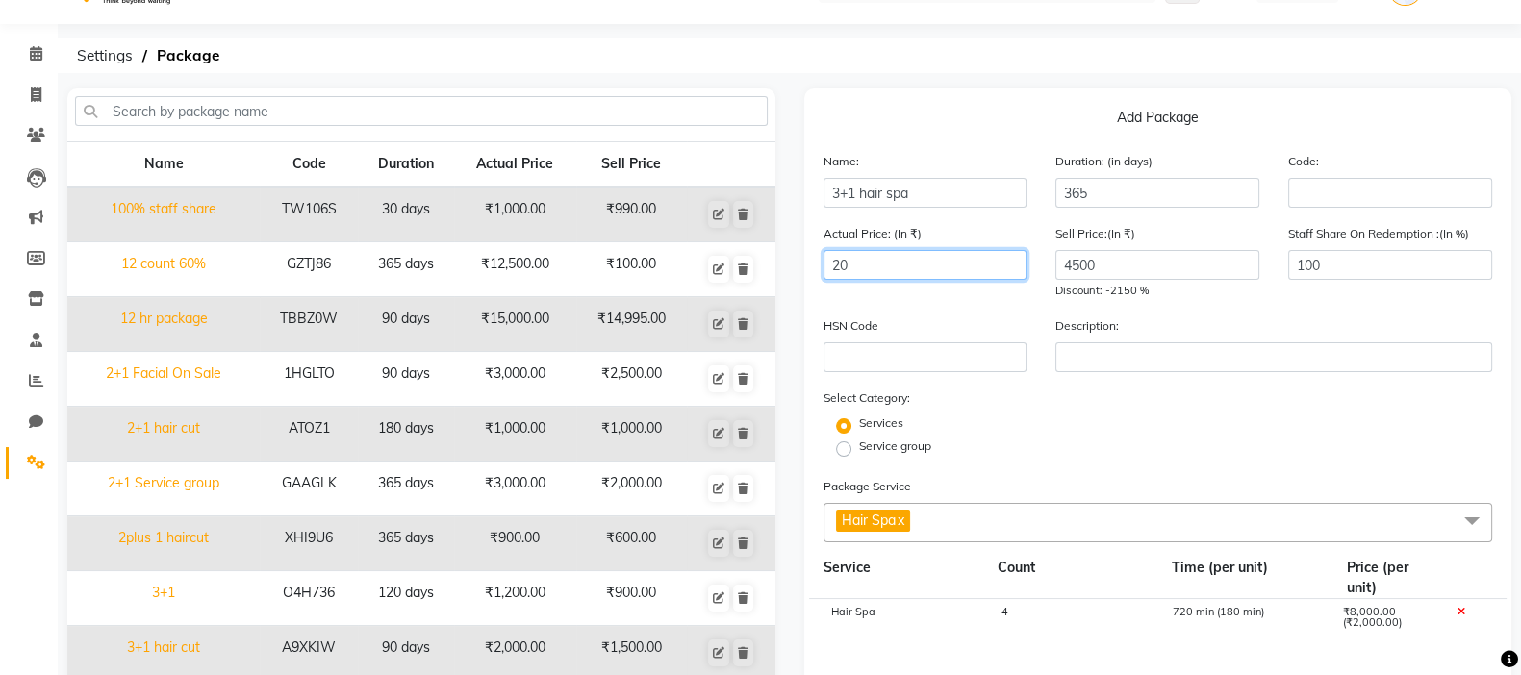
type input "2"
click at [862, 280] on input "1" at bounding box center [926, 265] width 204 height 30
type input "1500"
click at [975, 457] on div "Service group" at bounding box center [1158, 449] width 698 height 23
click at [881, 272] on input "1500" at bounding box center [926, 265] width 204 height 30
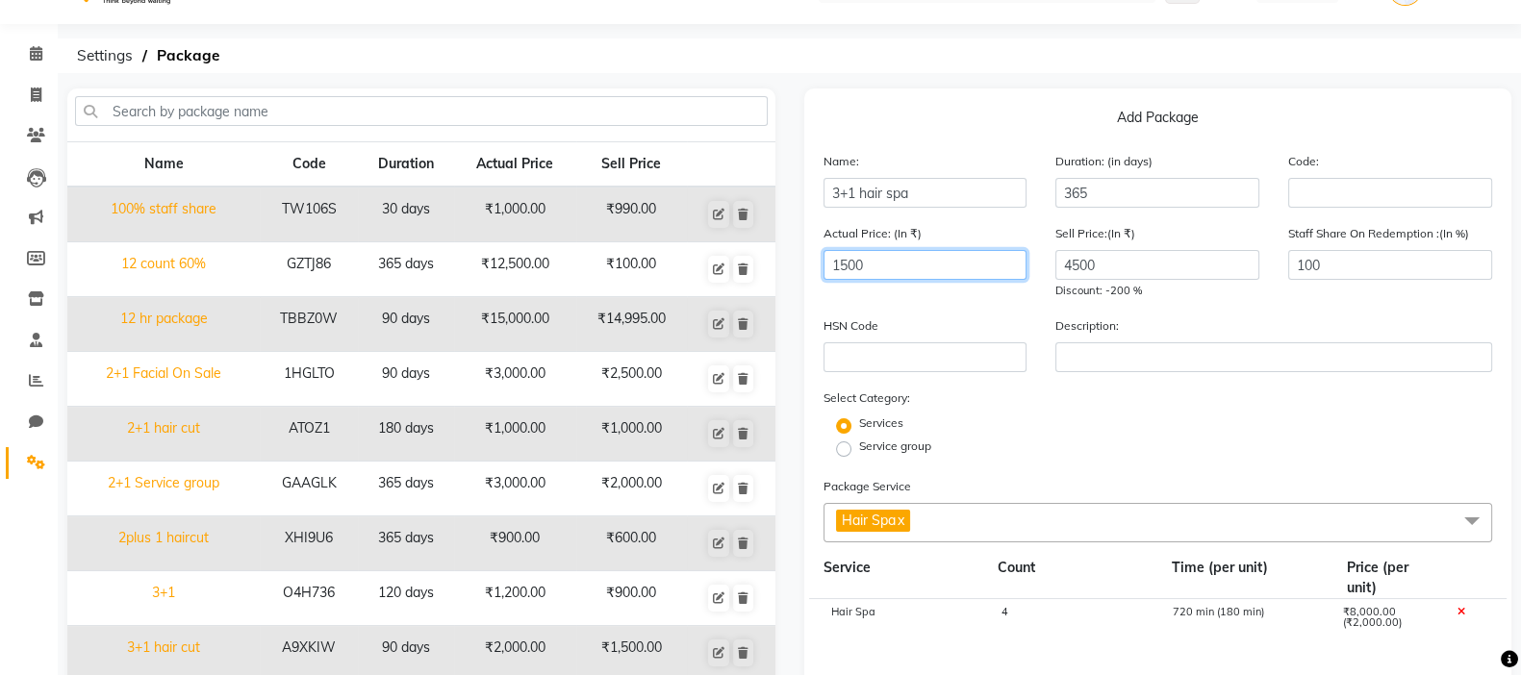
drag, startPoint x: 876, startPoint y: 253, endPoint x: 874, endPoint y: 266, distance: 12.8
click at [874, 266] on input "1500" at bounding box center [926, 265] width 204 height 30
click at [1154, 257] on input "4500" at bounding box center [1157, 265] width 204 height 30
type input "4"
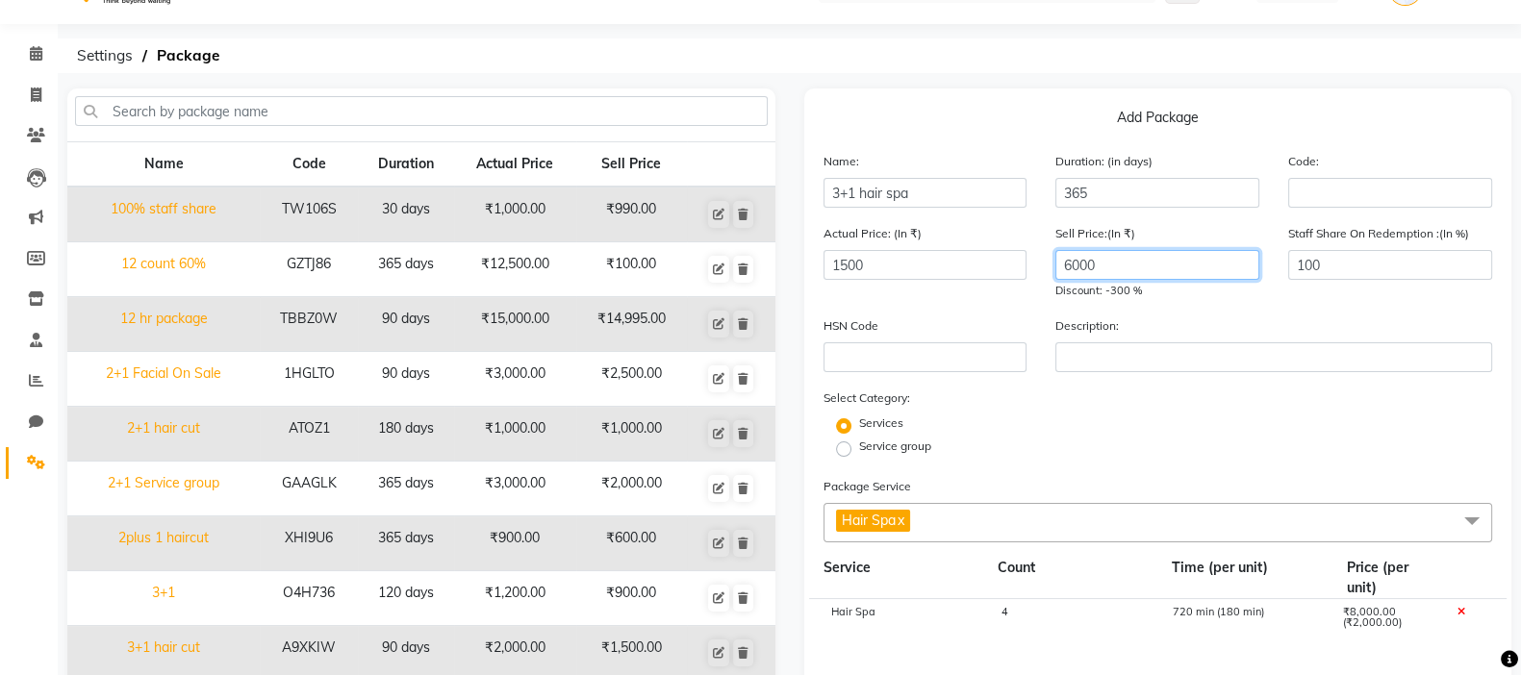
type input "6000"
click at [908, 268] on input "1500" at bounding box center [926, 265] width 204 height 30
type input "1"
type input "2000"
click at [1039, 483] on div "Package Service Hair Spa x Select All test-baths Head massage Richfeel Massage …" at bounding box center [1159, 509] width 670 height 66
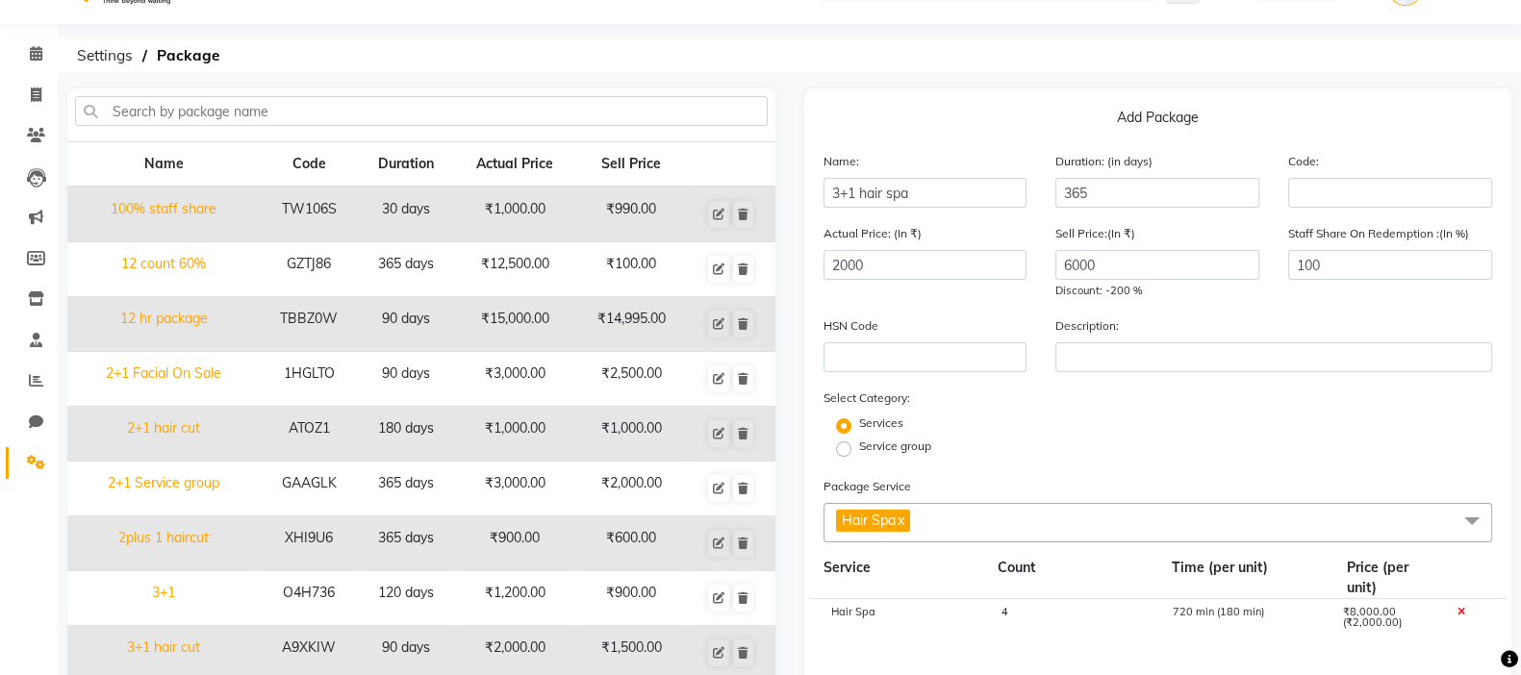
click at [1039, 483] on div "Package Service Hair Spa x Select All test-baths Head massage Richfeel Massage …" at bounding box center [1159, 509] width 670 height 66
click at [1124, 273] on input "6000" at bounding box center [1157, 265] width 204 height 30
type input "6"
type input "8000"
click at [892, 267] on input "2000" at bounding box center [926, 265] width 204 height 30
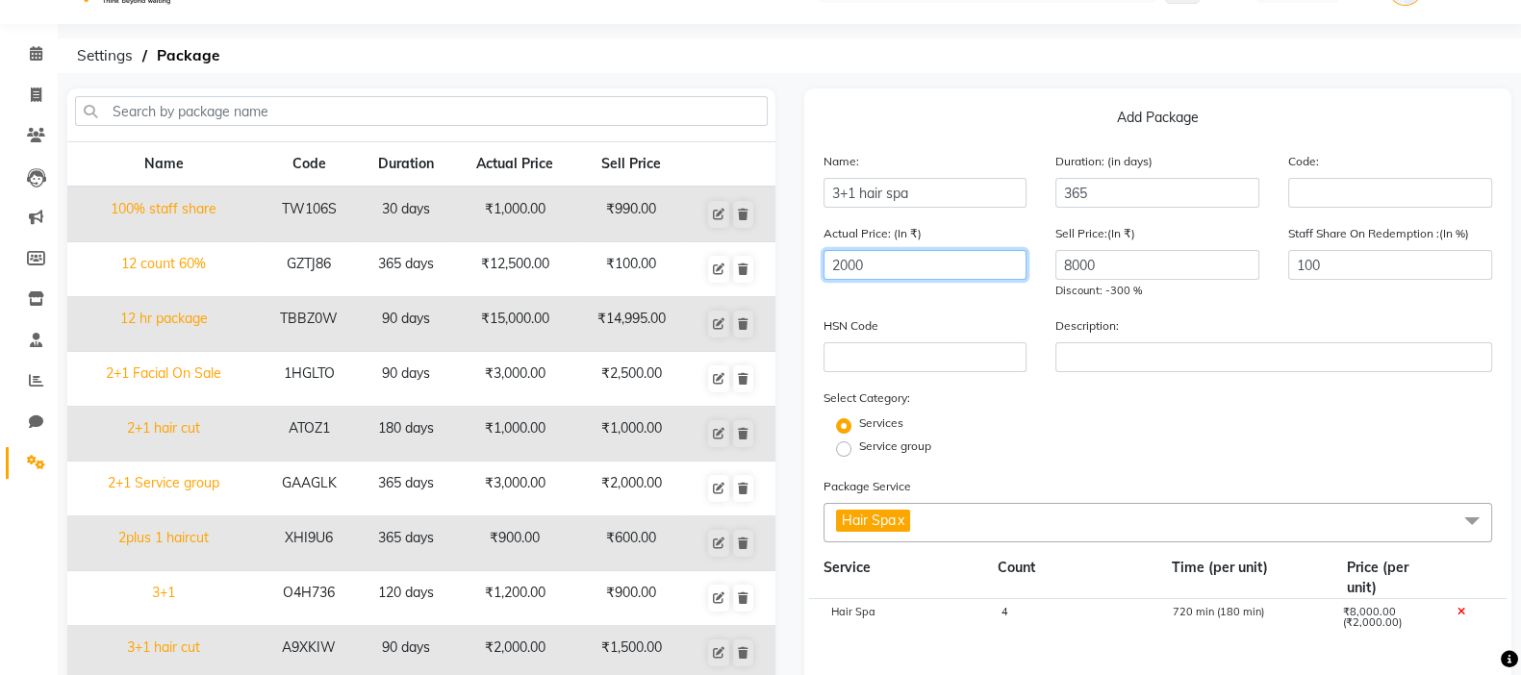
click at [892, 267] on input "2000" at bounding box center [926, 265] width 204 height 30
type input "8000"
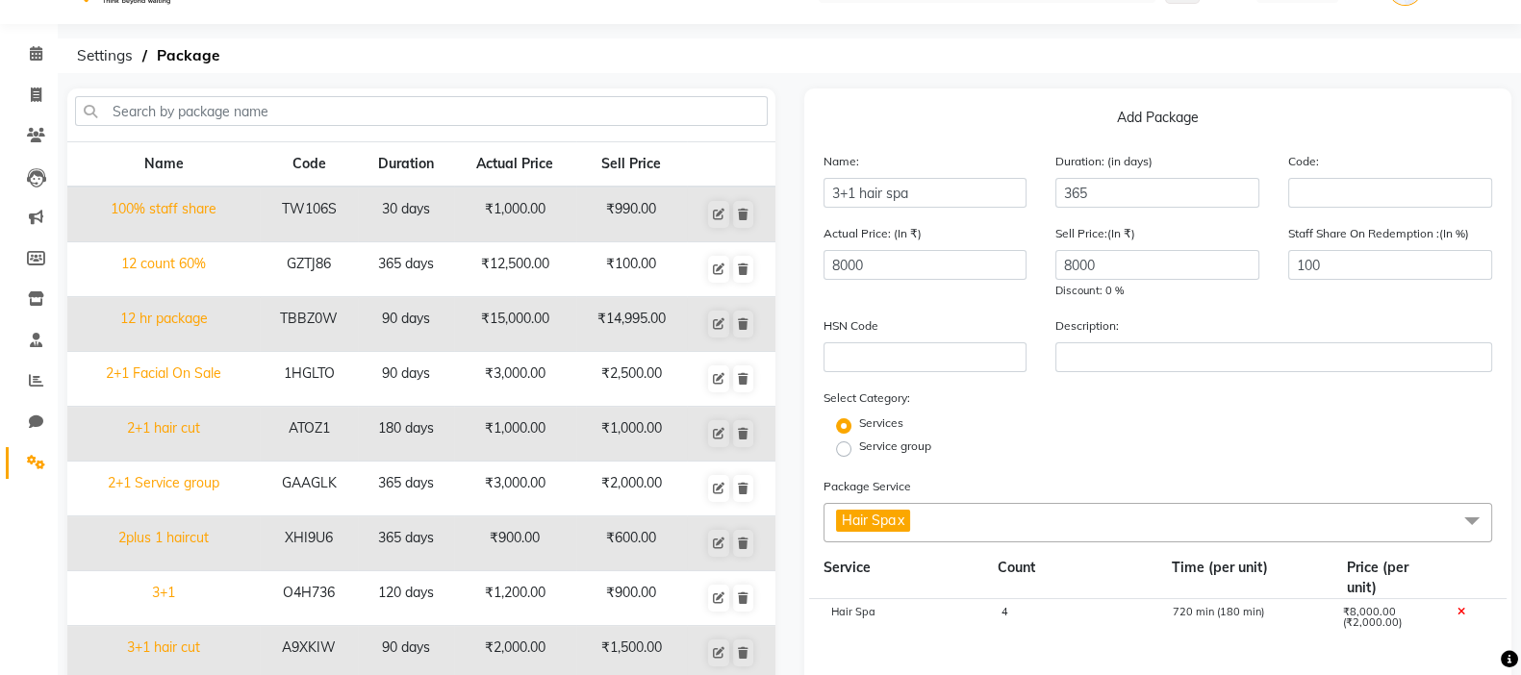
click at [1146, 324] on div "Description:" at bounding box center [1274, 344] width 466 height 57
click at [1113, 275] on input "8000" at bounding box center [1157, 265] width 204 height 30
type input "8"
type input "6000"
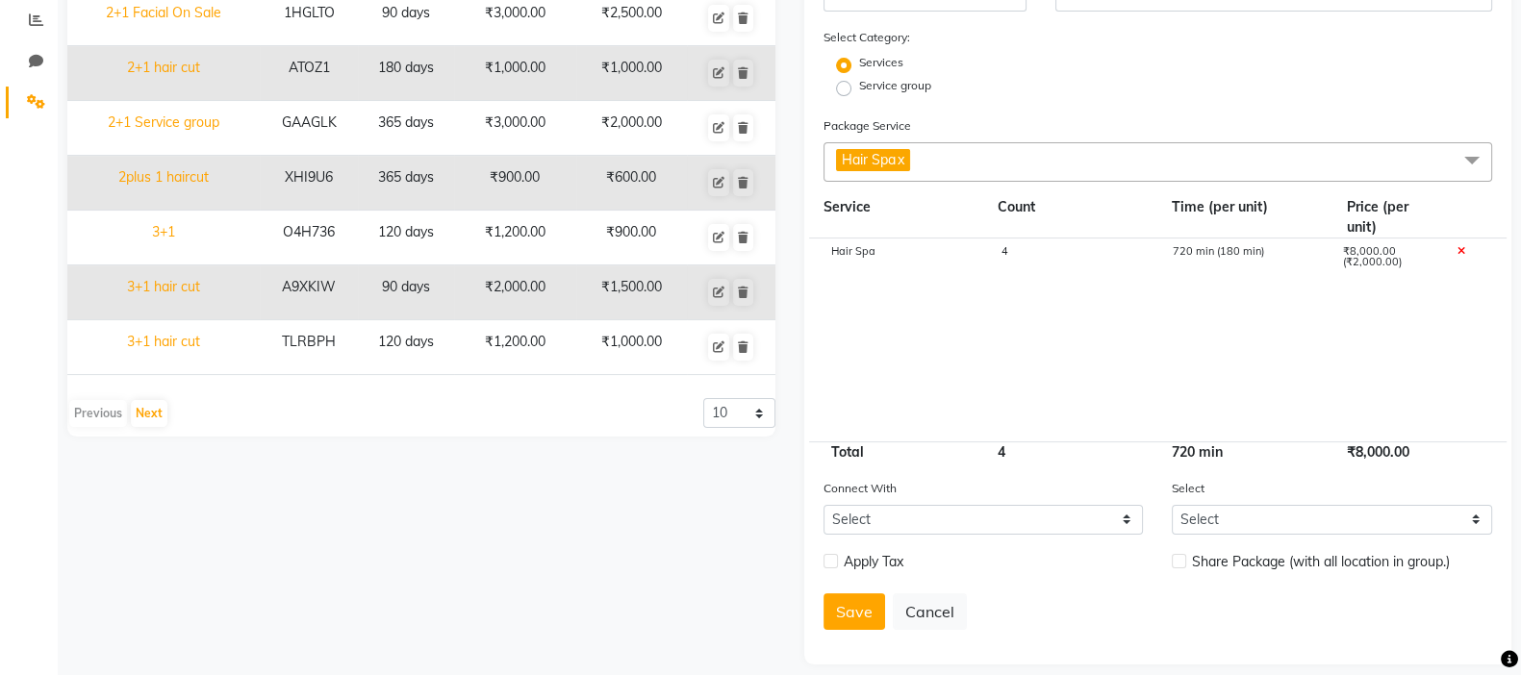
click at [1230, 459] on div "720 min" at bounding box center [1244, 453] width 174 height 20
click at [1130, 352] on cdk-virtual-scroll-viewport "Hair Spa 4 720 min (180 min) ₹8,000.00 (₹2,000.00)" at bounding box center [1159, 340] width 670 height 203
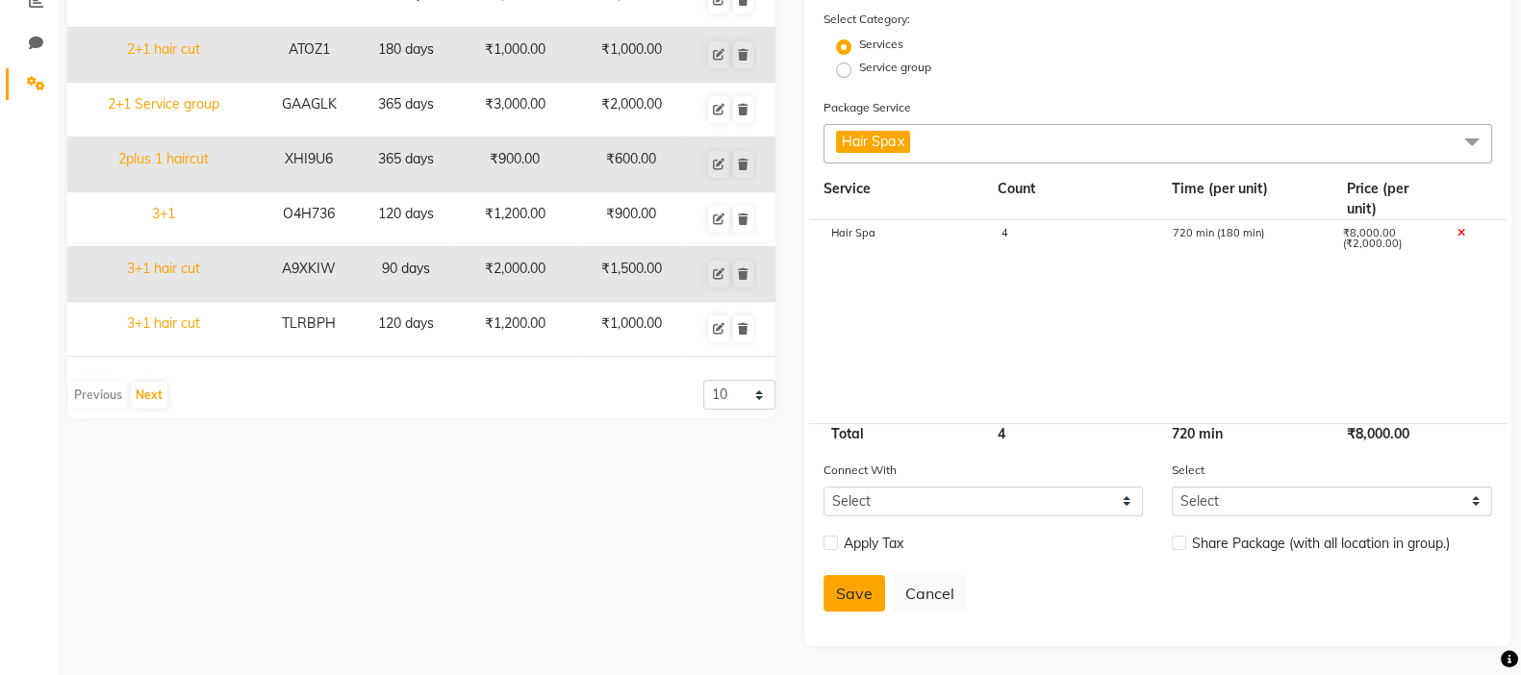
click at [838, 562] on button "Save" at bounding box center [855, 593] width 62 height 37
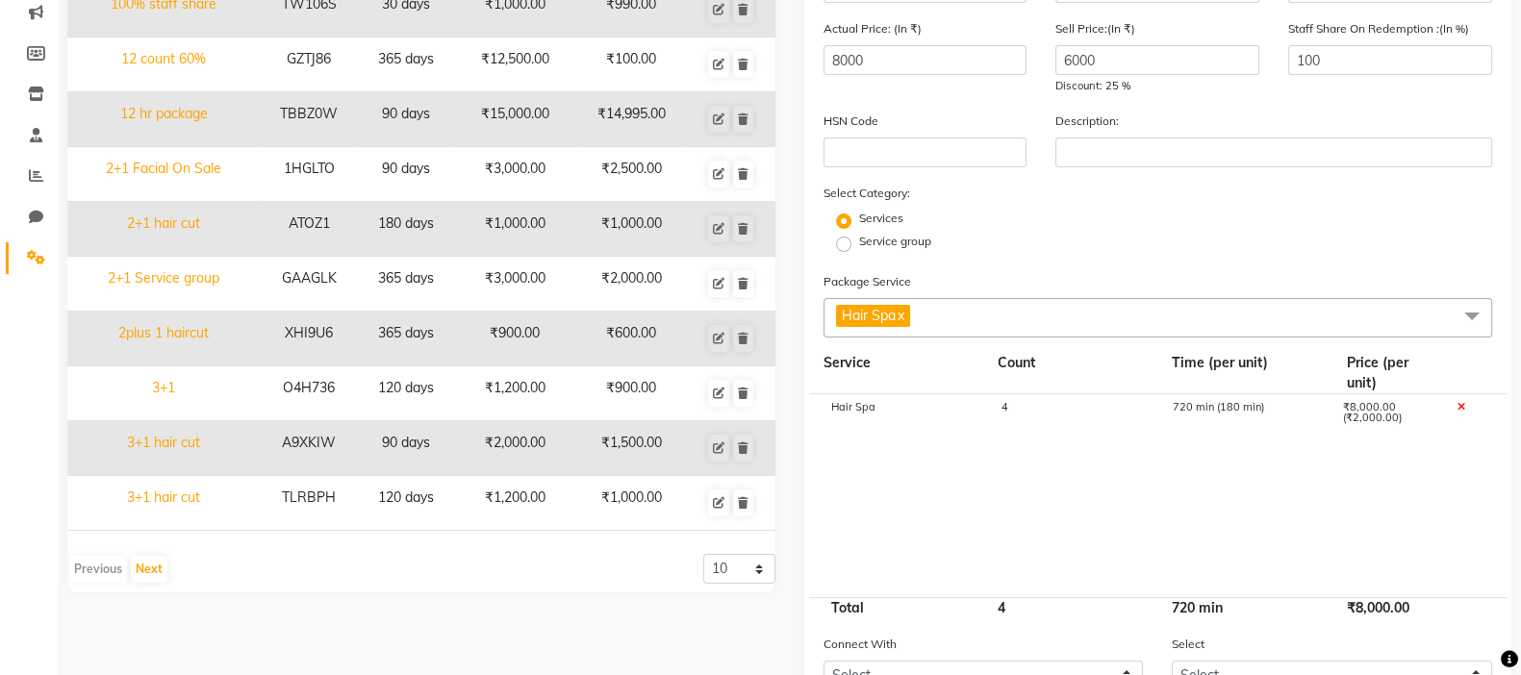
select select
checkbox input "false"
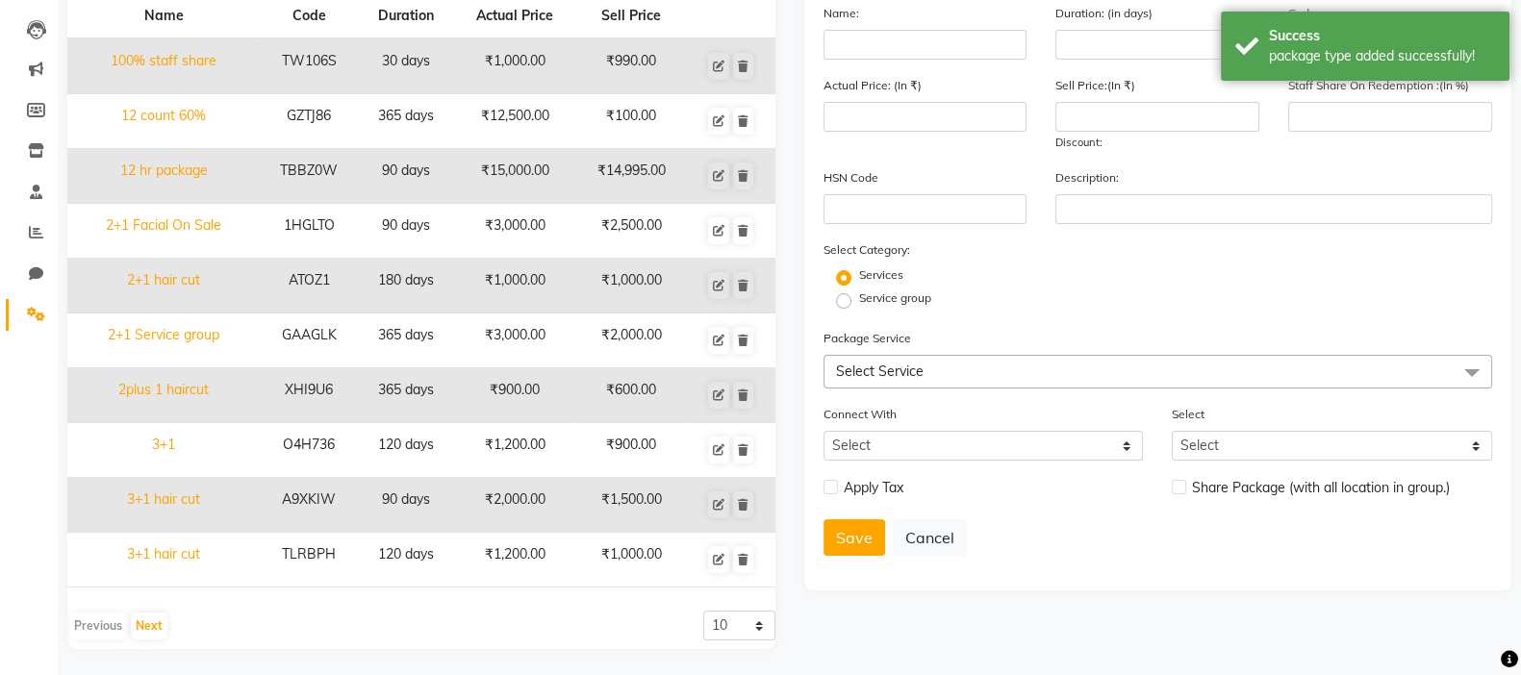
scroll to position [0, 0]
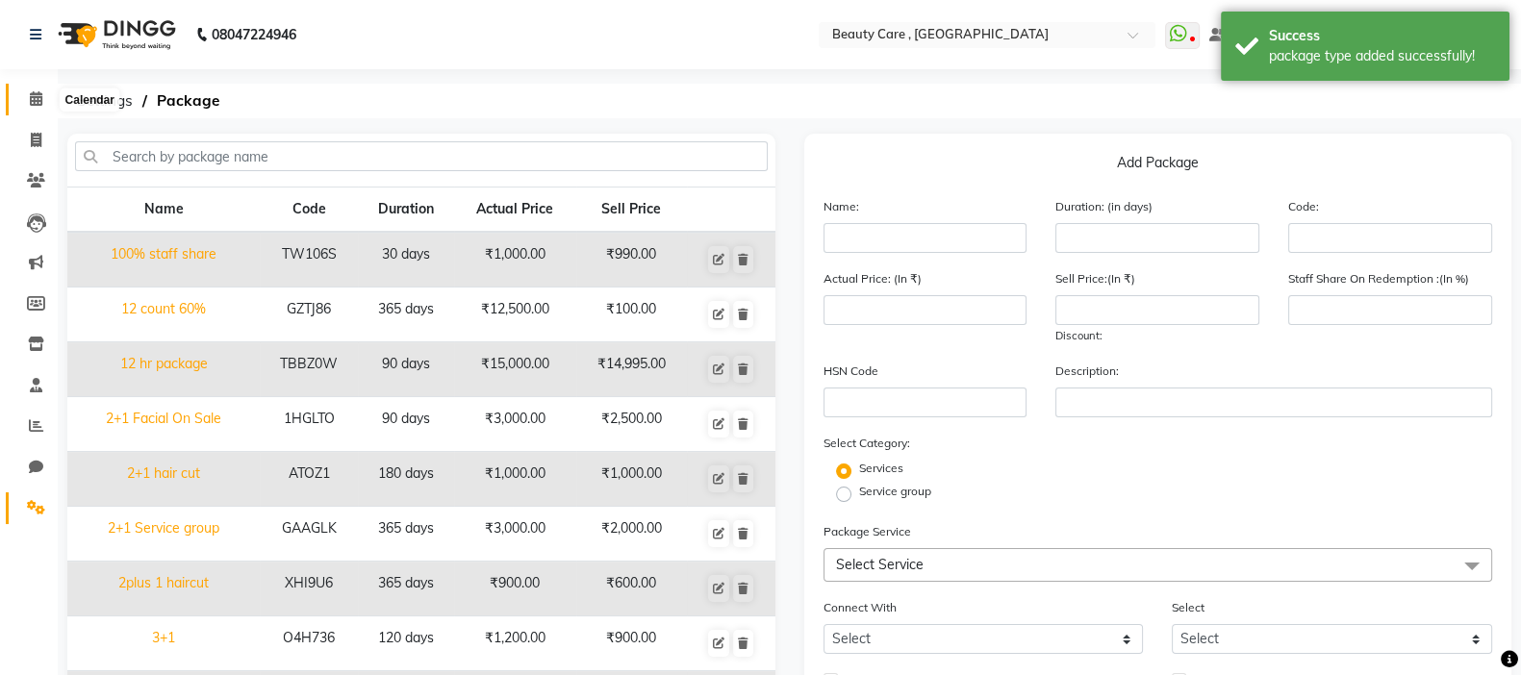
click at [35, 93] on icon at bounding box center [36, 98] width 13 height 14
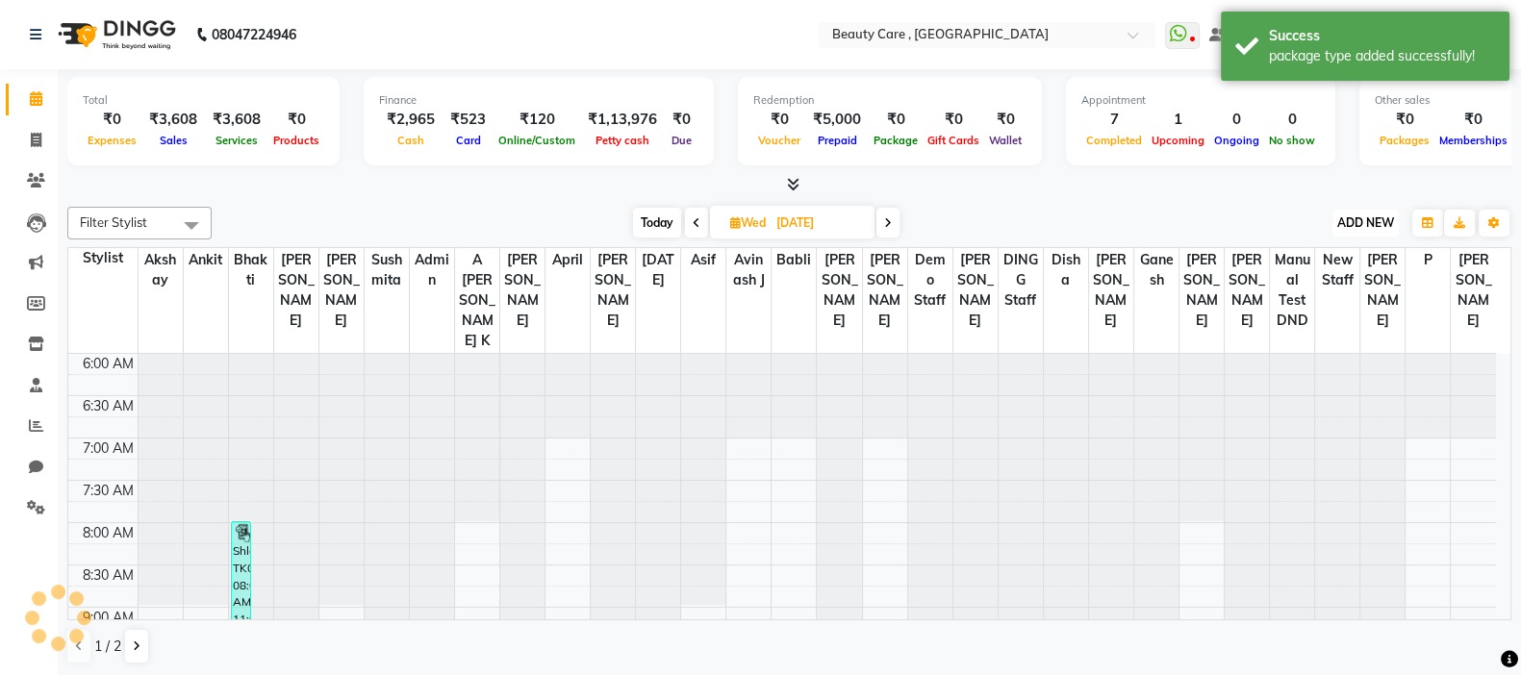
click at [1230, 218] on span "ADD NEW" at bounding box center [1365, 223] width 57 height 14
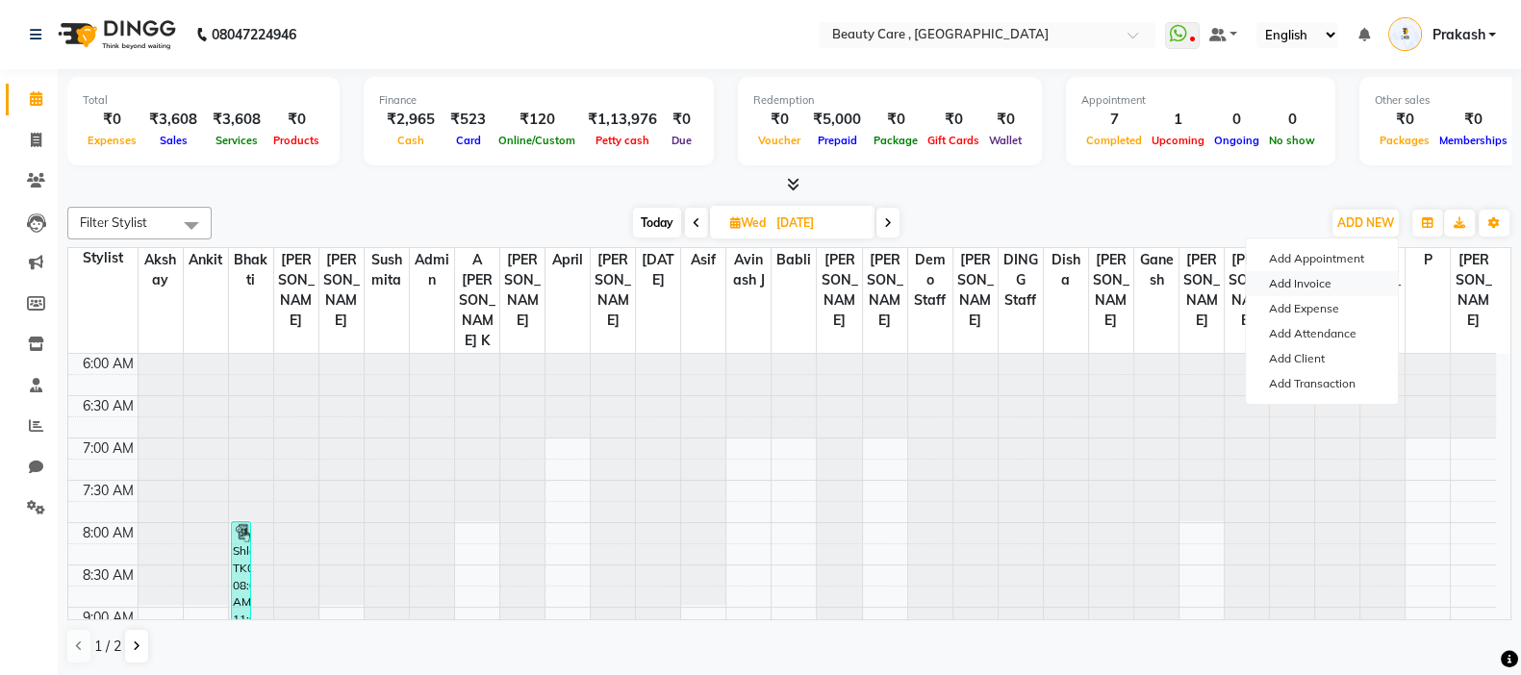
click at [1230, 280] on link "Add Invoice" at bounding box center [1322, 283] width 152 height 25
select select "service"
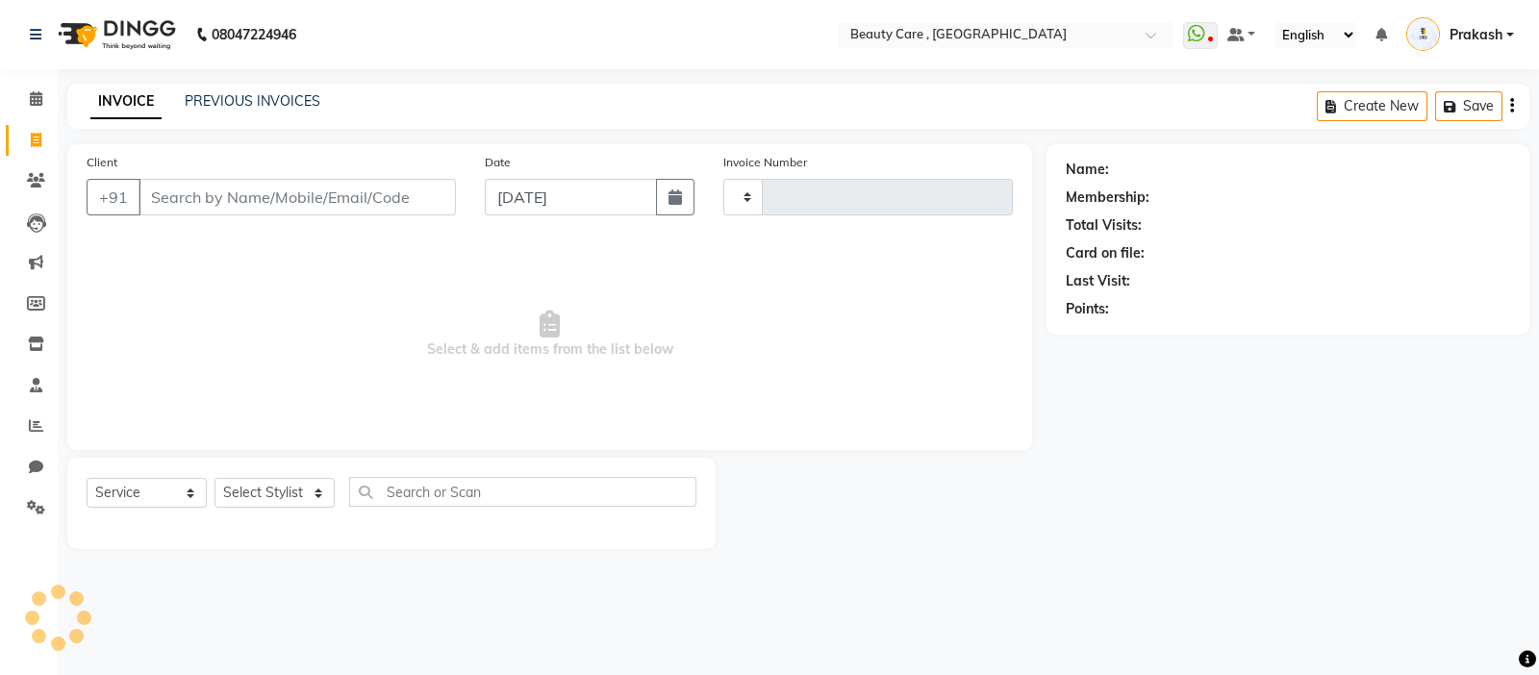
type input "2773"
select select "5646"
click at [258, 215] on input "Client" at bounding box center [297, 197] width 317 height 37
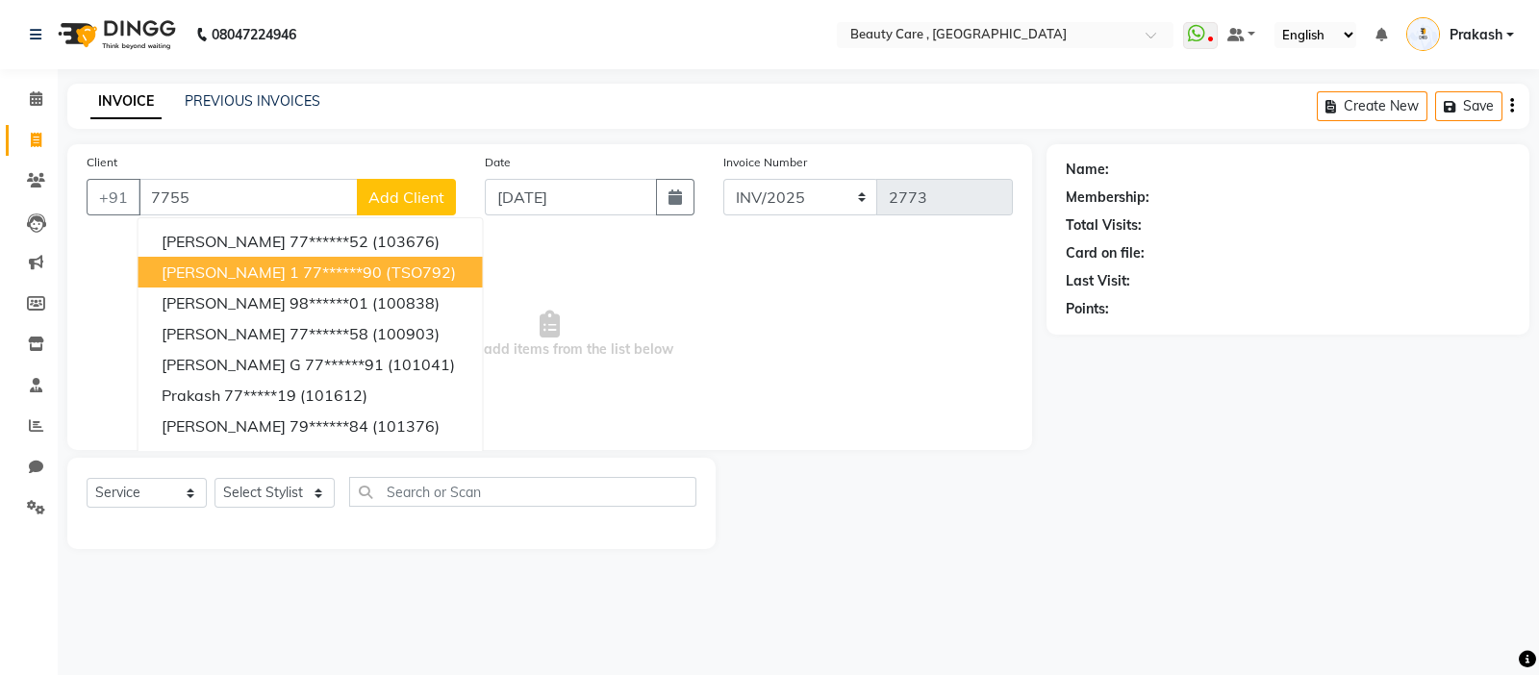
click at [285, 263] on span "[PERSON_NAME] 1" at bounding box center [231, 272] width 138 height 19
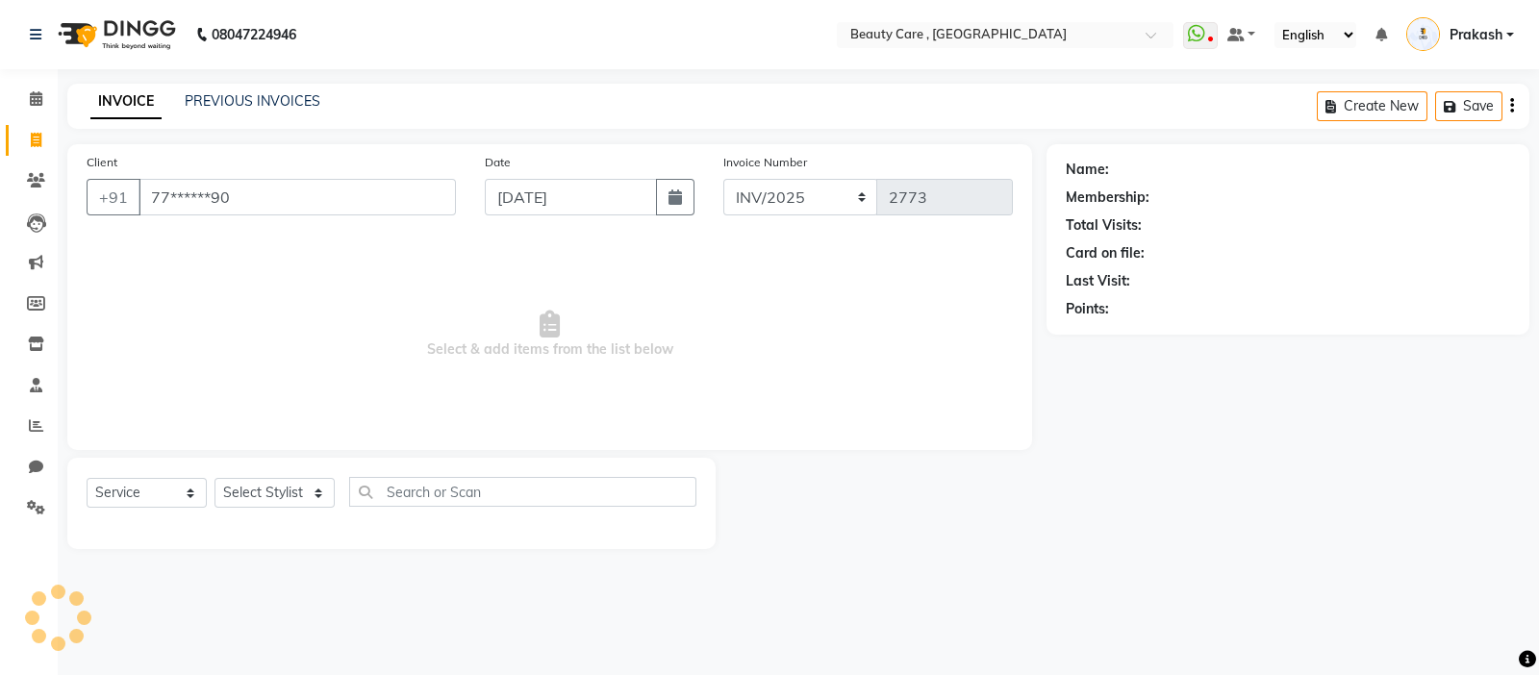
type input "77******90"
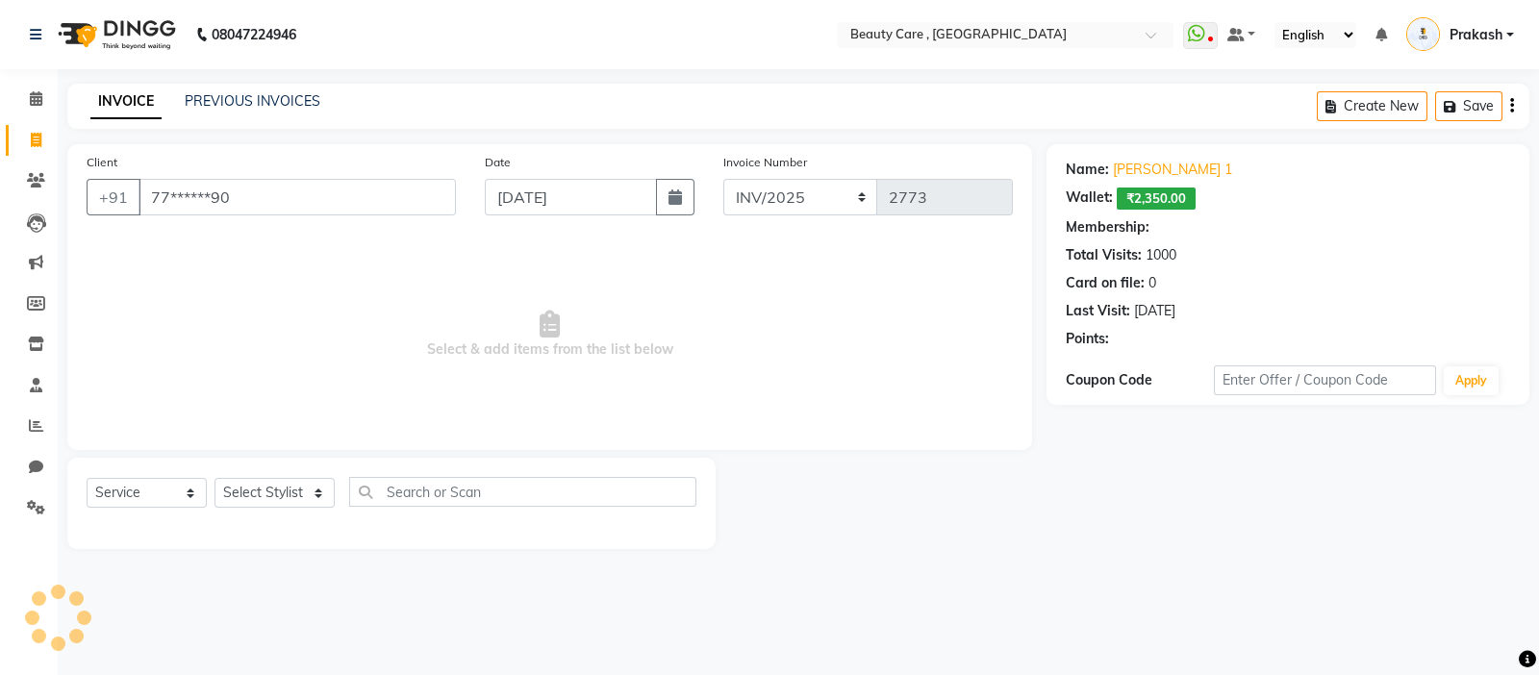
select select "3: Object"
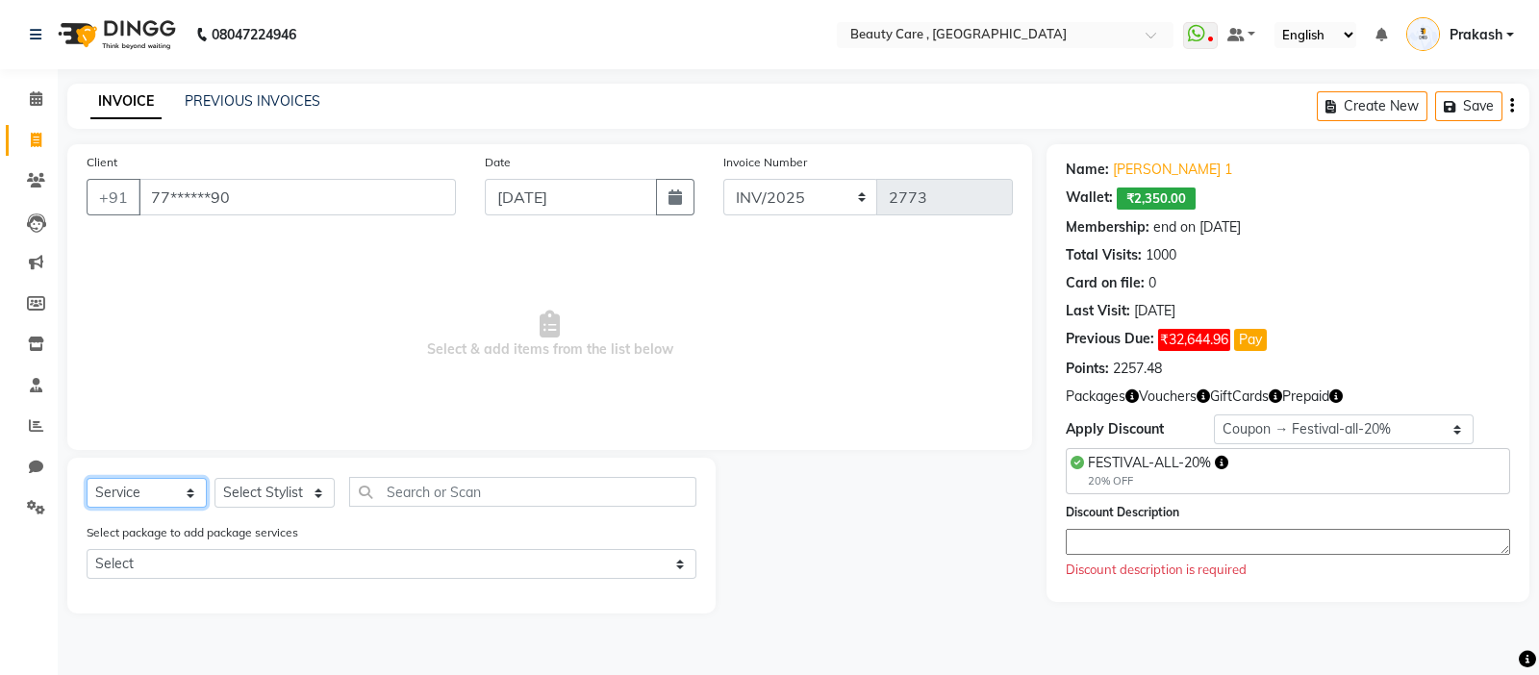
click at [186, 489] on select "Select Service Product Membership Package Voucher Prepaid Gift Card" at bounding box center [147, 493] width 120 height 30
select select "package"
click at [87, 479] on select "Select Service Product Membership Package Voucher Prepaid Gift Card" at bounding box center [147, 493] width 120 height 30
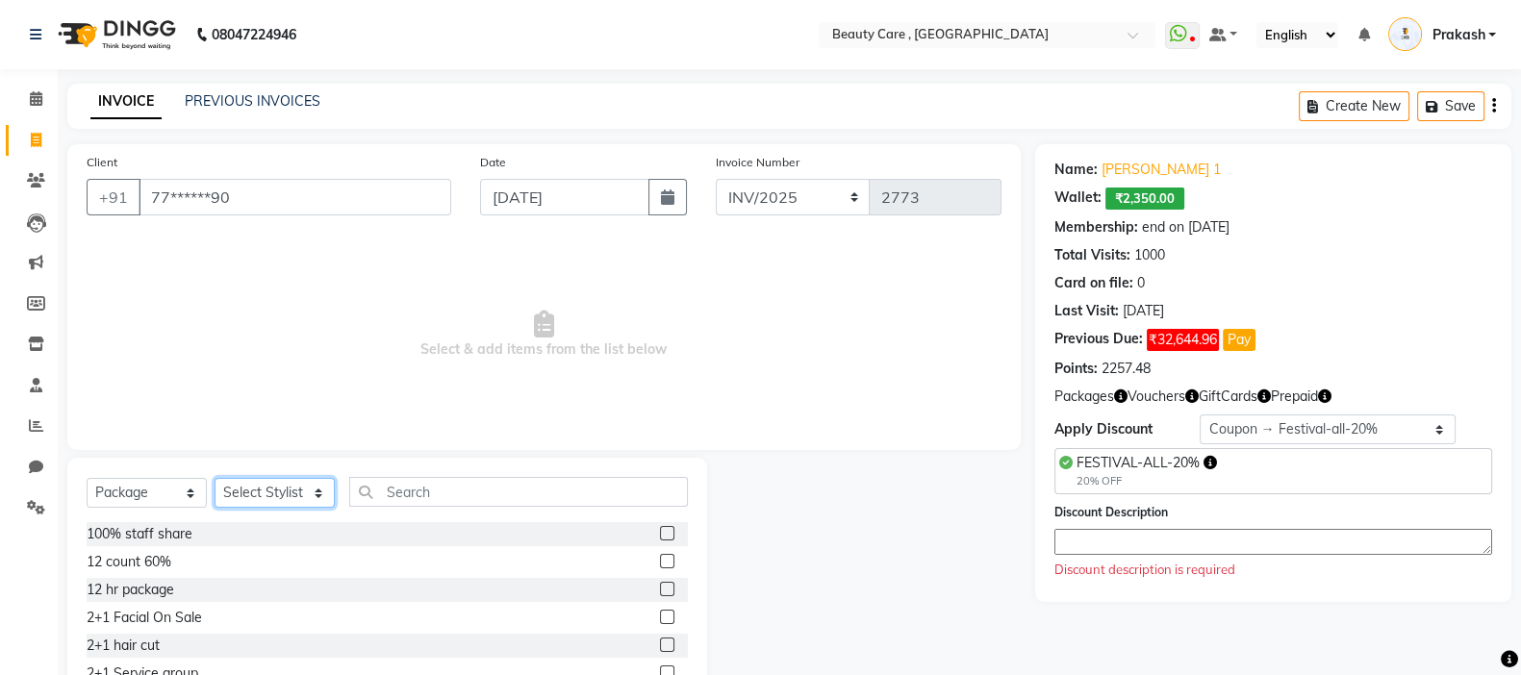
click at [281, 494] on select "Select Stylist Admin A [PERSON_NAME] K Akshay Ankit [PERSON_NAME] April [PERSON…" at bounding box center [275, 493] width 120 height 30
select select "86197"
click at [215, 479] on select "Select Stylist Admin A [PERSON_NAME] K Akshay Ankit [PERSON_NAME] April [PERSON…" at bounding box center [275, 493] width 120 height 30
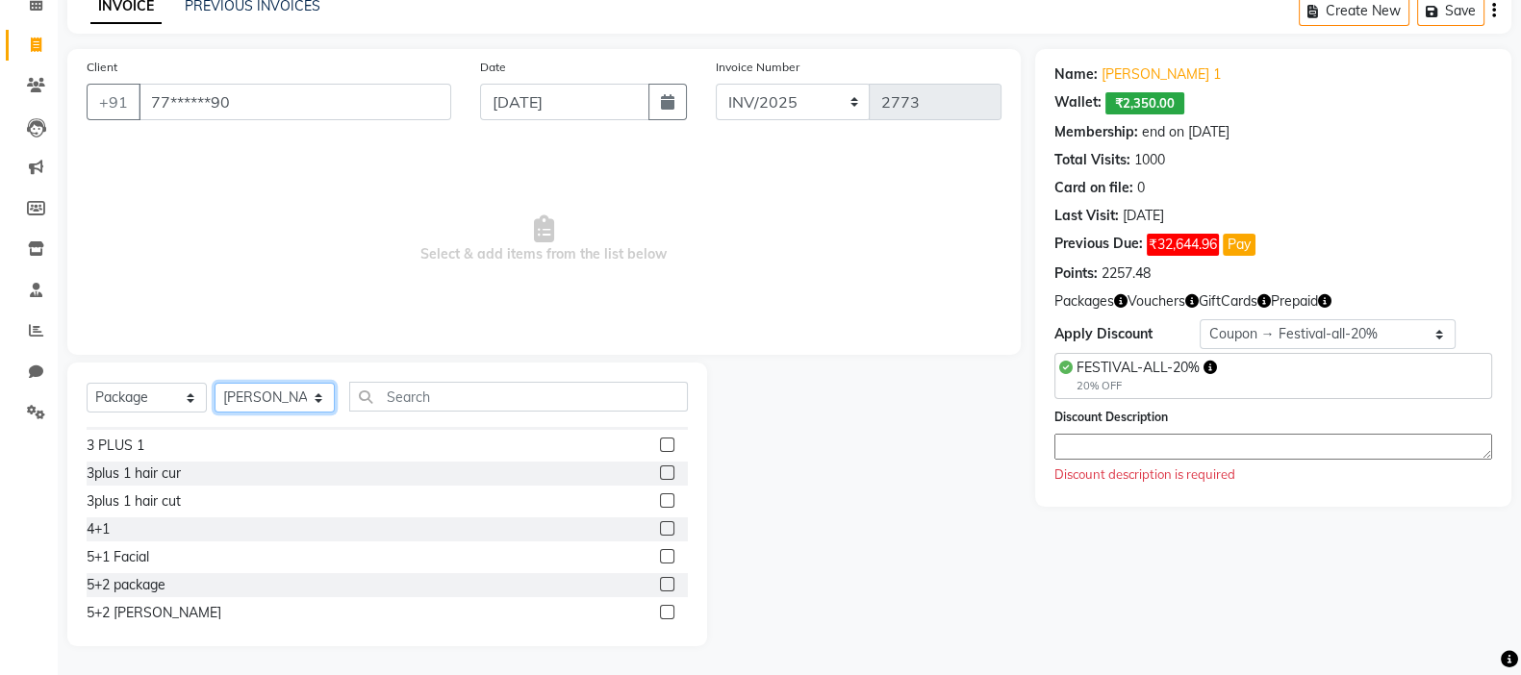
scroll to position [361, 0]
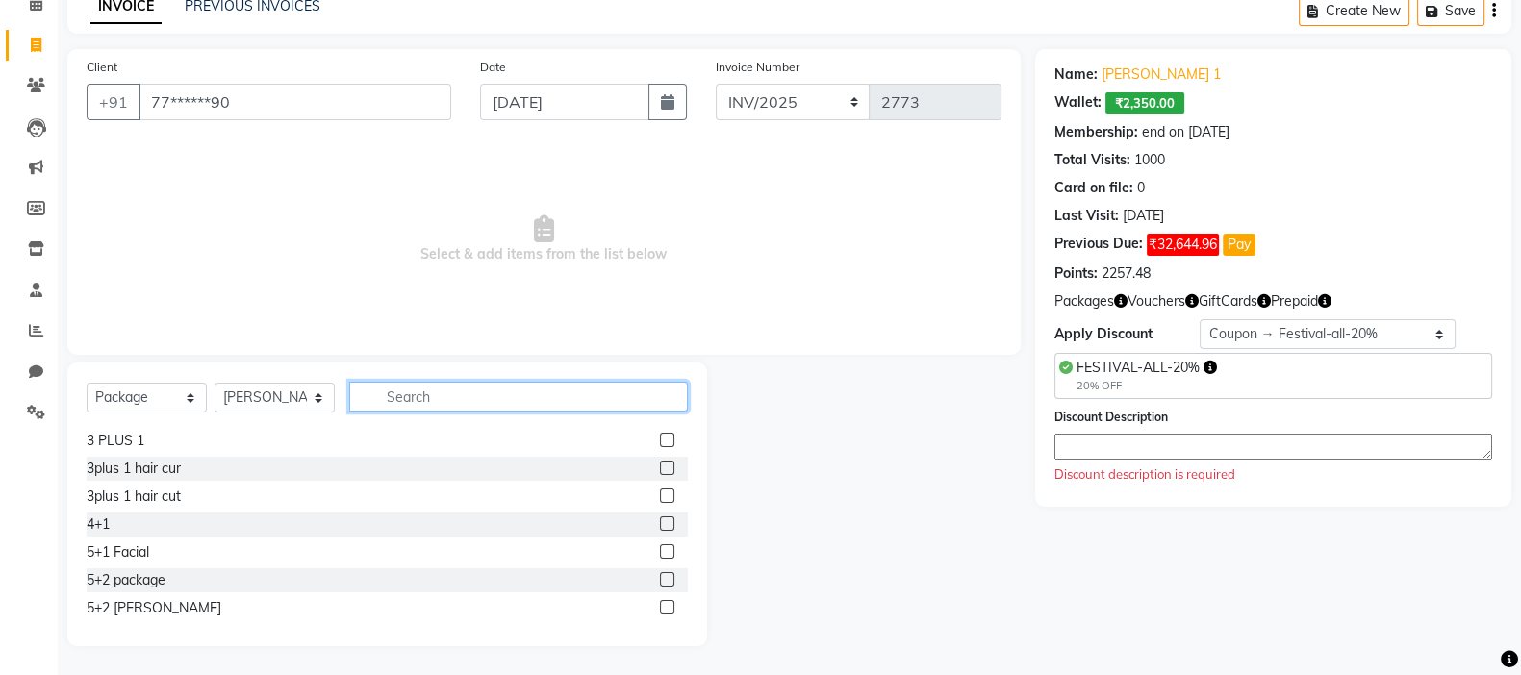
click at [363, 395] on input "text" at bounding box center [518, 397] width 339 height 30
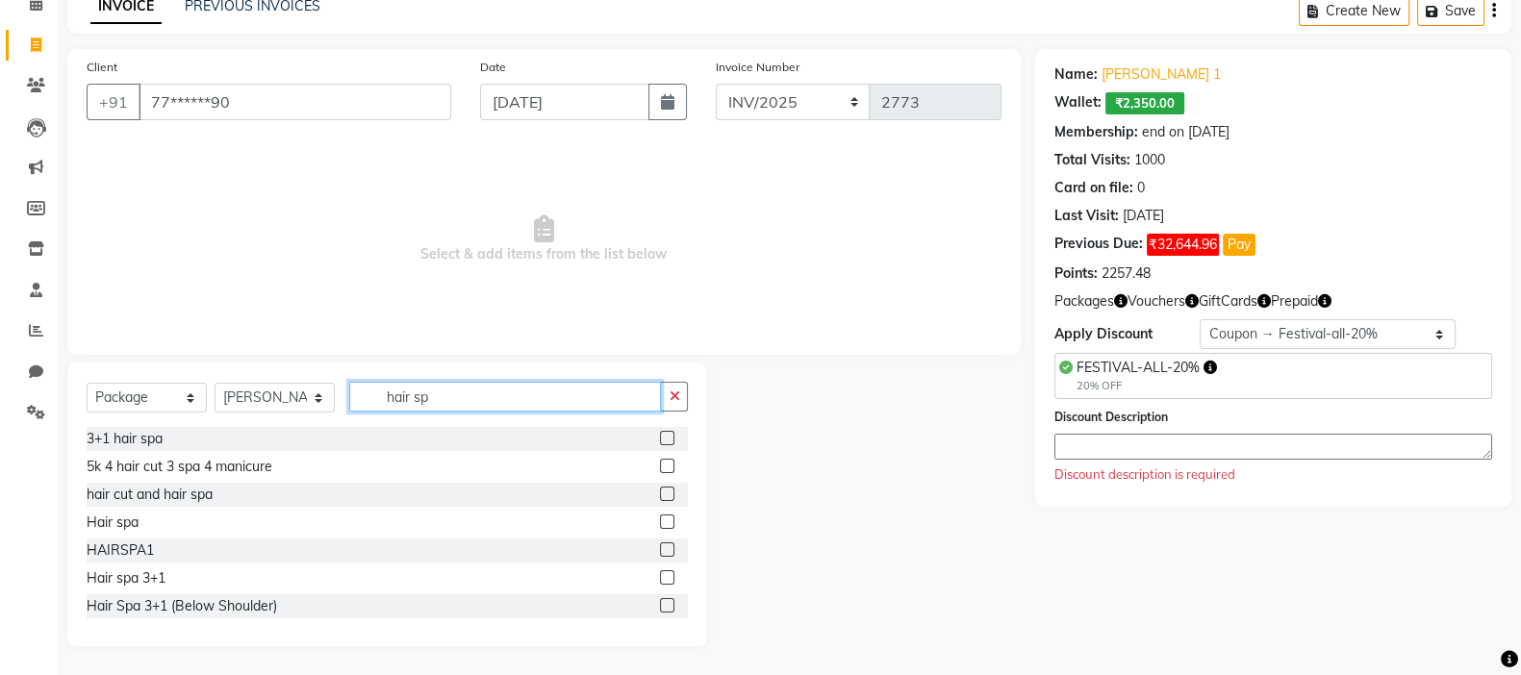
scroll to position [169, 0]
type input "hair sp"
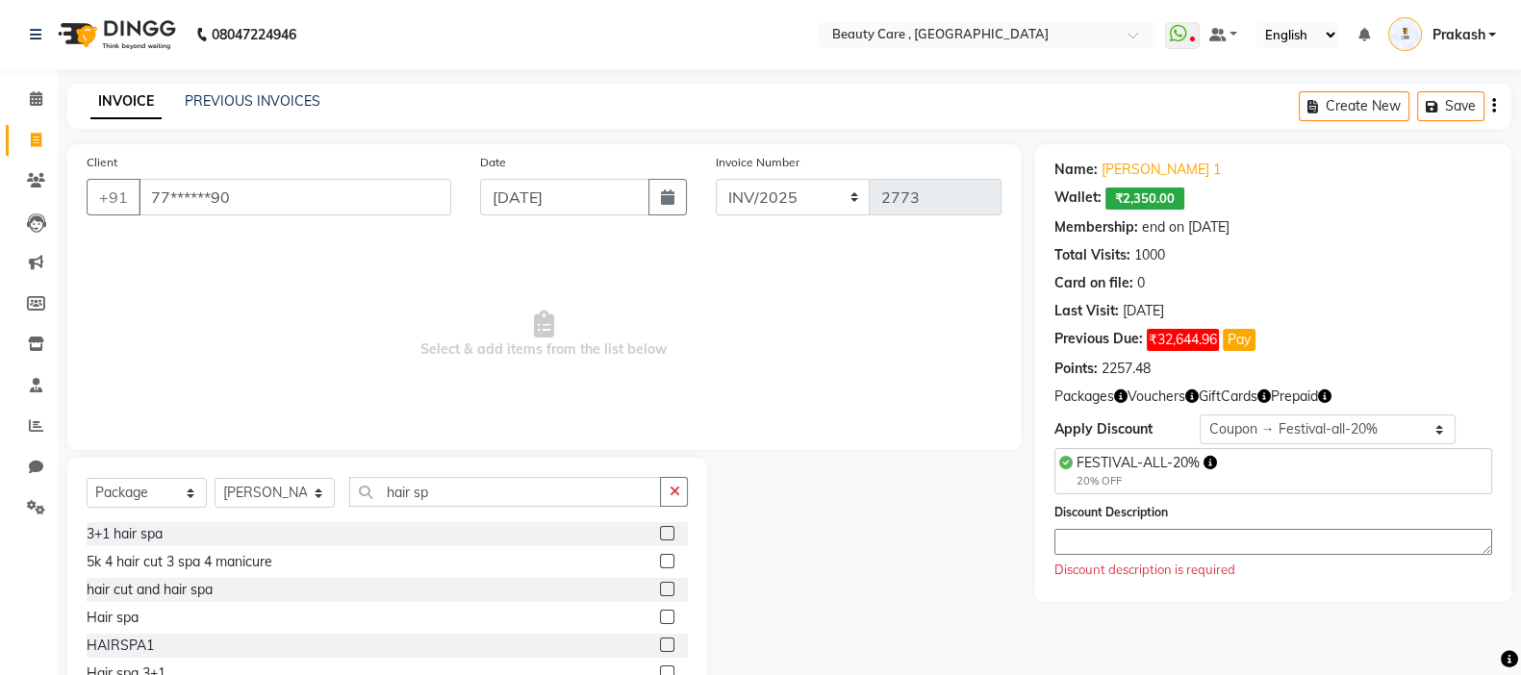
click at [660, 541] on div at bounding box center [666, 536] width 13 height 20
click at [660, 534] on label at bounding box center [667, 533] width 14 height 14
click at [660, 534] on input "checkbox" at bounding box center [666, 534] width 13 height 13
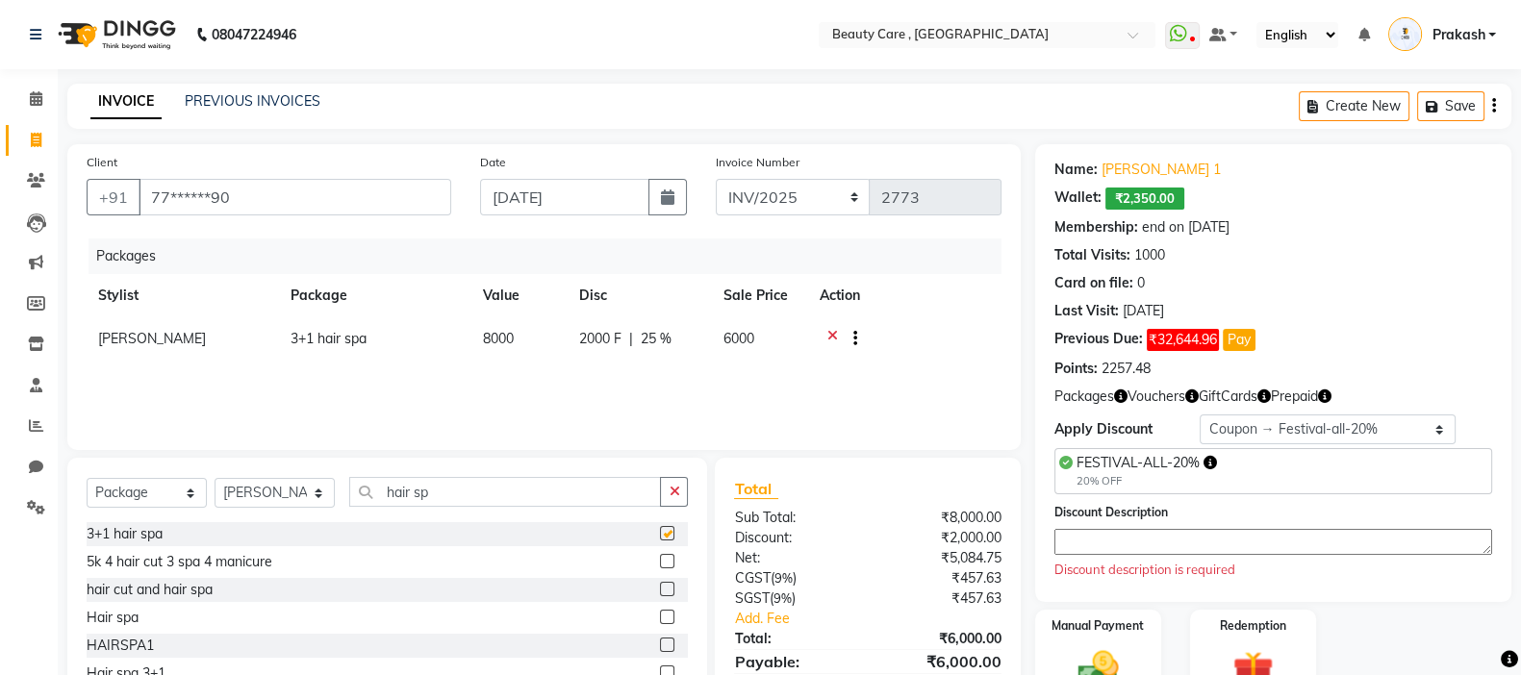
checkbox input "false"
click at [1082, 532] on textarea at bounding box center [1273, 542] width 438 height 26
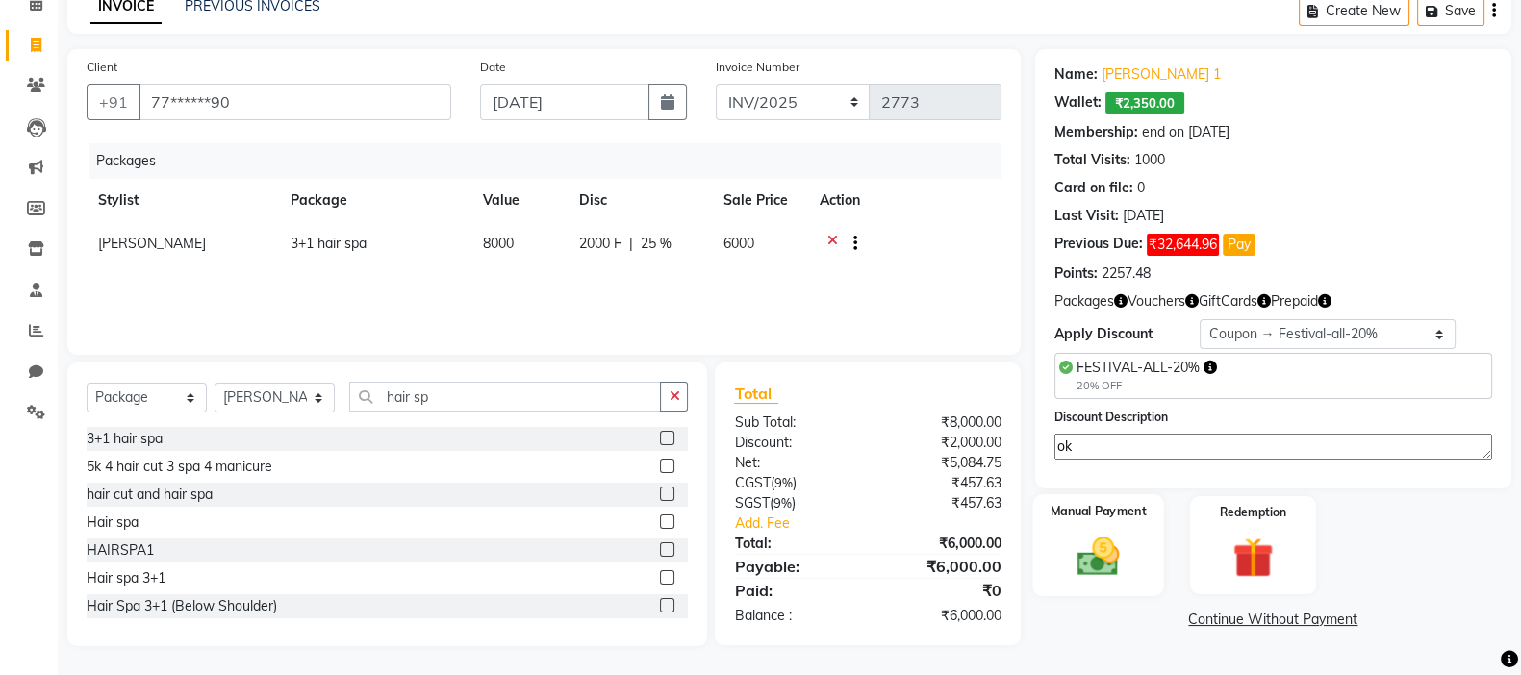
type textarea "ok"
click at [1116, 521] on div "Manual Payment" at bounding box center [1098, 545] width 132 height 102
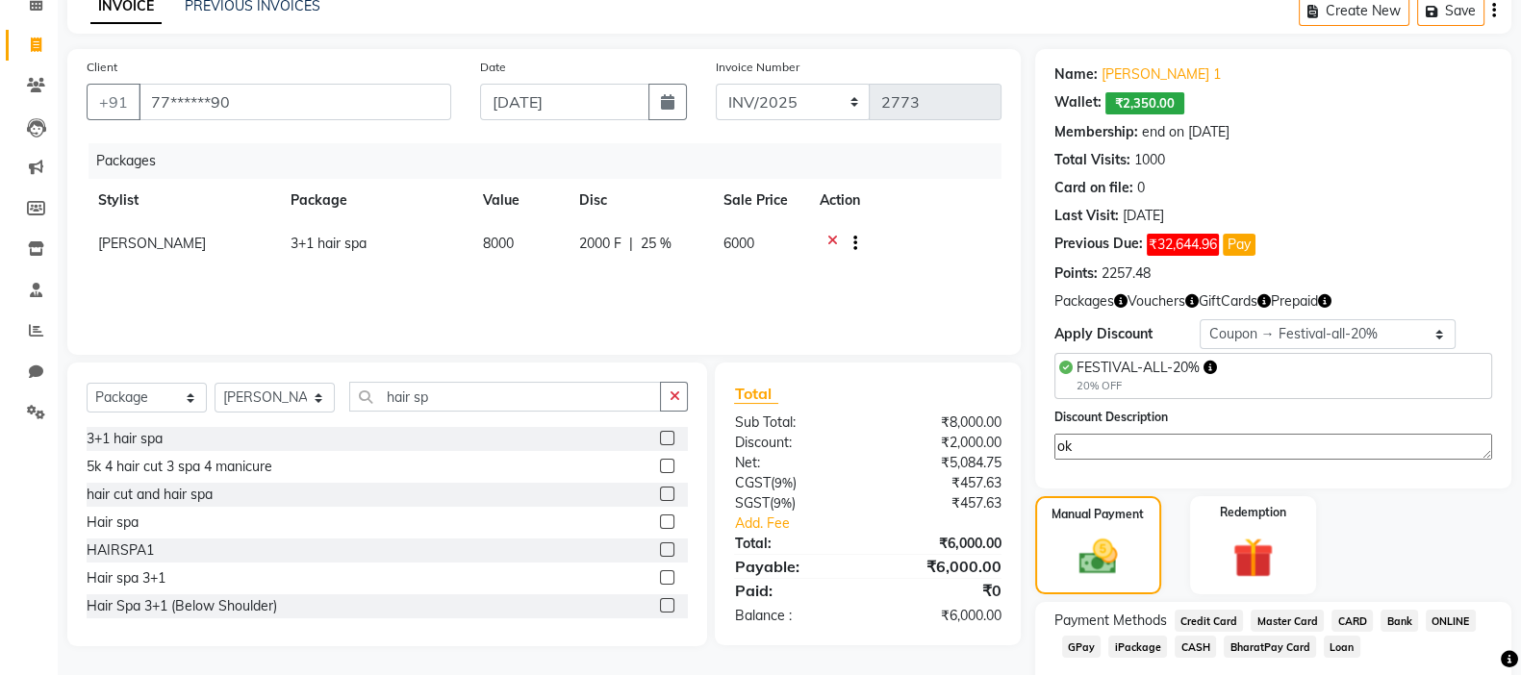
scroll to position [205, 0]
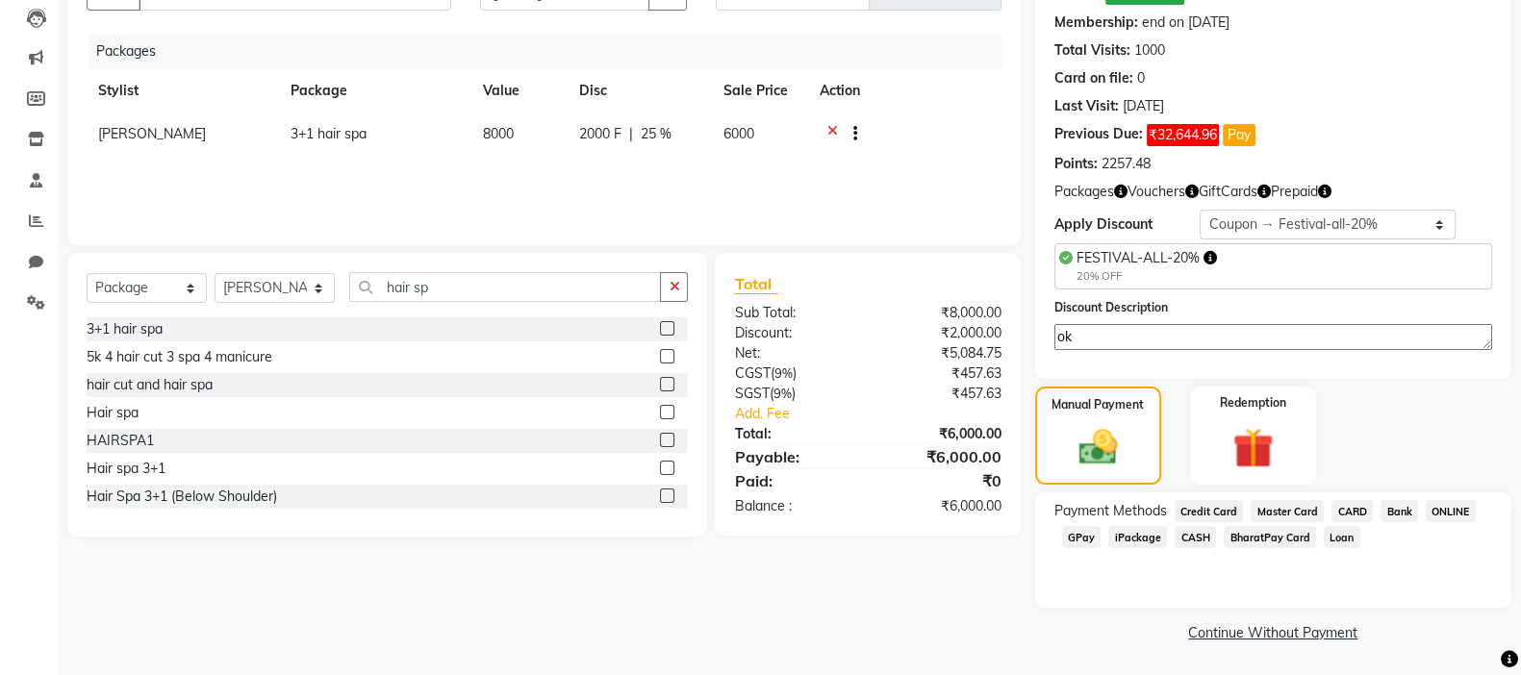
click at [1230, 504] on span "ONLINE" at bounding box center [1451, 511] width 50 height 22
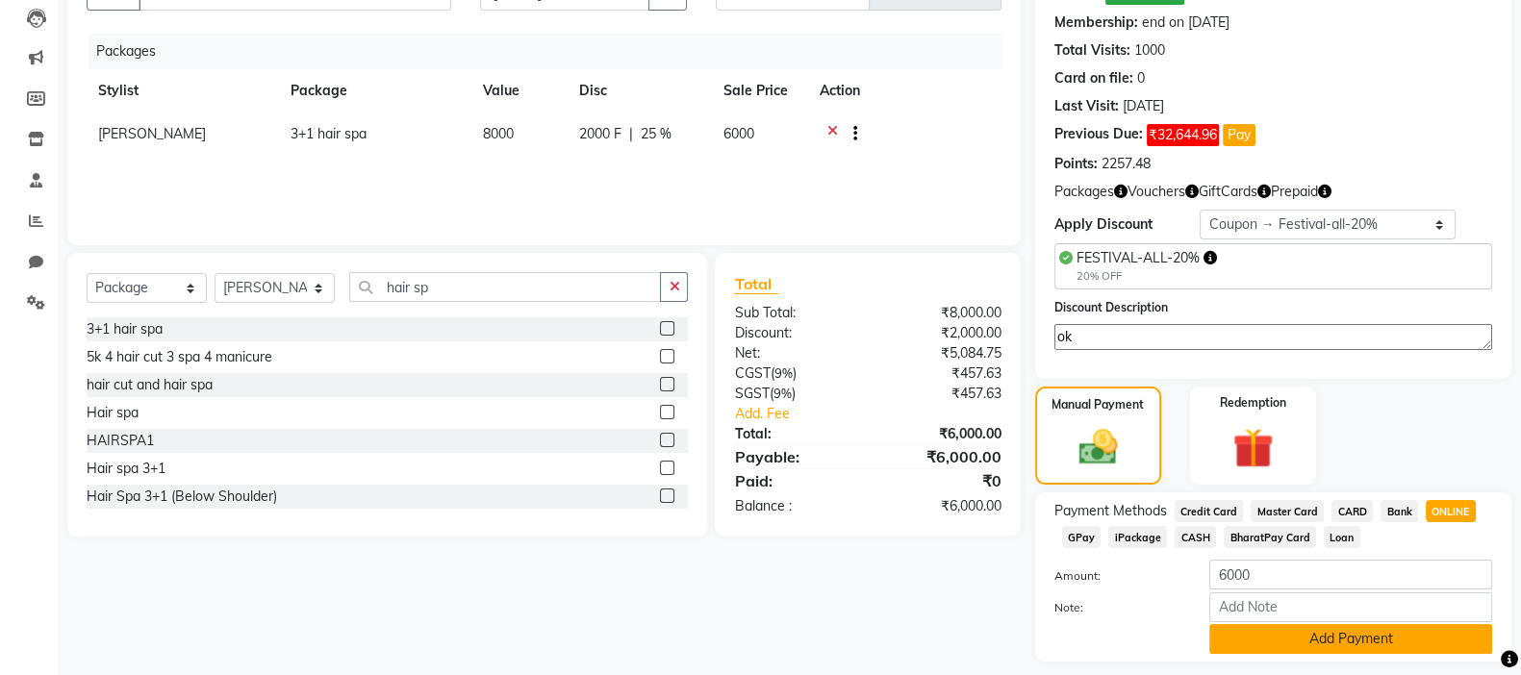
scroll to position [261, 0]
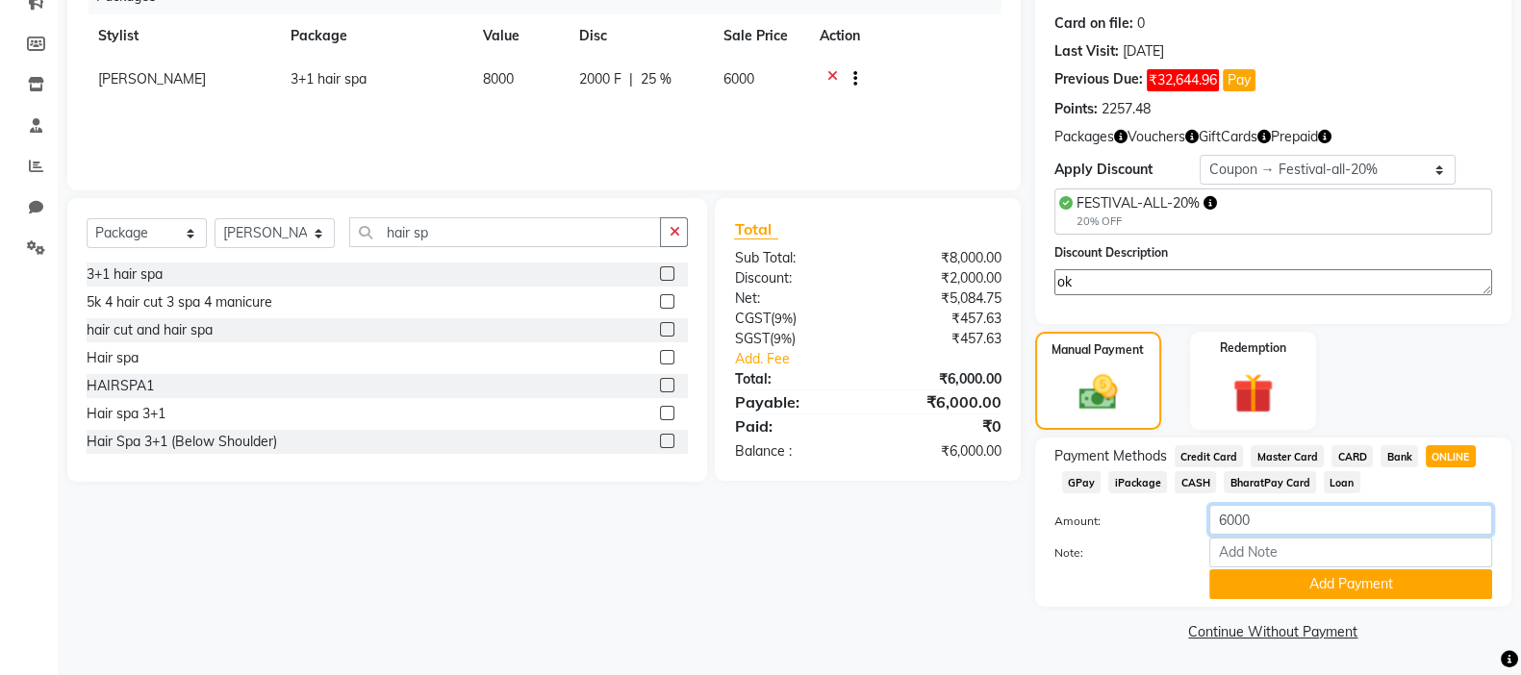
click at [1230, 522] on input "6000" at bounding box center [1350, 520] width 283 height 30
click at [1230, 562] on button "Add Payment" at bounding box center [1350, 585] width 283 height 30
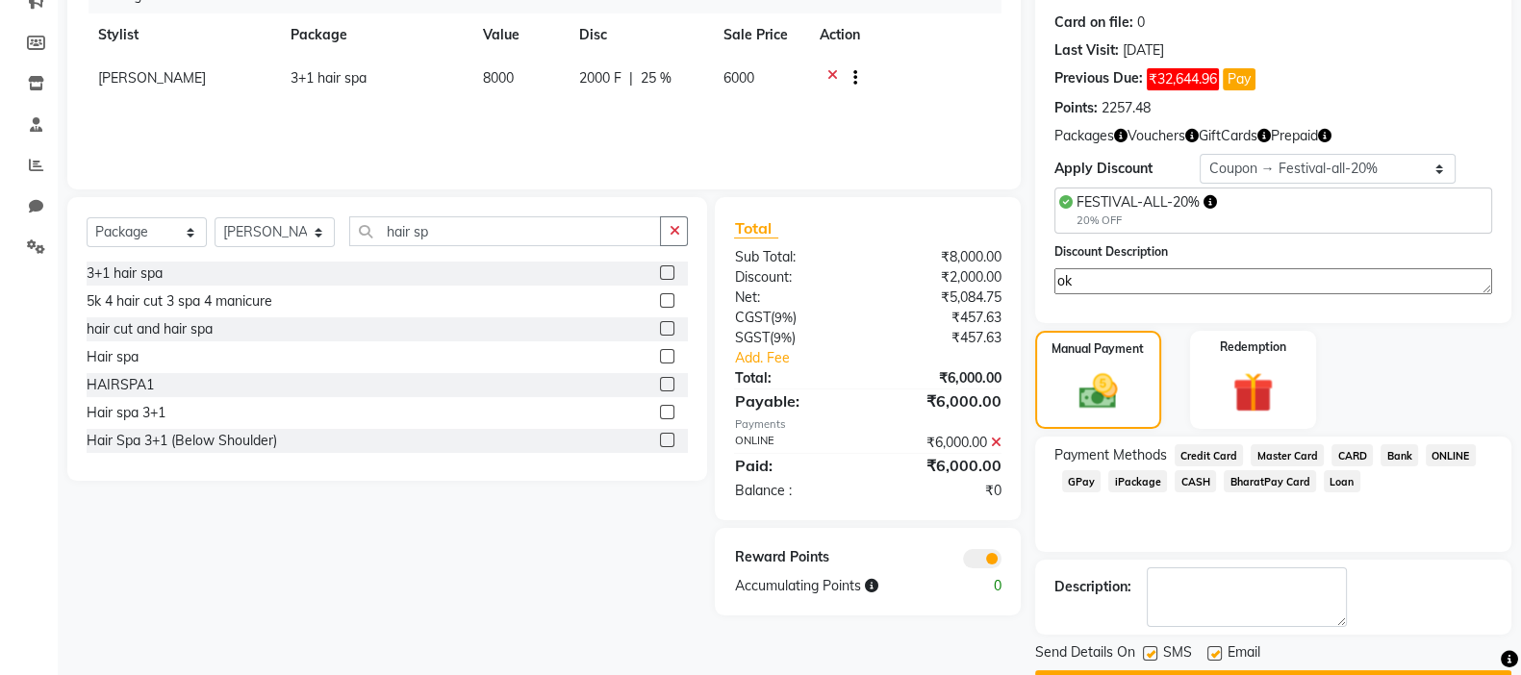
scroll to position [313, 0]
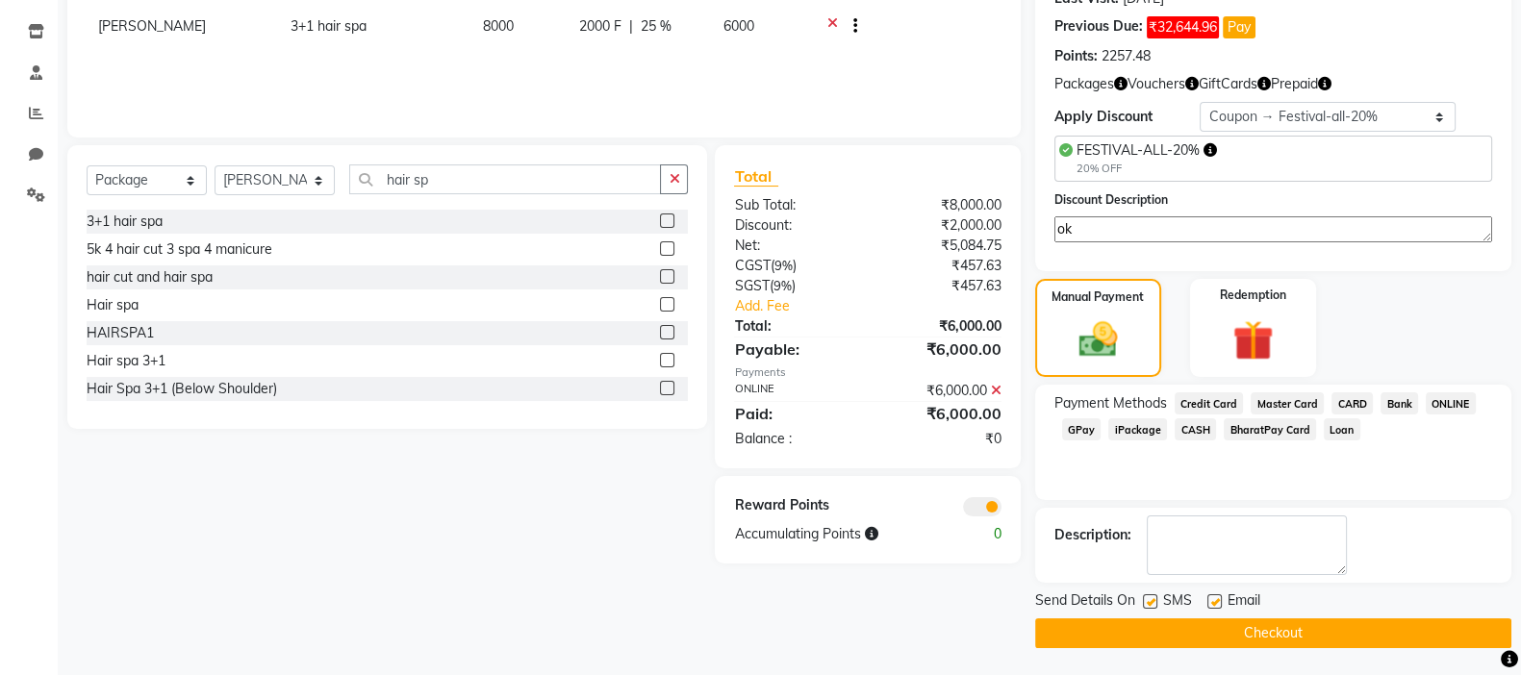
click at [1159, 562] on div "SMS" at bounding box center [1175, 603] width 64 height 24
drag, startPoint x: 1144, startPoint y: 598, endPoint x: 1239, endPoint y: 589, distance: 95.7
click at [1146, 562] on label at bounding box center [1150, 602] width 14 height 14
click at [1146, 562] on input "checkbox" at bounding box center [1149, 602] width 13 height 13
checkbox input "false"
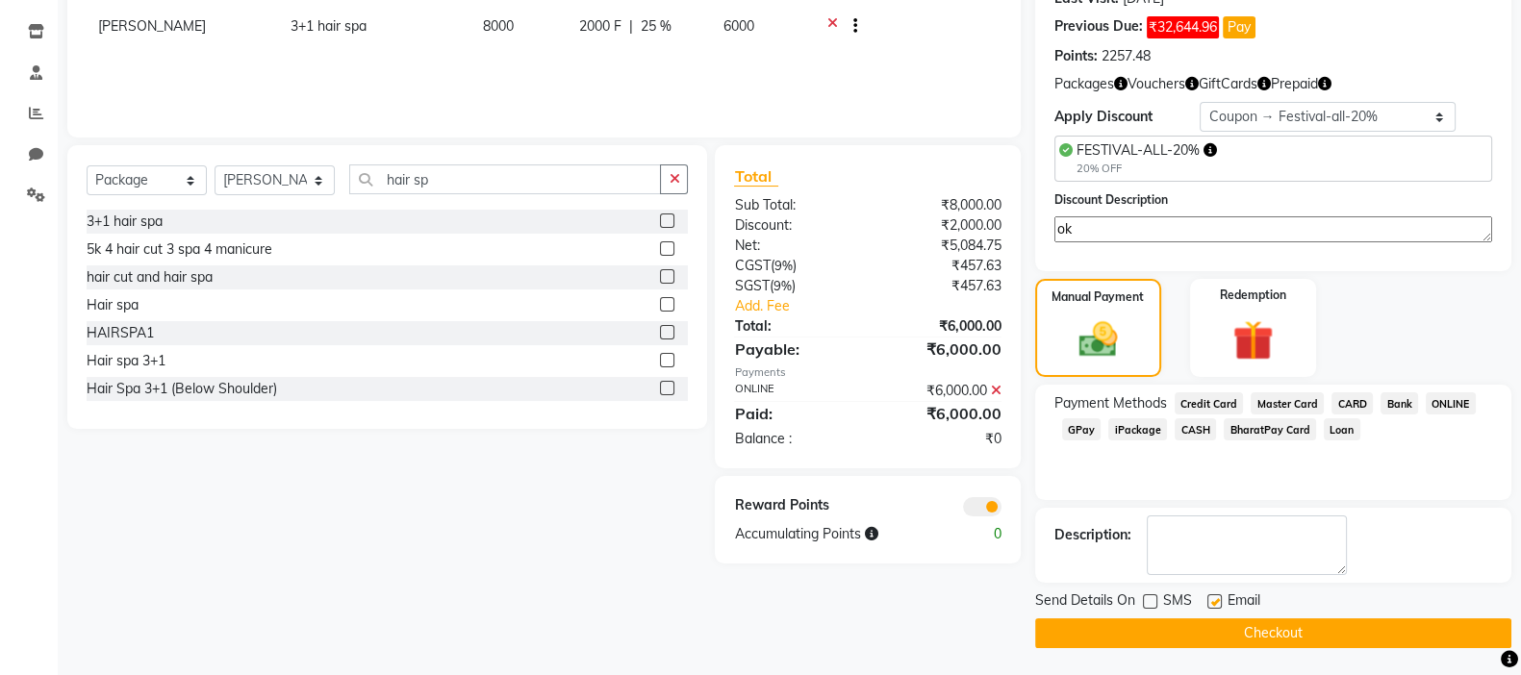
click at [1212, 562] on label at bounding box center [1214, 602] width 14 height 14
click at [1212, 562] on input "checkbox" at bounding box center [1213, 602] width 13 height 13
checkbox input "false"
click at [1230, 562] on button "Checkout" at bounding box center [1273, 634] width 476 height 30
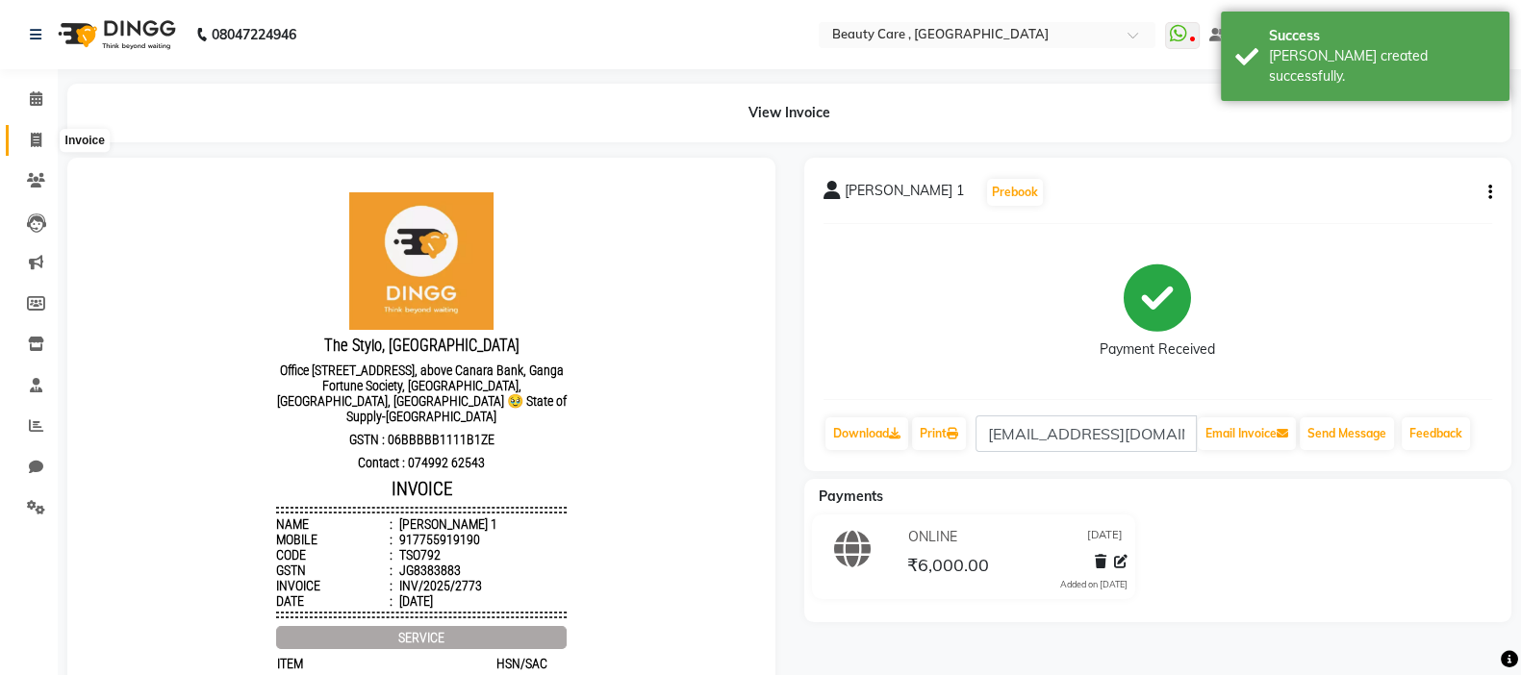
click at [38, 145] on icon at bounding box center [36, 140] width 11 height 14
select select "service"
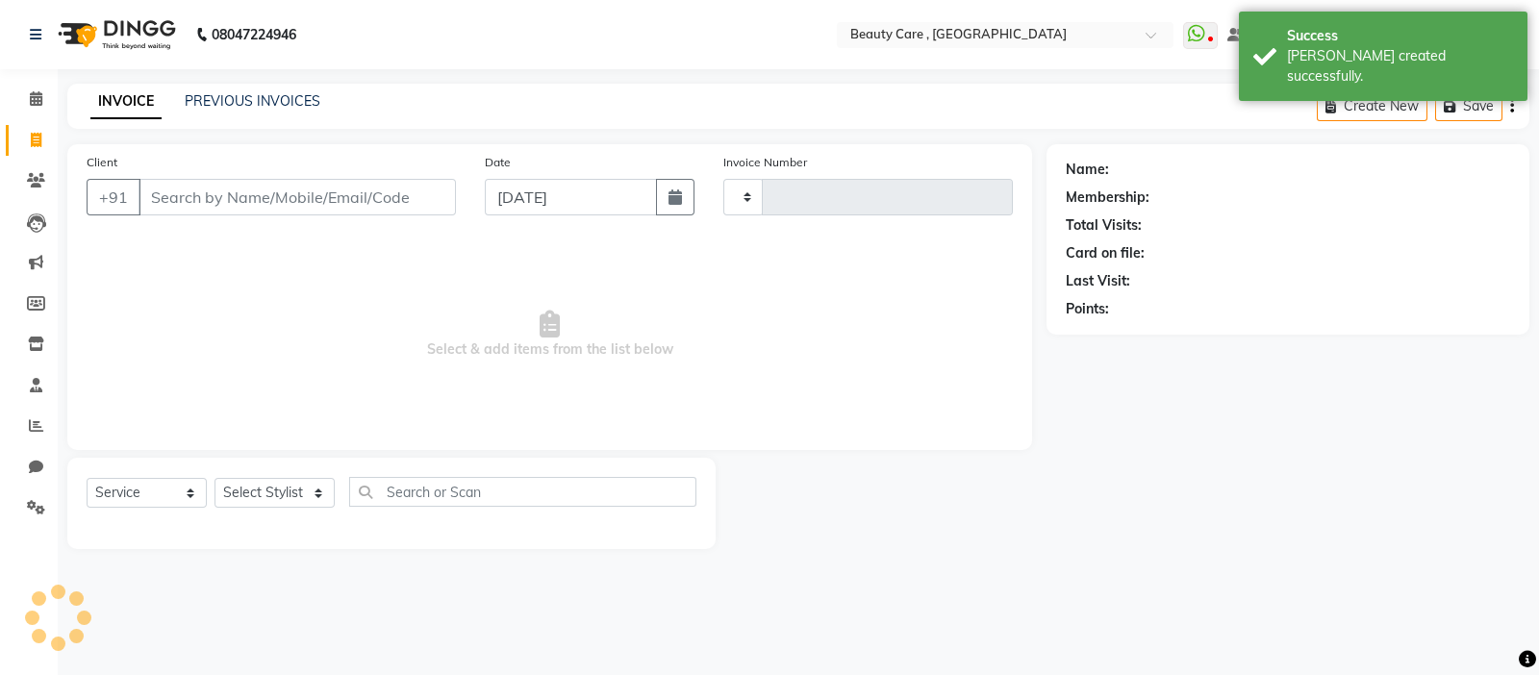
type input "2774"
select select "5646"
click at [204, 197] on input "Client" at bounding box center [297, 197] width 317 height 37
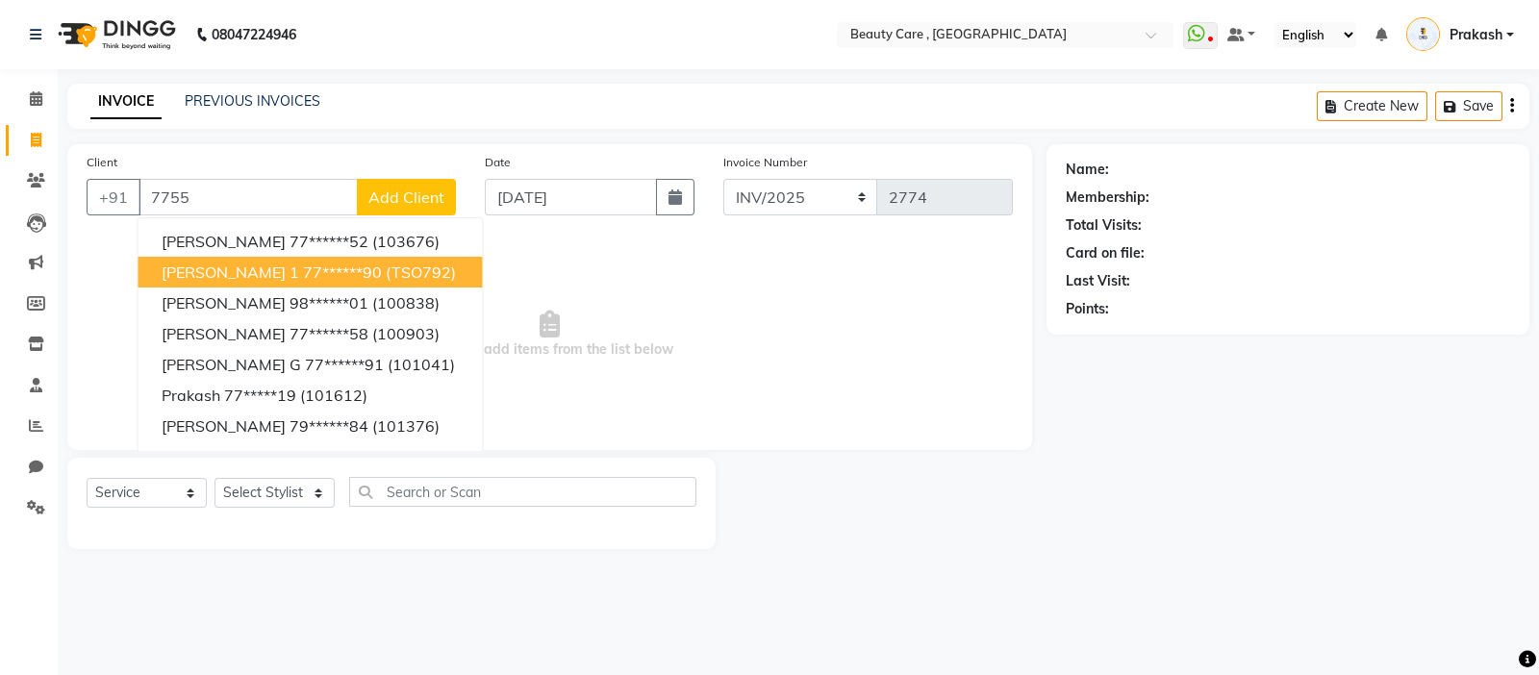
click at [231, 274] on span "[PERSON_NAME] 1" at bounding box center [231, 272] width 138 height 19
type input "77******90"
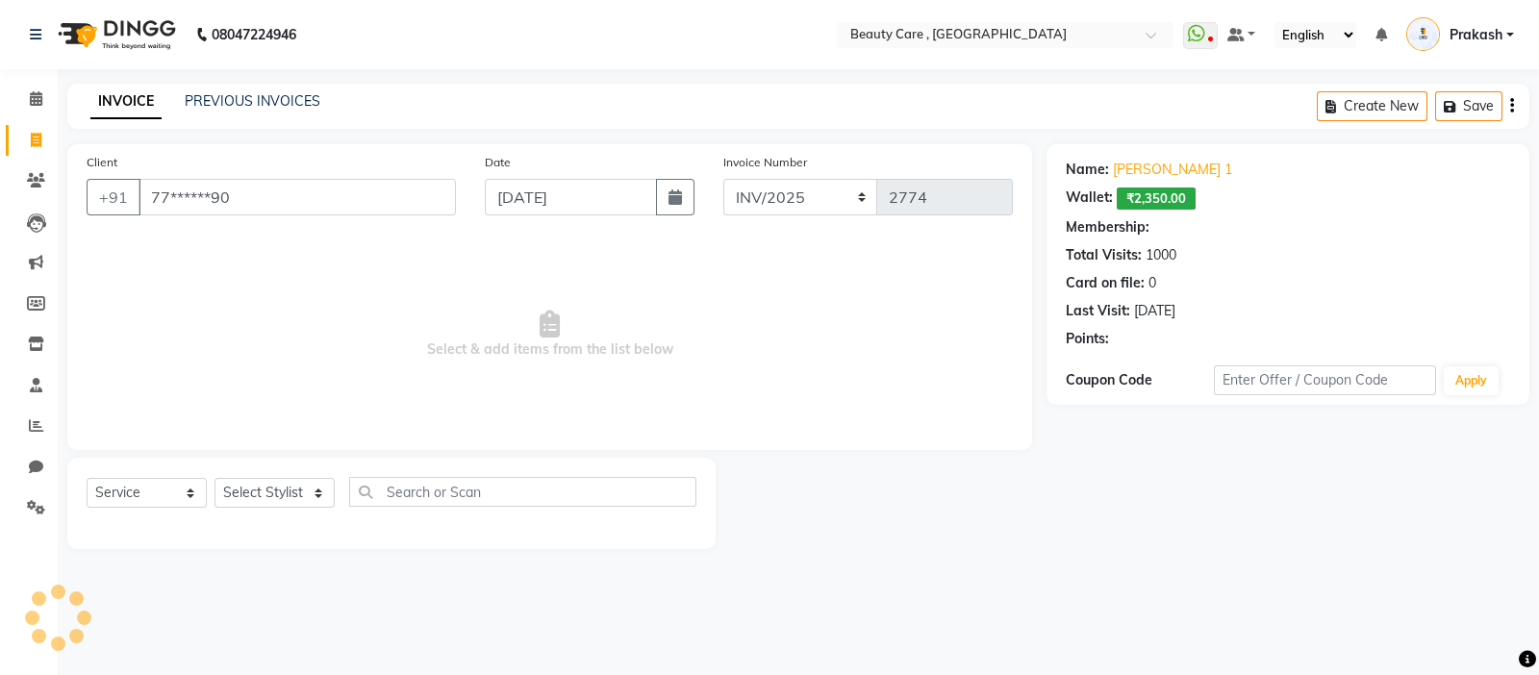
select select "3: Object"
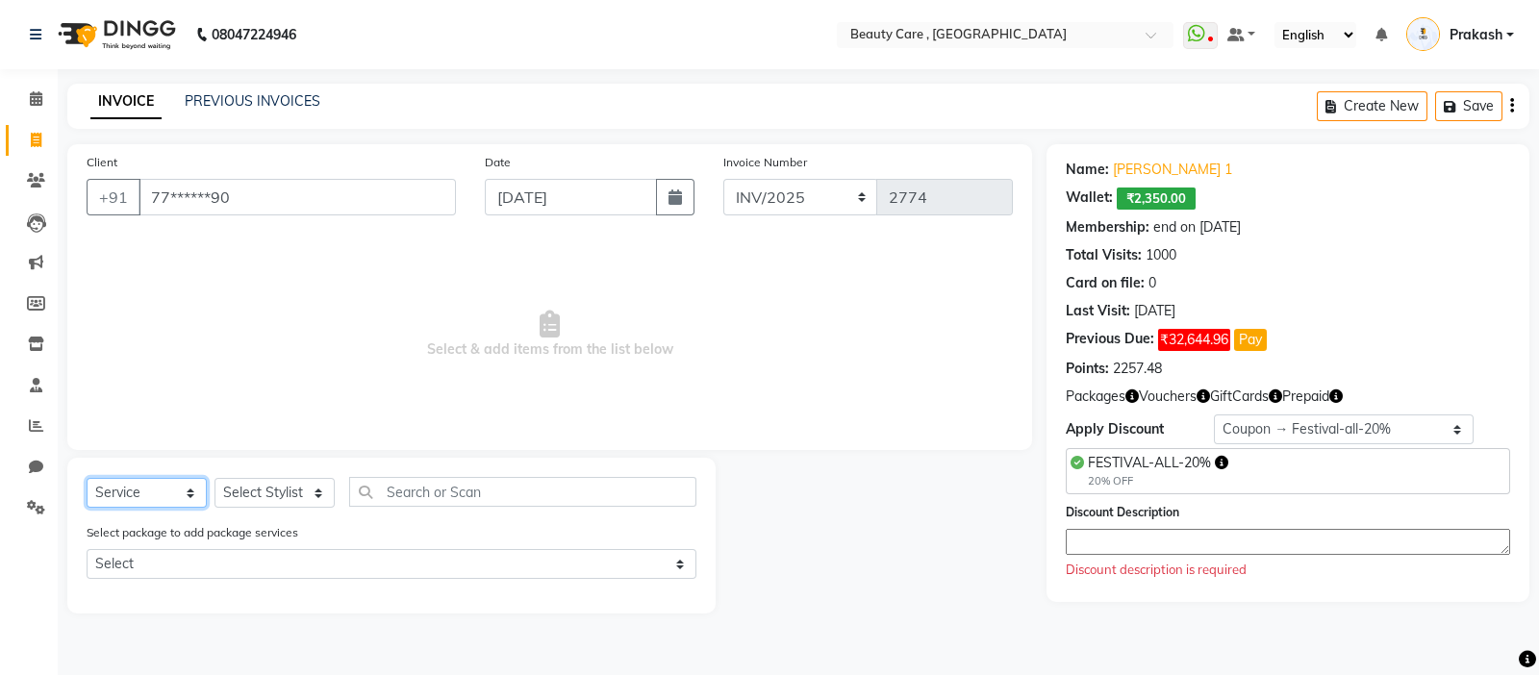
click at [177, 496] on select "Select Service Product Membership Package Voucher Prepaid Gift Card" at bounding box center [147, 493] width 120 height 30
click at [87, 479] on select "Select Service Product Membership Package Voucher Prepaid Gift Card" at bounding box center [147, 493] width 120 height 30
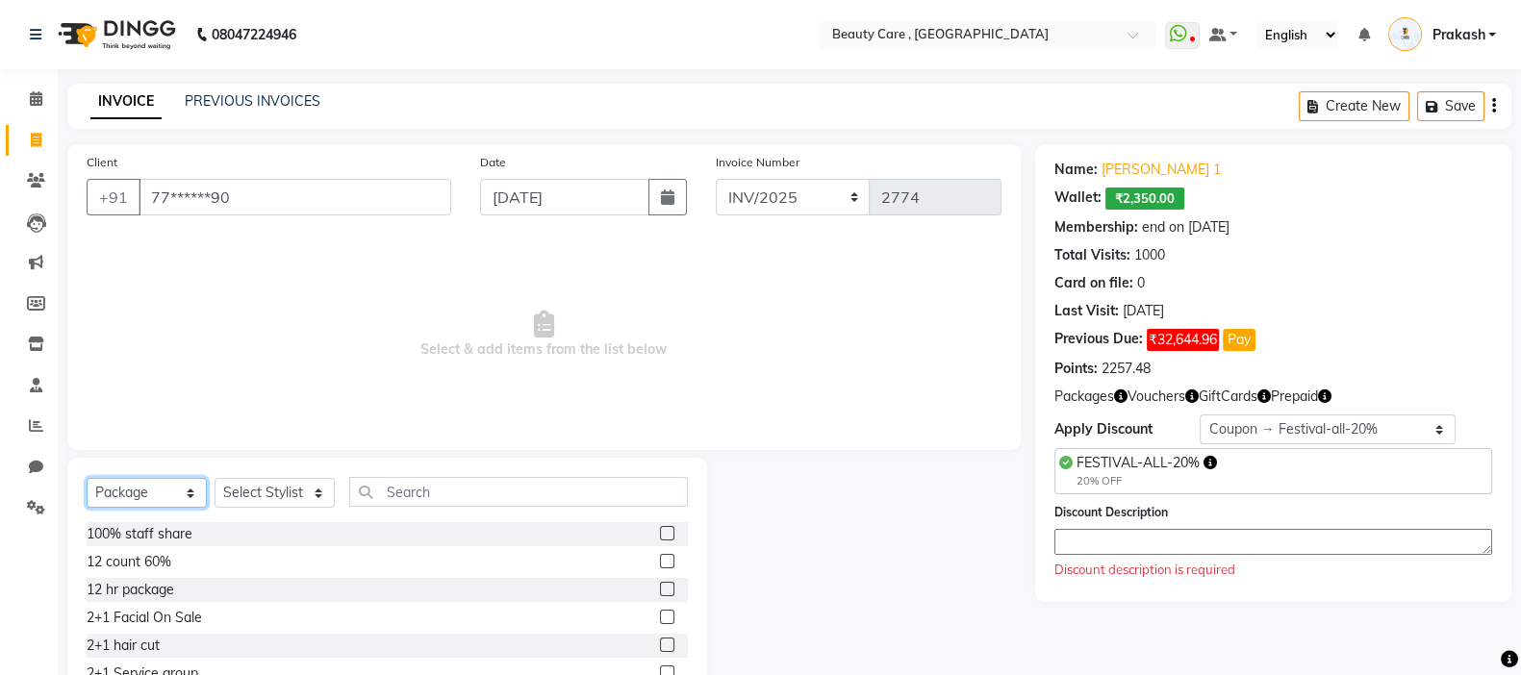
click at [178, 490] on select "Select Service Product Membership Package Voucher Prepaid Gift Card" at bounding box center [147, 493] width 120 height 30
select select "service"
click at [87, 479] on select "Select Service Product Membership Package Voucher Prepaid Gift Card" at bounding box center [147, 493] width 120 height 30
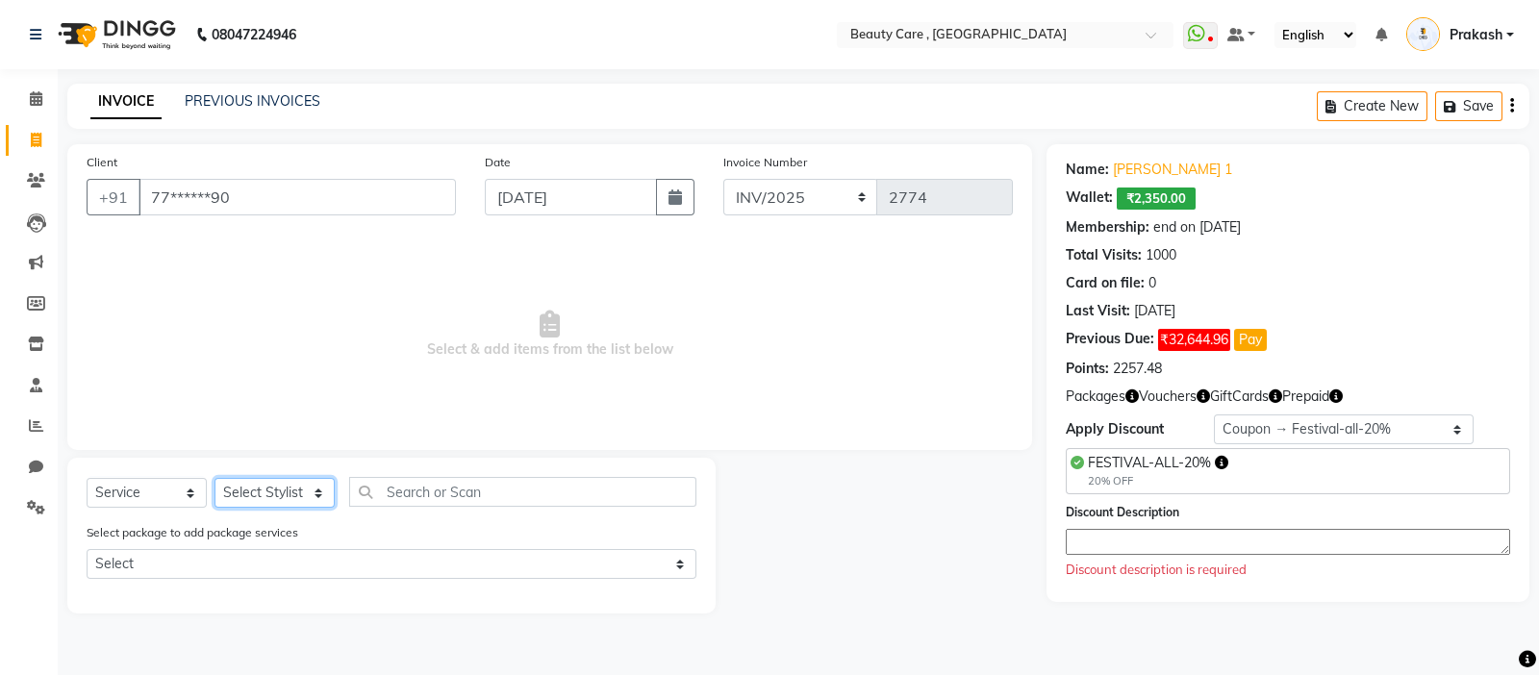
click at [297, 492] on select "Select Stylist Admin A [PERSON_NAME] K Akshay Ankit [PERSON_NAME] April [PERSON…" at bounding box center [275, 493] width 120 height 30
select select "86197"
click at [215, 479] on select "Select Stylist Admin A [PERSON_NAME] K Akshay Ankit [PERSON_NAME] April [PERSON…" at bounding box center [275, 493] width 120 height 30
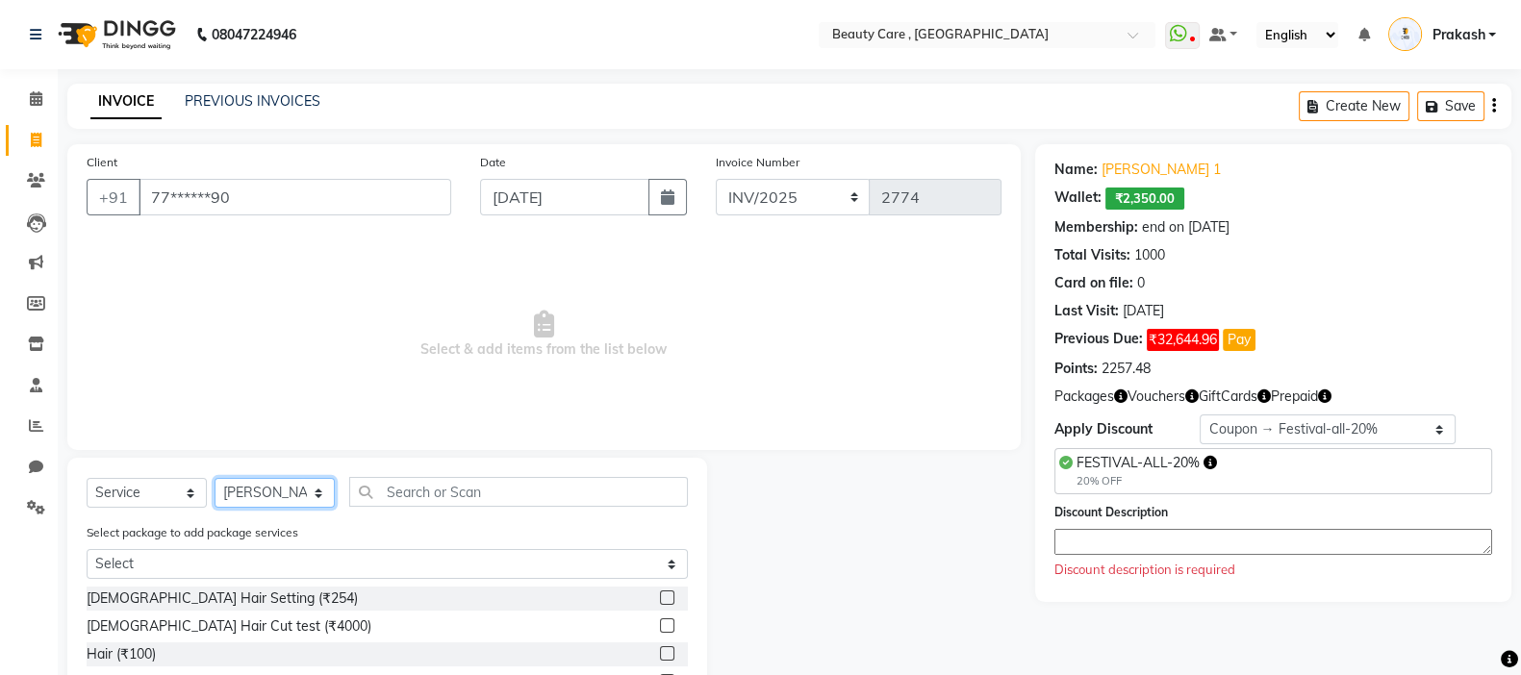
scroll to position [162, 0]
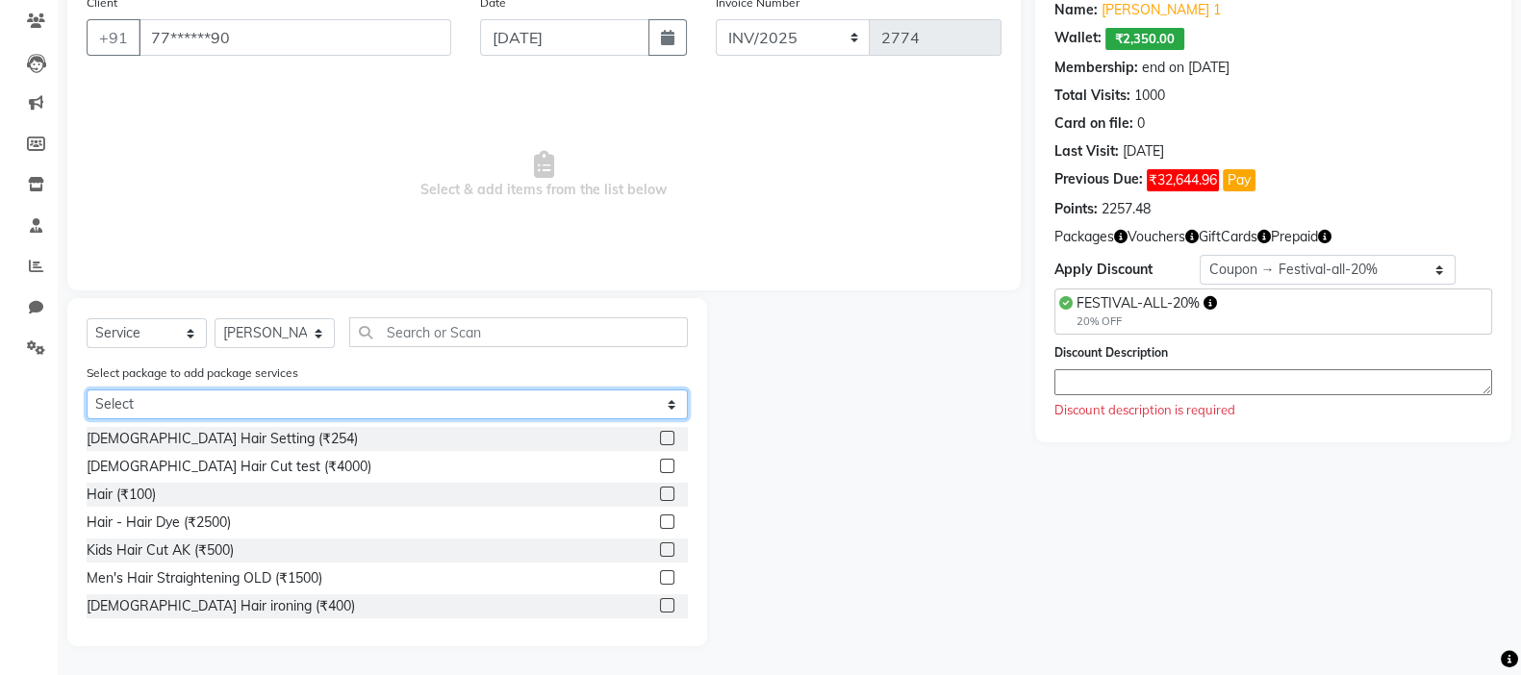
click at [448, 404] on select "Select 3+1 hair spa 2plus 1 haircut 2+1 hair cut" at bounding box center [387, 405] width 601 height 30
select select "1: Object"
click at [87, 419] on select "Select 3+1 hair spa 2plus 1 haircut 2+1 hair cut" at bounding box center [387, 405] width 601 height 30
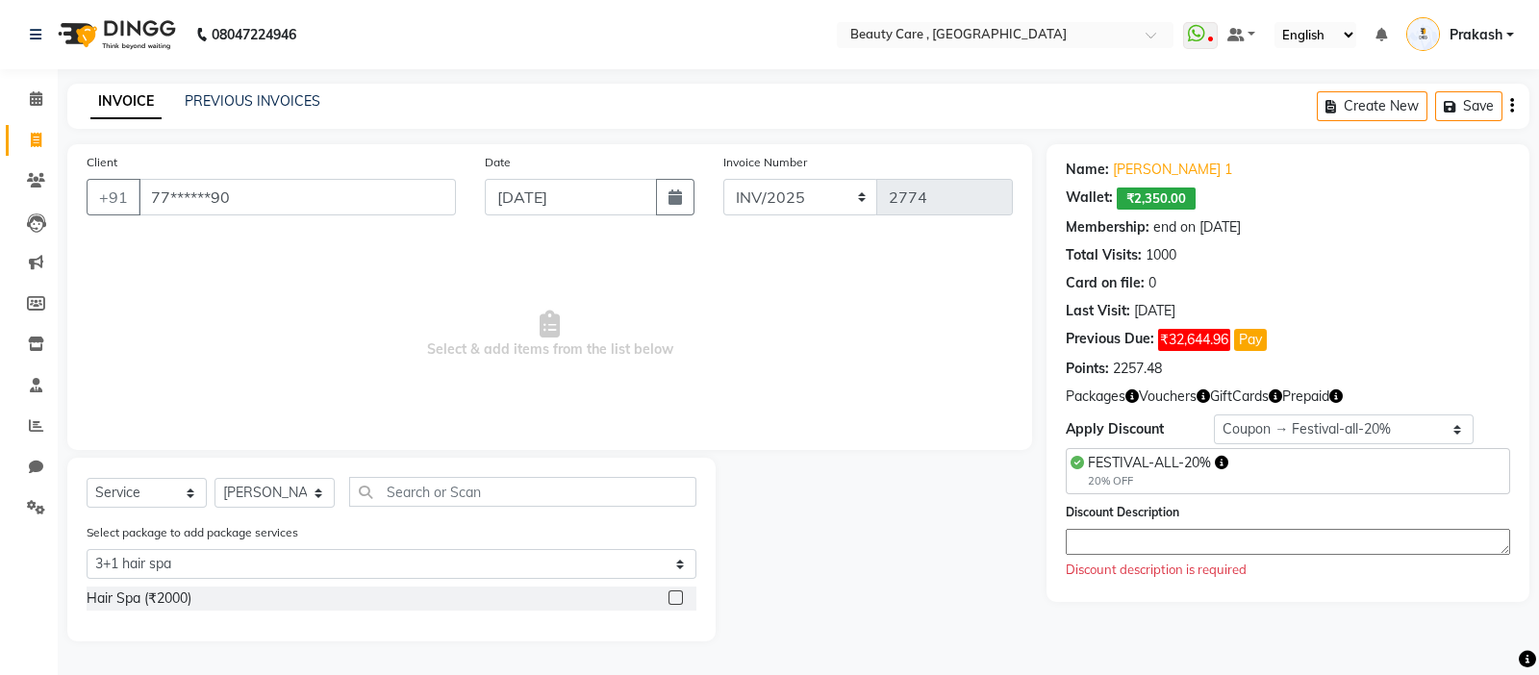
click at [216, 562] on div "Hair Spa (₹2000)" at bounding box center [392, 599] width 610 height 24
click at [671, 562] on label at bounding box center [676, 598] width 14 height 14
click at [671, 562] on input "checkbox" at bounding box center [675, 599] width 13 height 13
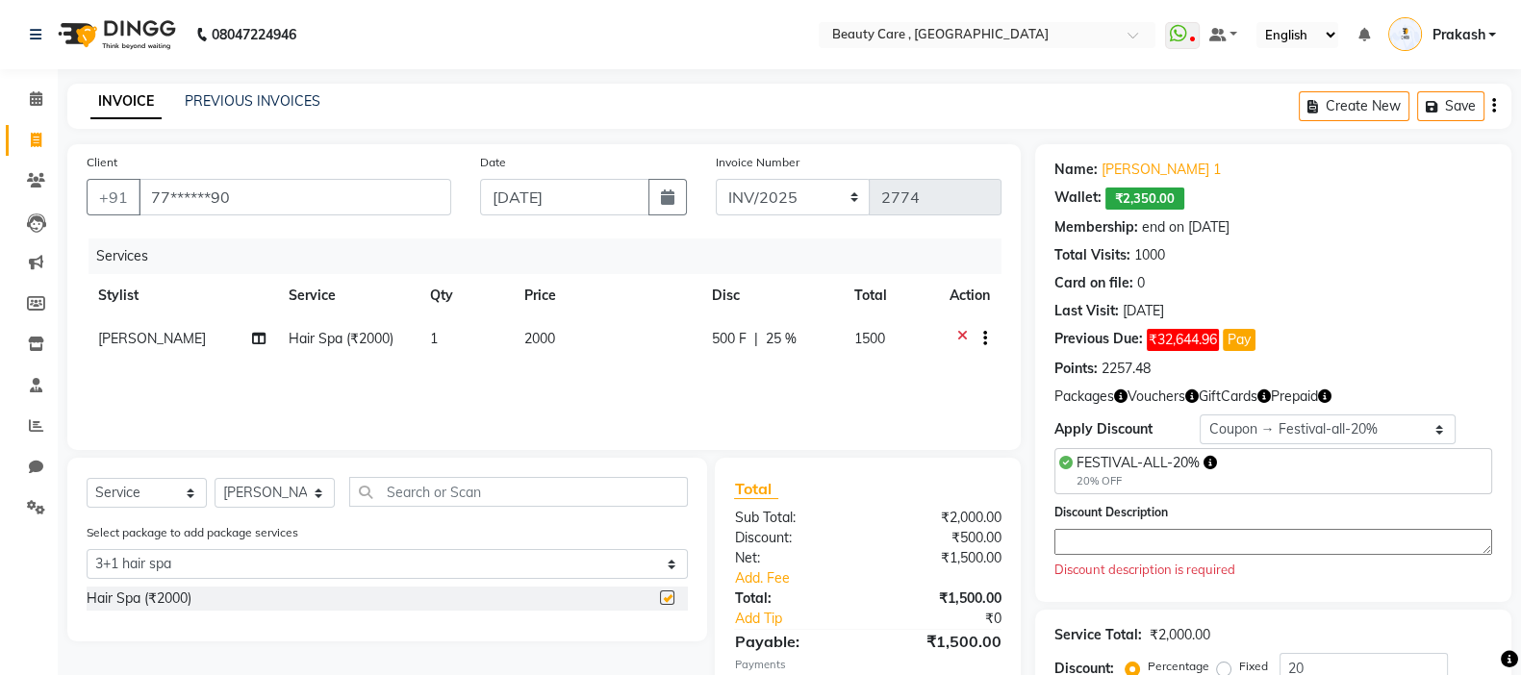
checkbox input "false"
click at [1146, 546] on textarea at bounding box center [1273, 542] width 438 height 26
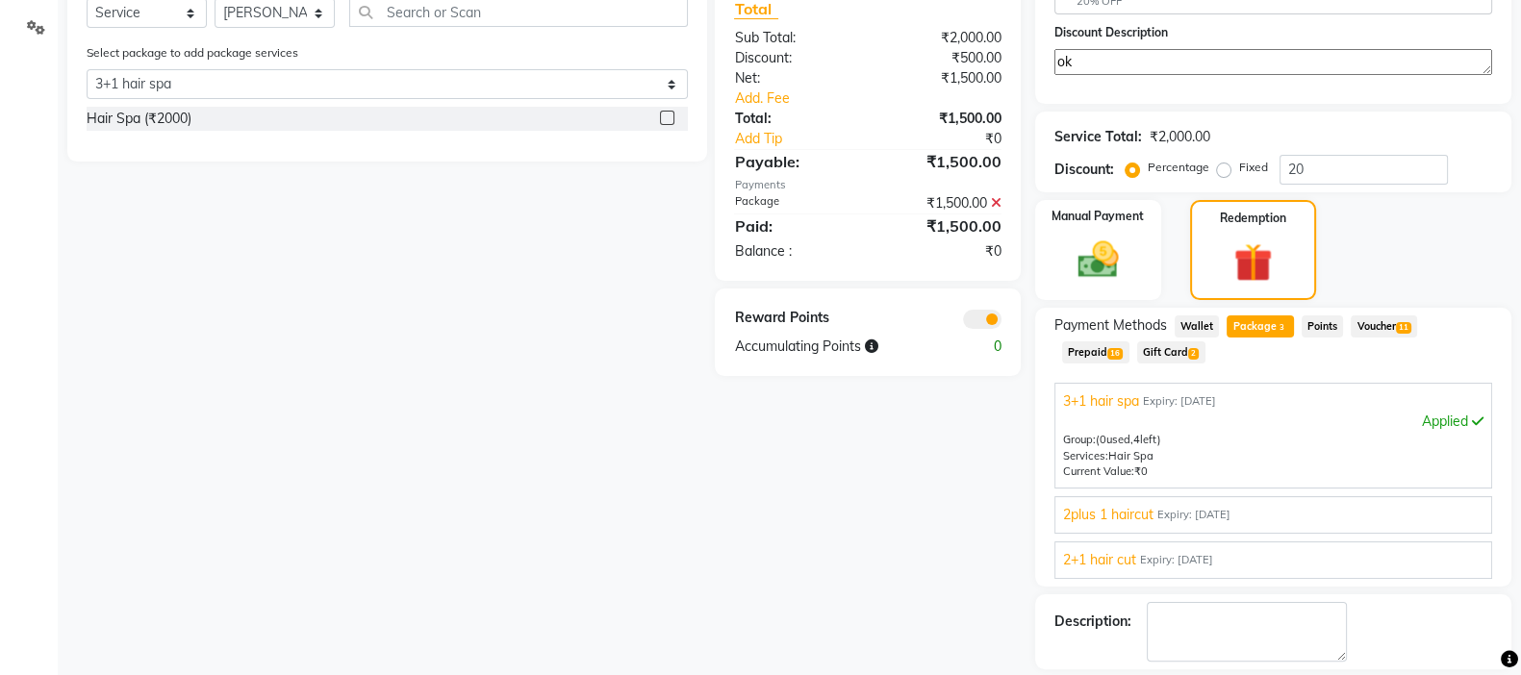
scroll to position [567, 0]
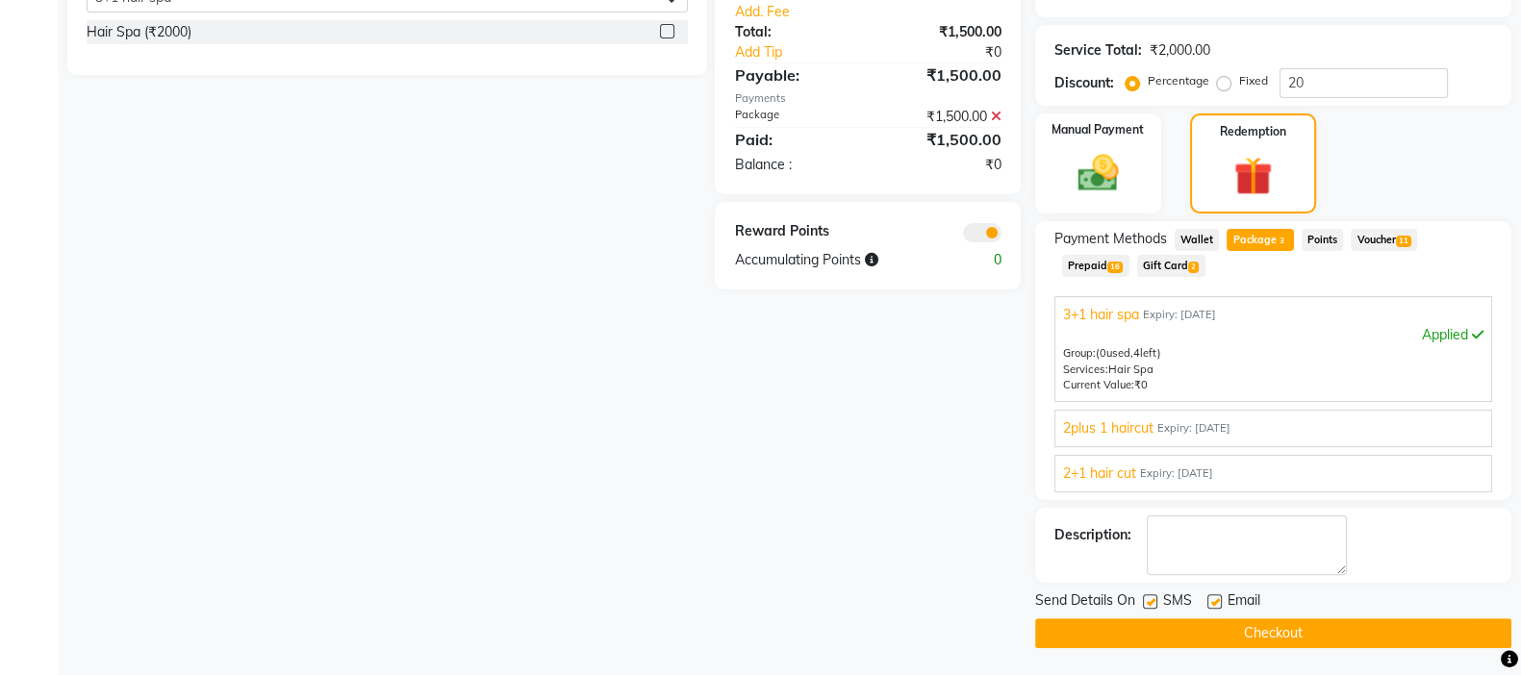
type textarea "ok"
click at [1146, 562] on label at bounding box center [1150, 602] width 14 height 14
click at [1146, 562] on input "checkbox" at bounding box center [1149, 602] width 13 height 13
checkbox input "false"
click at [1211, 562] on label at bounding box center [1214, 602] width 14 height 14
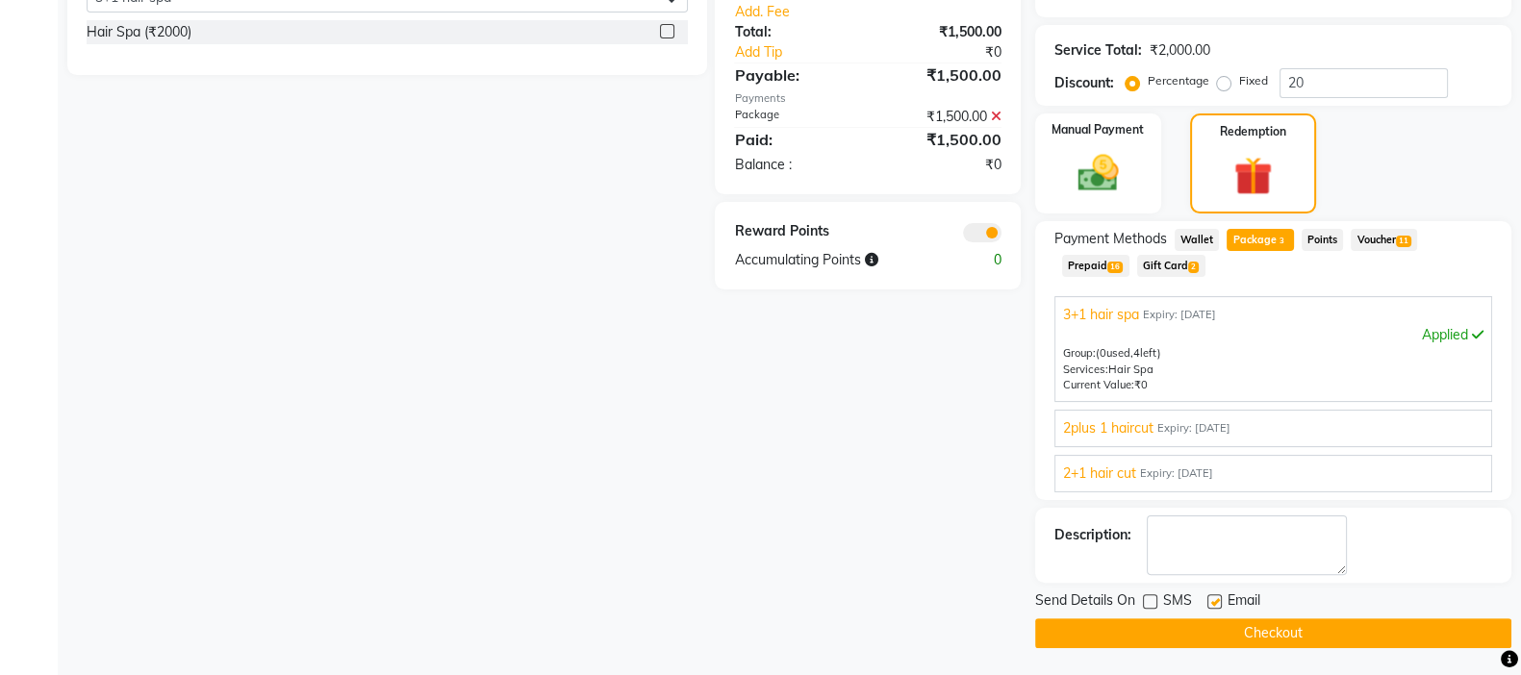
click at [1211, 562] on input "checkbox" at bounding box center [1213, 602] width 13 height 13
checkbox input "false"
click at [1213, 562] on button "Checkout" at bounding box center [1273, 634] width 476 height 30
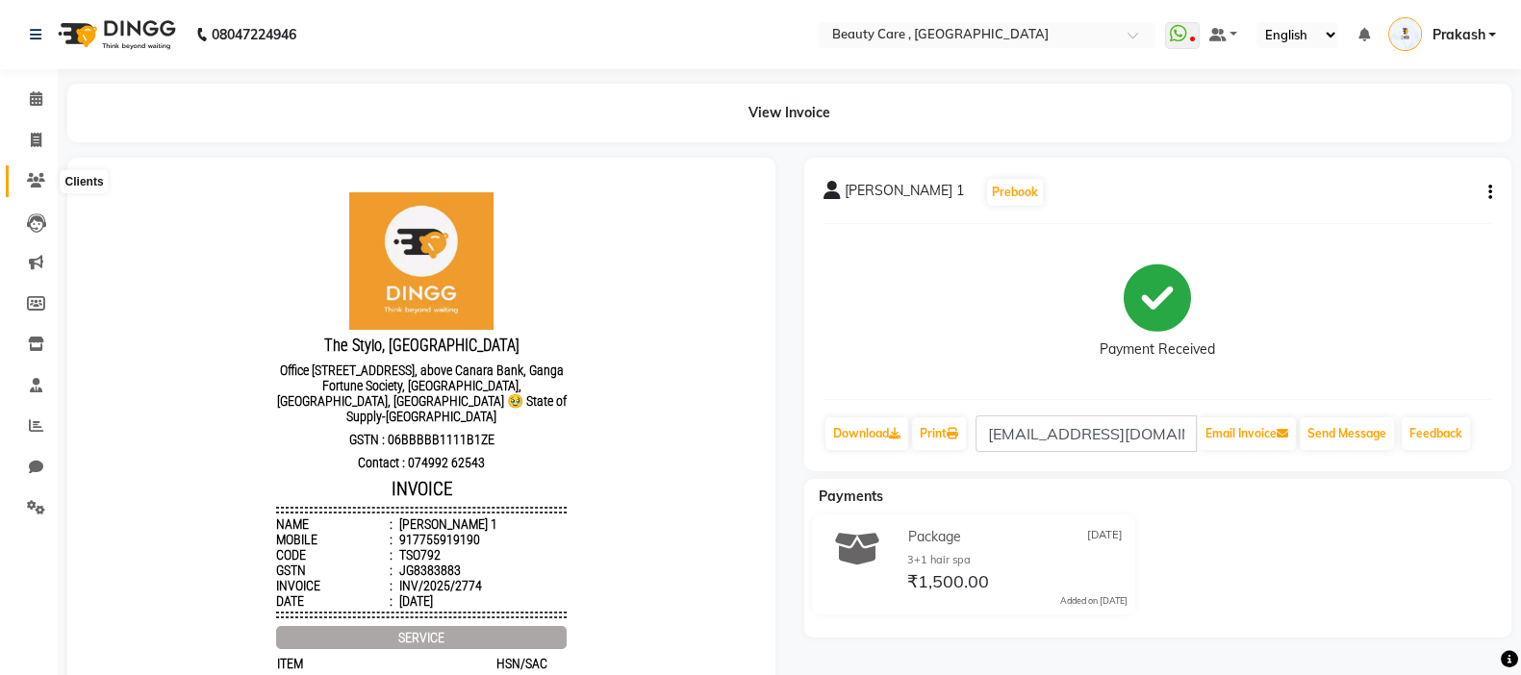
click at [33, 186] on icon at bounding box center [36, 180] width 18 height 14
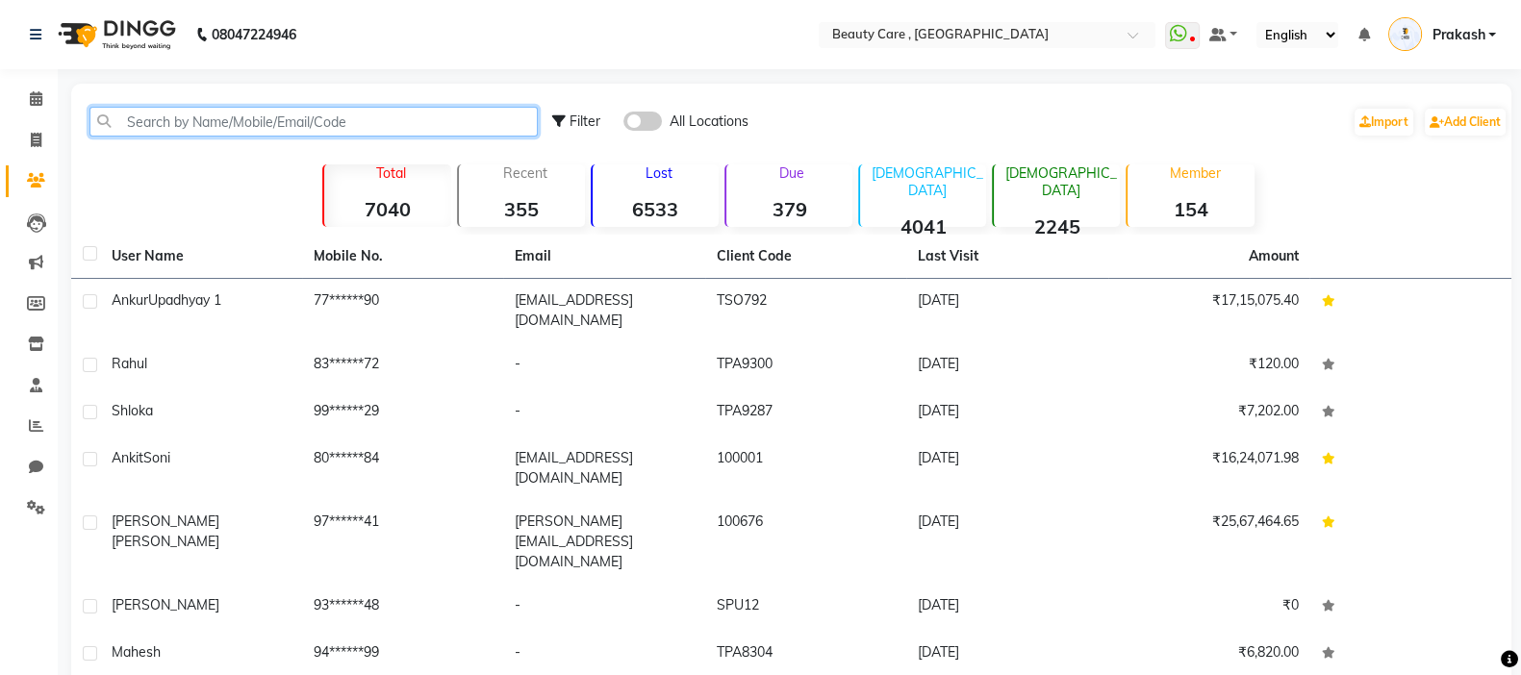
click at [262, 119] on input "text" at bounding box center [313, 122] width 448 height 30
click at [238, 120] on input "text" at bounding box center [313, 122] width 448 height 30
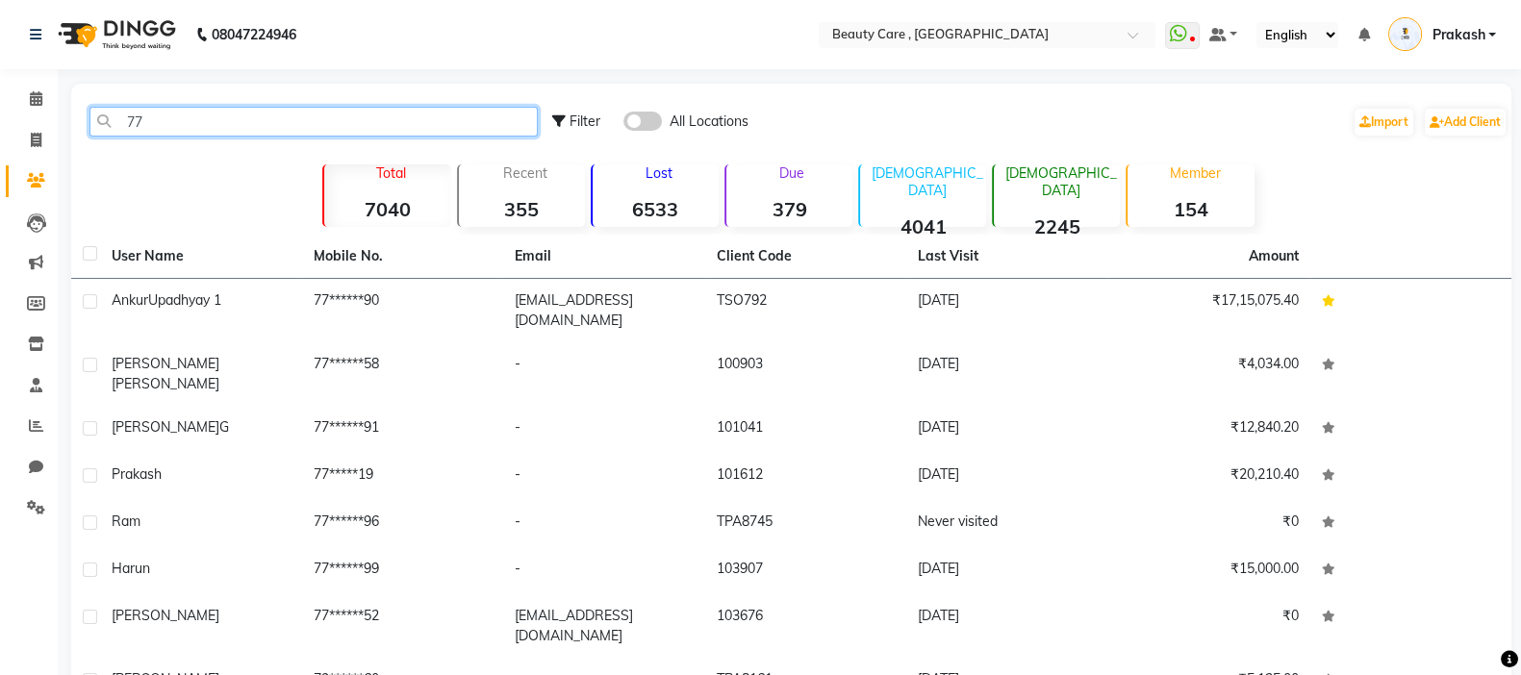
type input "7"
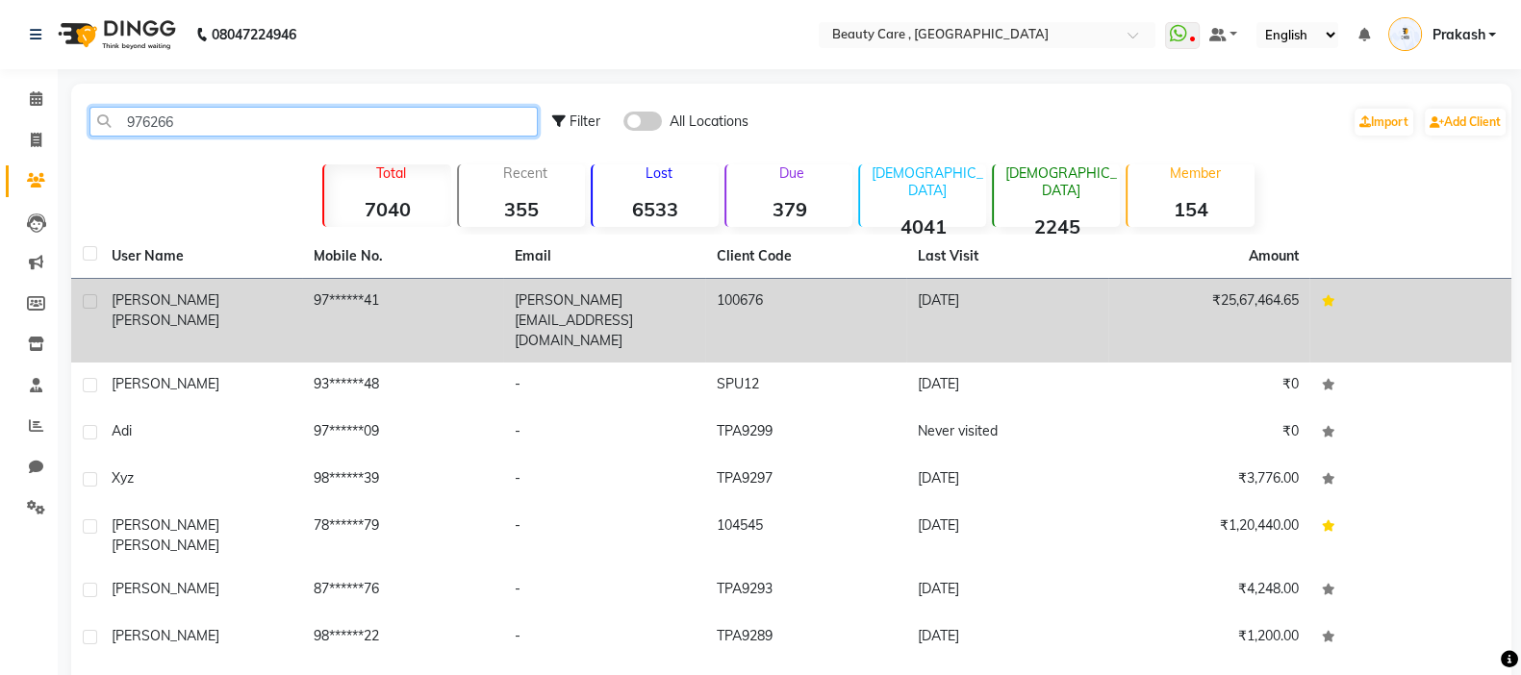
type input "976266"
click at [348, 305] on td "97******41" at bounding box center [403, 321] width 202 height 84
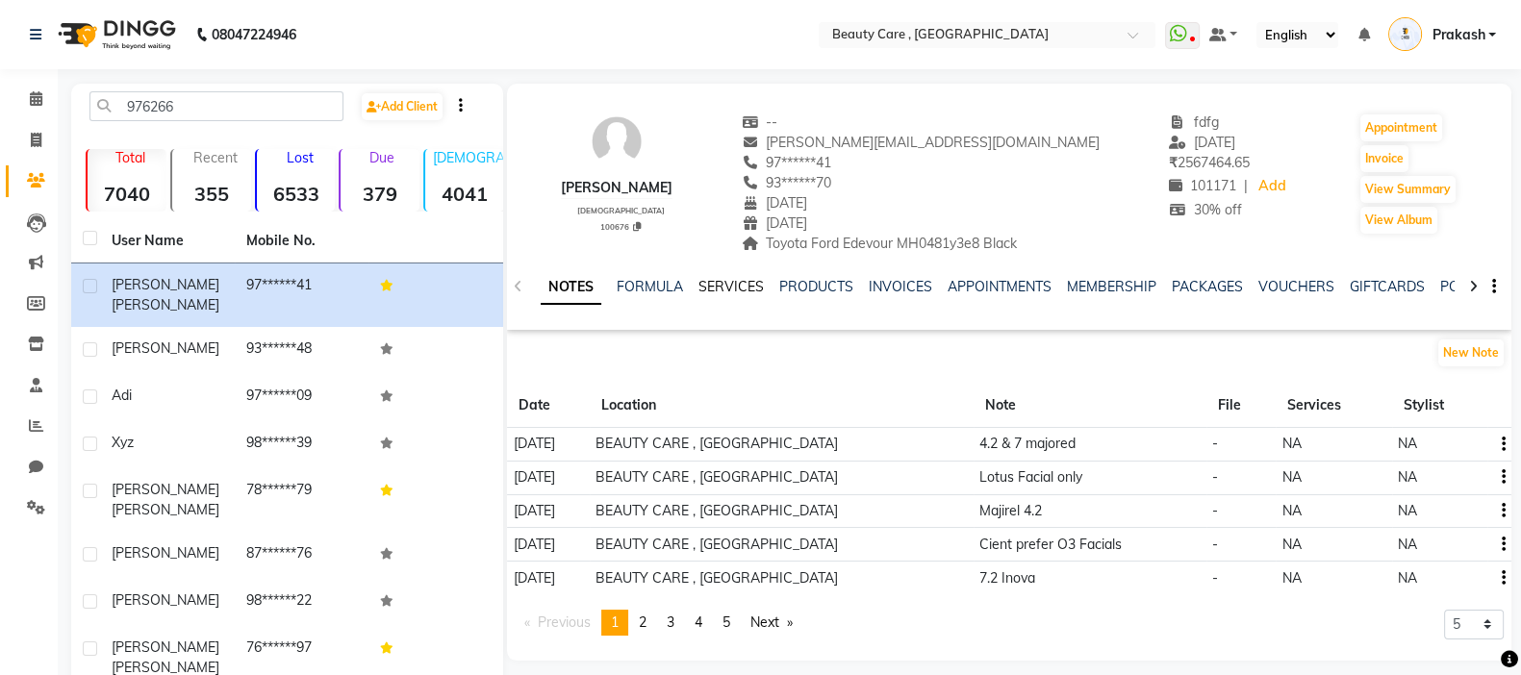
click at [736, 292] on link "SERVICES" at bounding box center [730, 286] width 65 height 17
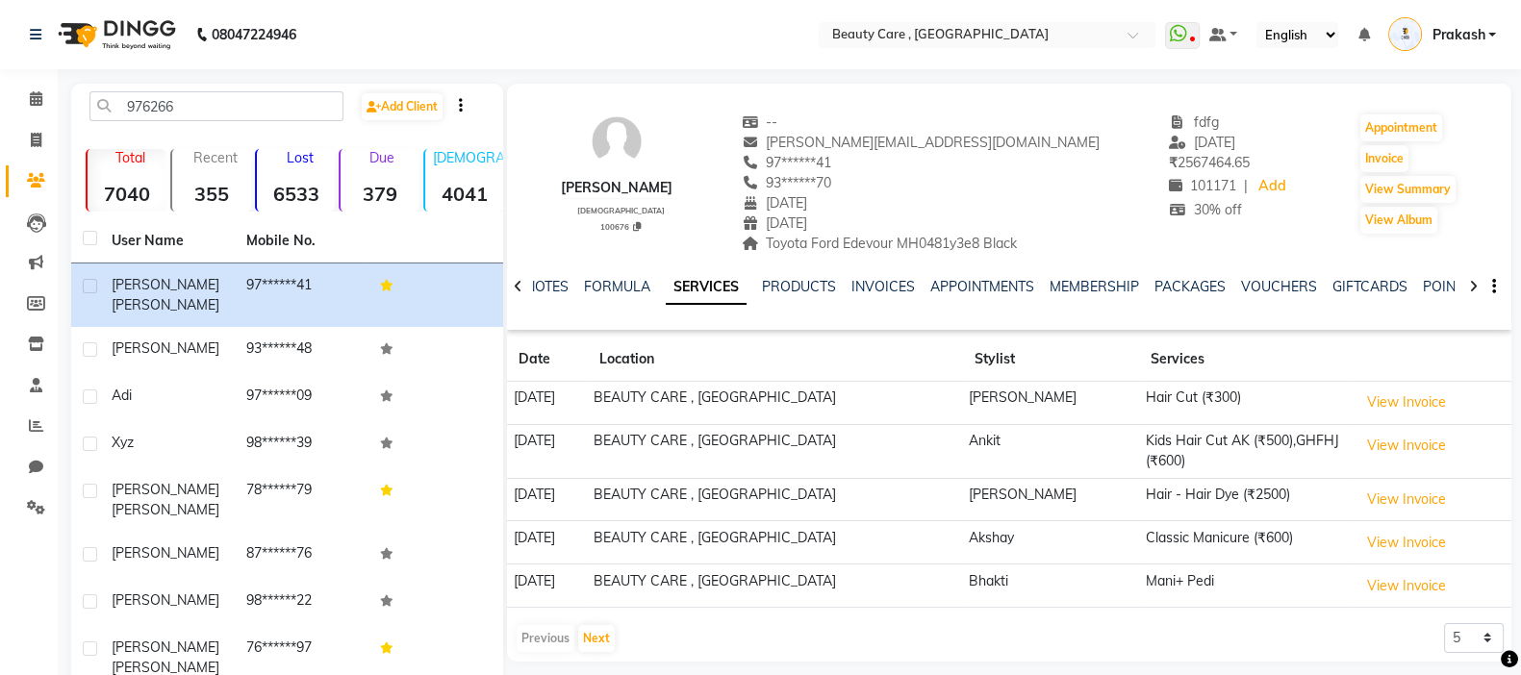
scroll to position [21, 0]
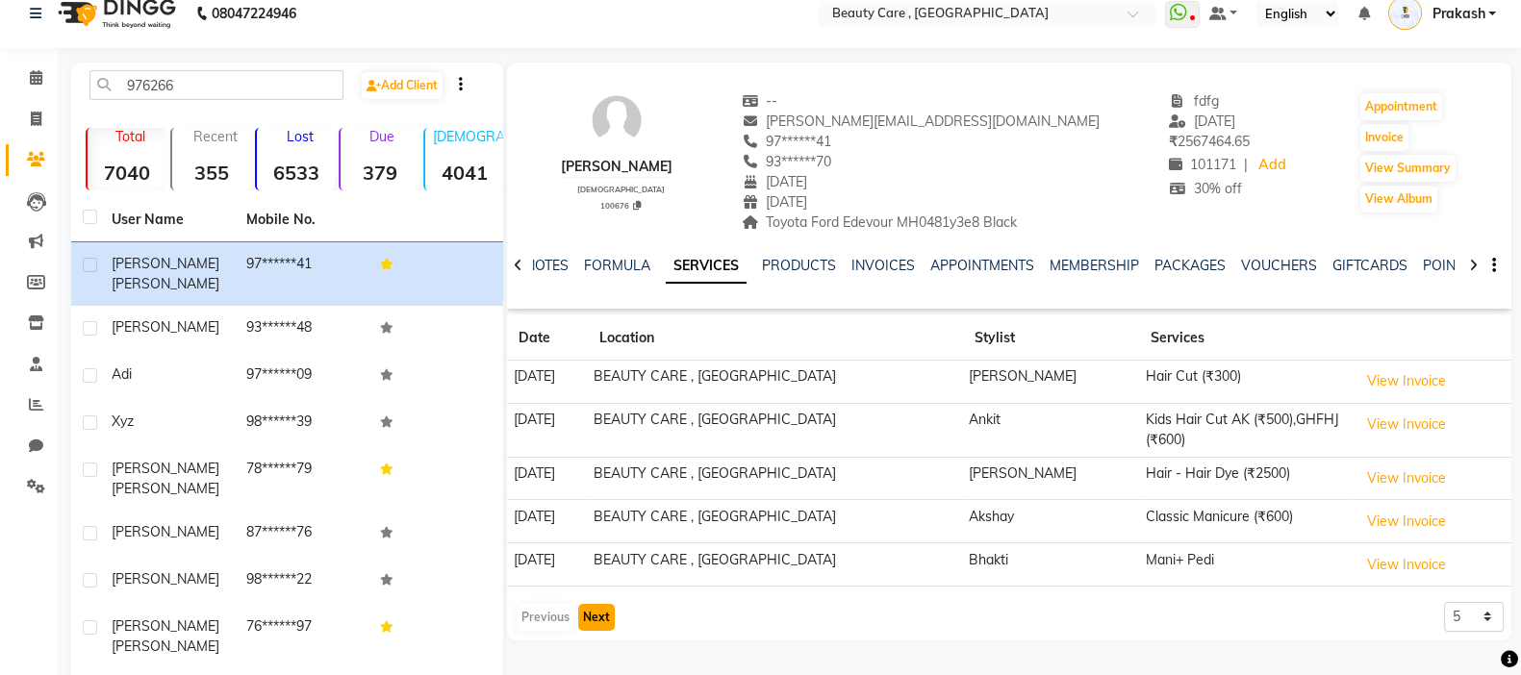
click at [606, 562] on button "Next" at bounding box center [596, 617] width 37 height 27
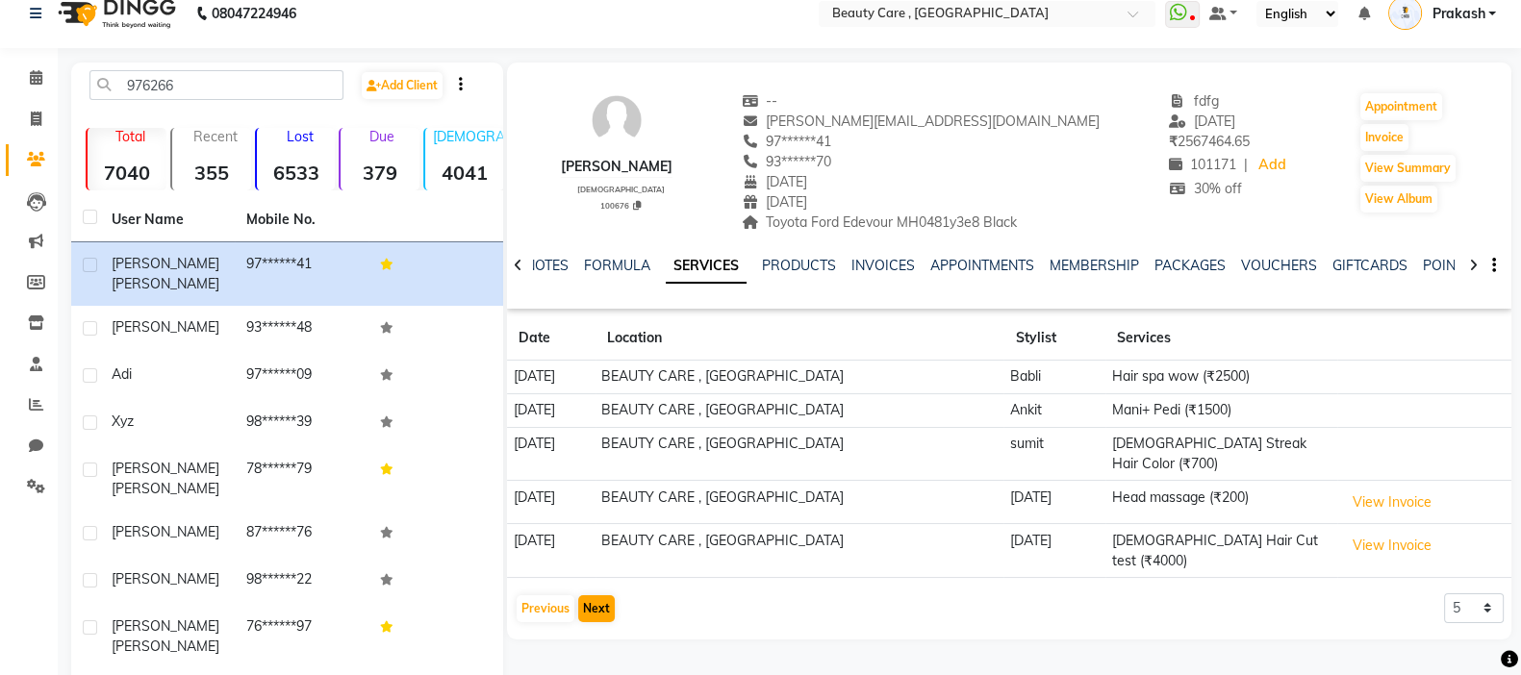
click at [606, 562] on div "[PERSON_NAME] [DEMOGRAPHIC_DATA] 100676 -- [EMAIL_ADDRESS][DOMAIN_NAME] 97*****…" at bounding box center [1009, 351] width 1004 height 577
click at [594, 562] on button "Next" at bounding box center [596, 609] width 37 height 27
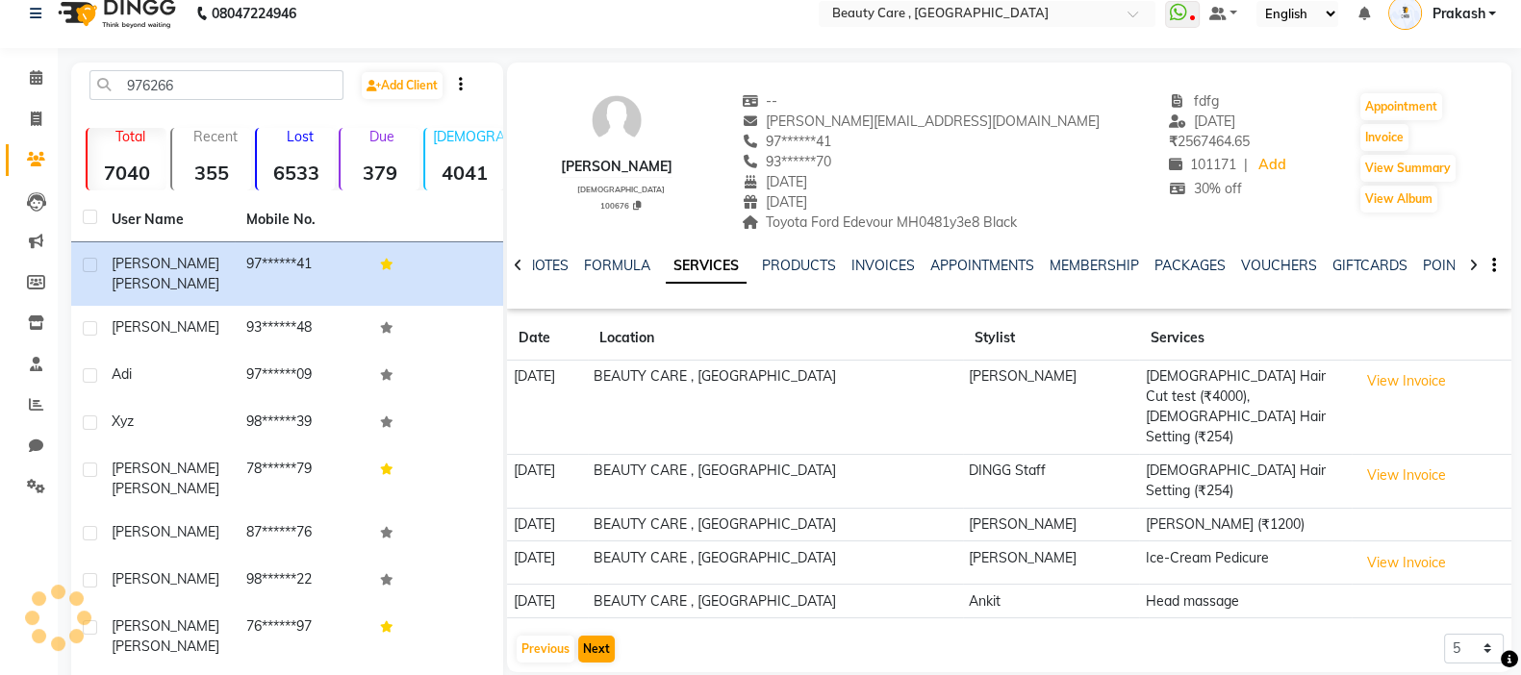
click at [588, 562] on td "[DATE]" at bounding box center [547, 602] width 81 height 34
click at [593, 562] on button "Next" at bounding box center [596, 649] width 37 height 27
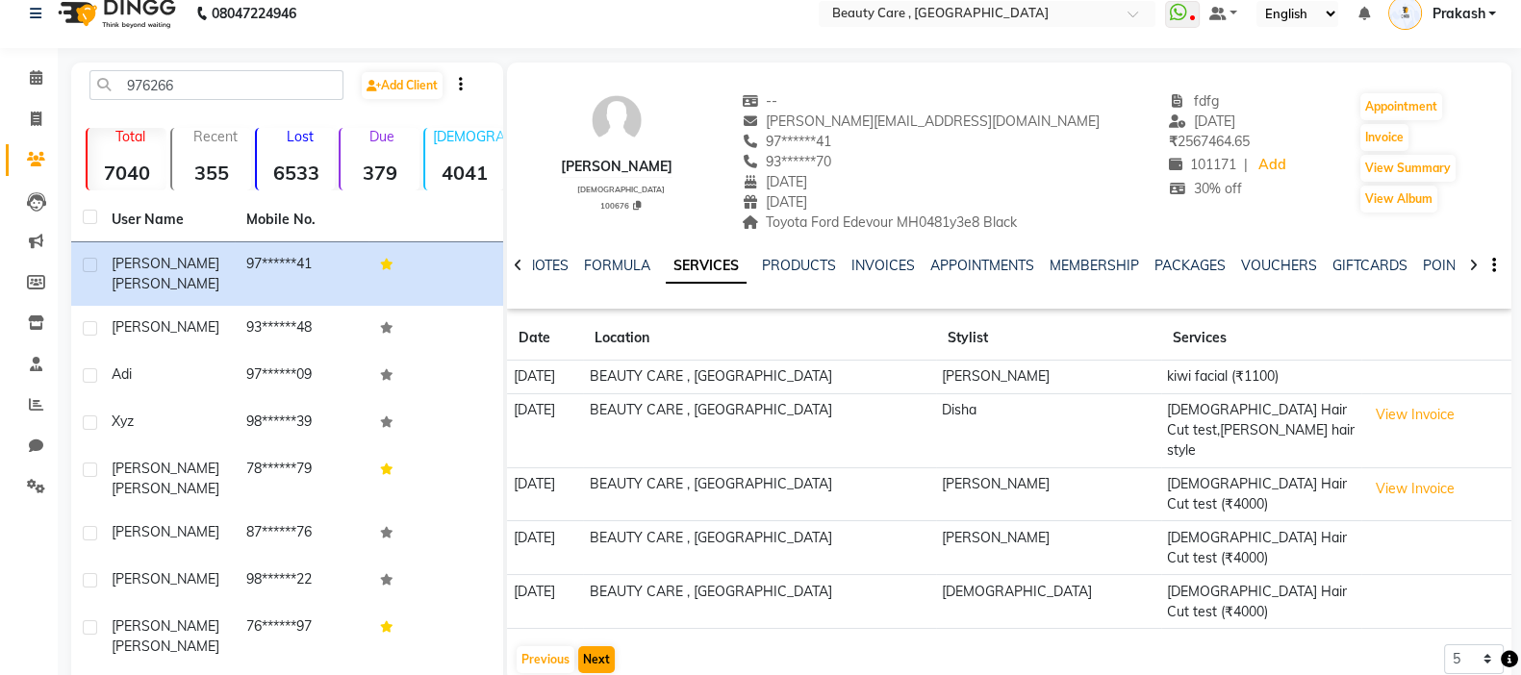
click at [593, 562] on div "[PERSON_NAME] [DEMOGRAPHIC_DATA] 100676 -- [EMAIL_ADDRESS][DOMAIN_NAME] 97*****…" at bounding box center [1009, 373] width 1004 height 621
drag, startPoint x: 1011, startPoint y: 528, endPoint x: 1147, endPoint y: 513, distance: 136.5
click at [1147, 562] on tr "[DATE] BEAUTY CARE , Kandivali East [PERSON_NAME] [DEMOGRAPHIC_DATA] Hair Cut t…" at bounding box center [1009, 602] width 1004 height 54
click at [592, 562] on button "Next" at bounding box center [596, 660] width 37 height 27
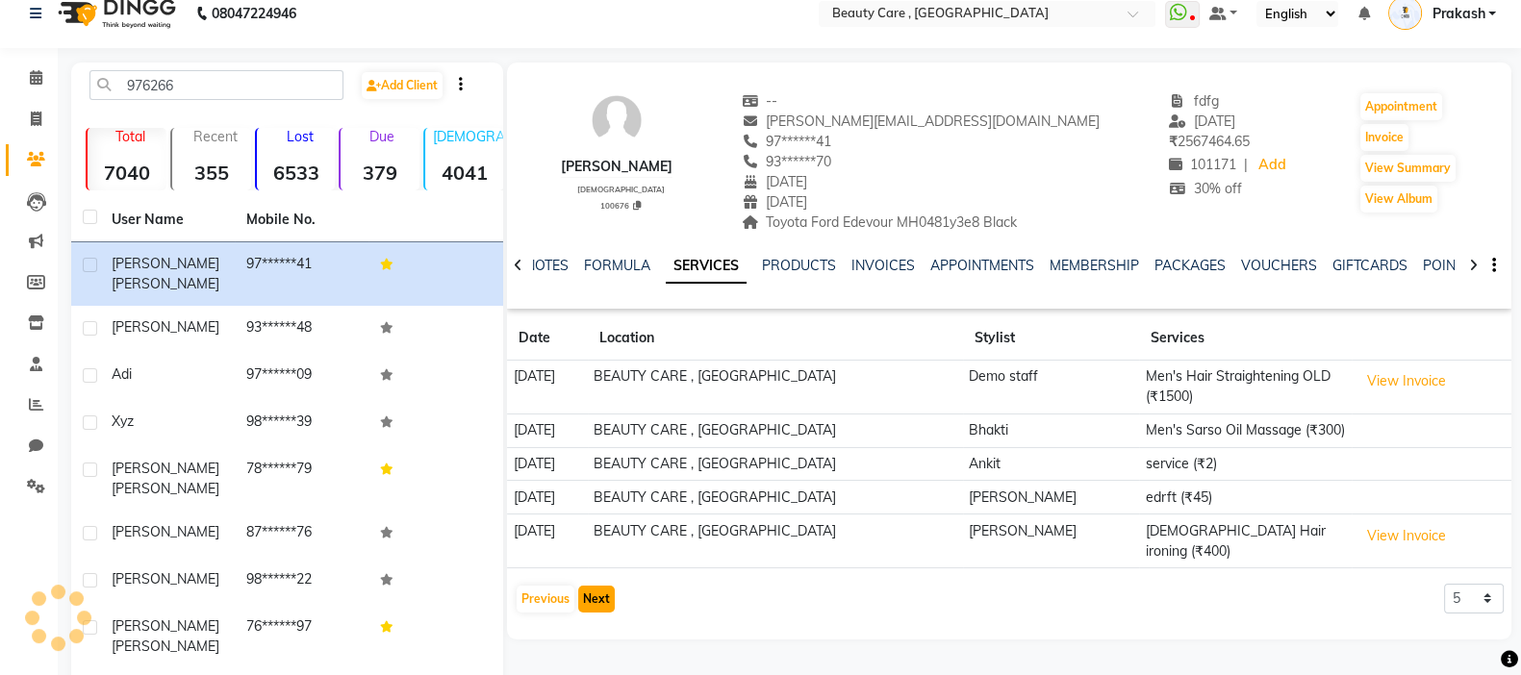
click at [592, 562] on button "Next" at bounding box center [596, 599] width 37 height 27
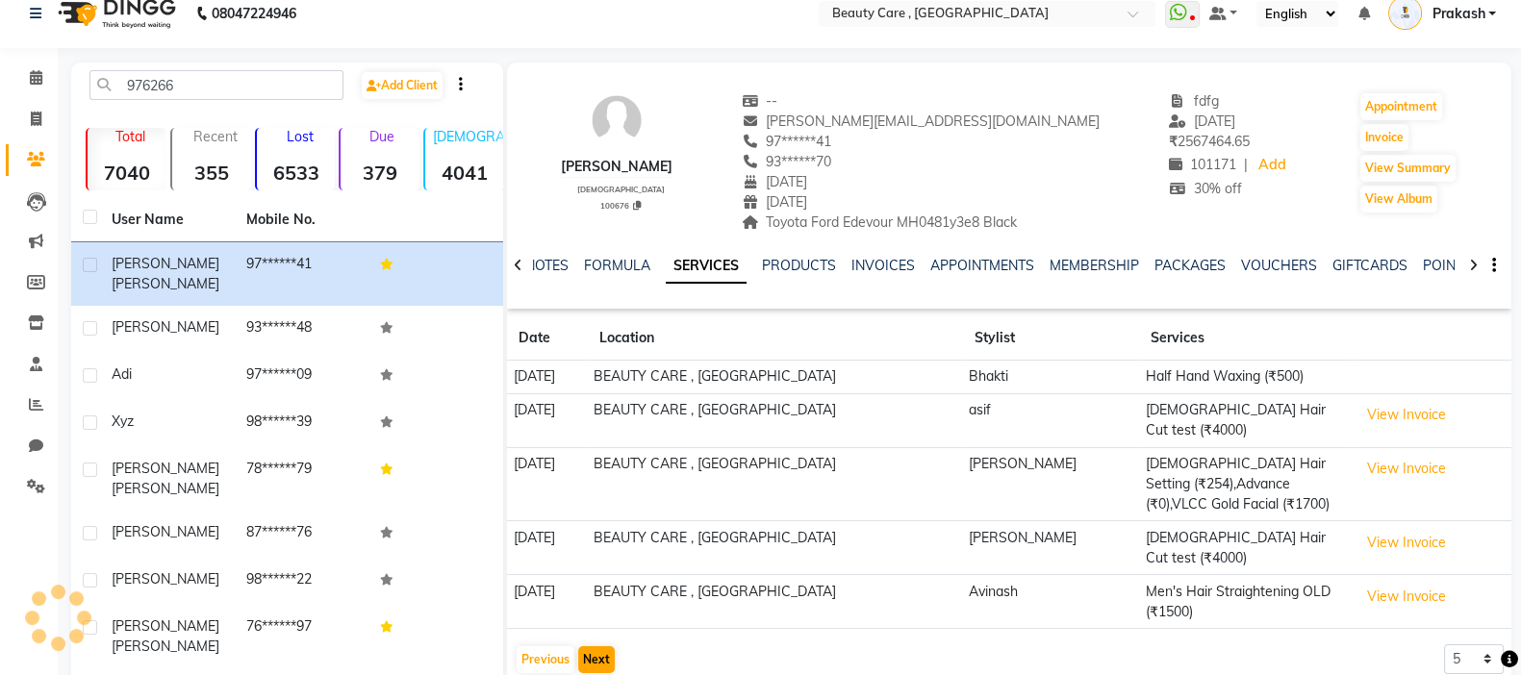
click at [588, 562] on td "[DATE]" at bounding box center [547, 602] width 81 height 54
click at [601, 562] on button "Next" at bounding box center [596, 660] width 37 height 27
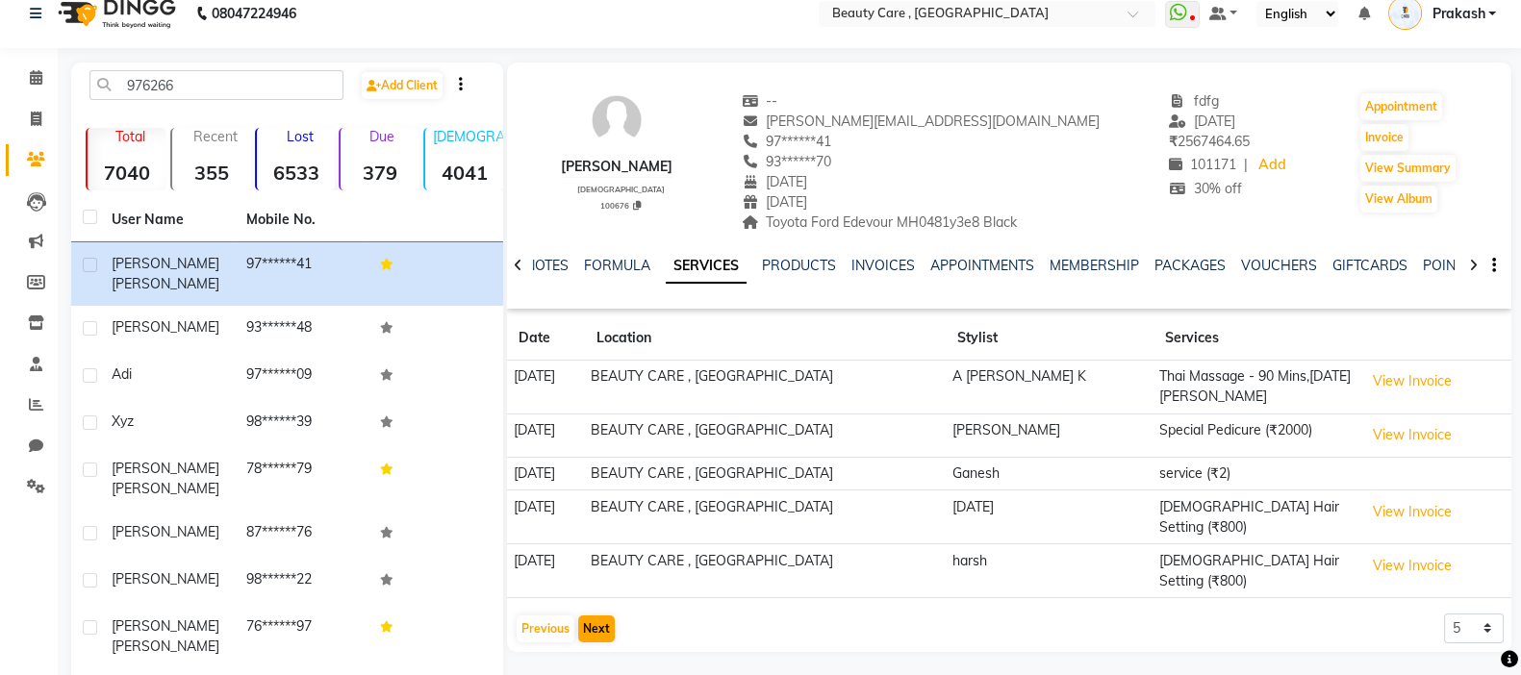
click at [601, 562] on div "[PERSON_NAME] [DEMOGRAPHIC_DATA] 100676 -- [EMAIL_ADDRESS][DOMAIN_NAME] 97*****…" at bounding box center [1007, 448] width 1008 height 771
drag, startPoint x: 1102, startPoint y: 554, endPoint x: 1268, endPoint y: 554, distance: 166.4
click at [1230, 554] on tr "[DATE] BEAUTY CARE , Kandivali East harsh [DEMOGRAPHIC_DATA] Hair Setting (₹800…" at bounding box center [1009, 572] width 1004 height 54
drag, startPoint x: 1103, startPoint y: 429, endPoint x: 1193, endPoint y: 426, distance: 89.5
click at [1193, 426] on tr "[DATE] BEAUTY CARE , Kandivali East [PERSON_NAME] Special Pedicure (₹2000) View…" at bounding box center [1009, 435] width 1004 height 43
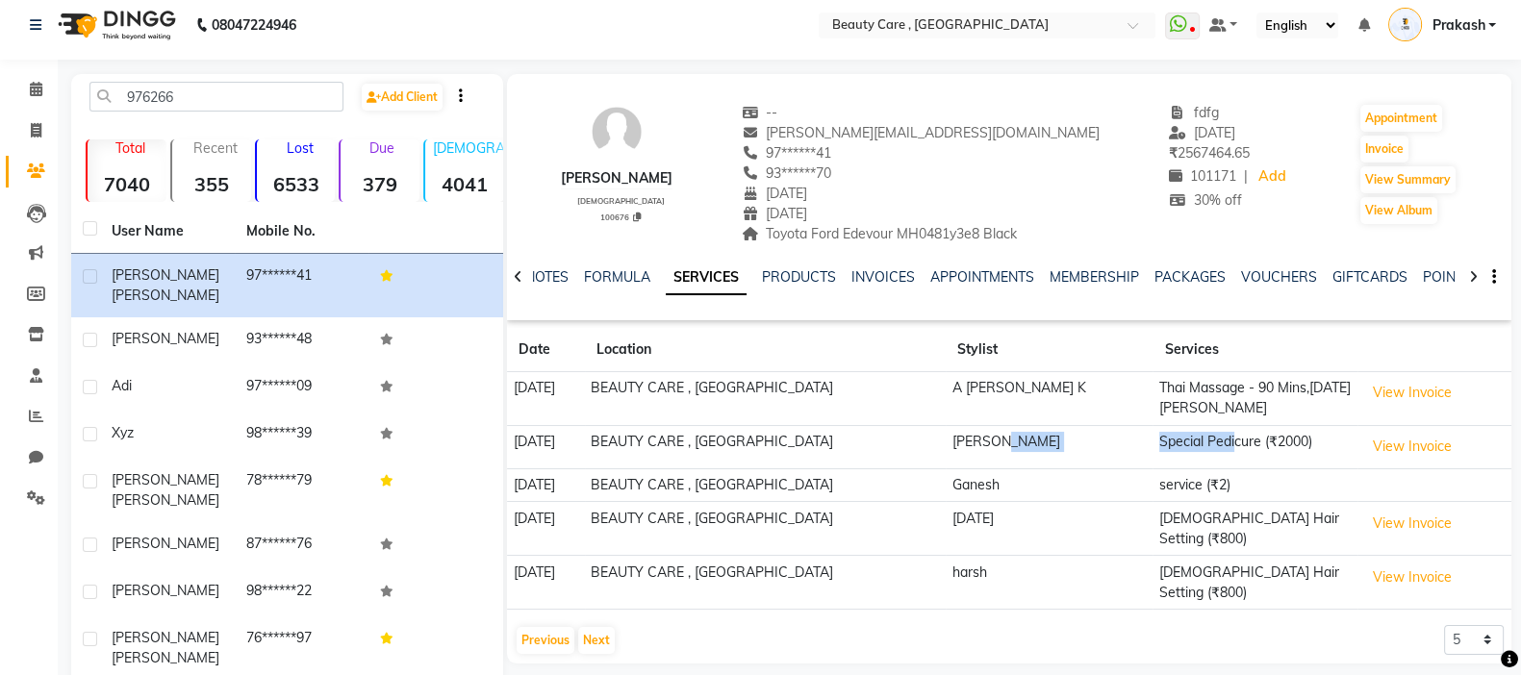
scroll to position [0, 0]
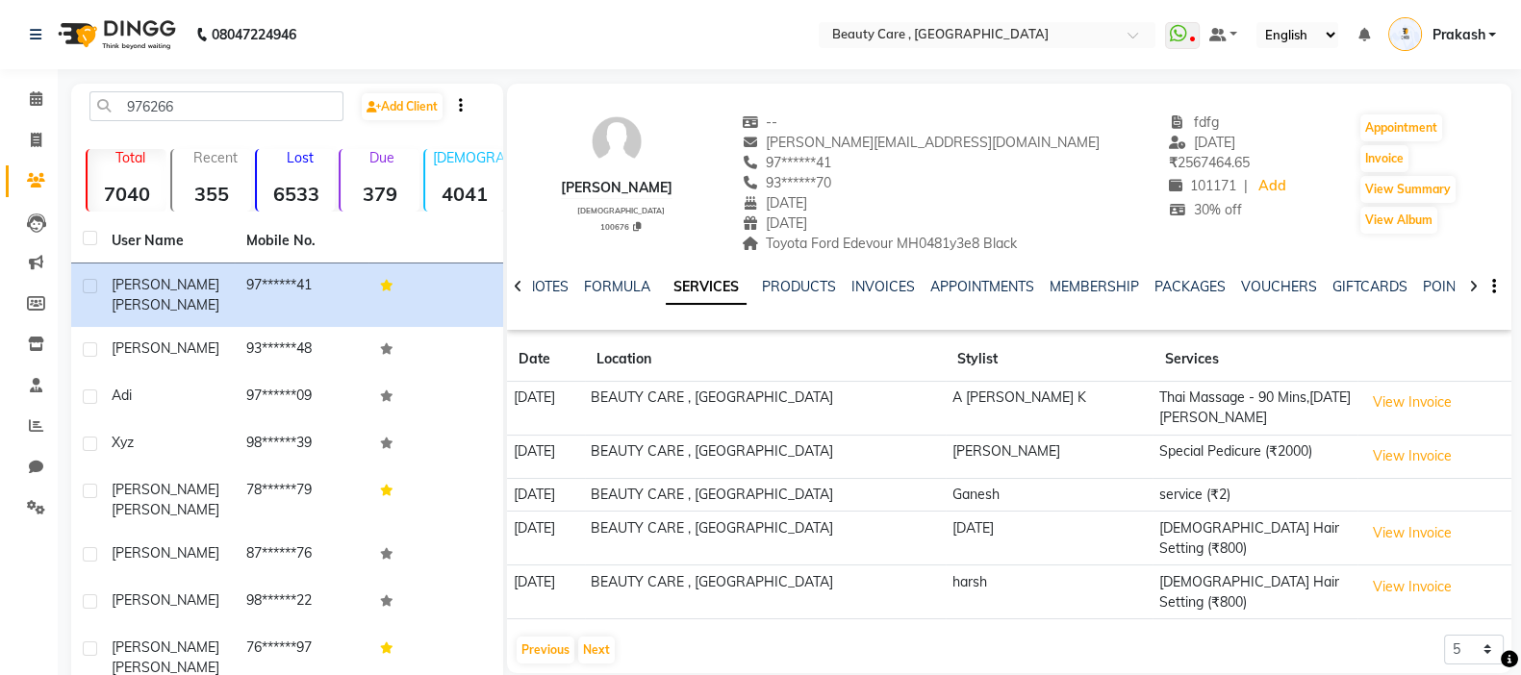
click at [520, 295] on div at bounding box center [518, 285] width 22 height 38
click at [794, 281] on link "PRODUCTS" at bounding box center [814, 286] width 74 height 17
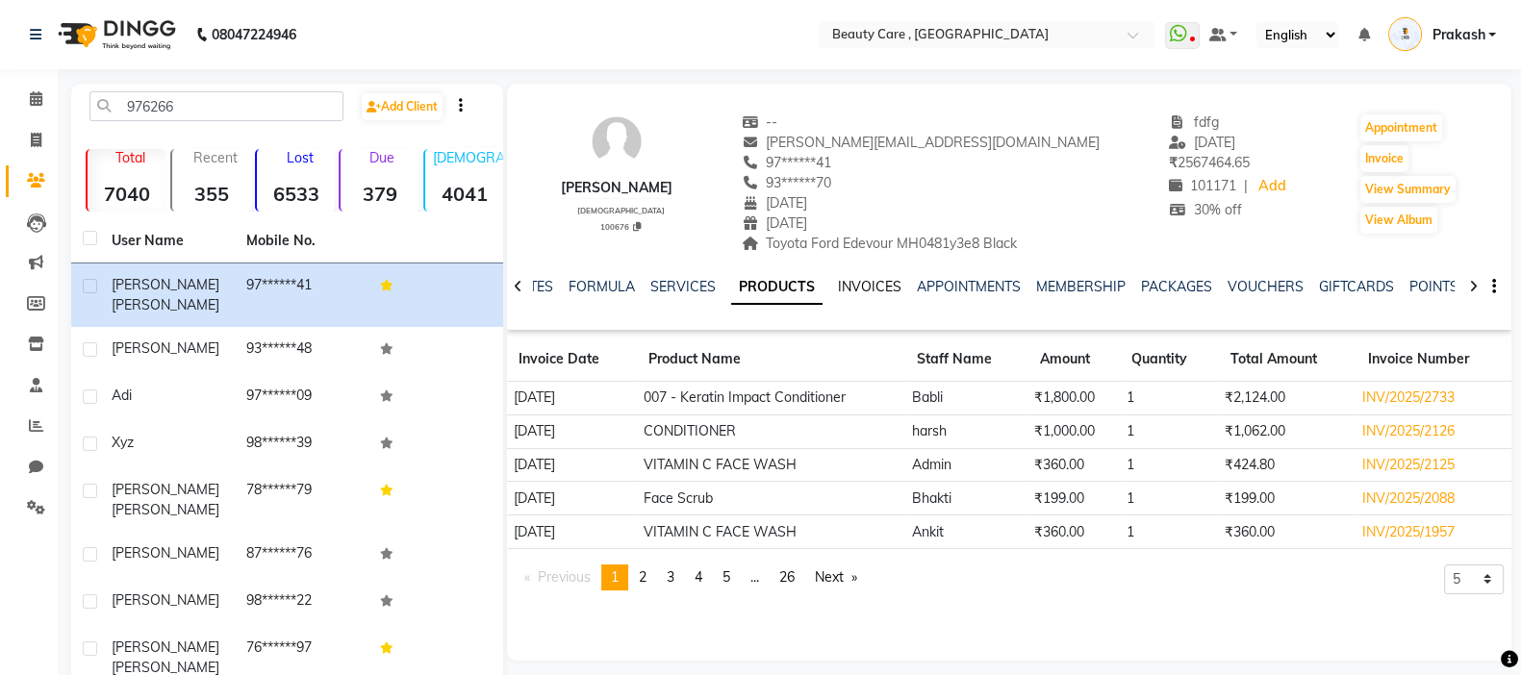
click at [847, 286] on link "INVOICES" at bounding box center [869, 286] width 63 height 17
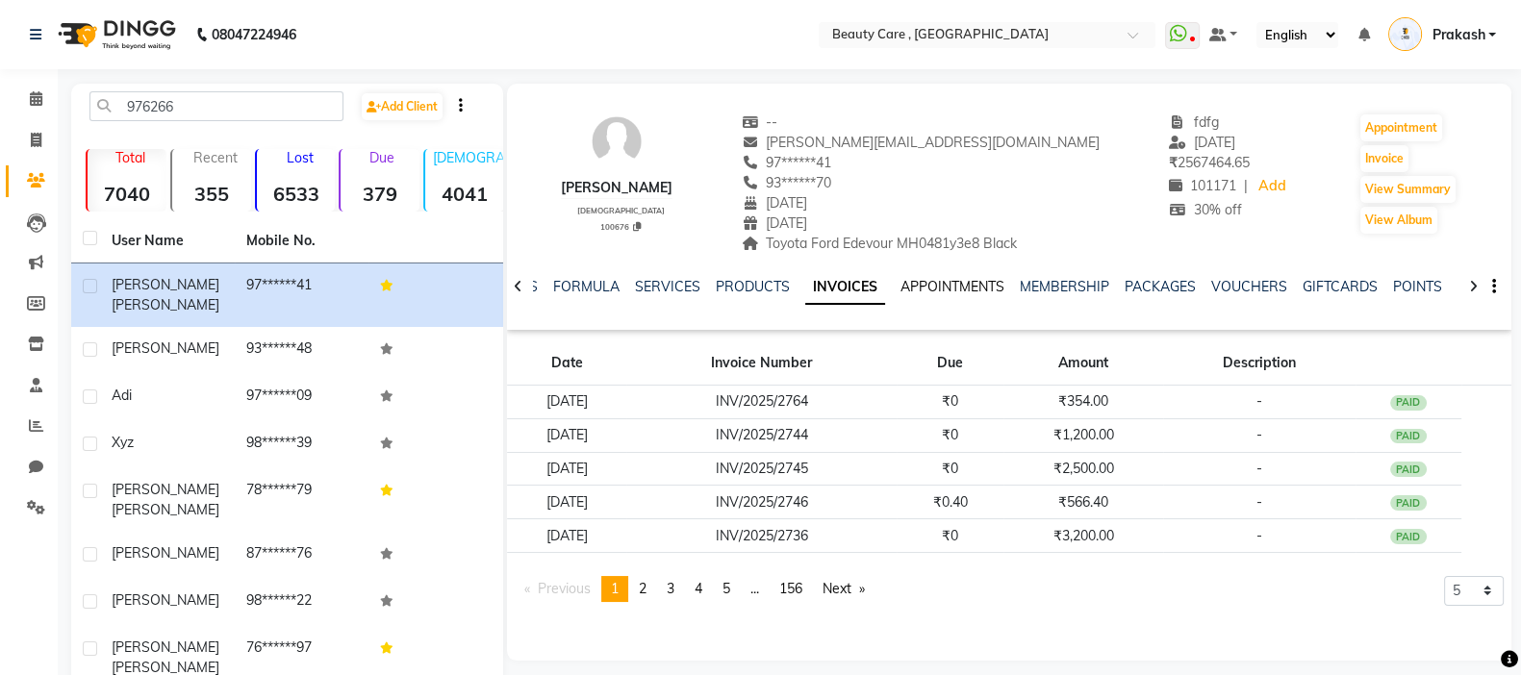
click at [971, 290] on link "APPOINTMENTS" at bounding box center [952, 286] width 104 height 17
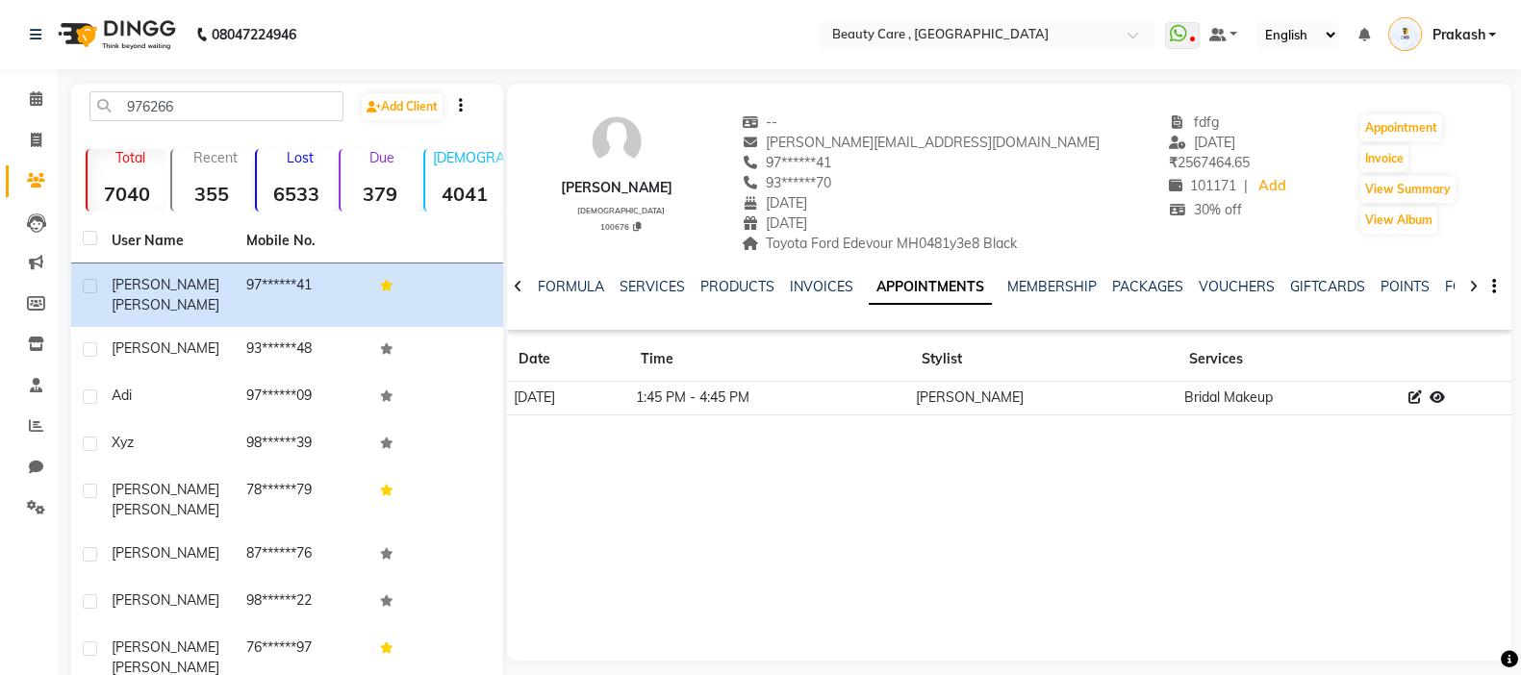
drag, startPoint x: 505, startPoint y: 404, endPoint x: 668, endPoint y: 402, distance: 162.6
click at [668, 402] on app-client-details "[PERSON_NAME] [DEMOGRAPHIC_DATA] 100676 -- [EMAIL_ADDRESS][DOMAIN_NAME] 97*****…" at bounding box center [1007, 372] width 1008 height 577
click at [667, 437] on div "[PERSON_NAME] [DEMOGRAPHIC_DATA] 100676 -- [EMAIL_ADDRESS][DOMAIN_NAME] 97*****…" at bounding box center [1009, 372] width 1004 height 577
drag, startPoint x: 492, startPoint y: 413, endPoint x: 640, endPoint y: 411, distance: 148.2
click at [640, 411] on div "976266 Add Client Total 7040 Recent 355 Lost 6533 Due 379 [DEMOGRAPHIC_DATA] 40…" at bounding box center [791, 469] width 1440 height 771
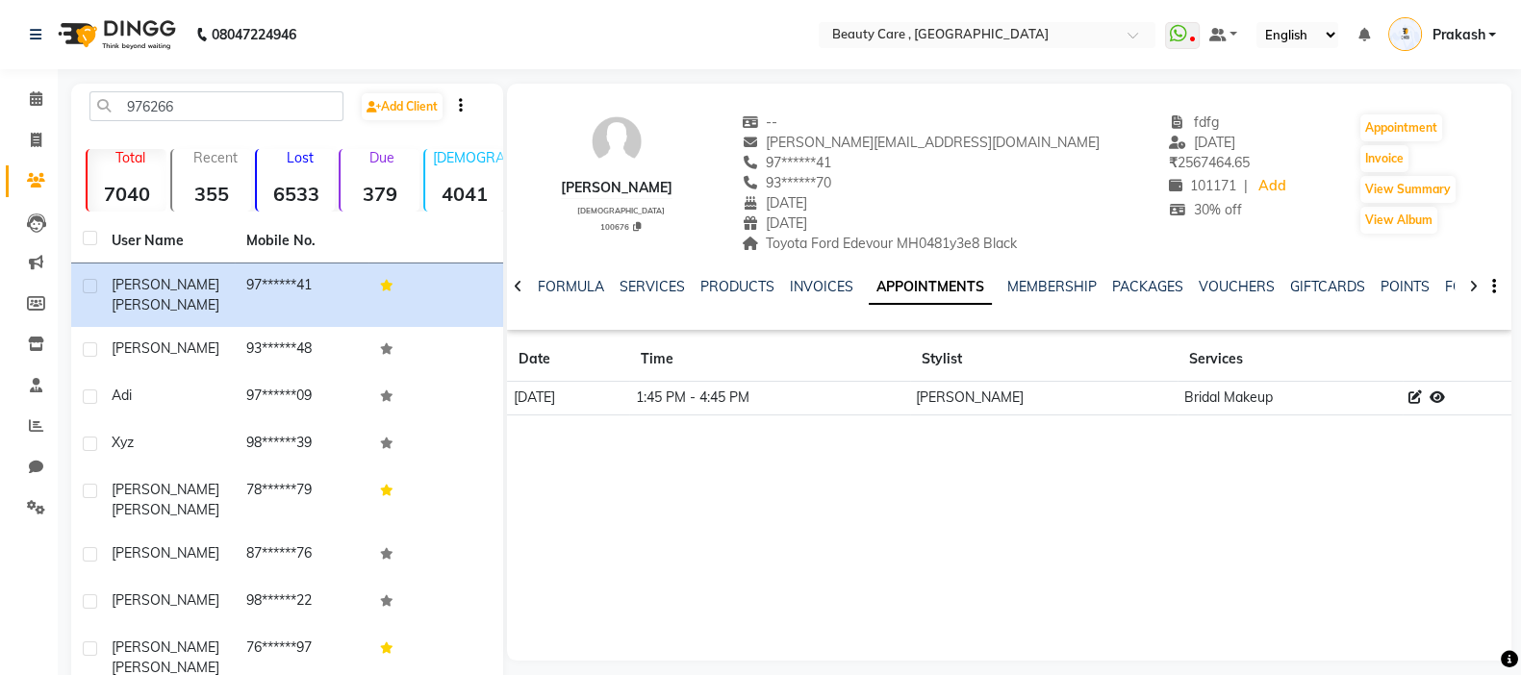
click at [771, 452] on div "[PERSON_NAME] [DEMOGRAPHIC_DATA] 100676 -- [EMAIL_ADDRESS][DOMAIN_NAME] 97*****…" at bounding box center [1009, 372] width 1004 height 577
click at [1060, 282] on link "MEMBERSHIP" at bounding box center [1051, 286] width 89 height 17
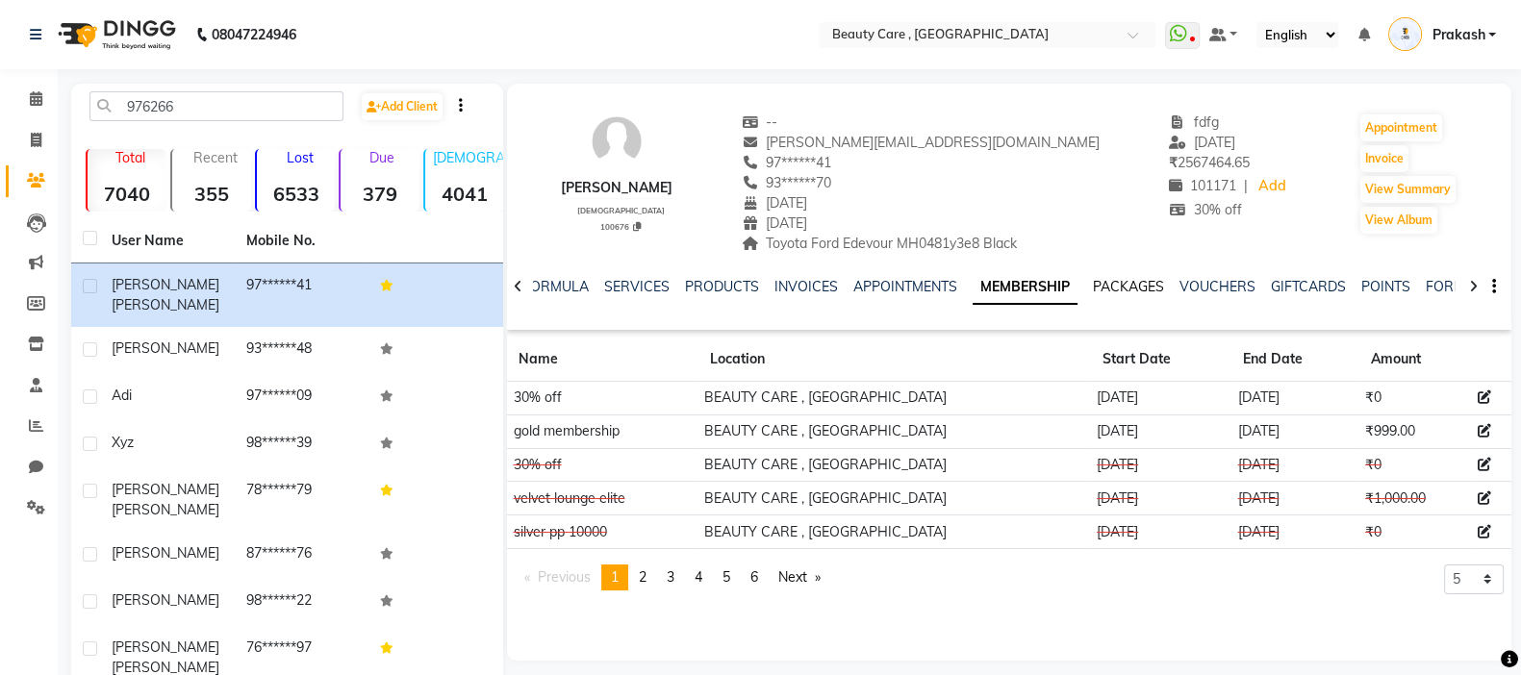
click at [1135, 286] on link "PACKAGES" at bounding box center [1128, 286] width 71 height 17
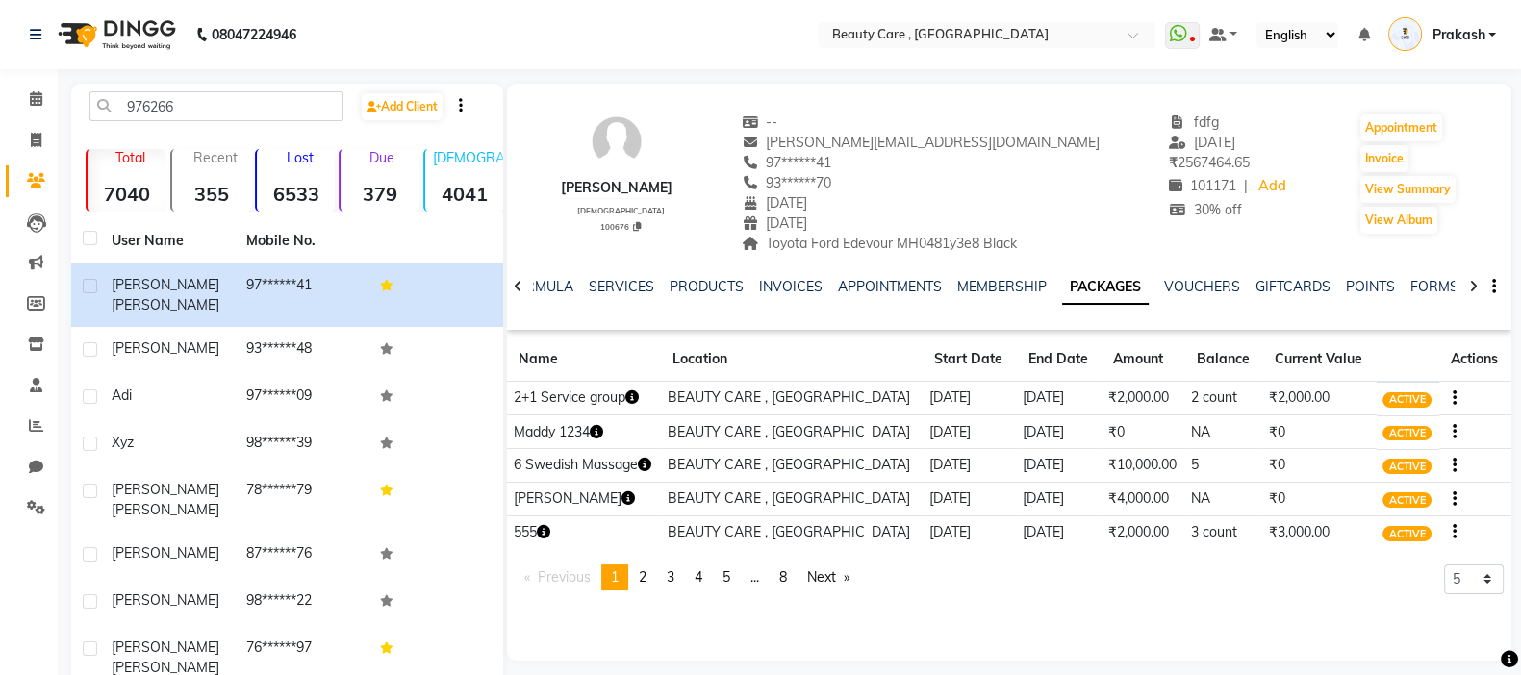
drag, startPoint x: 842, startPoint y: 427, endPoint x: 929, endPoint y: 426, distance: 87.6
click at [929, 416] on tr "2+1 Service group BEAUTY CARE , [GEOGRAPHIC_DATA] [DATE] [DATE] ₹2,000.00 2 cou…" at bounding box center [1009, 399] width 1004 height 34
click at [638, 404] on icon "button" at bounding box center [630, 397] width 13 height 13
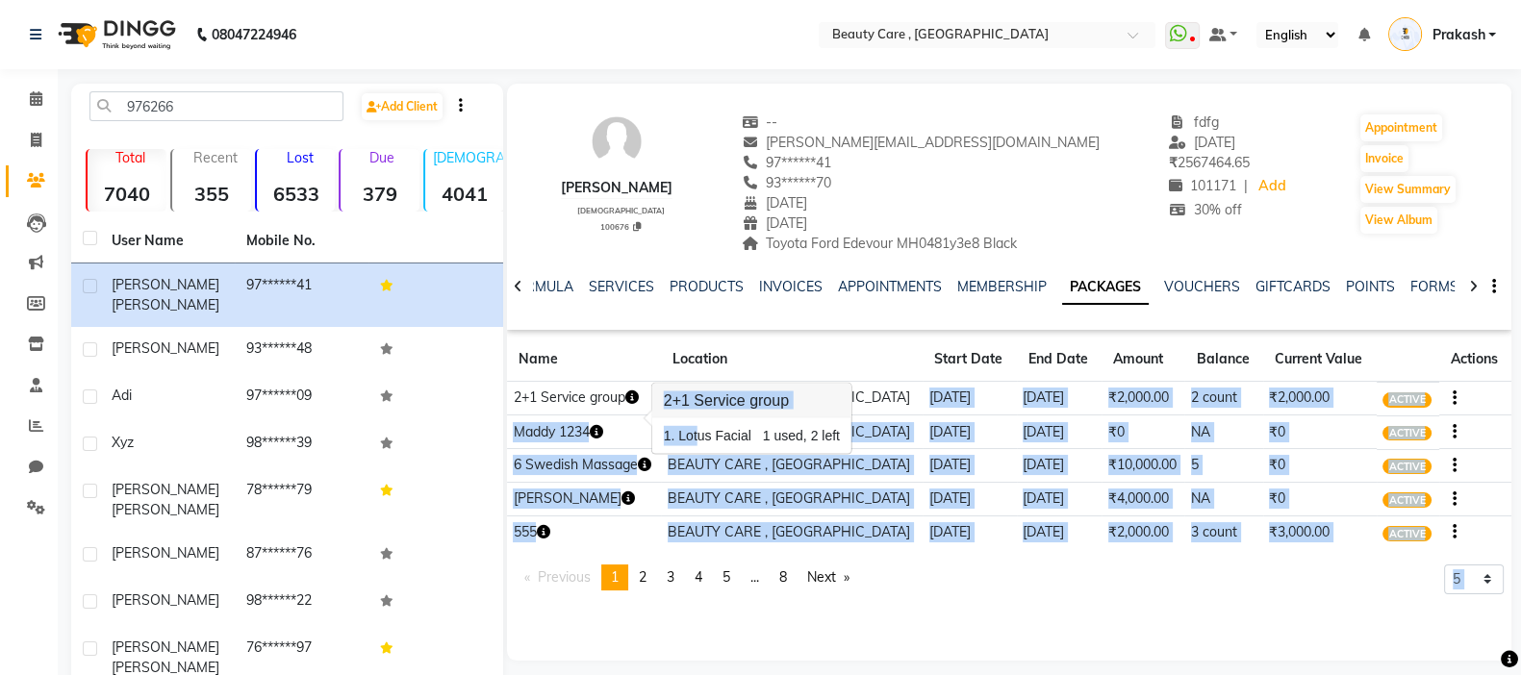
drag, startPoint x: 689, startPoint y: 439, endPoint x: 850, endPoint y: 435, distance: 161.7
click at [850, 435] on body "08047224946 Select Location × Beauty Care , [GEOGRAPHIC_DATA] East WhatsApp Sta…" at bounding box center [760, 337] width 1521 height 675
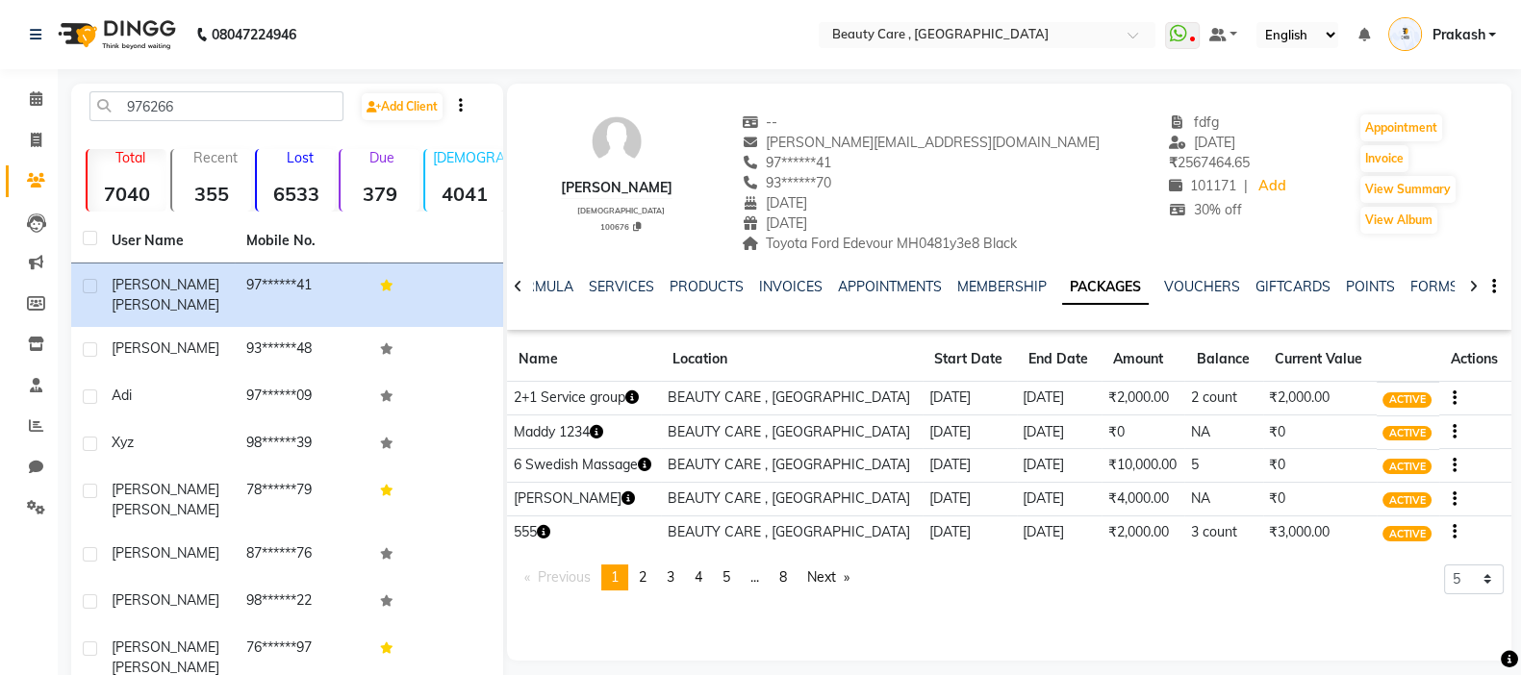
click at [817, 350] on th "Location" at bounding box center [792, 360] width 262 height 44
click at [1184, 292] on link "VOUCHERS" at bounding box center [1202, 286] width 76 height 17
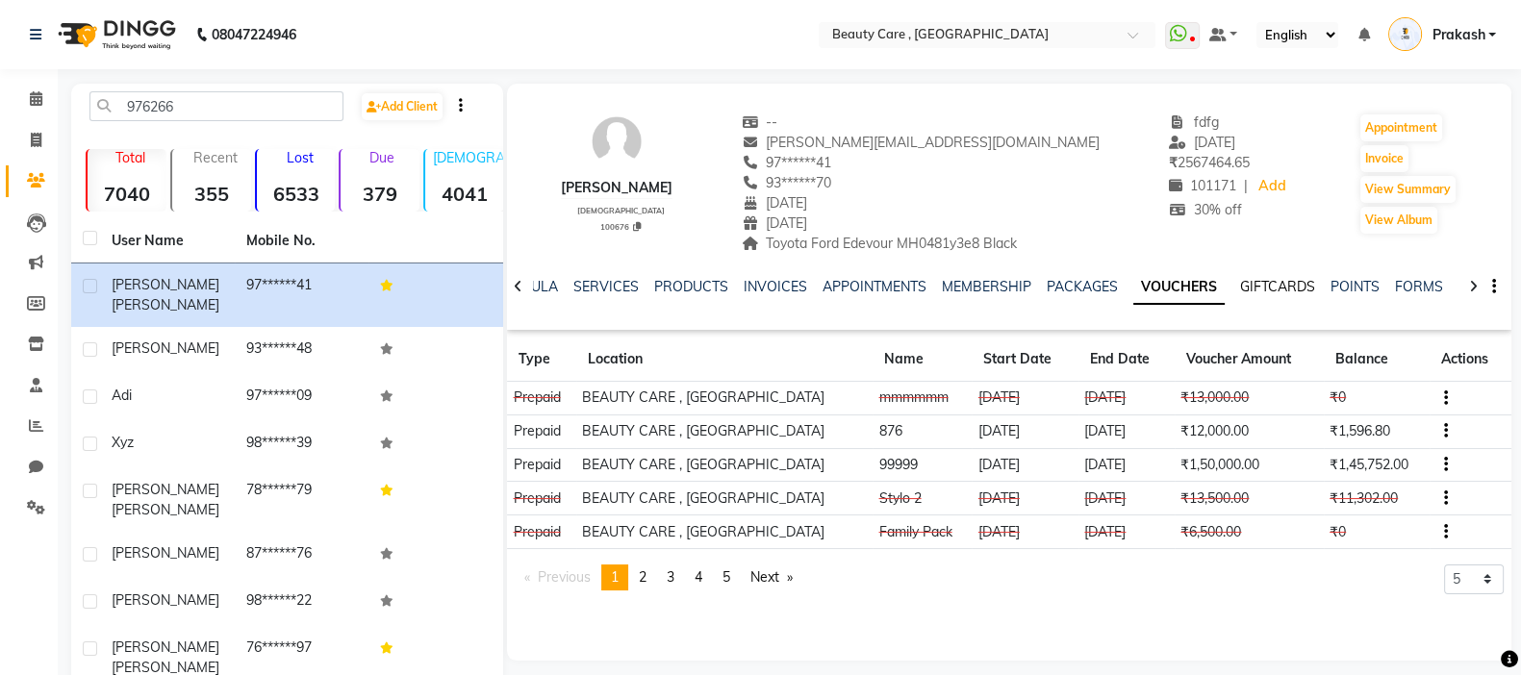
click at [1230, 291] on link "GIFTCARDS" at bounding box center [1277, 286] width 75 height 17
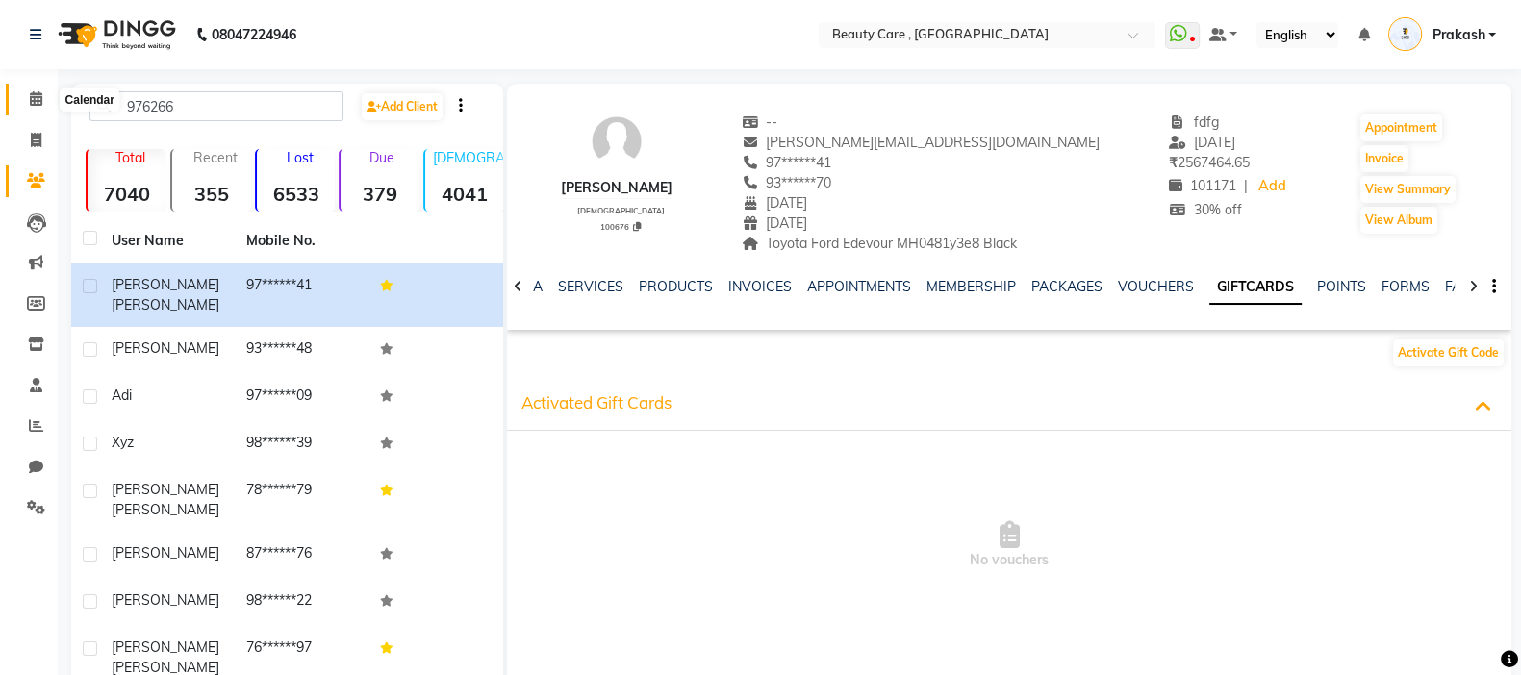
click at [38, 101] on icon at bounding box center [36, 98] width 13 height 14
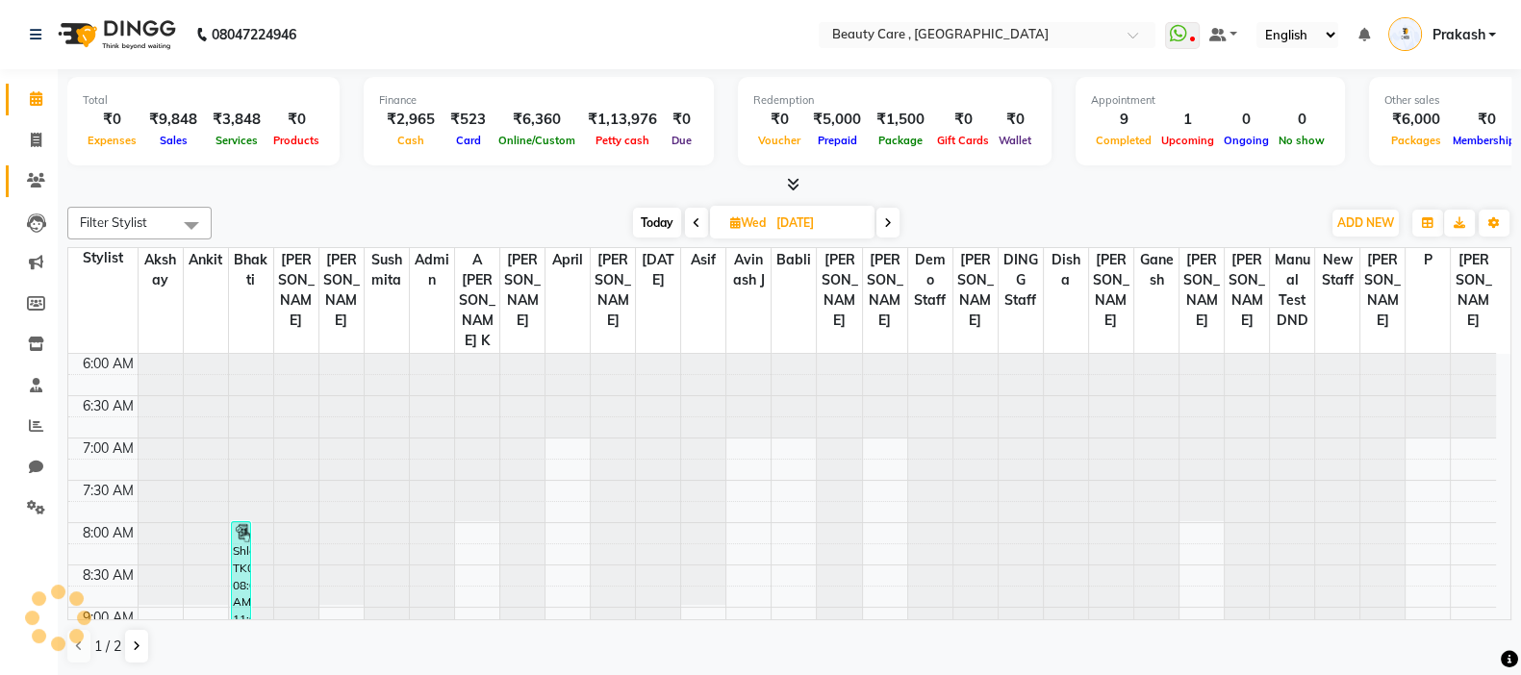
click at [21, 185] on span at bounding box center [36, 181] width 34 height 22
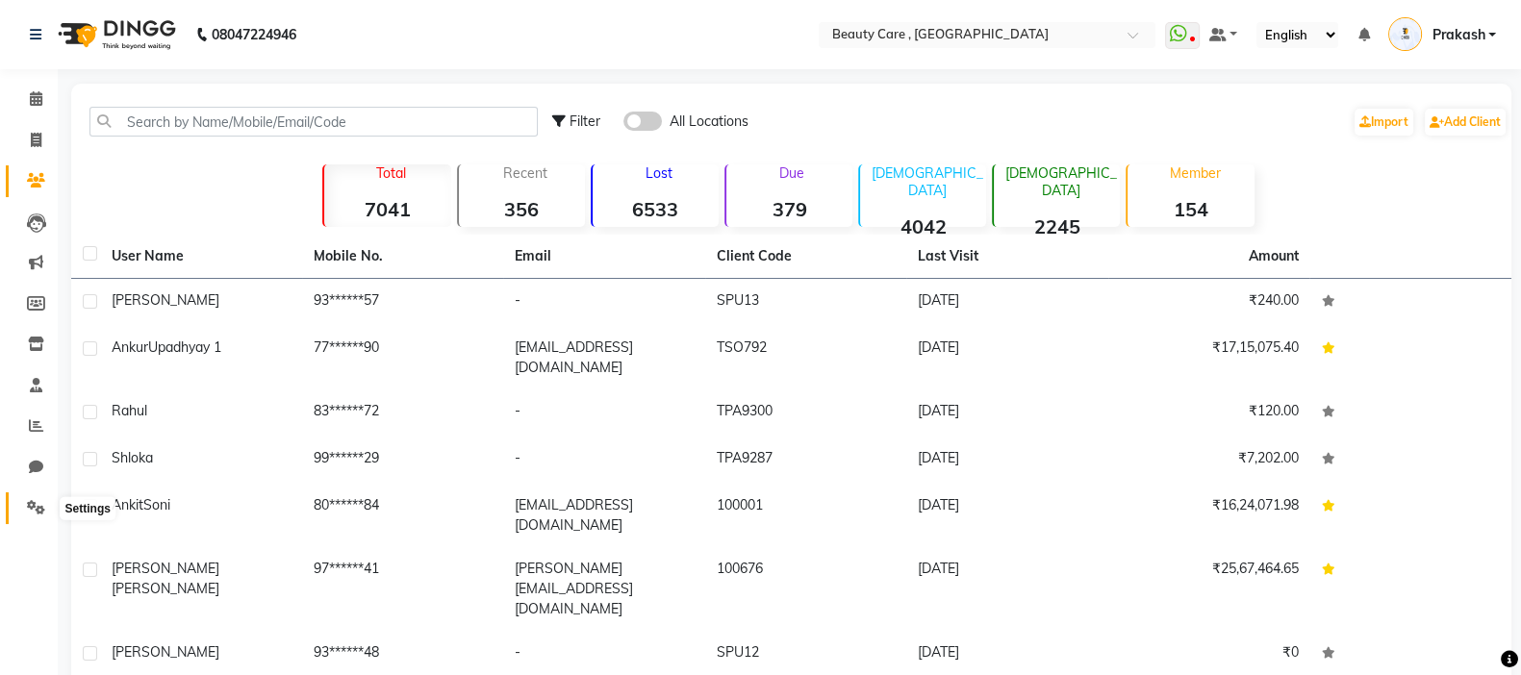
click at [38, 515] on icon at bounding box center [36, 507] width 18 height 14
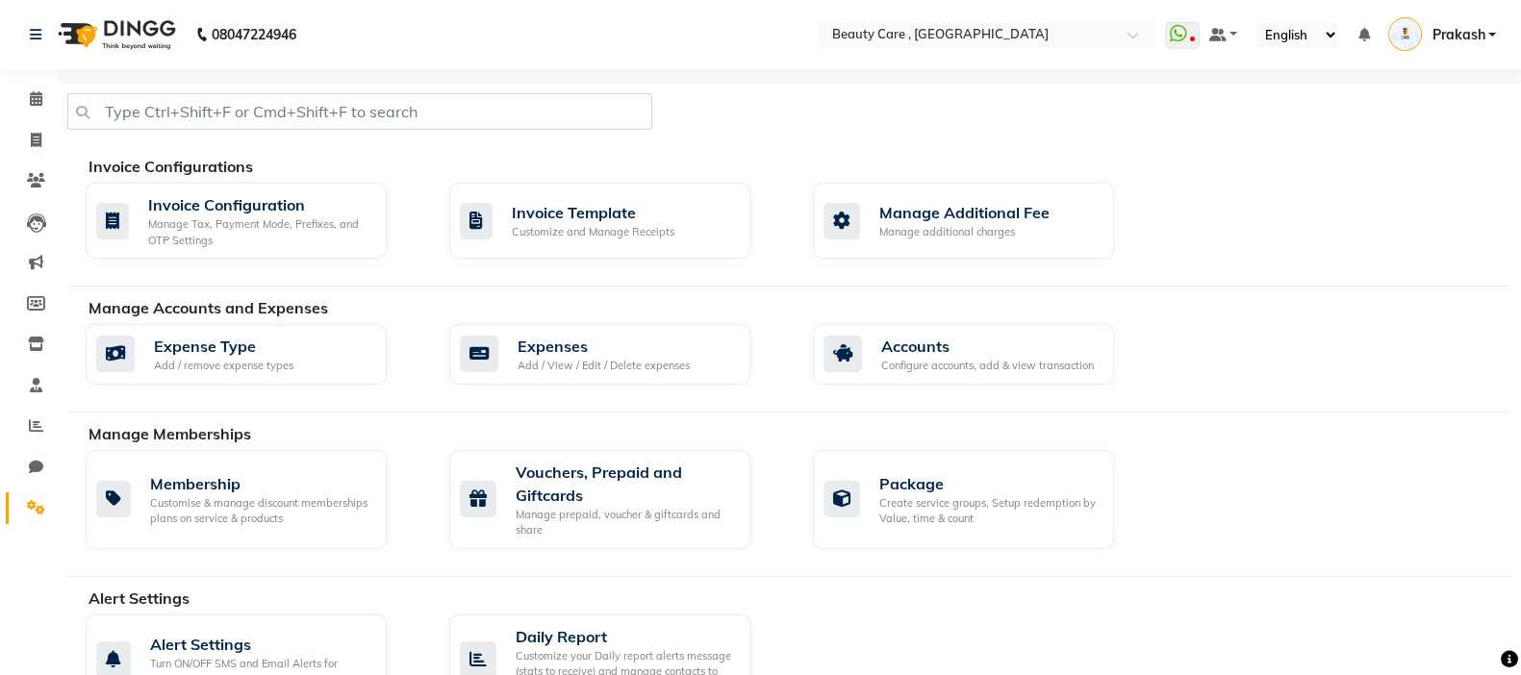
scroll to position [457, 0]
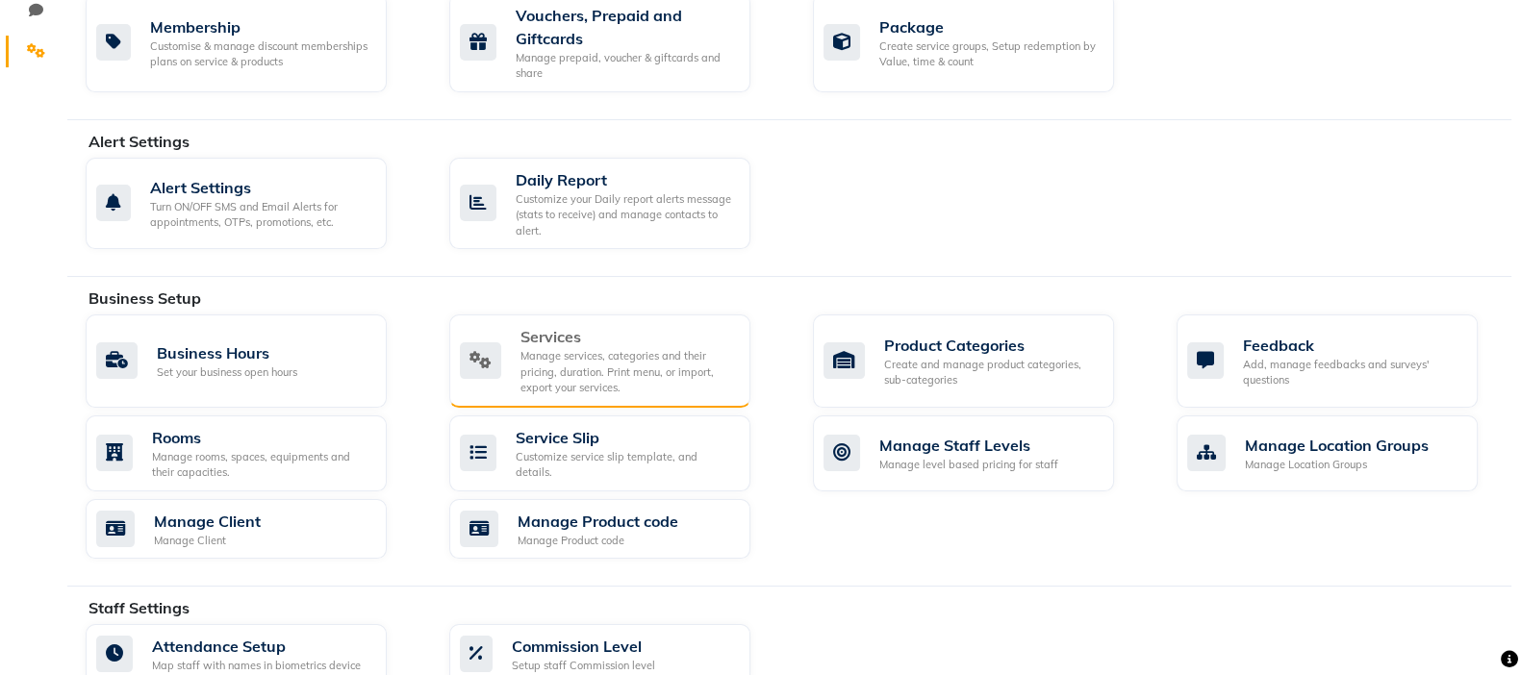
click at [607, 355] on div "Manage services, categories and their pricing, duration. Print menu, or import,…" at bounding box center [627, 372] width 215 height 48
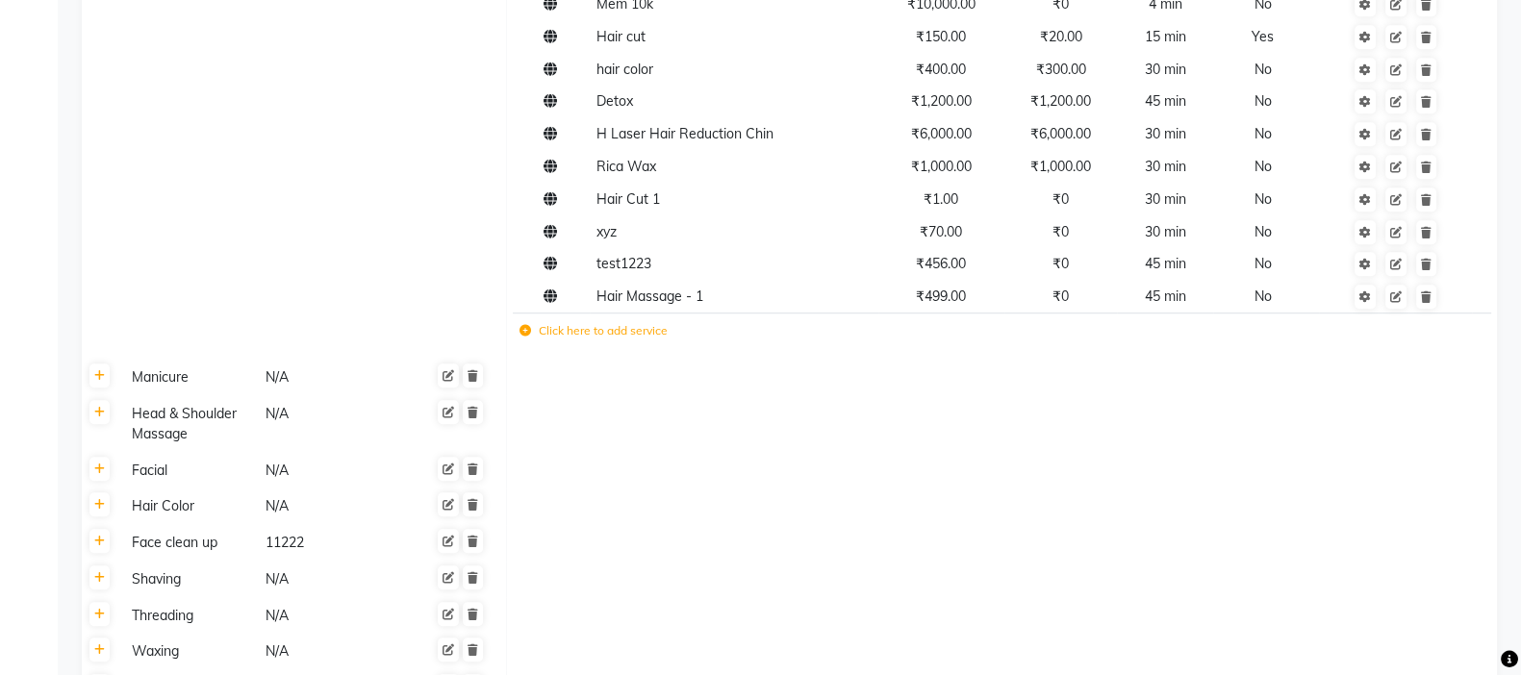
scroll to position [1655, 0]
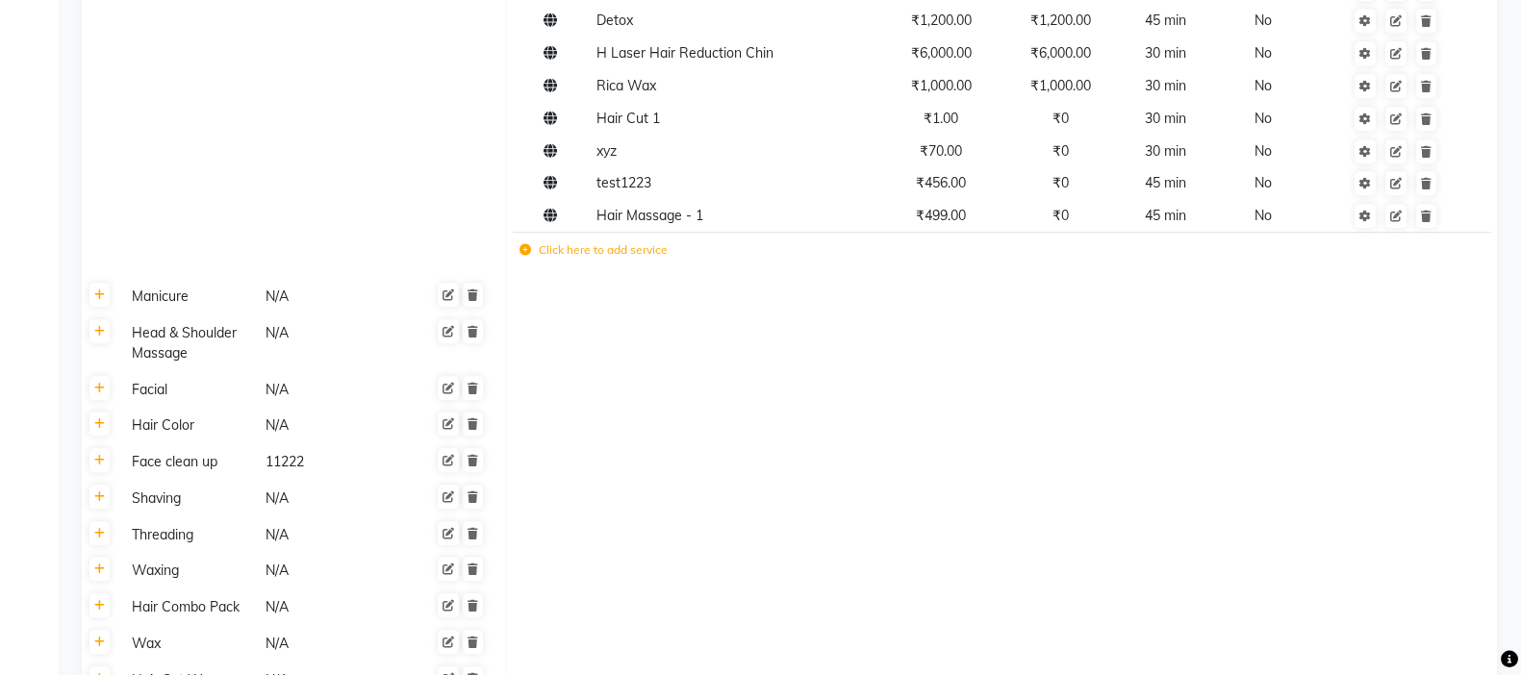
click at [606, 259] on label "Click here to add service" at bounding box center [594, 249] width 148 height 17
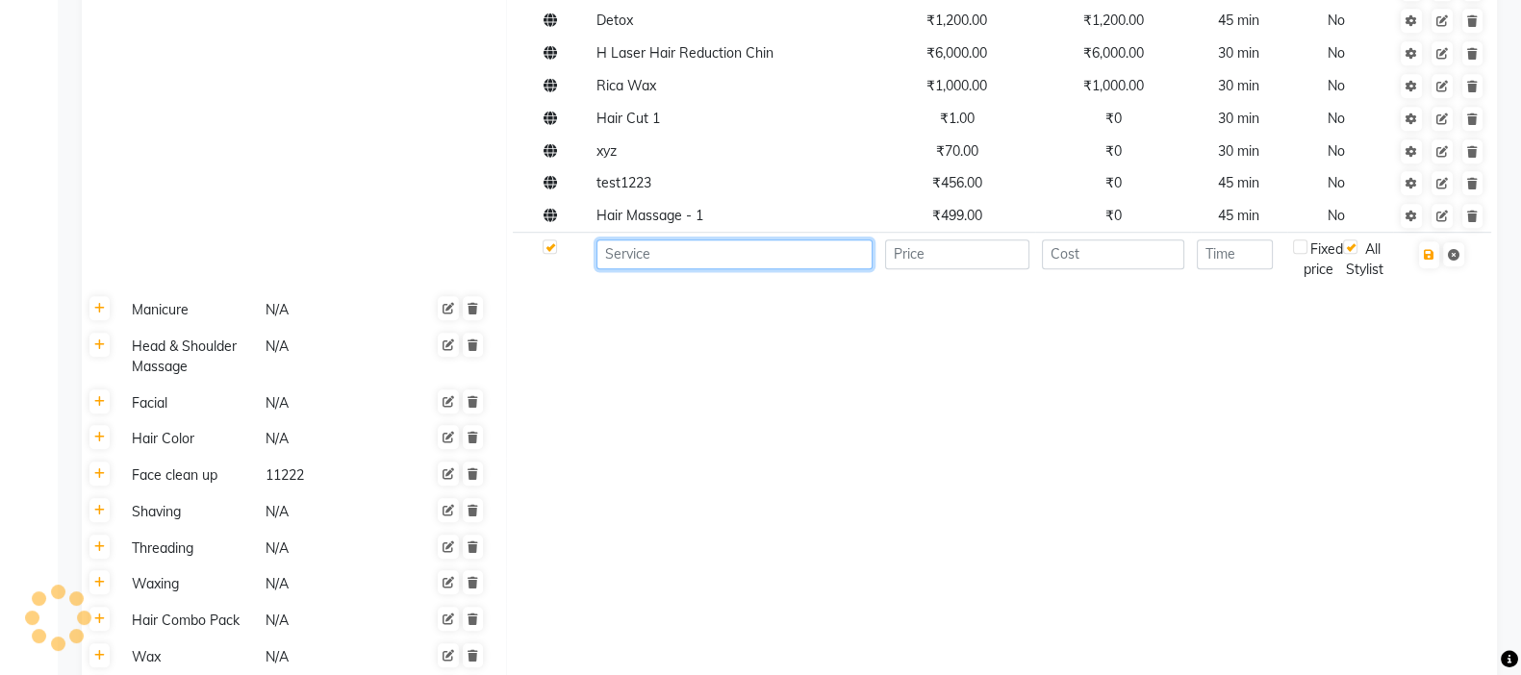
click at [653, 268] on input at bounding box center [734, 255] width 276 height 30
click at [728, 269] on input at bounding box center [734, 255] width 276 height 30
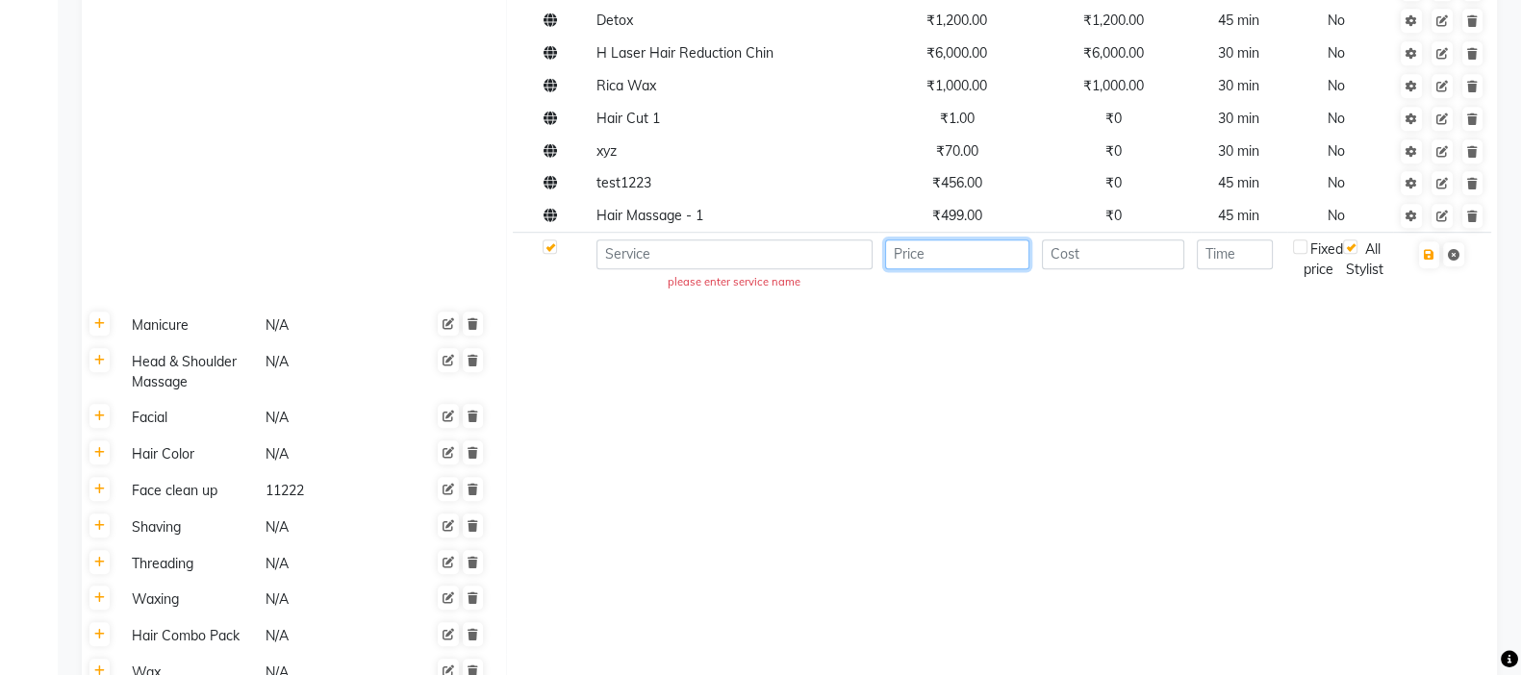
click at [907, 266] on input "number" at bounding box center [957, 255] width 144 height 30
click at [1104, 266] on input "number" at bounding box center [1113, 255] width 143 height 30
click at [1230, 268] on input "number" at bounding box center [1235, 255] width 76 height 30
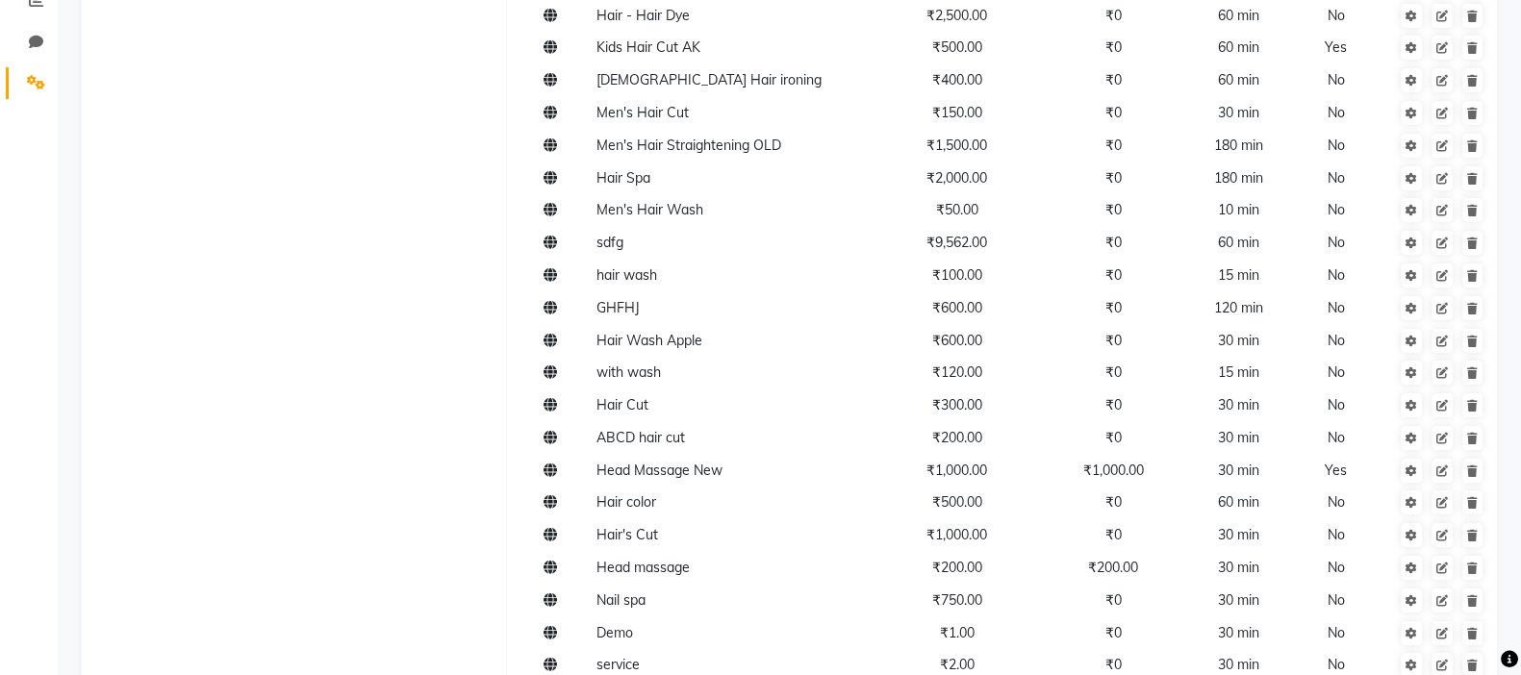
scroll to position [0, 0]
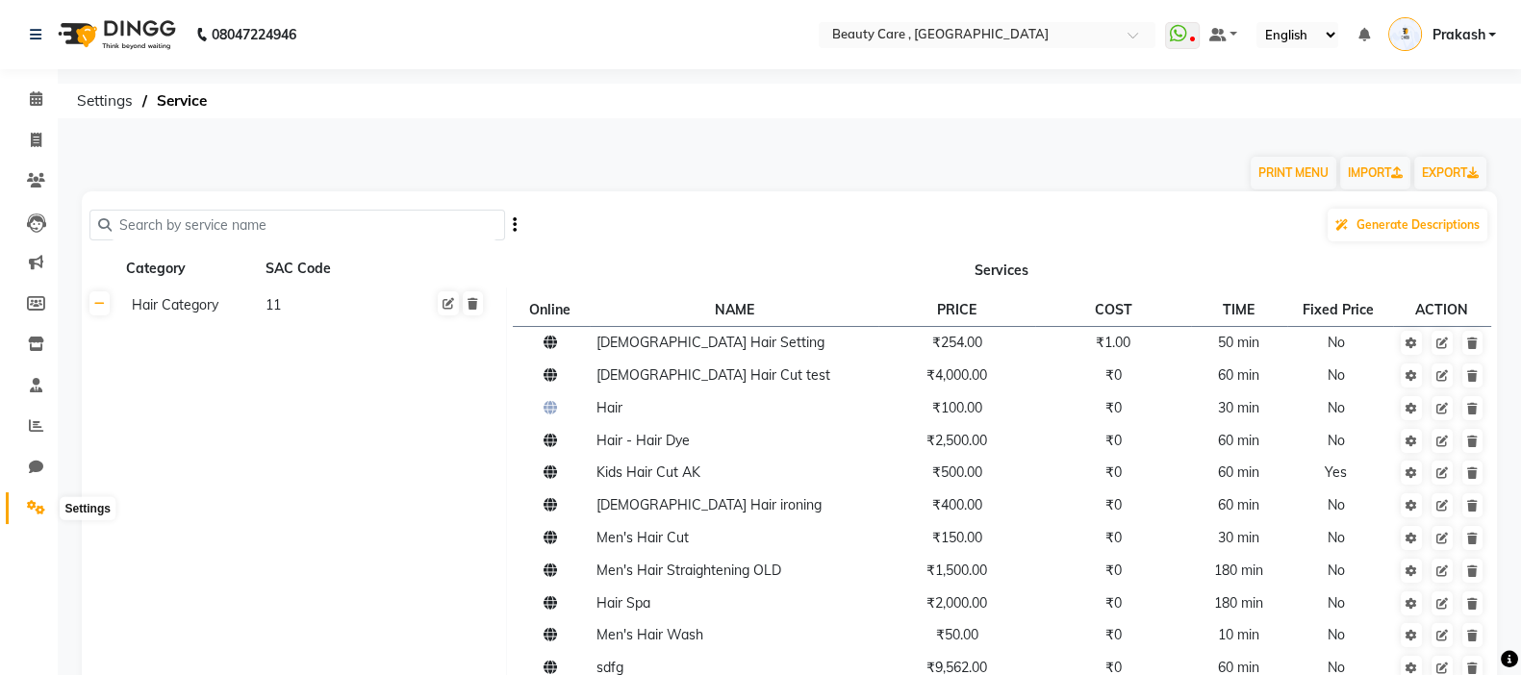
click at [31, 515] on icon at bounding box center [36, 507] width 18 height 14
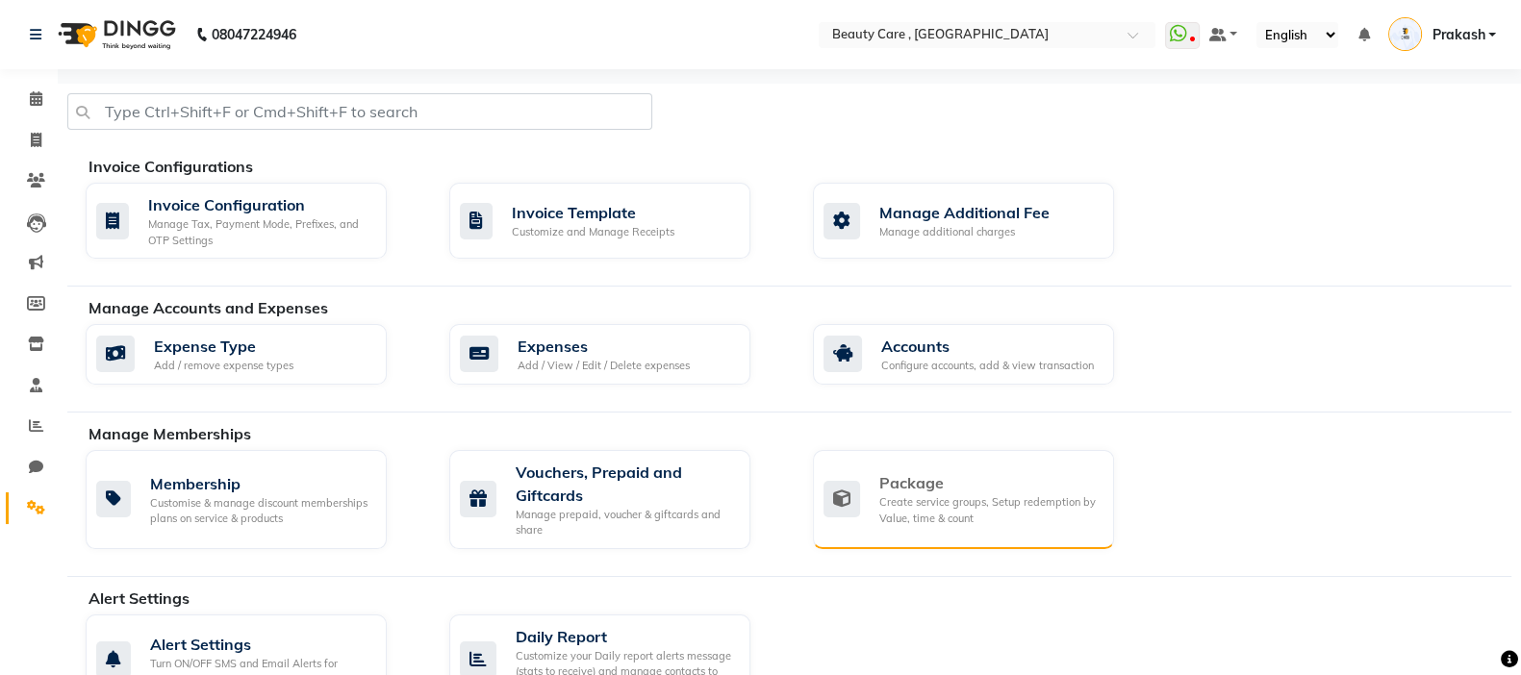
click at [942, 503] on div "Create service groups, Setup redemption by Value, time & count" at bounding box center [988, 510] width 219 height 32
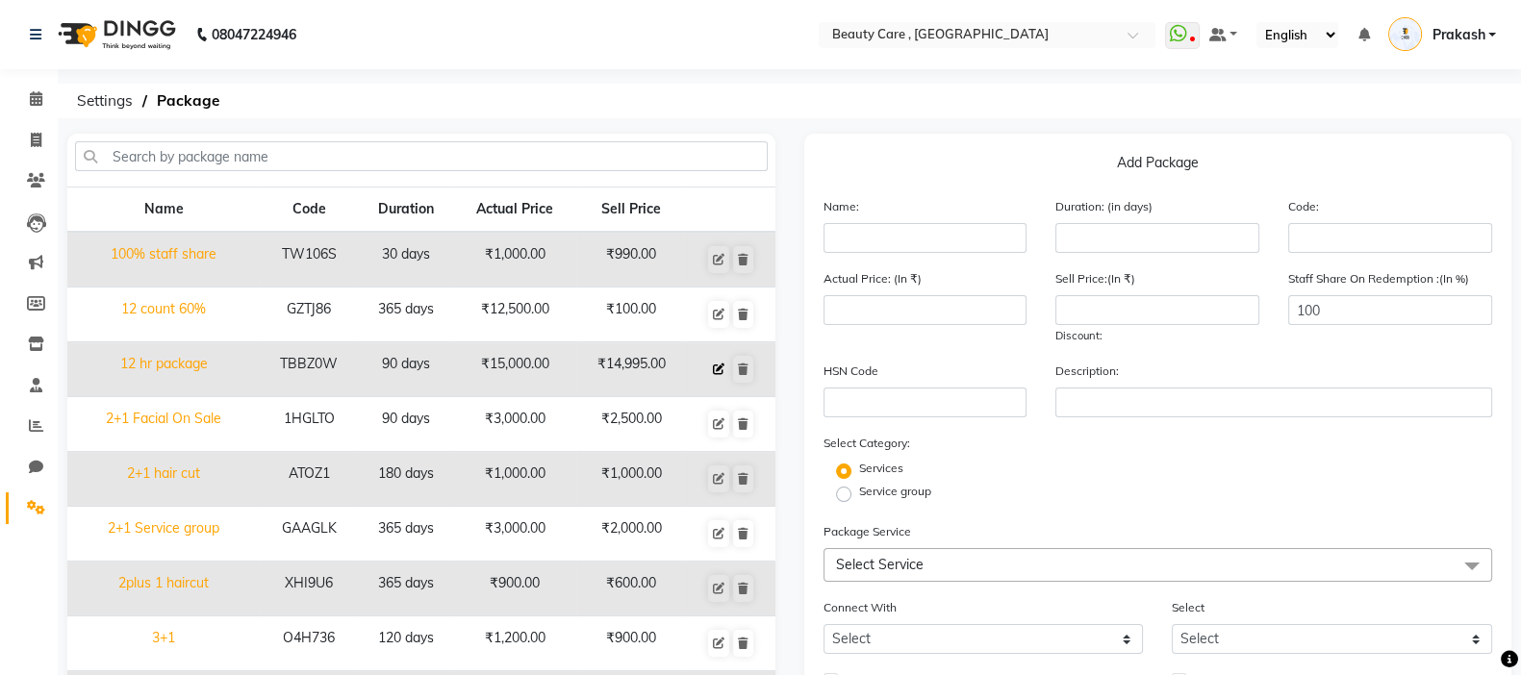
click at [719, 365] on icon at bounding box center [719, 370] width 12 height 12
type input "12 hr package"
type input "90"
type input "TBBZ0W"
type input "15000"
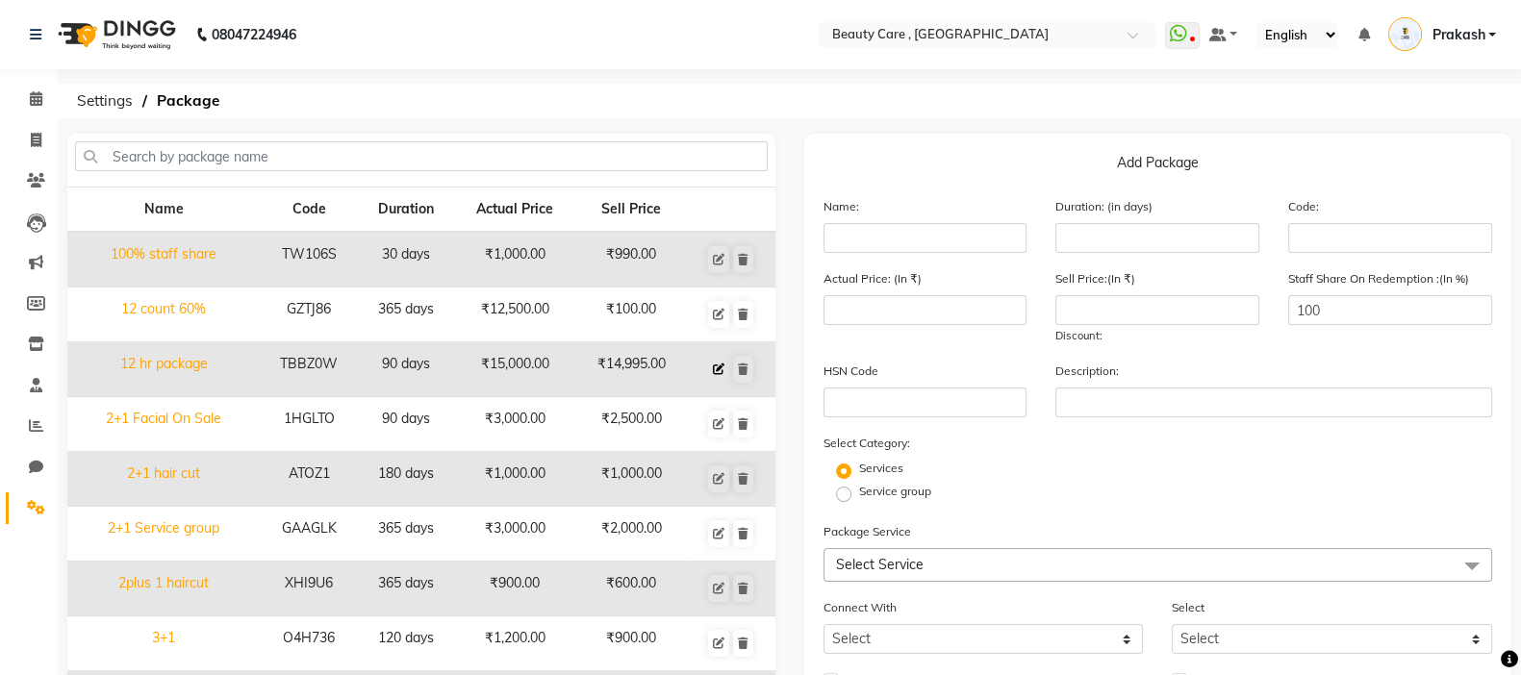
type input "14995"
type input "xyz"
checkbox input "true"
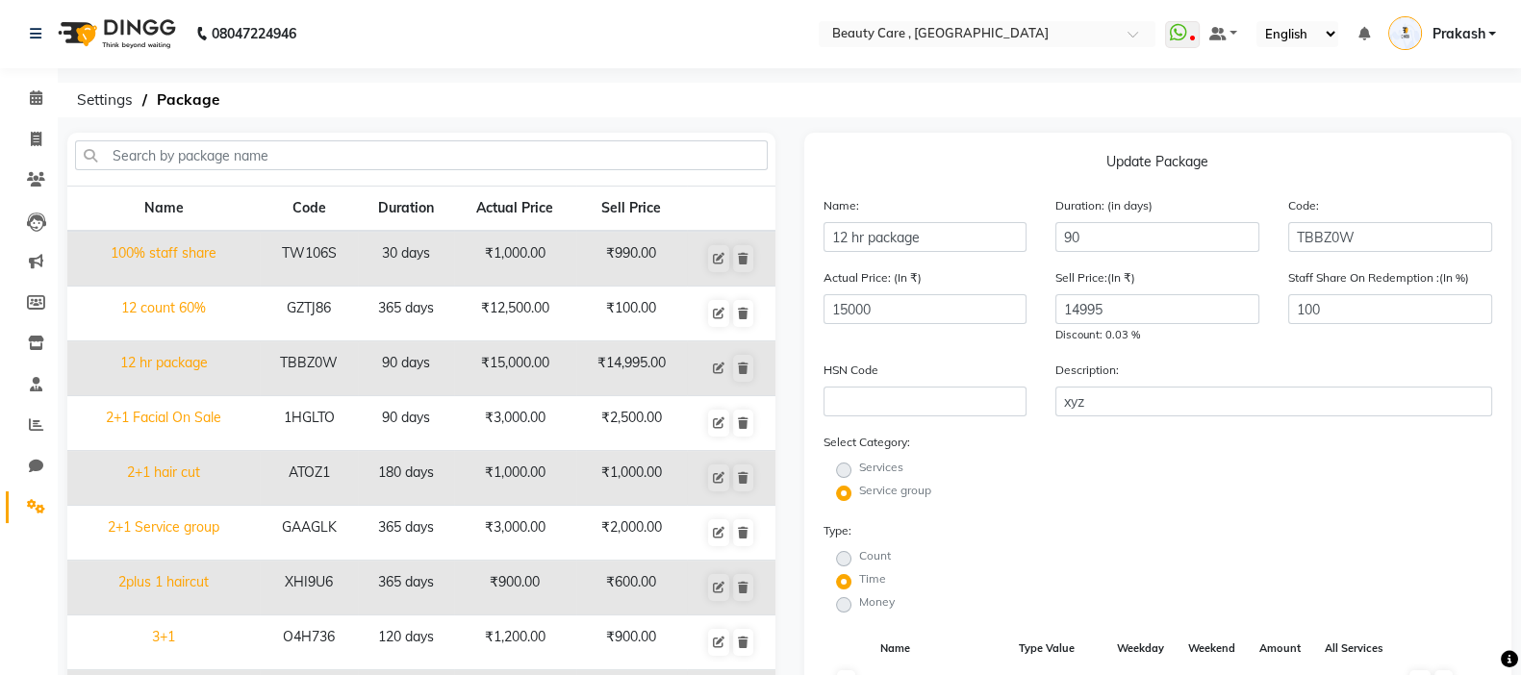
scroll to position [190, 0]
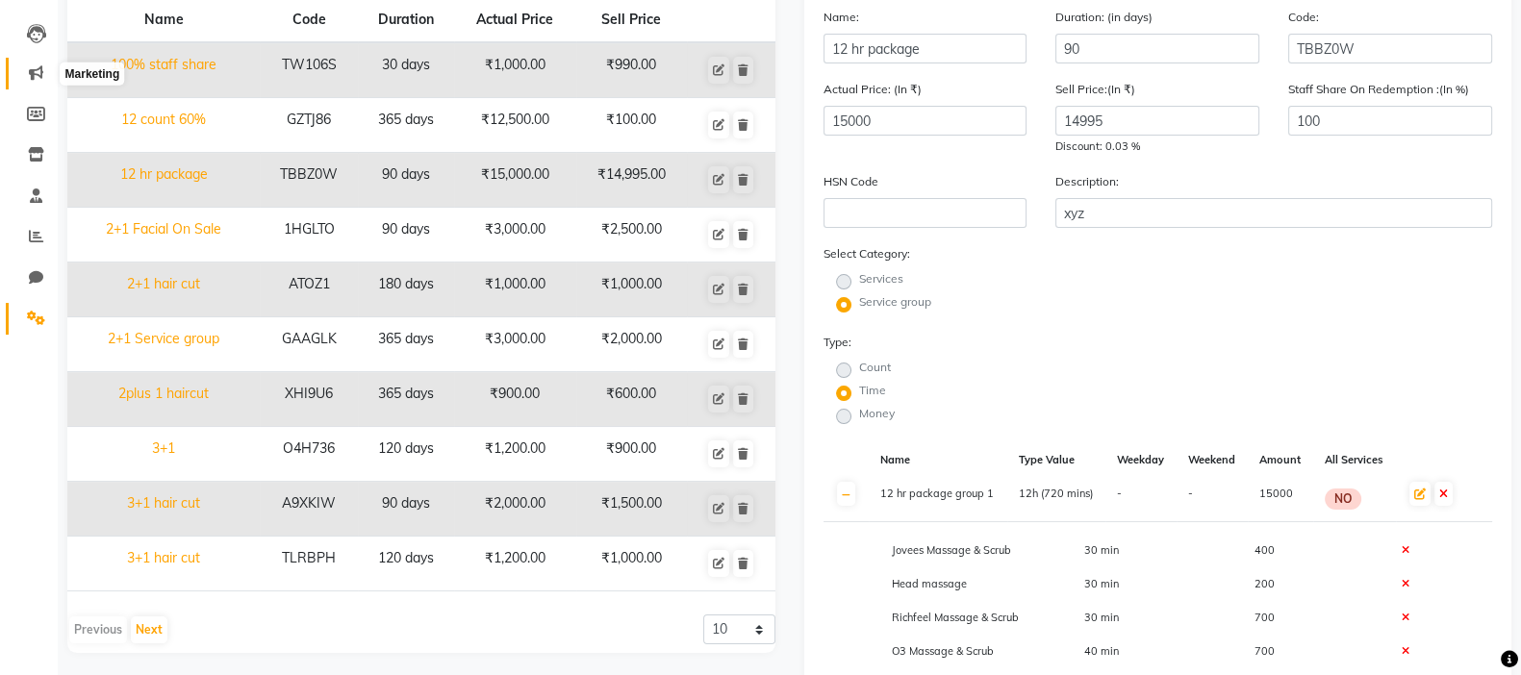
click at [31, 79] on icon at bounding box center [36, 72] width 14 height 14
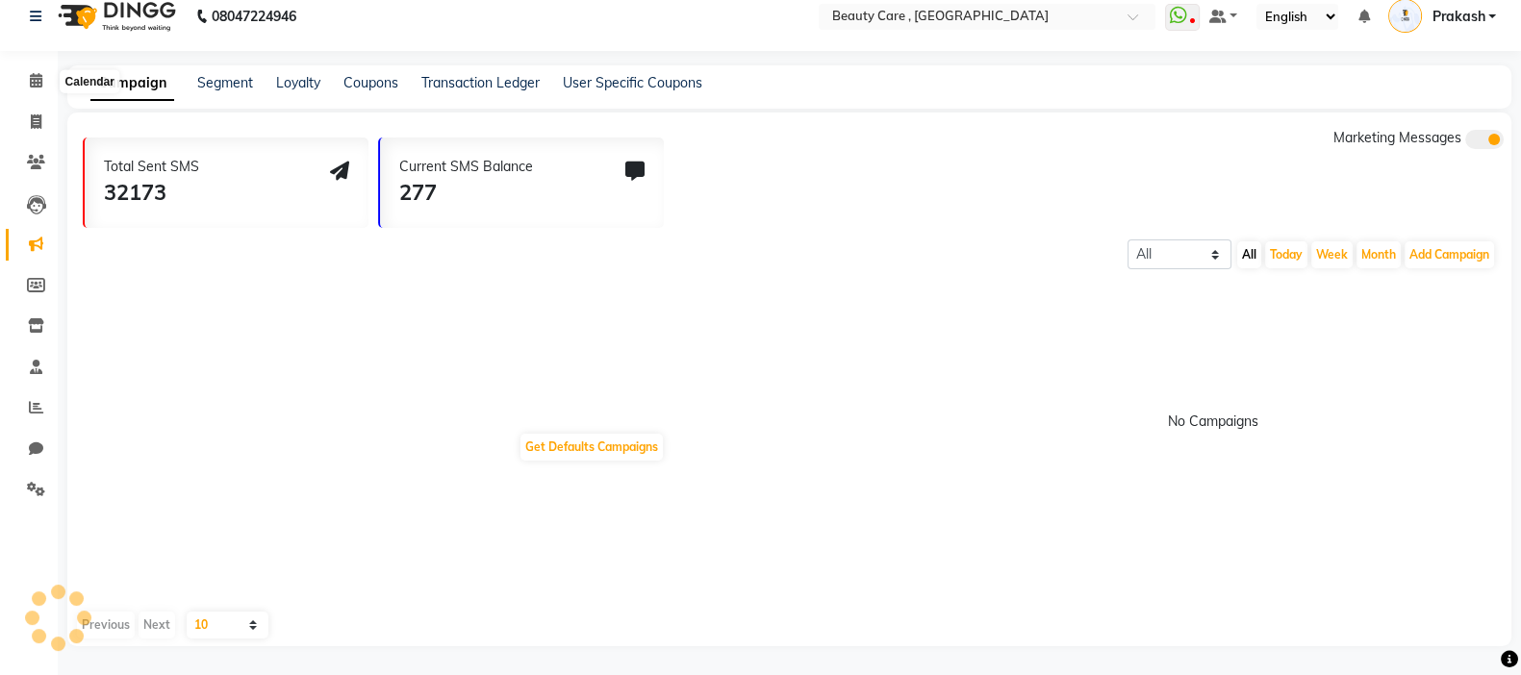
scroll to position [188, 0]
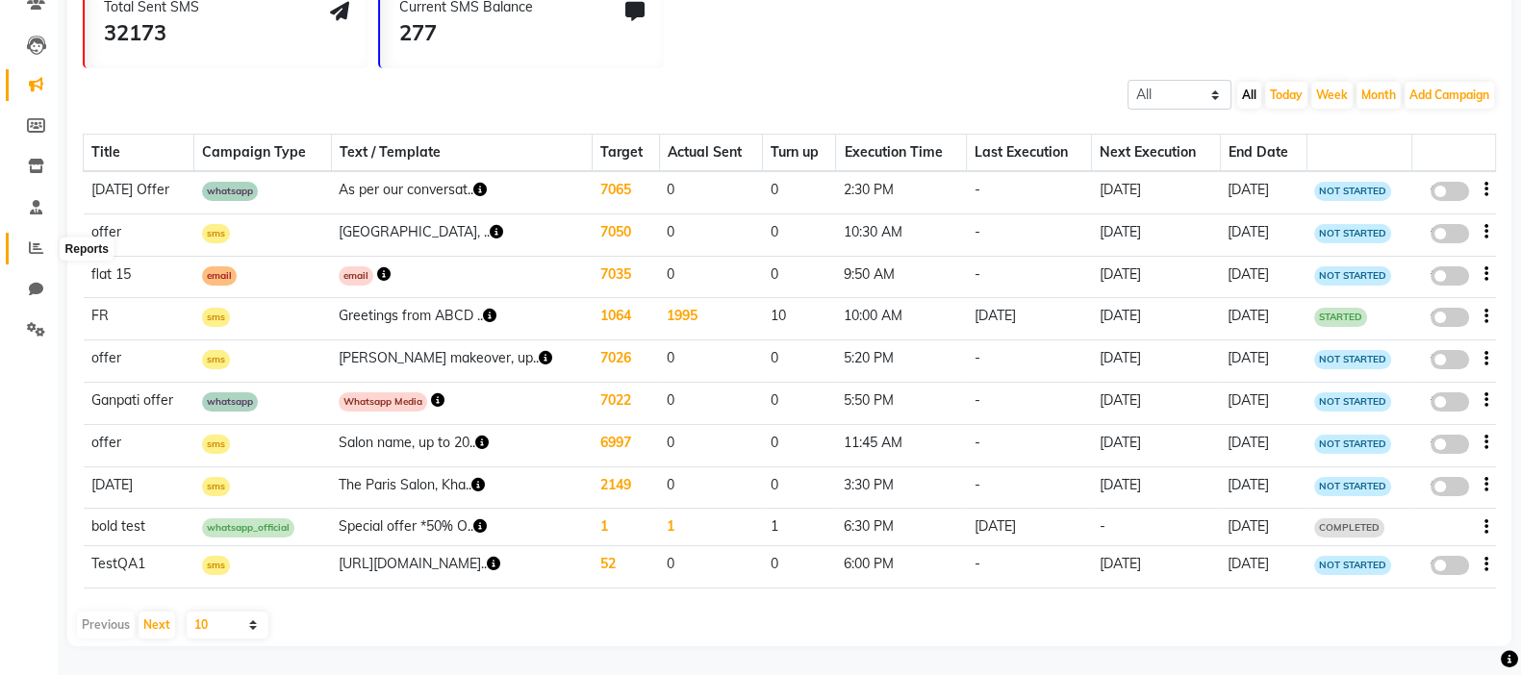
click at [33, 242] on icon at bounding box center [36, 248] width 14 height 14
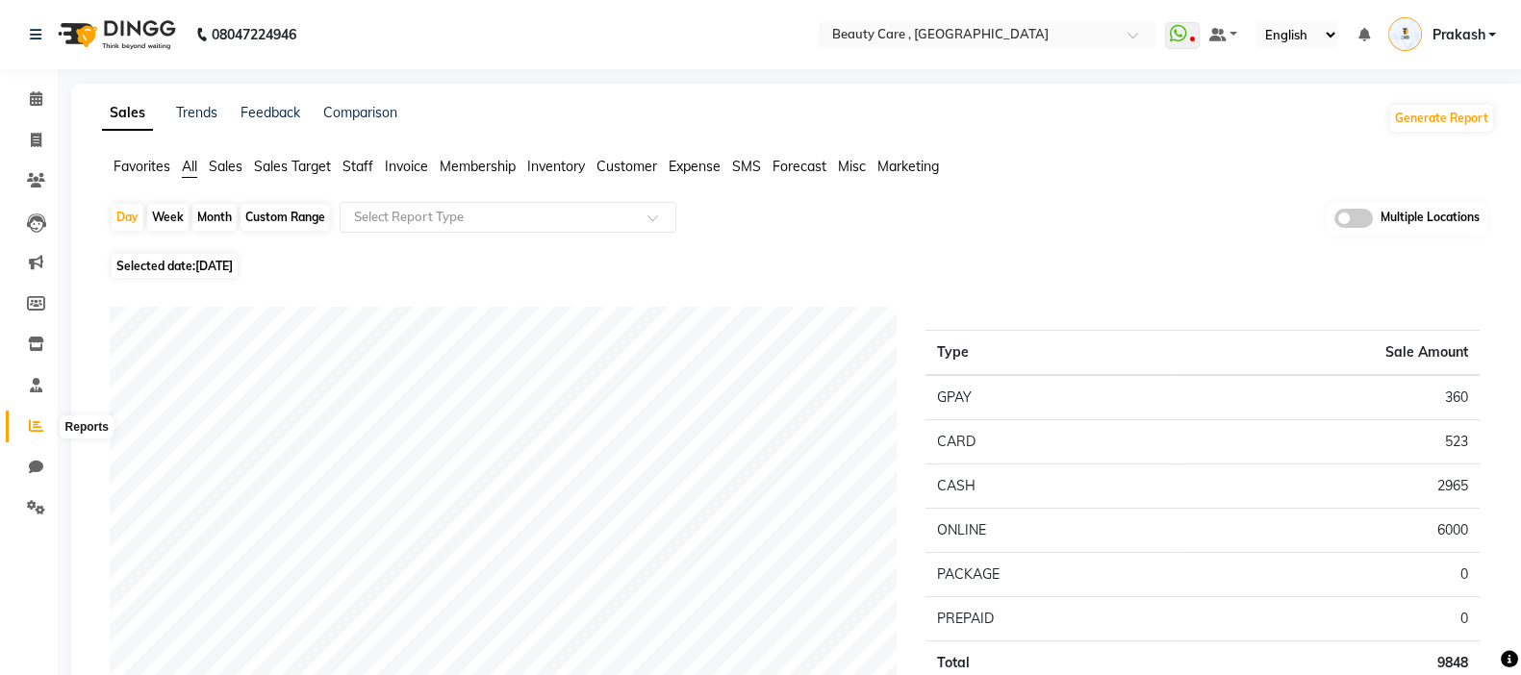
click at [37, 422] on icon at bounding box center [36, 425] width 14 height 14
click at [238, 167] on span "Sales" at bounding box center [226, 166] width 34 height 17
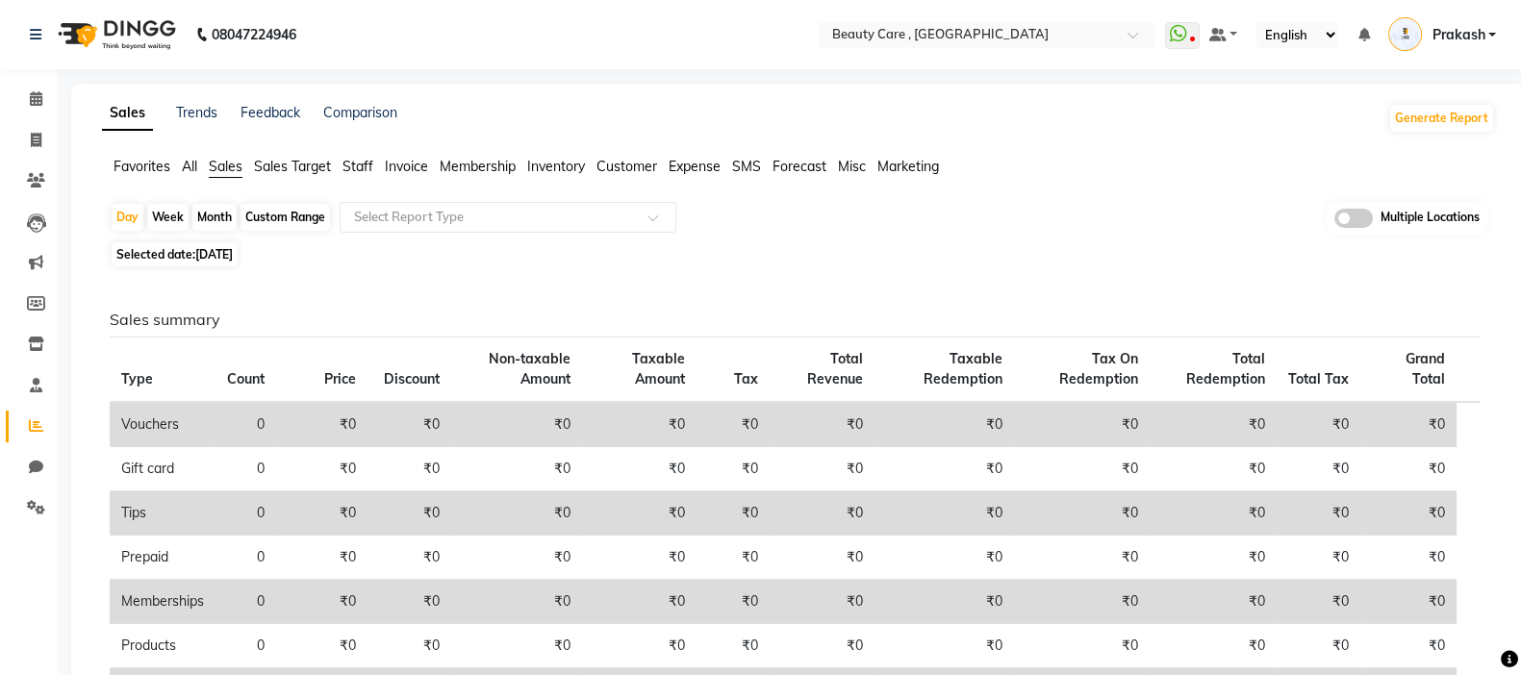
click at [208, 160] on ul "Favorites All Sales Sales Target Staff Invoice Membership Inventory Customer Ex…" at bounding box center [798, 167] width 1393 height 21
click at [124, 216] on div "Day" at bounding box center [128, 217] width 32 height 27
select select "9"
select select "2025"
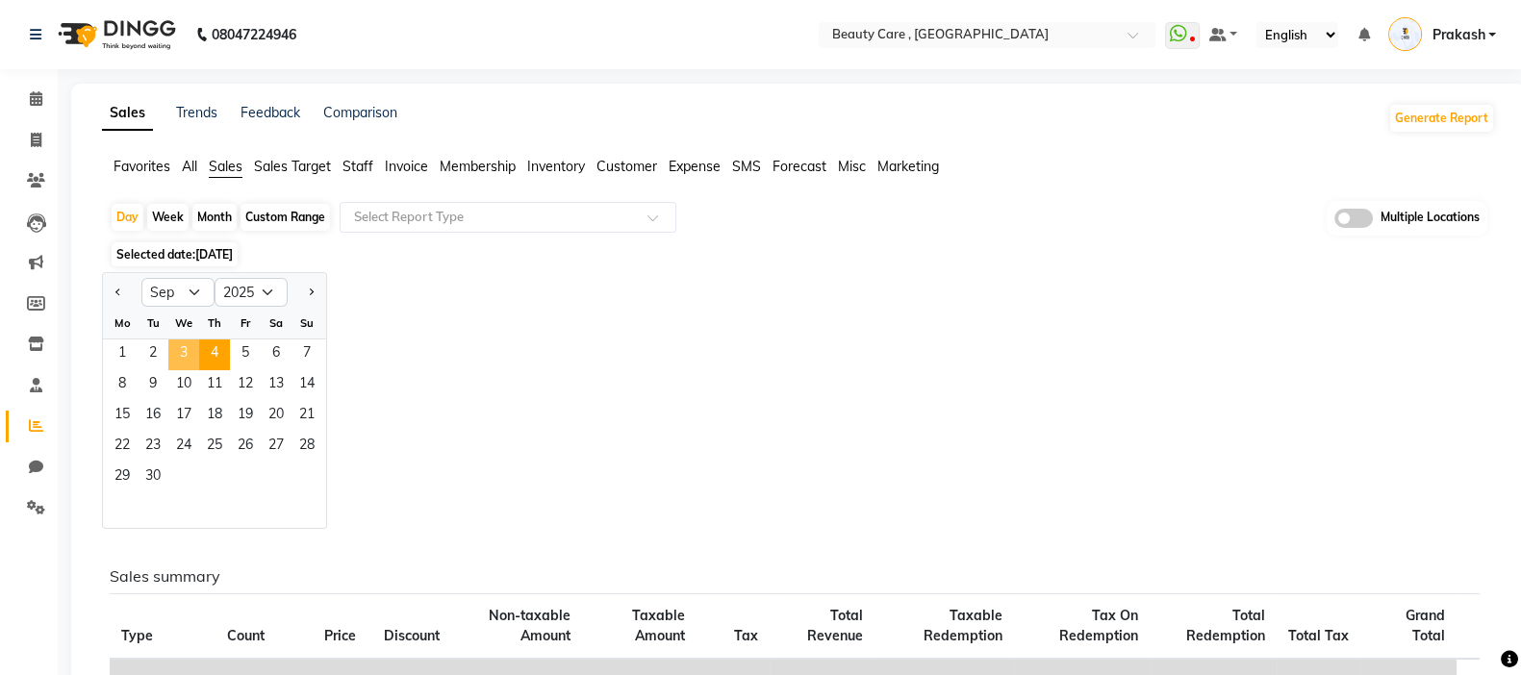
click at [185, 344] on span "3" at bounding box center [183, 355] width 31 height 31
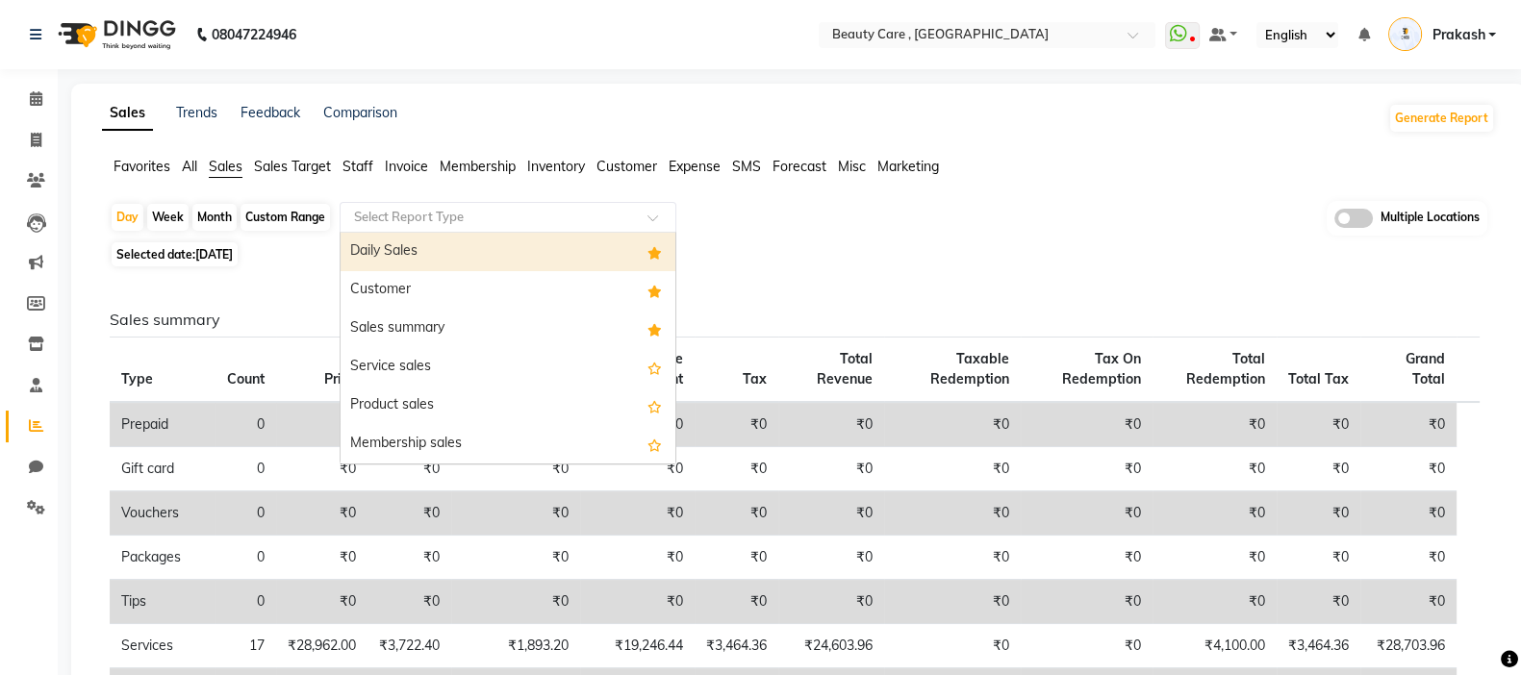
click at [442, 212] on input "text" at bounding box center [488, 217] width 277 height 19
click at [427, 251] on div "Daily Sales" at bounding box center [508, 252] width 335 height 38
select select "csv"
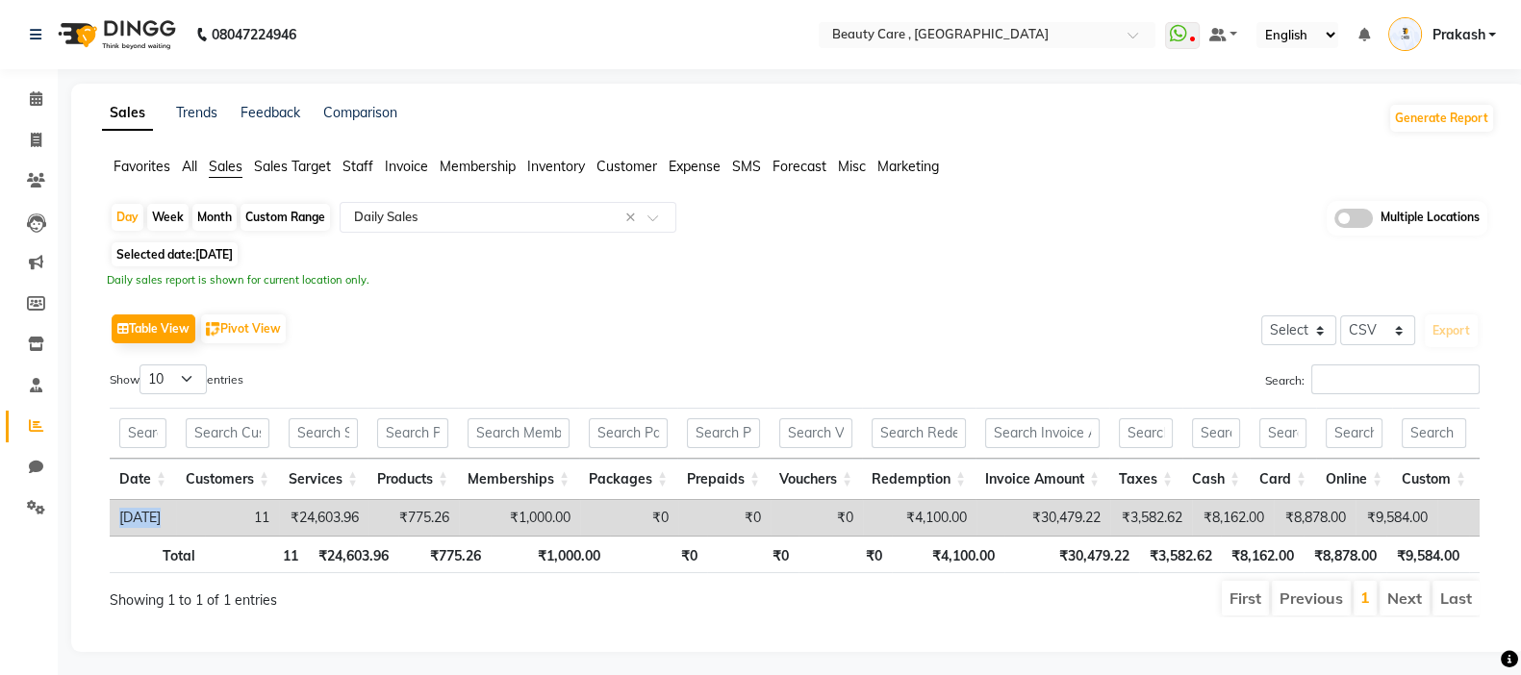
drag, startPoint x: 259, startPoint y: 520, endPoint x: 397, endPoint y: 540, distance: 140.0
click at [397, 536] on div "Date Customers Services Products Memberships Packages Prepaids Vouchers Redempt…" at bounding box center [795, 518] width 1370 height 36
drag, startPoint x: 434, startPoint y: 518, endPoint x: 730, endPoint y: 530, distance: 296.6
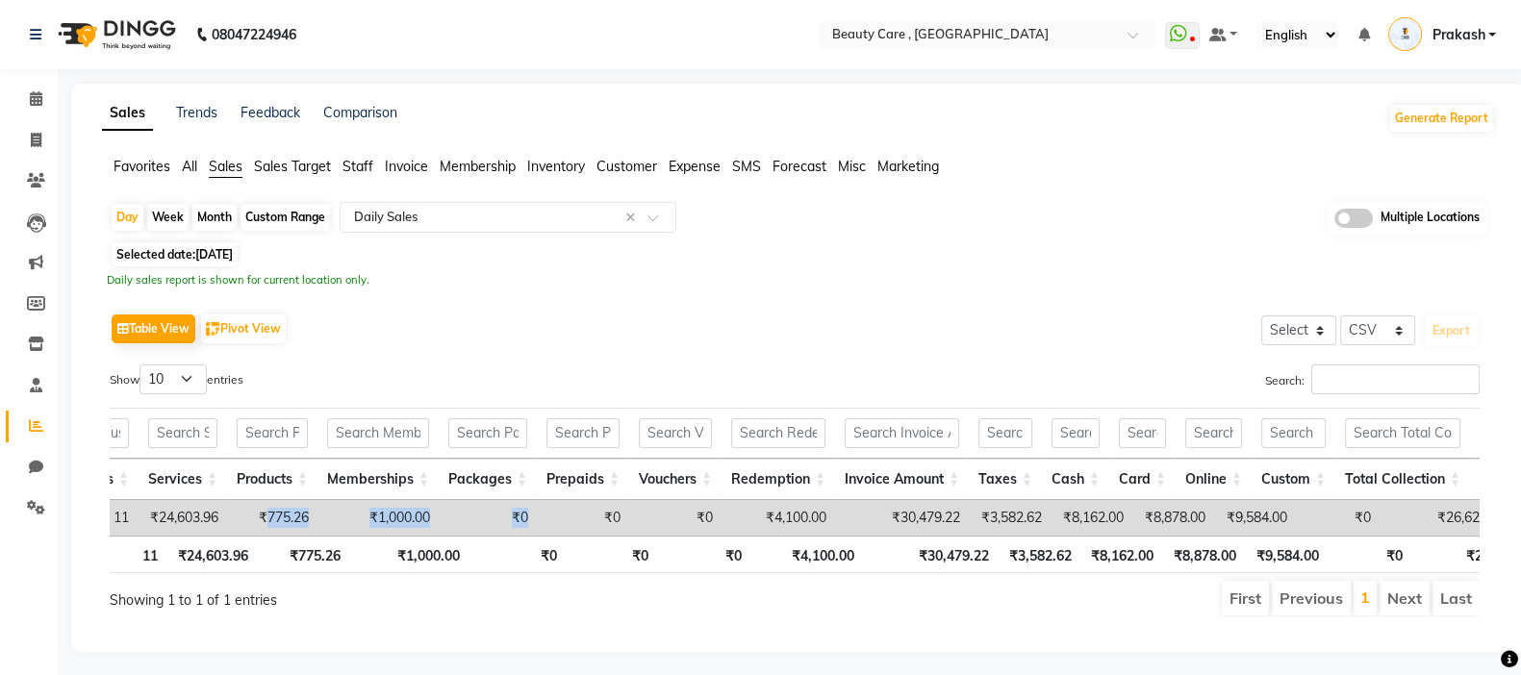
scroll to position [0, 159]
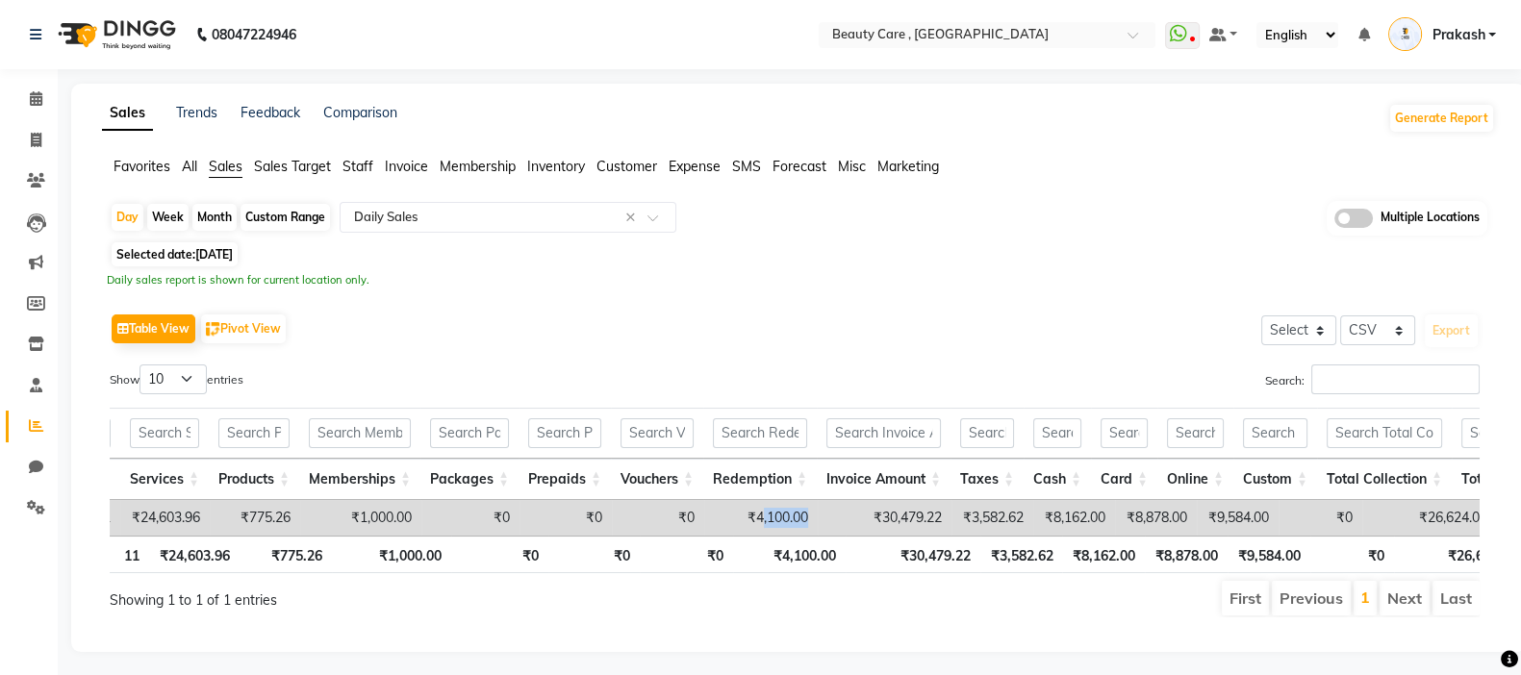
drag, startPoint x: 789, startPoint y: 524, endPoint x: 867, endPoint y: 522, distance: 78.0
drag, startPoint x: 760, startPoint y: 519, endPoint x: 832, endPoint y: 517, distance: 72.2
click at [818, 517] on td "₹4,100.00" at bounding box center [761, 518] width 114 height 36
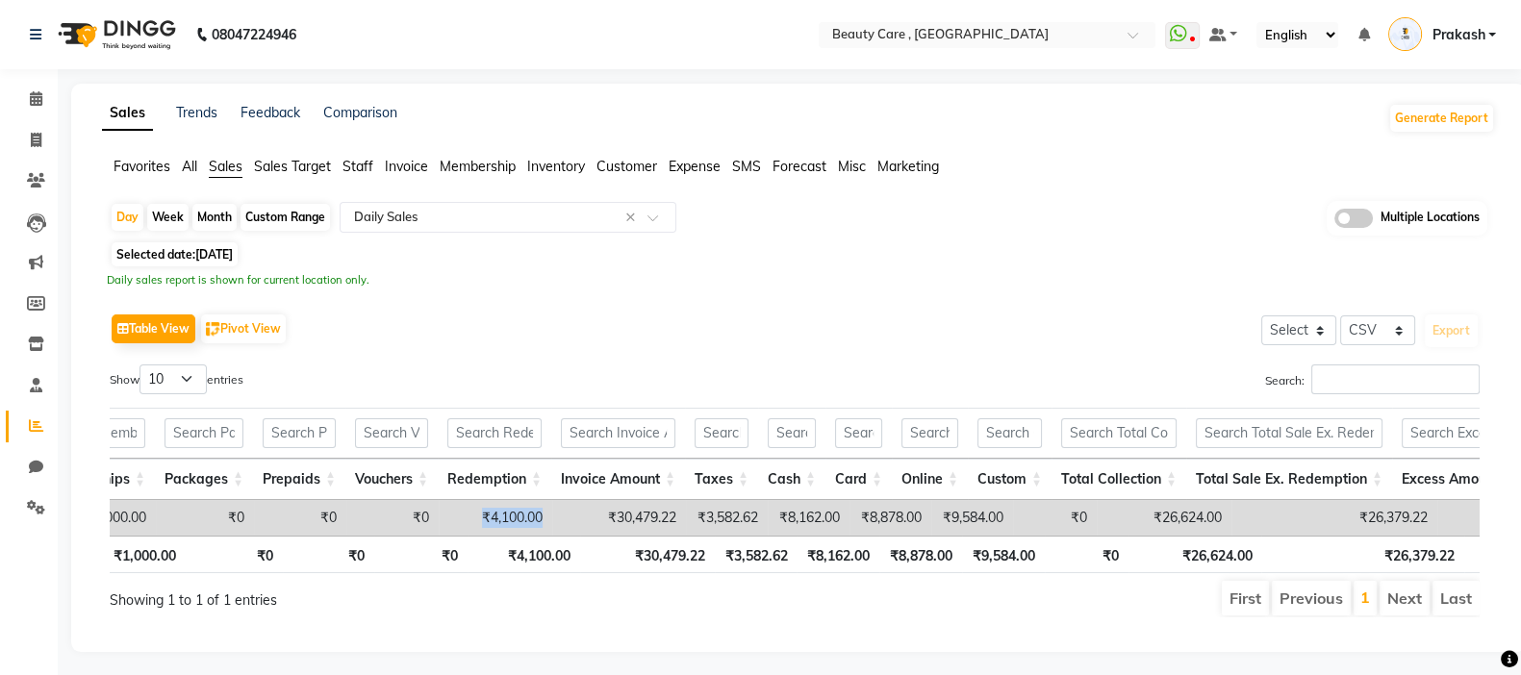
scroll to position [0, 451]
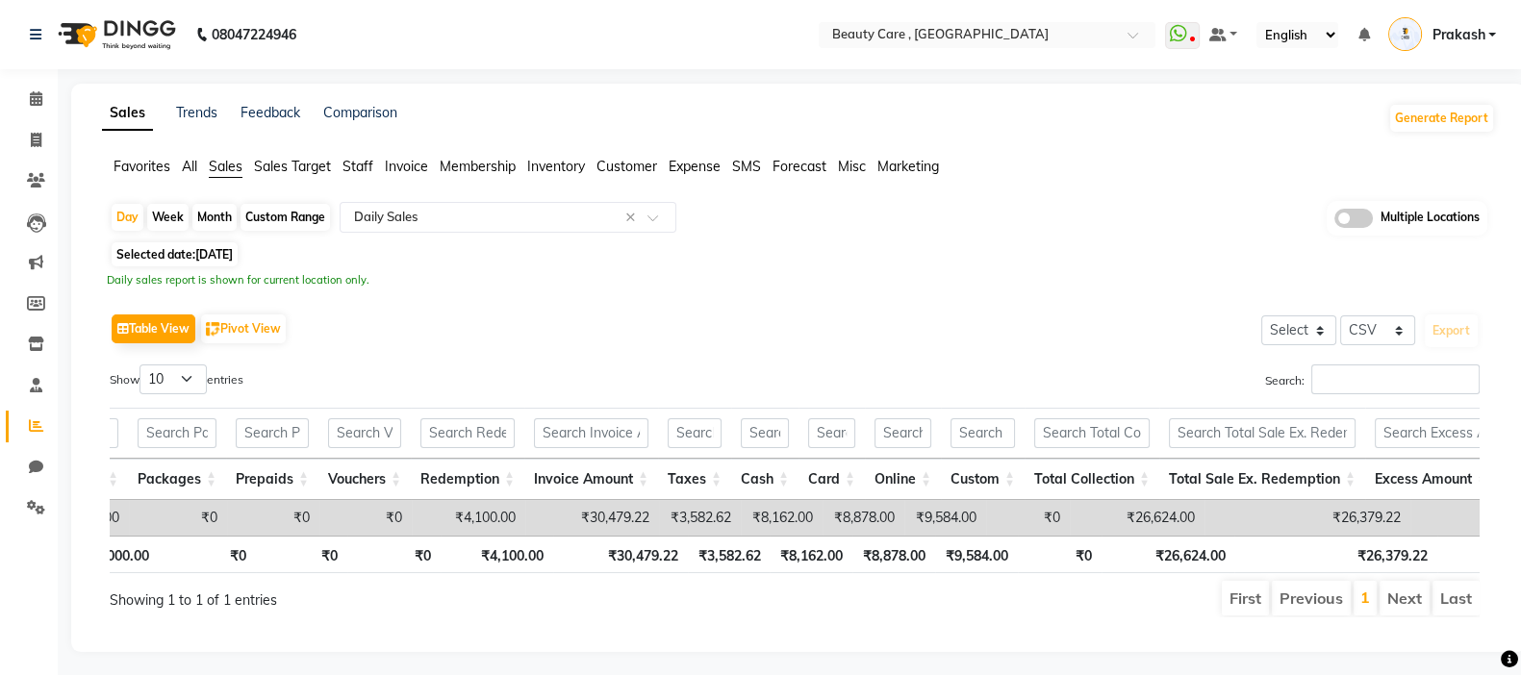
click at [1230, 512] on td "₹26,379.22" at bounding box center [1307, 518] width 206 height 36
drag, startPoint x: 1363, startPoint y: 512, endPoint x: 1416, endPoint y: 512, distance: 52.9
click at [1230, 512] on td "₹26,379.22" at bounding box center [1307, 518] width 206 height 36
drag, startPoint x: 769, startPoint y: 513, endPoint x: 904, endPoint y: 531, distance: 136.9
click at [904, 531] on tr "[DATE] 11 ₹24,603.96 ₹775.26 ₹1,000.00 ₹0 ₹0 ₹0 ₹4,100.00 ₹30,479.22 ₹3,582.62 …" at bounding box center [1406, 518] width 3496 height 36
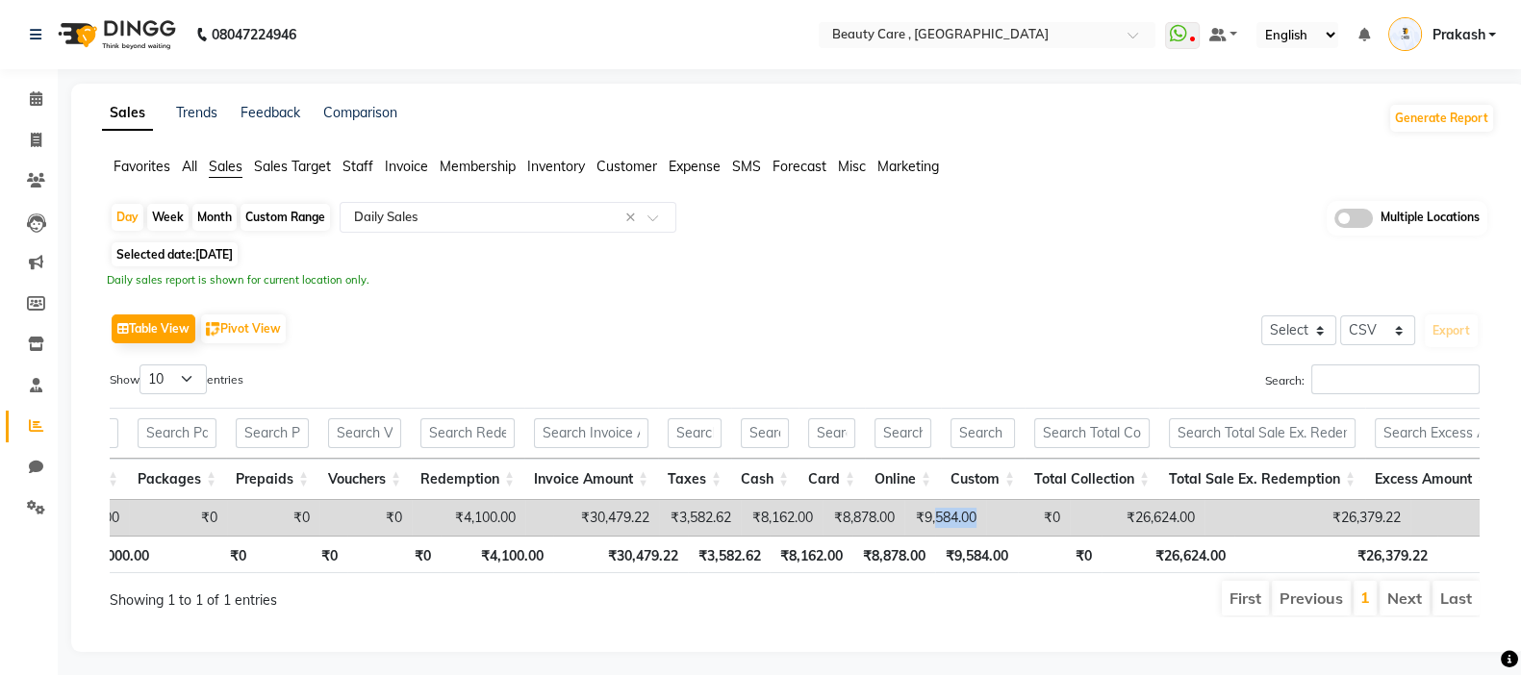
drag, startPoint x: 968, startPoint y: 517, endPoint x: 1021, endPoint y: 510, distance: 53.3
click at [1029, 507] on tr "[DATE] 11 ₹24,603.96 ₹775.26 ₹1,000.00 ₹0 ₹0 ₹0 ₹4,100.00 ₹30,479.22 ₹3,582.62 …" at bounding box center [1406, 518] width 3496 height 36
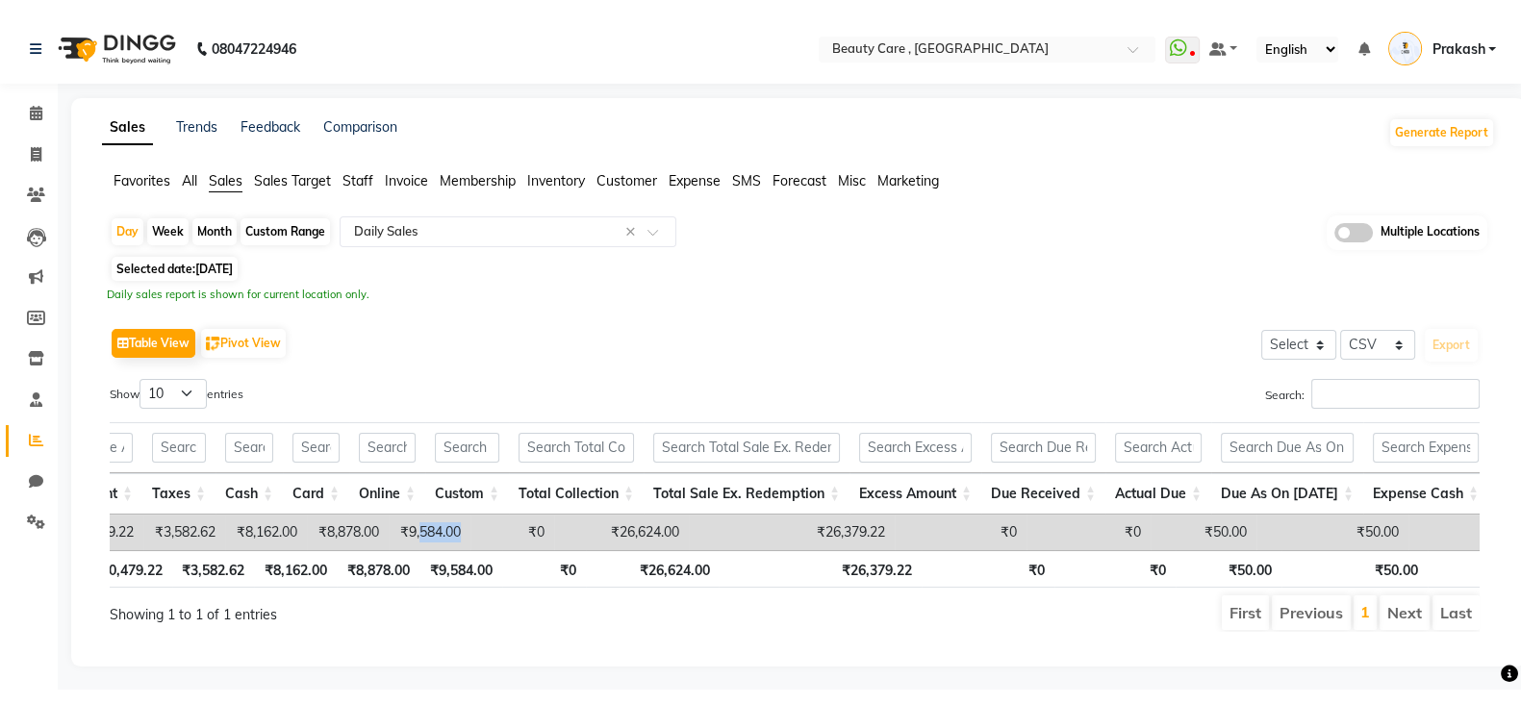
scroll to position [0, 988]
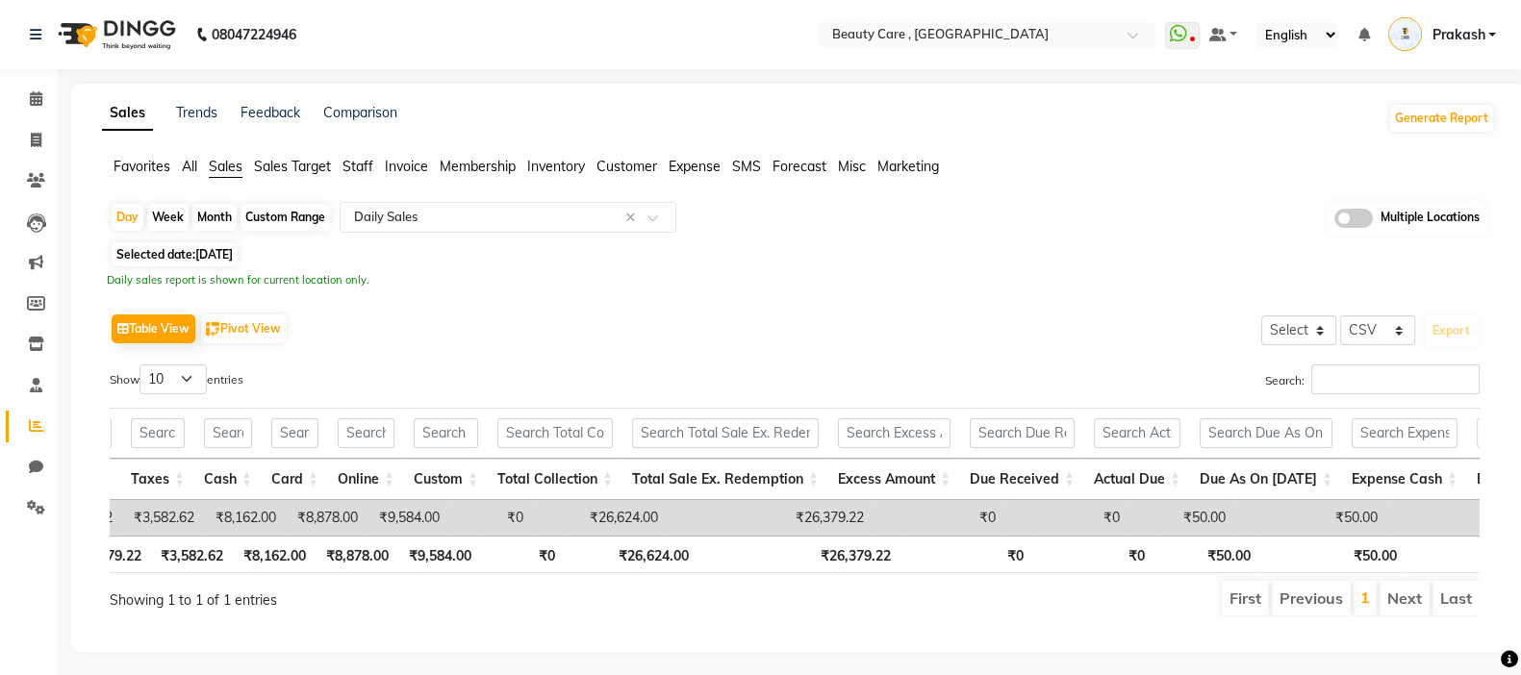
click at [351, 170] on span "Staff" at bounding box center [357, 166] width 31 height 17
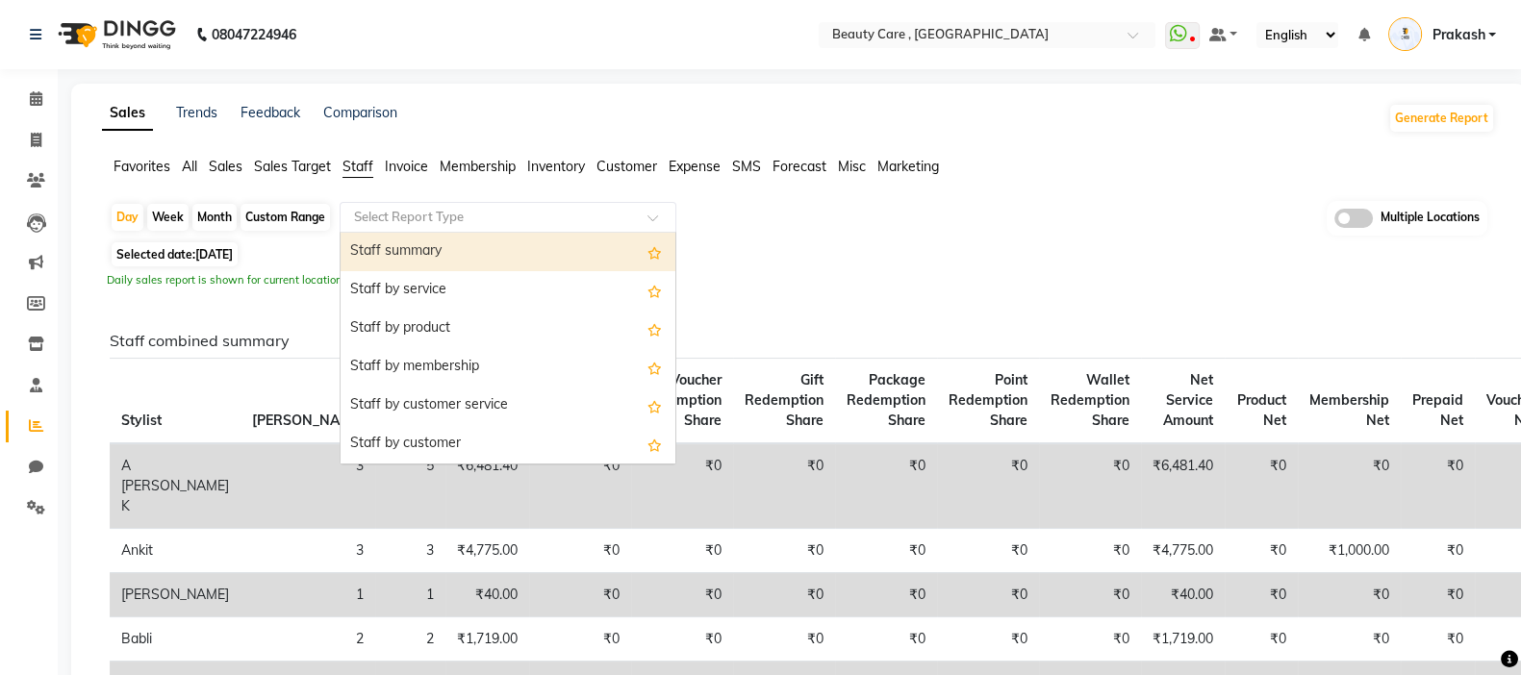
click at [475, 218] on input "text" at bounding box center [488, 217] width 277 height 19
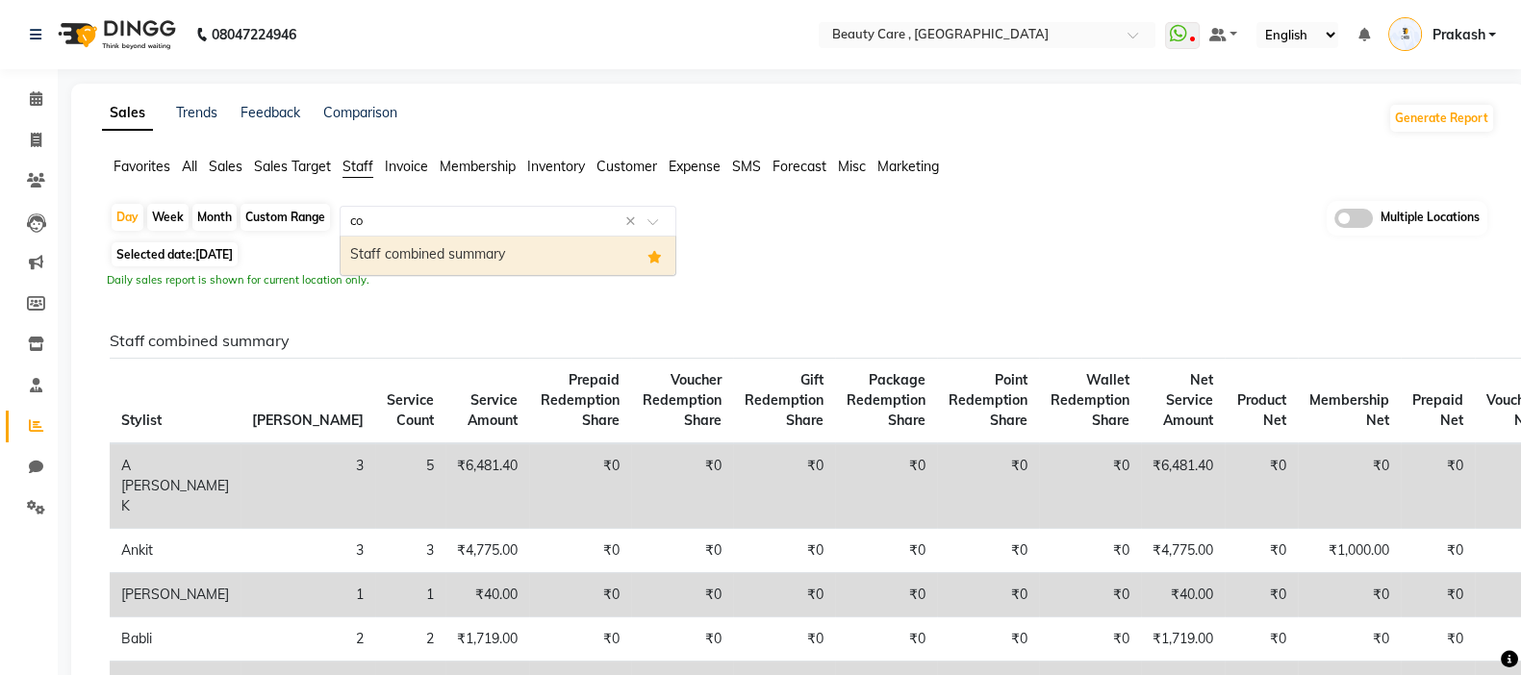
type input "com"
click at [22, 100] on span at bounding box center [36, 100] width 34 height 22
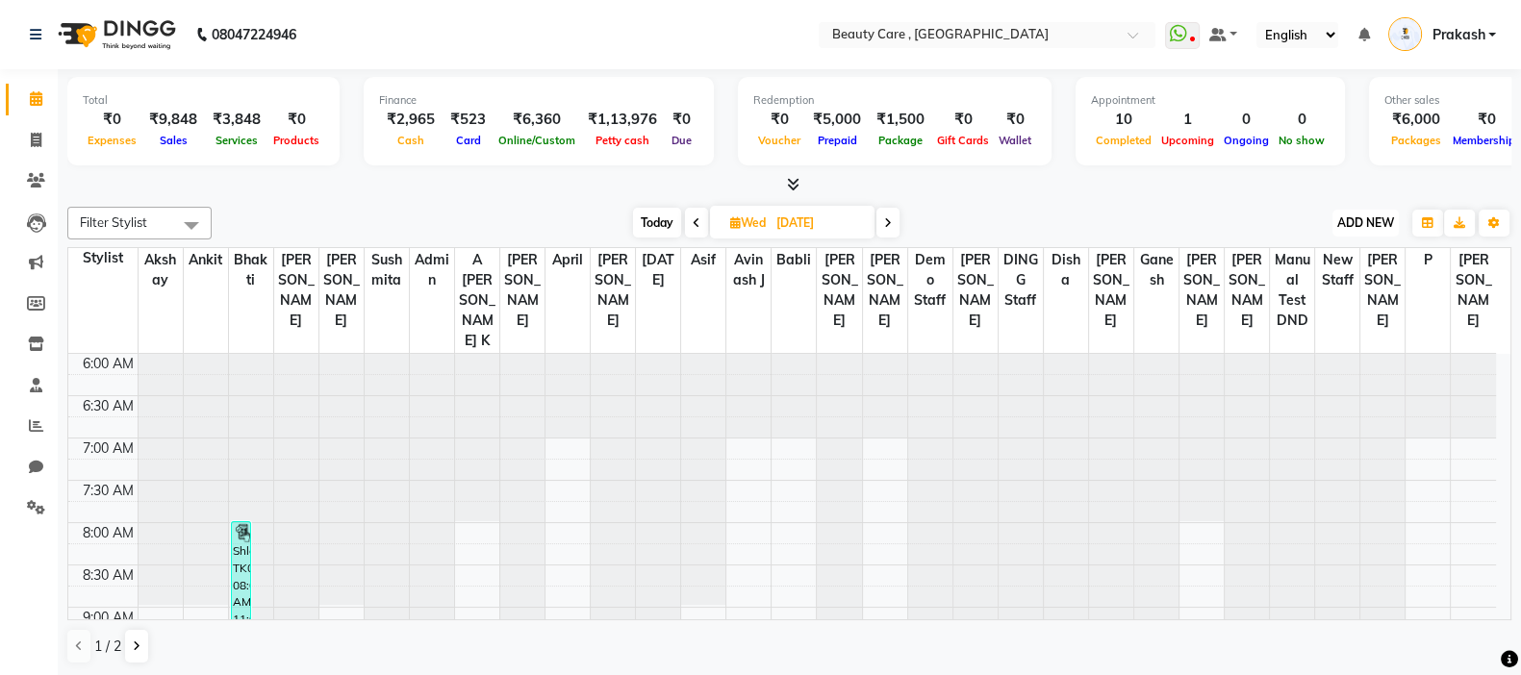
click at [1230, 216] on span "ADD NEW" at bounding box center [1365, 223] width 57 height 14
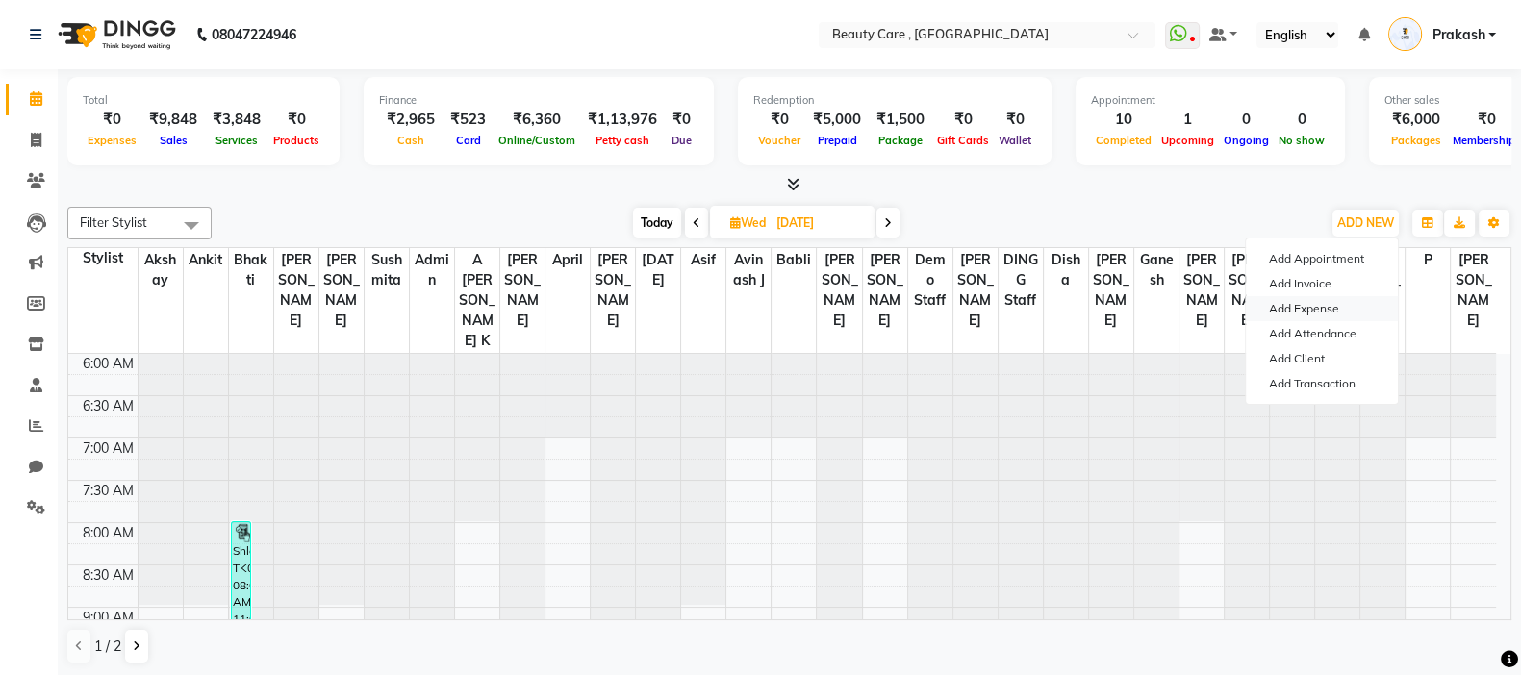
click at [1230, 309] on link "Add Expense" at bounding box center [1322, 308] width 152 height 25
select select "1"
select select "2399"
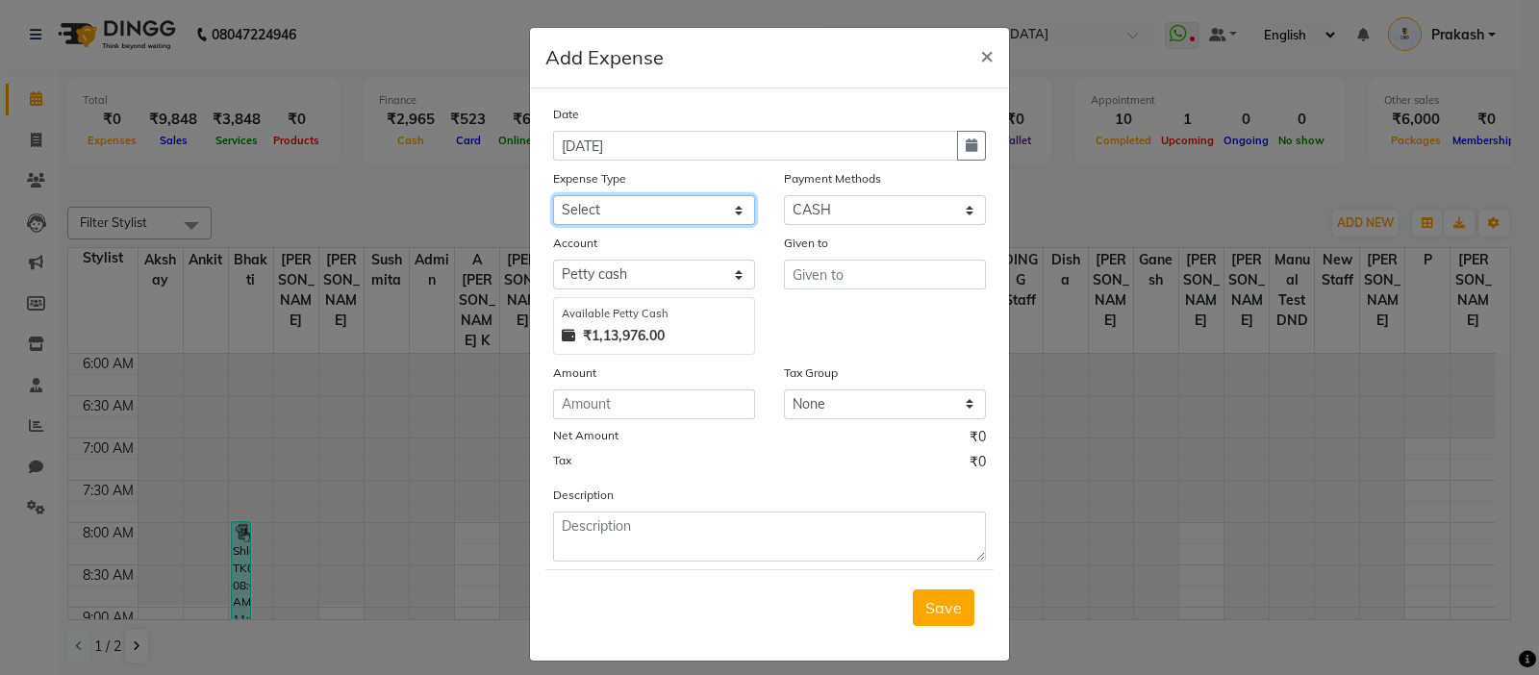
click at [656, 211] on select "Select Advance Salary Cash Handover to owner Cash paid to employees Client Snac…" at bounding box center [654, 210] width 202 height 30
select select "7683"
click at [553, 197] on select "Select Advance Salary Cash Handover to owner Cash paid to employees Client Snac…" at bounding box center [654, 210] width 202 height 30
click at [983, 40] on span "×" at bounding box center [986, 54] width 13 height 29
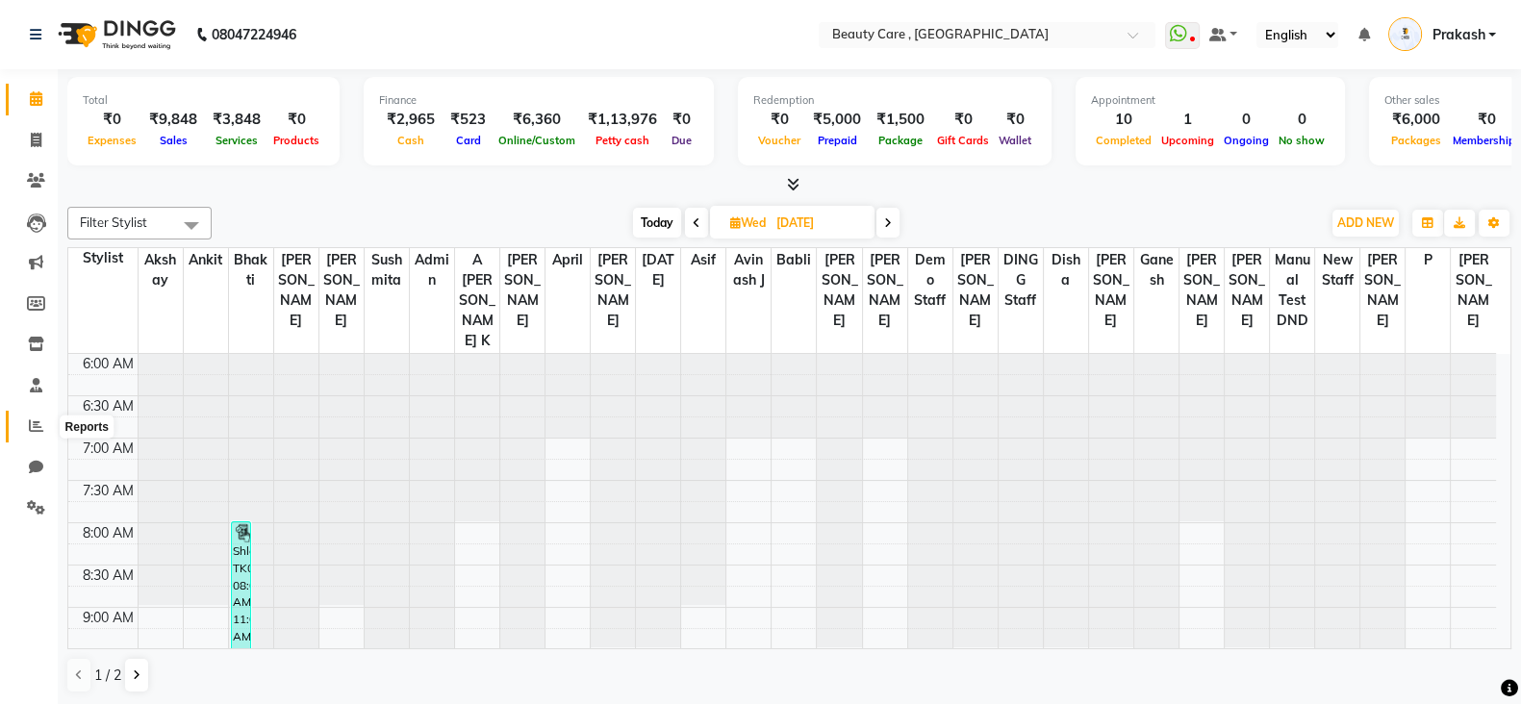
click at [32, 435] on span at bounding box center [36, 427] width 34 height 22
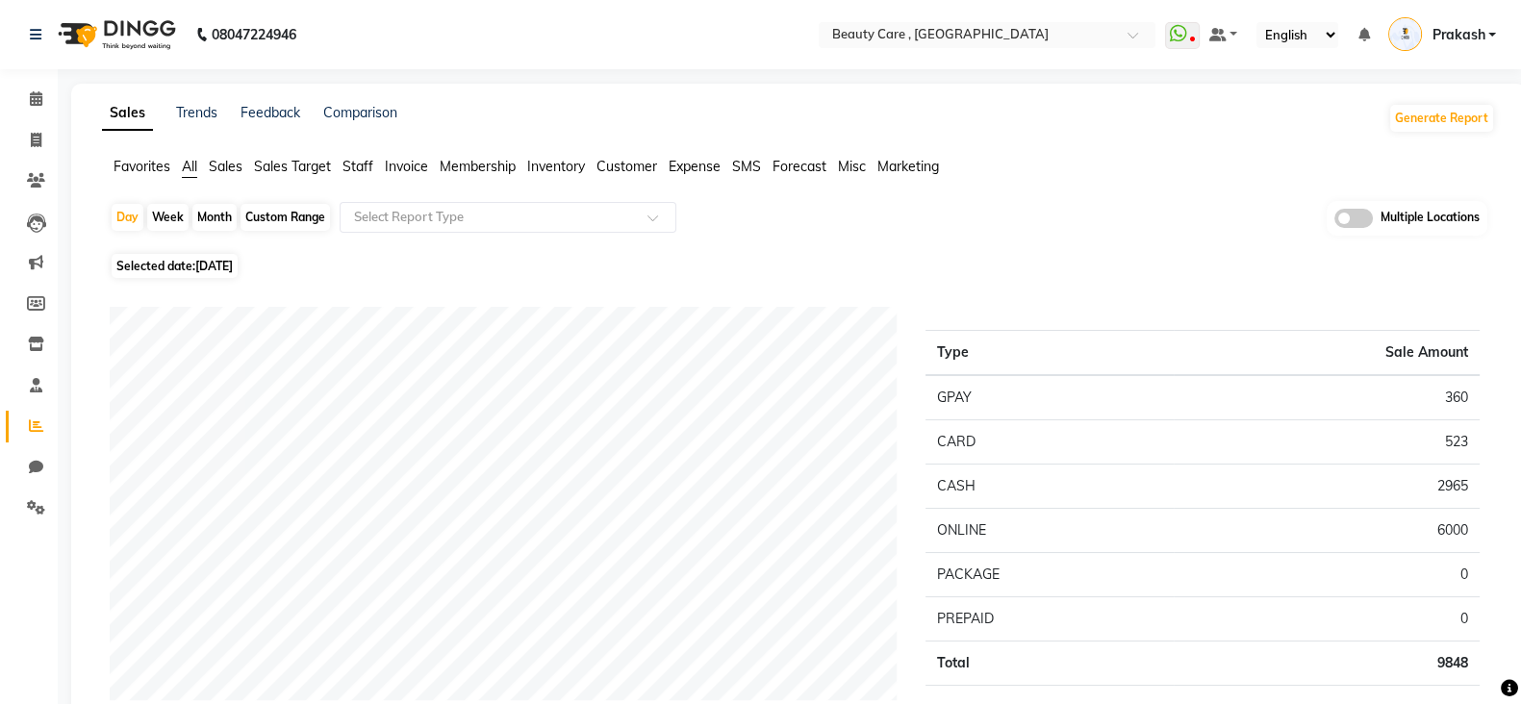
click at [202, 216] on div "Month" at bounding box center [214, 217] width 44 height 27
select select "9"
select select "2025"
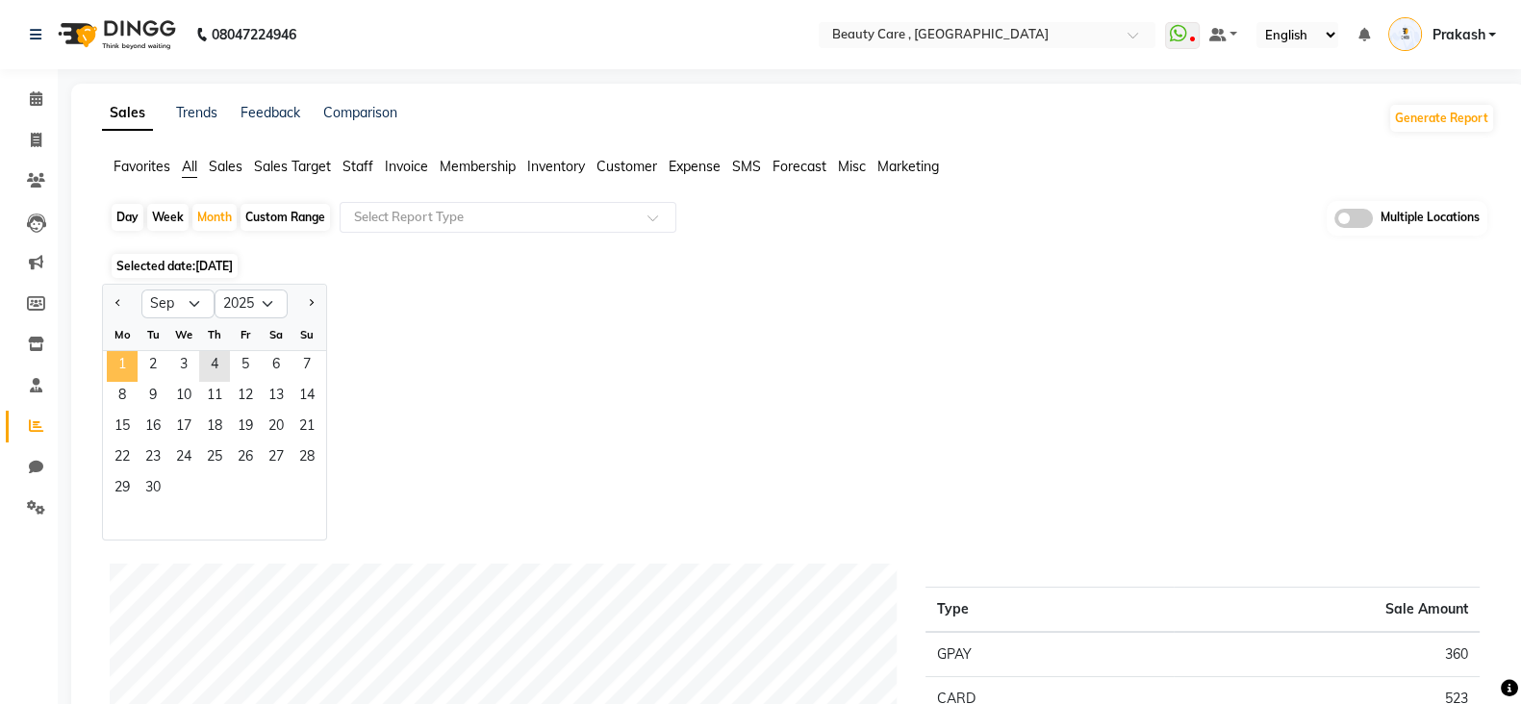
click at [132, 362] on span "1" at bounding box center [122, 366] width 31 height 31
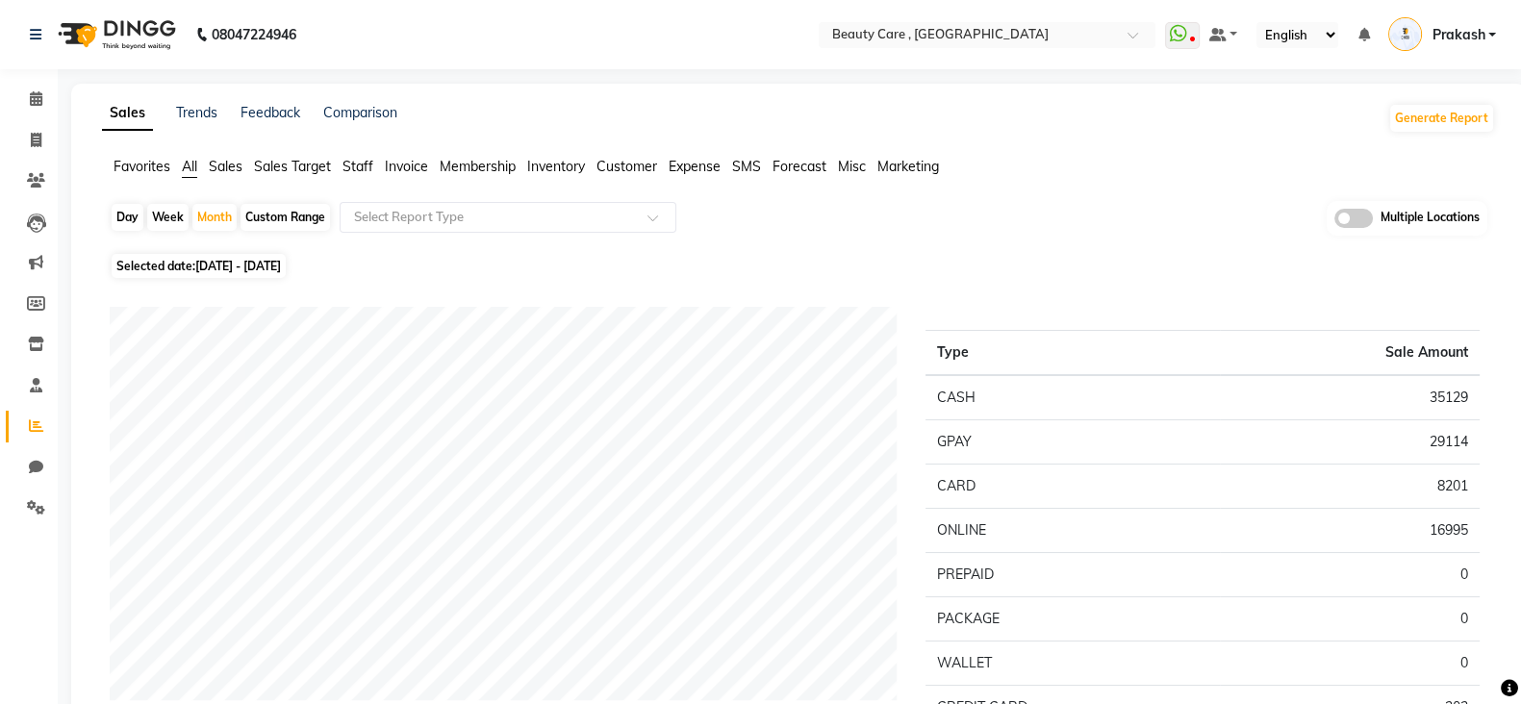
click at [363, 173] on span "Staff" at bounding box center [357, 166] width 31 height 17
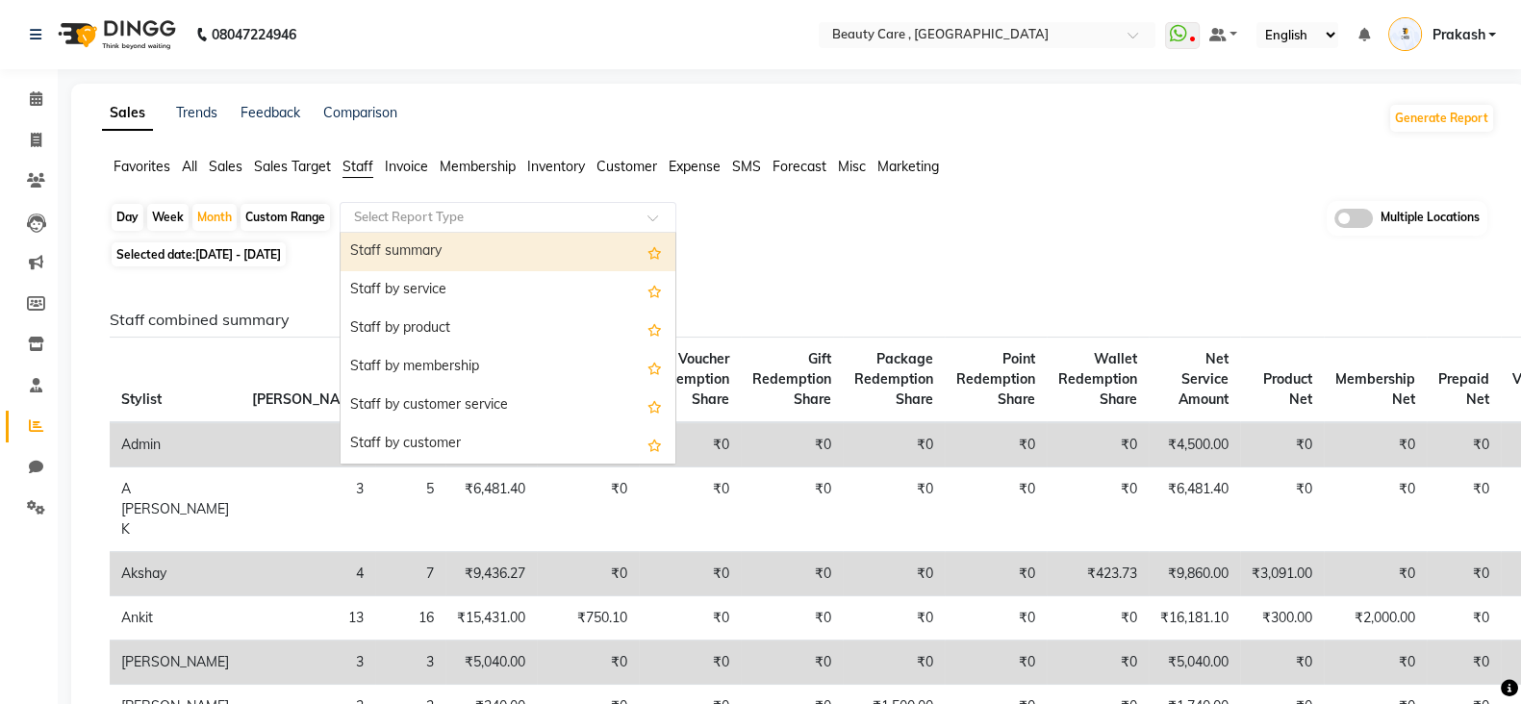
click at [443, 222] on input "text" at bounding box center [488, 217] width 277 height 19
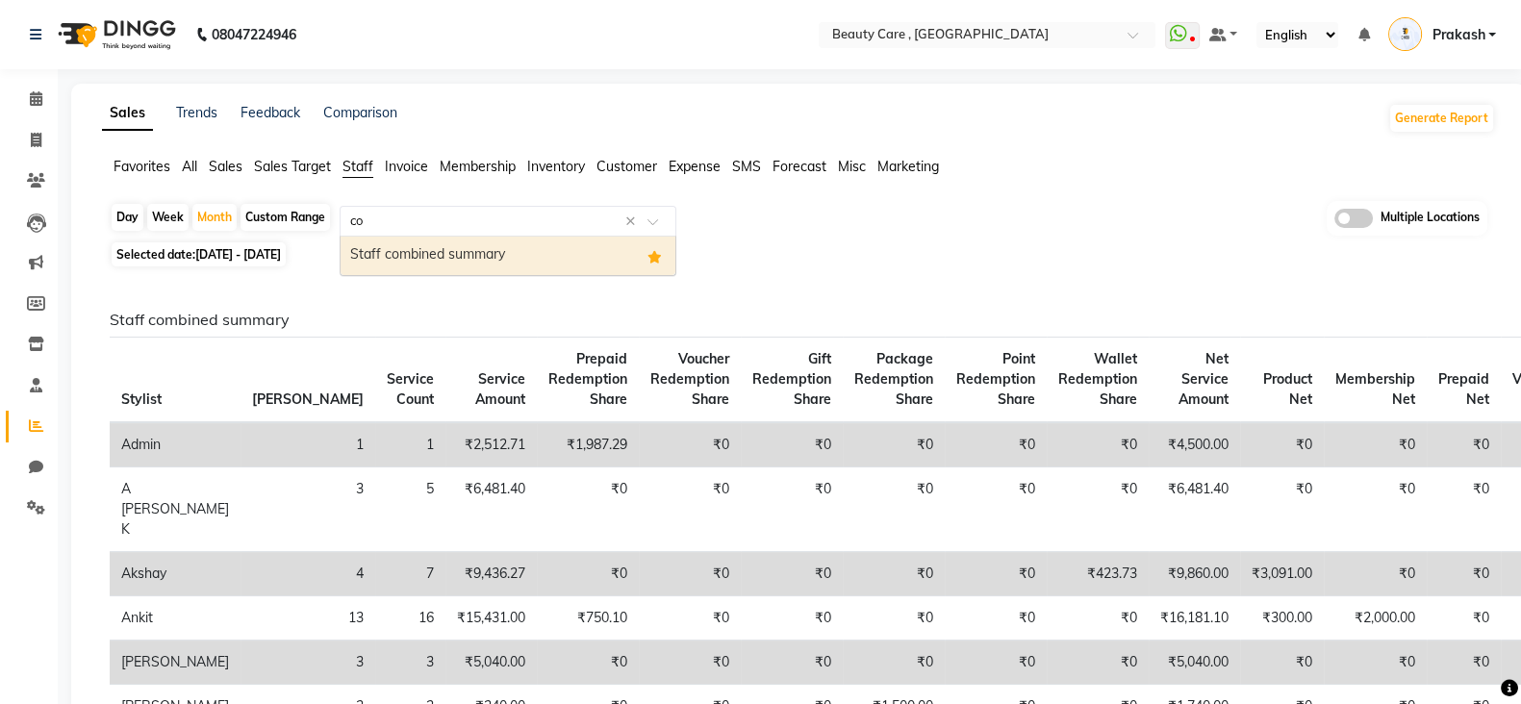
type input "com"
click at [475, 261] on div "Staff combined summary" at bounding box center [508, 256] width 335 height 38
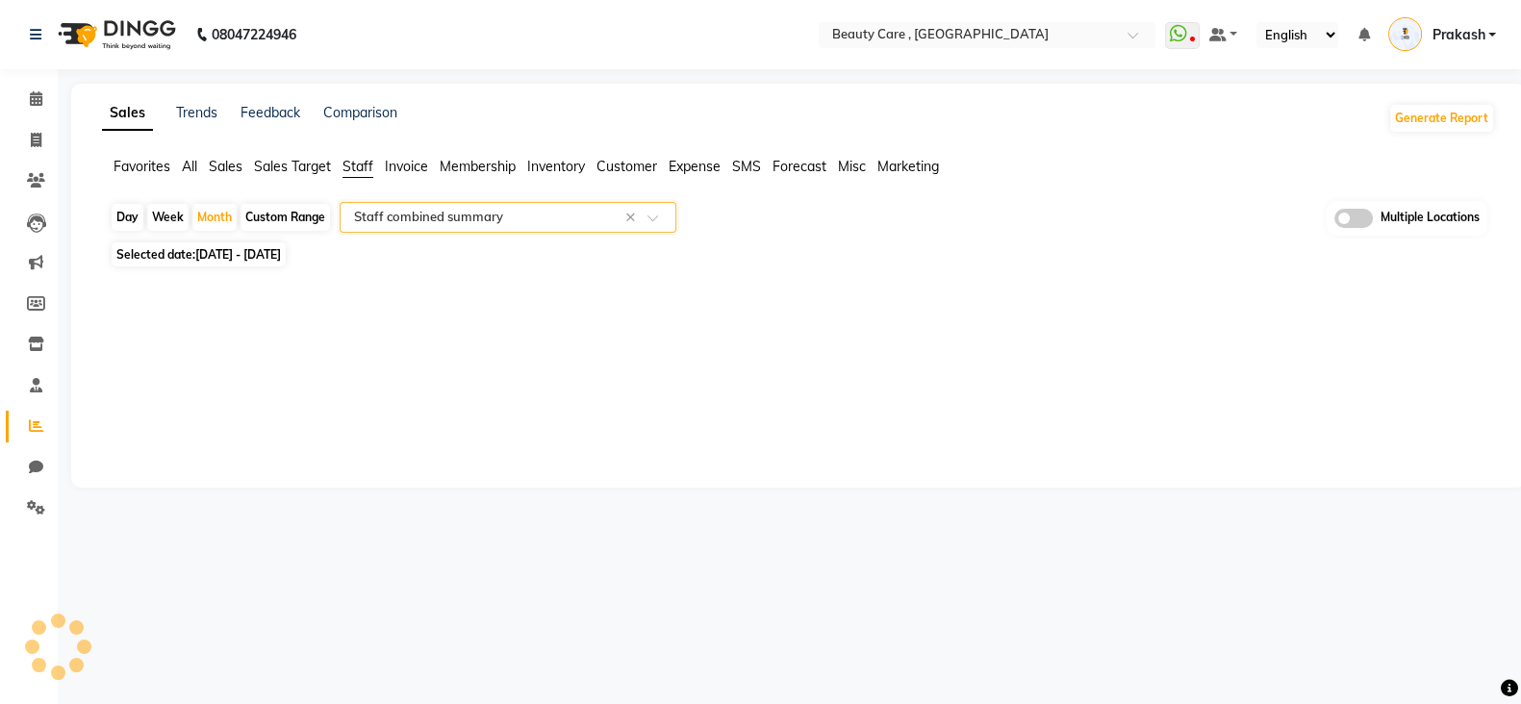
select select "csv"
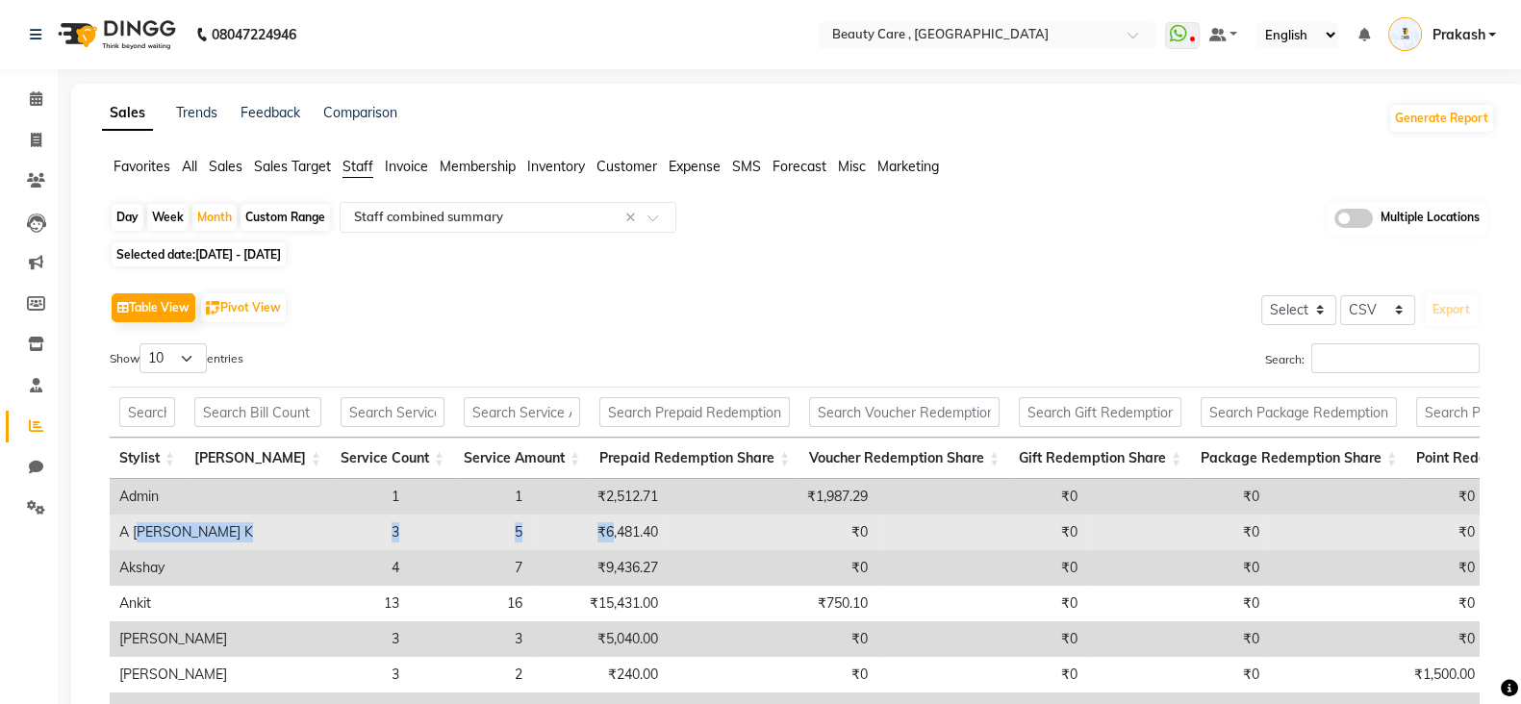
drag, startPoint x: 139, startPoint y: 525, endPoint x: 502, endPoint y: 544, distance: 364.1
click at [502, 544] on tr "A [PERSON_NAME] K 3 5 ₹6,481.40 ₹0 ₹0 ₹0 ₹0 ₹0 ₹0 ₹6,481.40 ₹0 ₹0 ₹0 ₹0 ₹0 ₹0" at bounding box center [1415, 533] width 2611 height 36
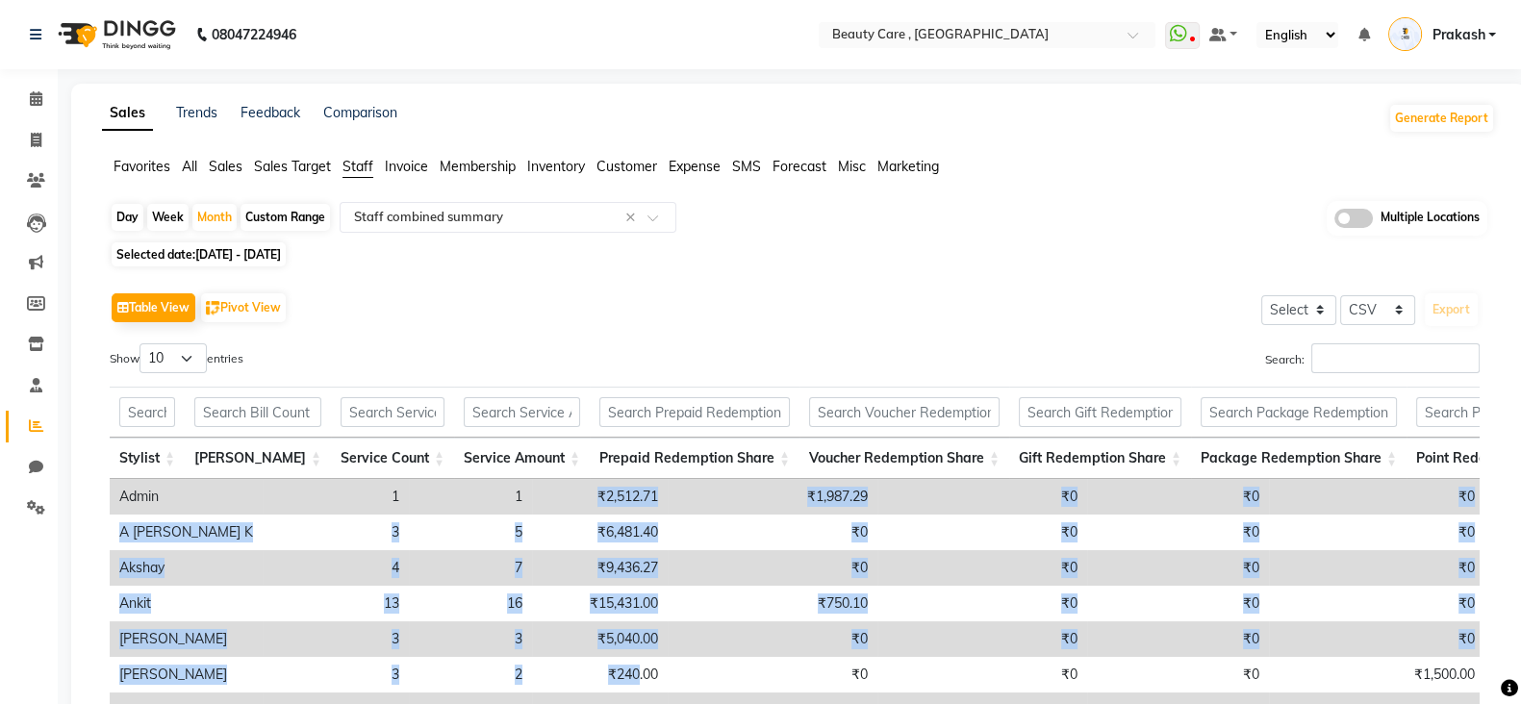
scroll to position [311, 0]
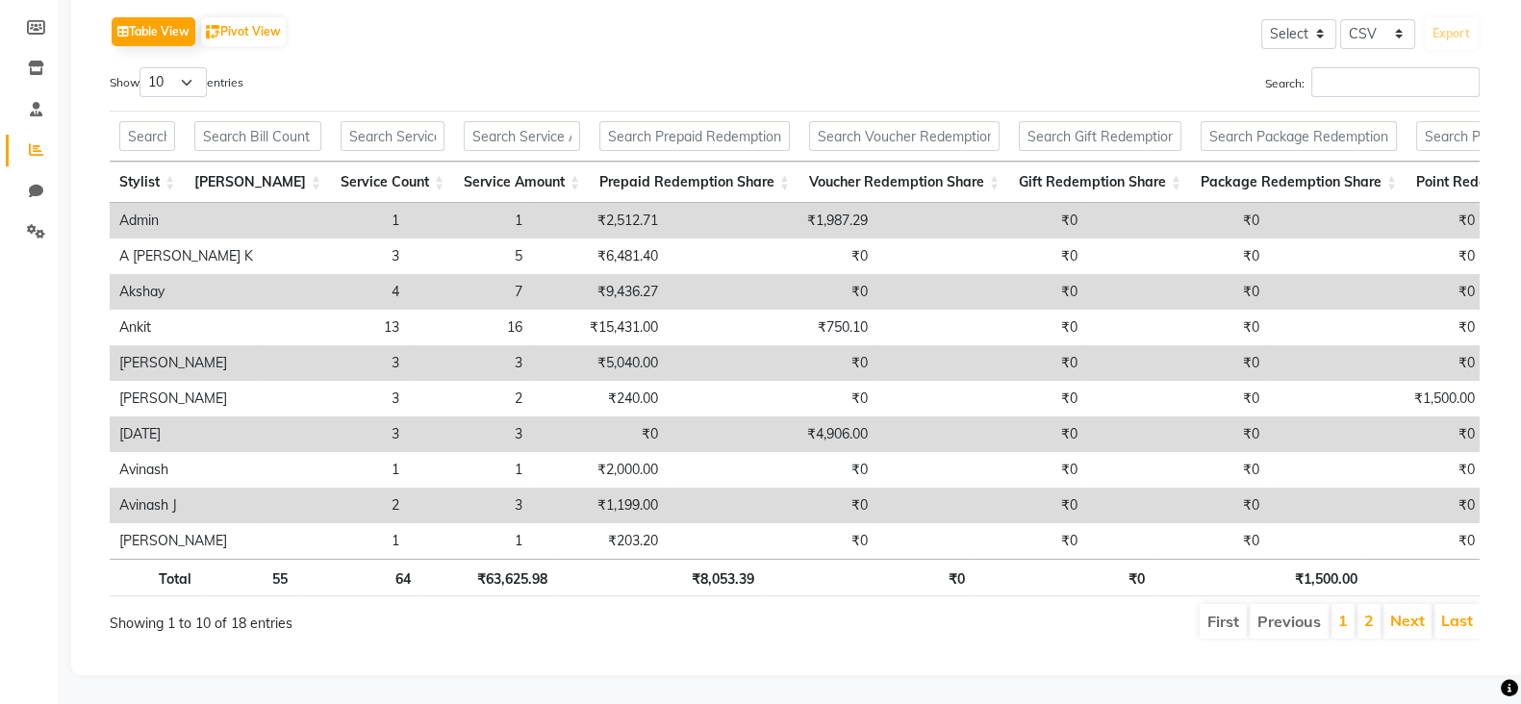
click at [687, 203] on td "₹1,987.29" at bounding box center [773, 221] width 210 height 36
drag, startPoint x: 486, startPoint y: 176, endPoint x: 763, endPoint y: 193, distance: 277.6
click at [763, 203] on tr "Admin 1 1 ₹2,512.71 ₹1,987.29 ₹0 ₹0 ₹0 ₹0 ₹0 ₹4,500.00 ₹0 ₹0 ₹0 ₹0 ₹0 ₹0" at bounding box center [1415, 221] width 2611 height 36
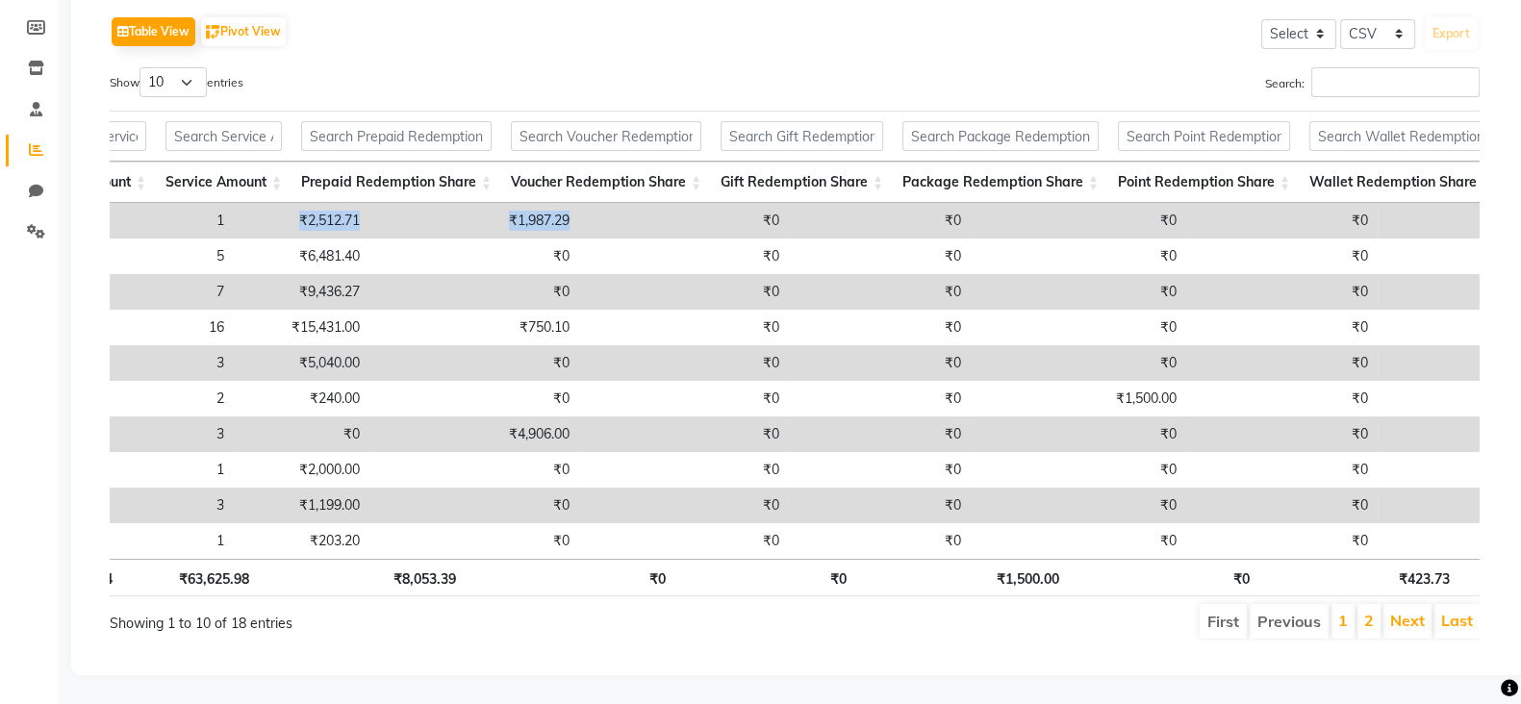
scroll to position [0, 324]
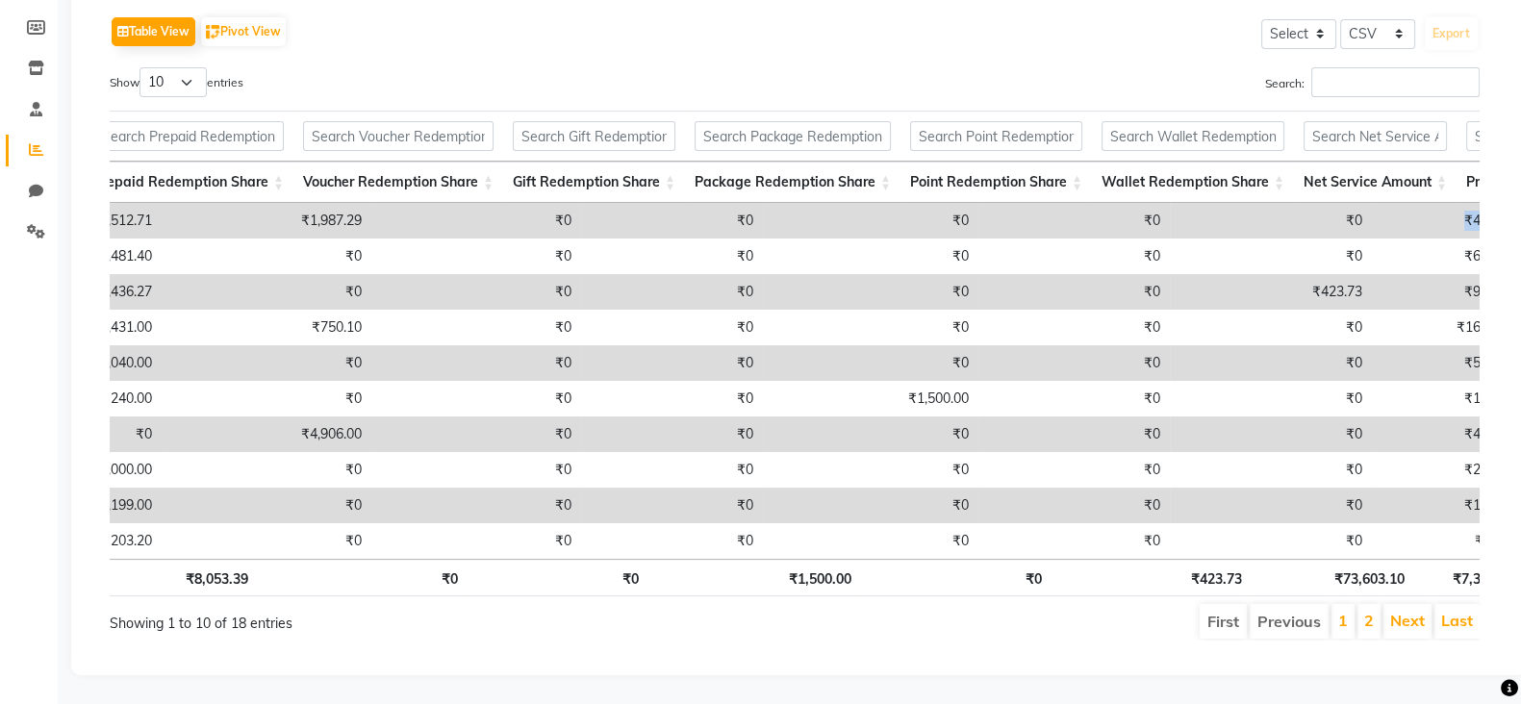
drag, startPoint x: 1323, startPoint y: 177, endPoint x: 1400, endPoint y: 195, distance: 79.1
click at [1230, 203] on td "₹4,500.00" at bounding box center [1453, 221] width 163 height 36
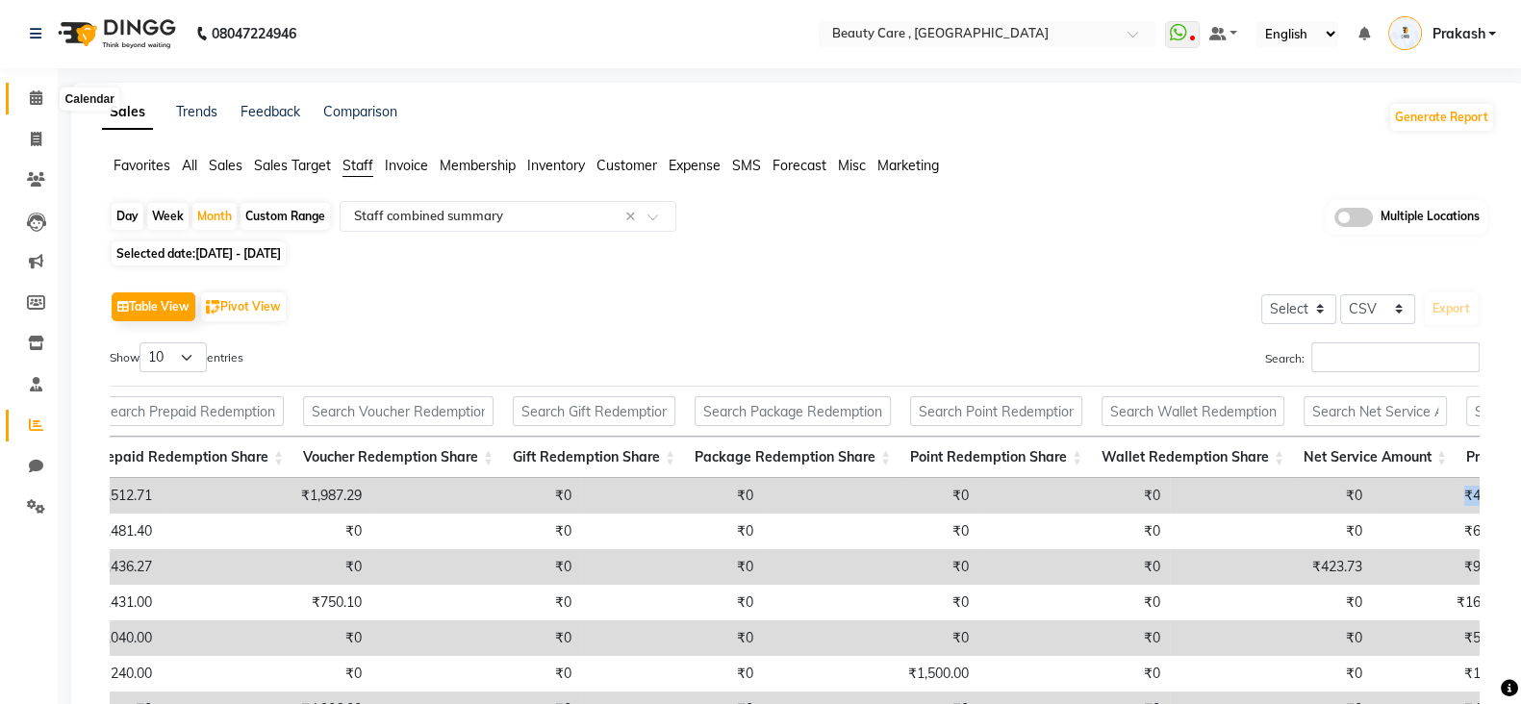
click at [30, 93] on icon at bounding box center [36, 97] width 13 height 14
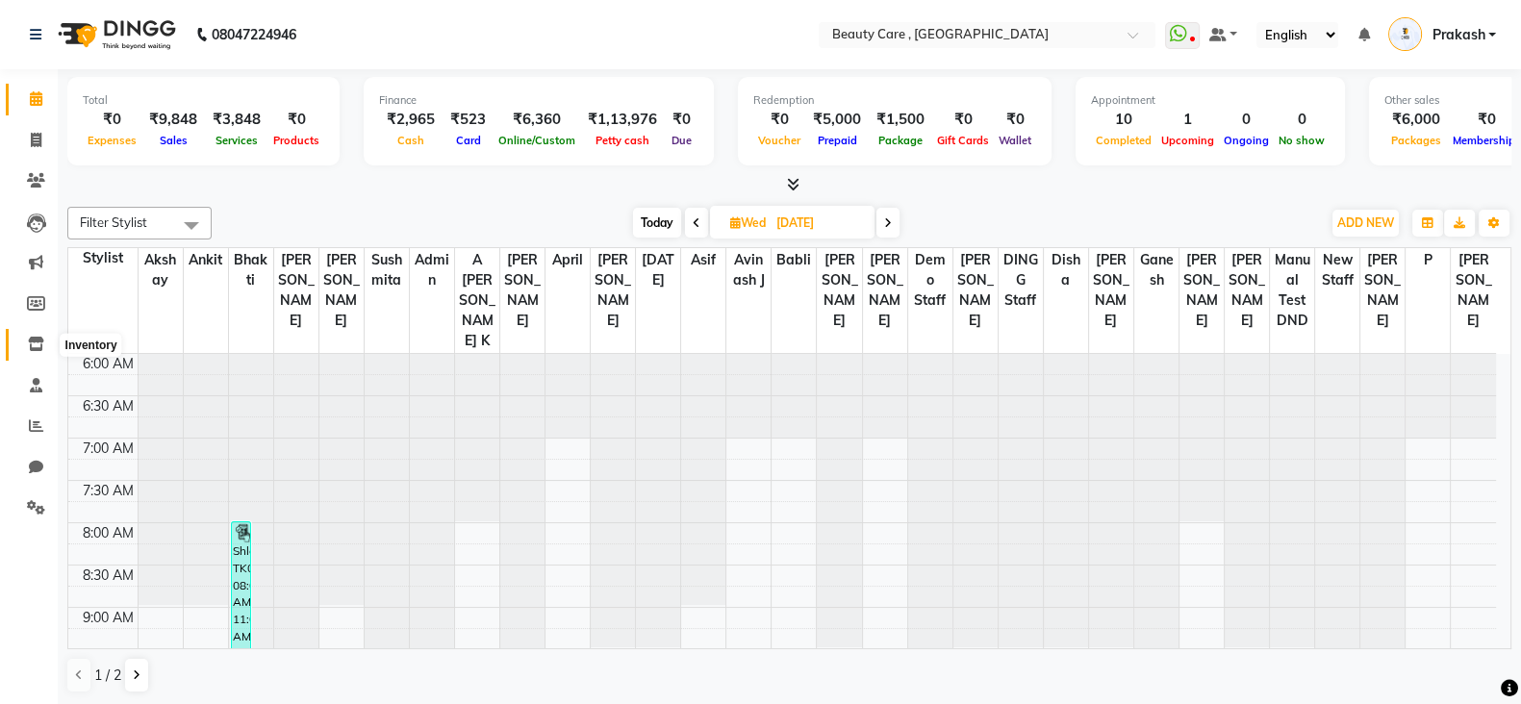
click at [28, 346] on icon at bounding box center [36, 344] width 16 height 14
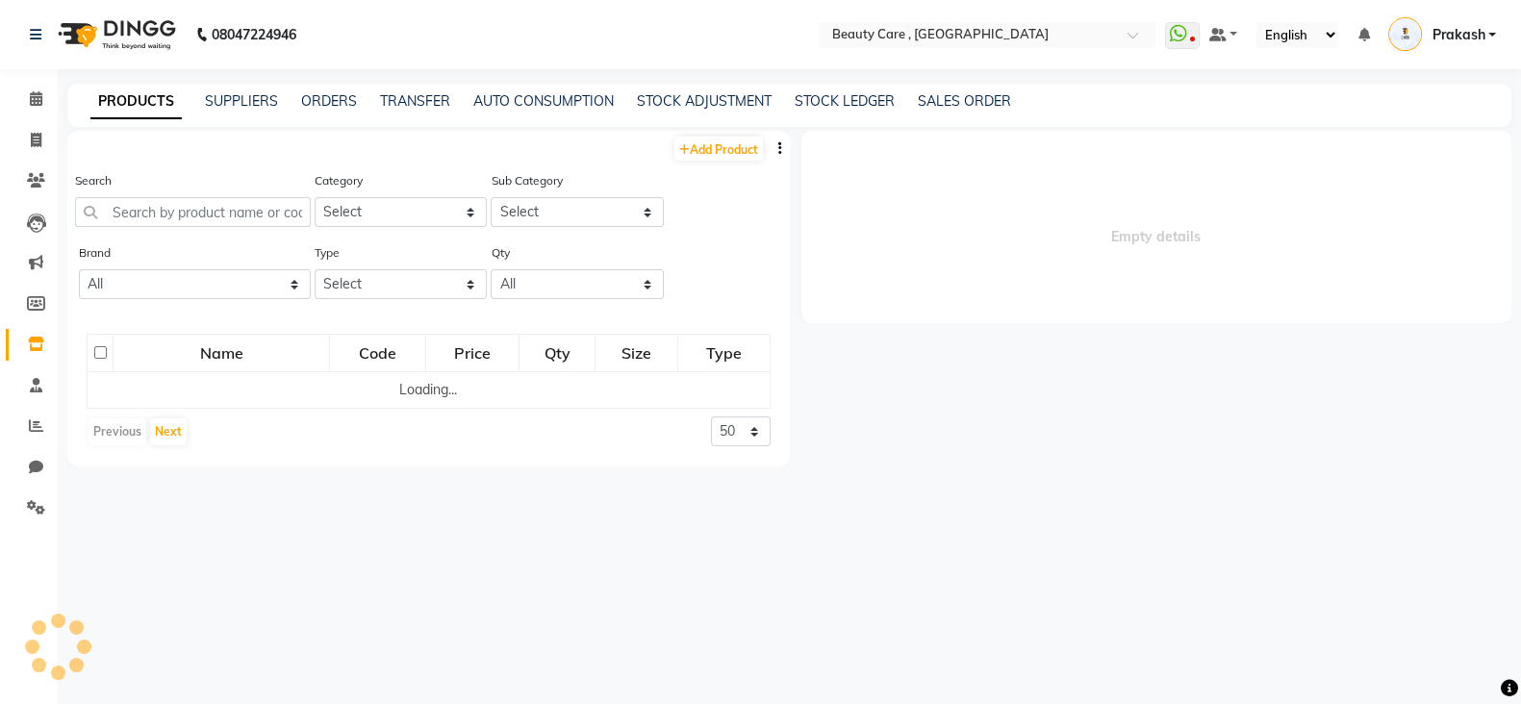
select select
